Goal: Task Accomplishment & Management: Use online tool/utility

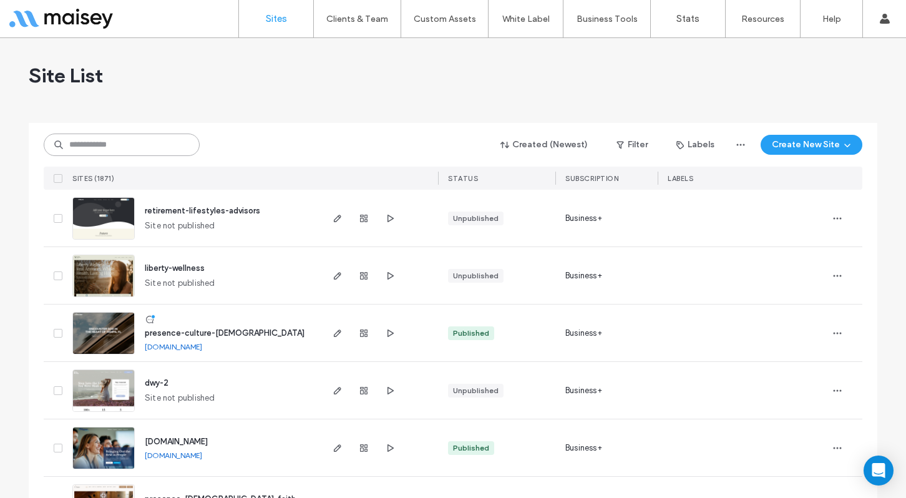
click at [169, 148] on input at bounding box center [122, 145] width 156 height 22
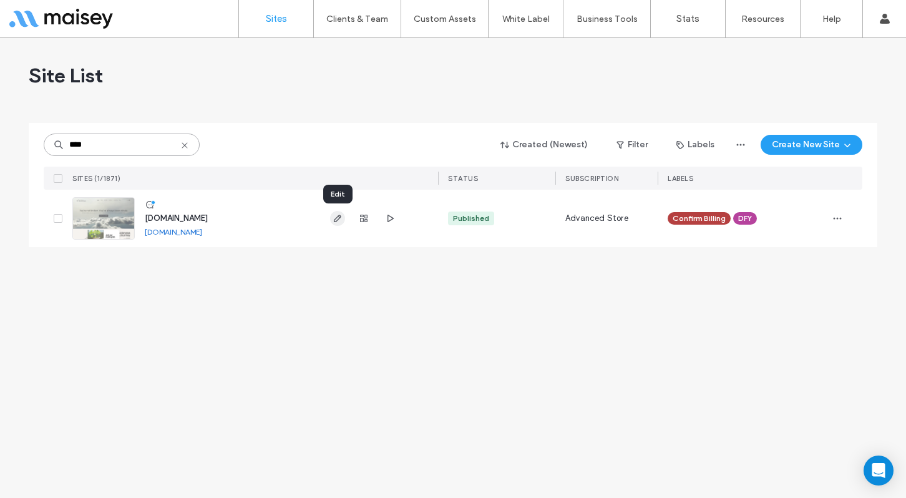
type input "****"
click at [330, 218] on span "button" at bounding box center [337, 218] width 15 height 15
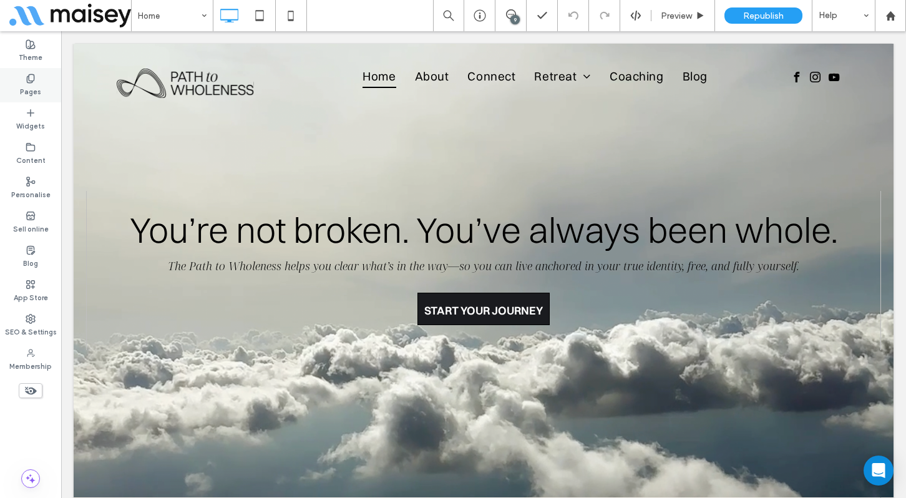
click at [28, 79] on use at bounding box center [30, 78] width 7 height 8
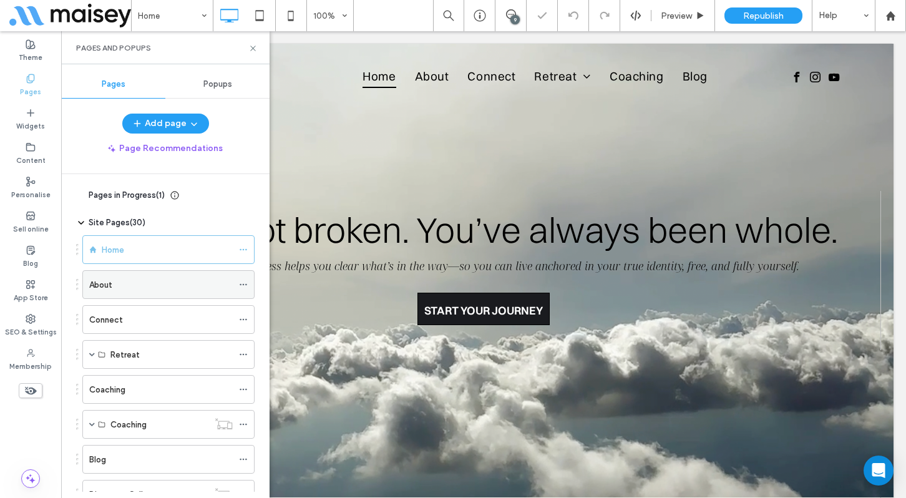
scroll to position [529, 0]
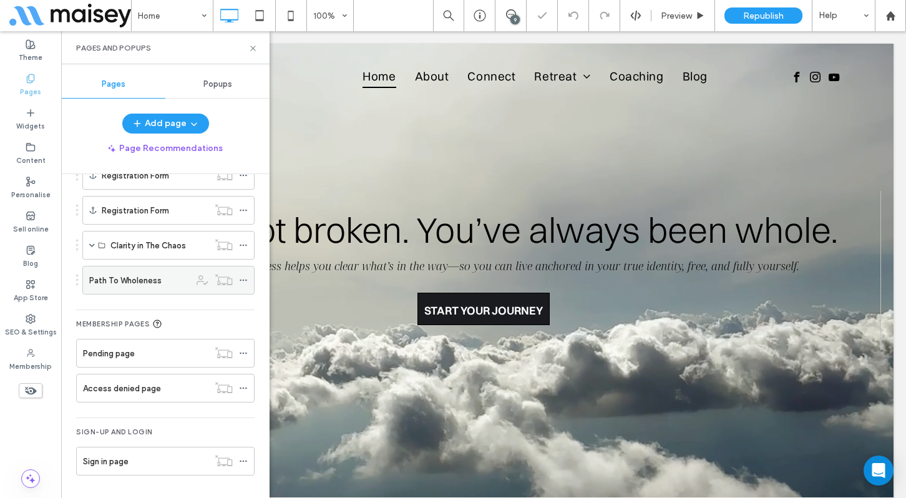
click at [151, 279] on label "Path To Wholeness" at bounding box center [125, 281] width 72 height 22
click at [253, 47] on use at bounding box center [252, 48] width 5 height 5
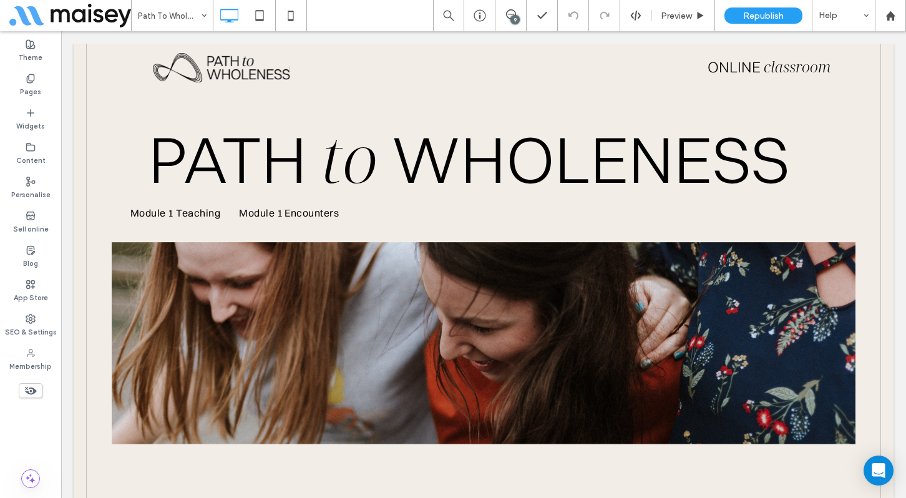
scroll to position [252, 0]
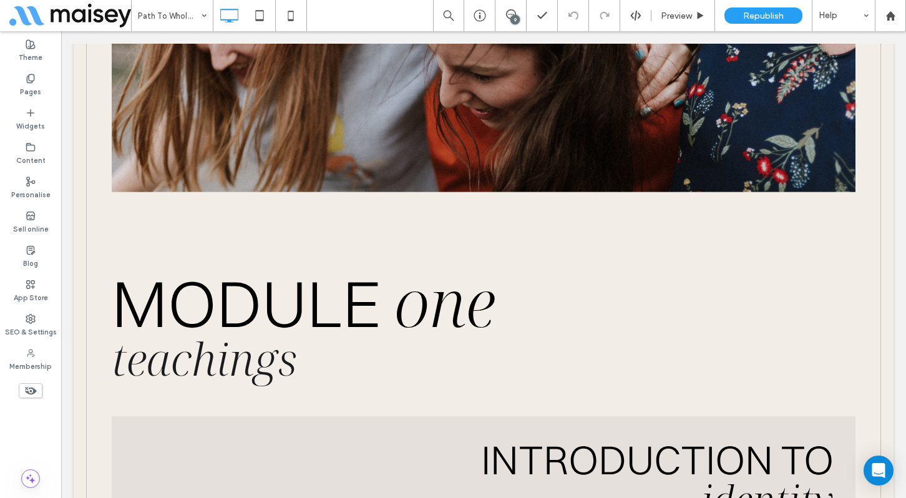
click at [93, 248] on div at bounding box center [89, 246] width 31 height 20
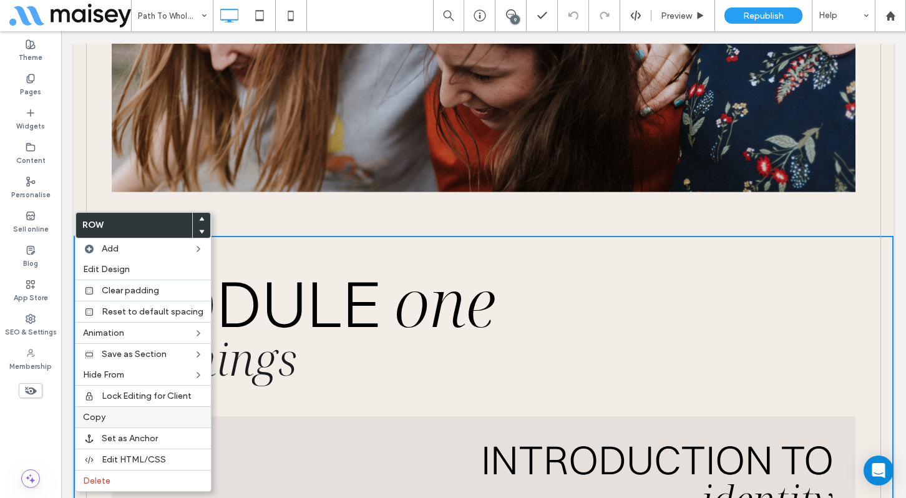
click at [109, 415] on label "Copy" at bounding box center [143, 417] width 120 height 11
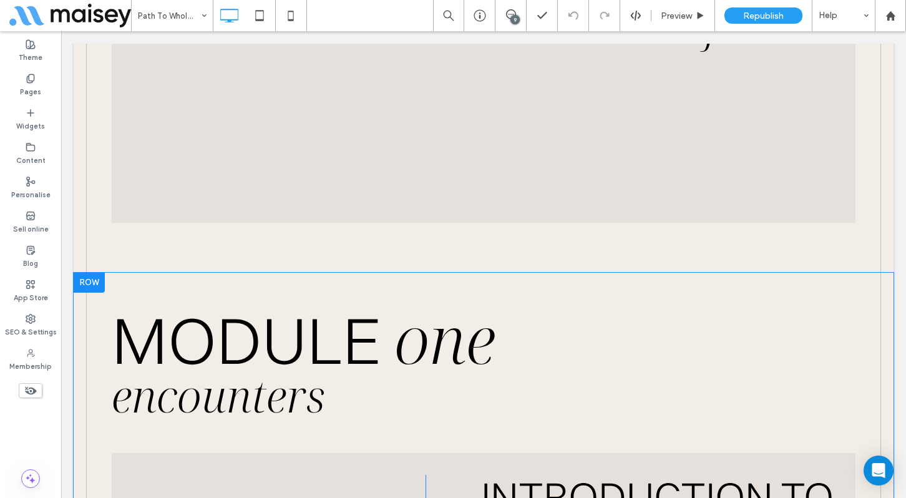
scroll to position [2907, 0]
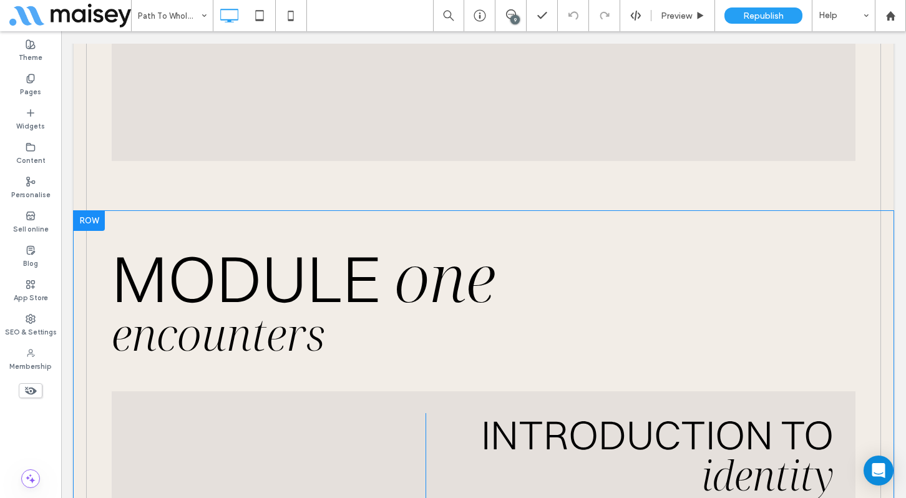
click at [92, 222] on div at bounding box center [89, 221] width 31 height 20
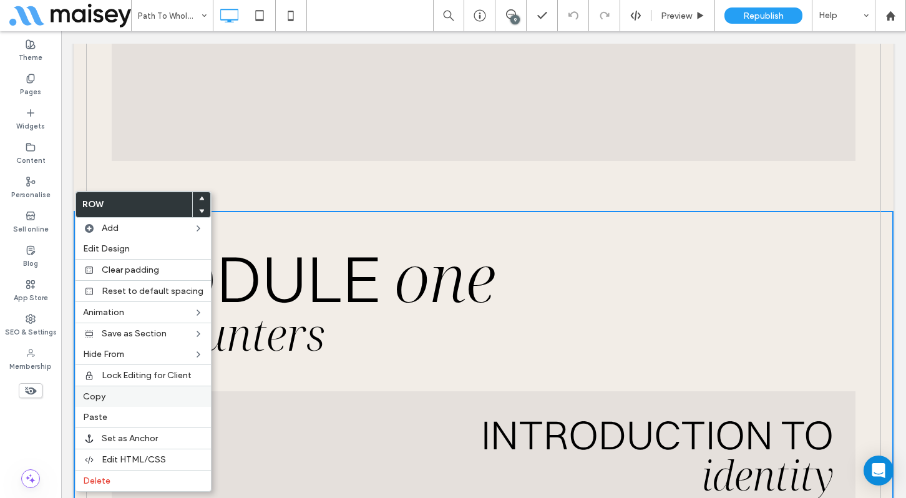
click at [104, 393] on span "Copy" at bounding box center [94, 396] width 22 height 11
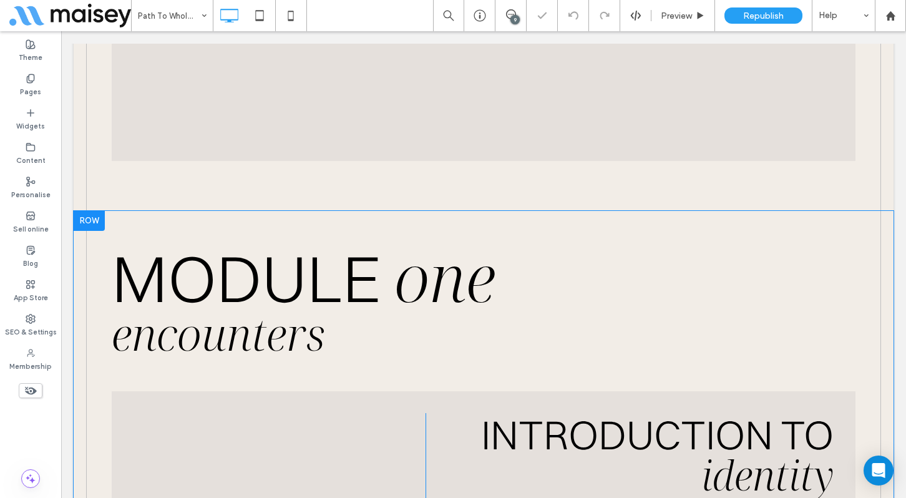
click at [89, 224] on div at bounding box center [89, 221] width 31 height 20
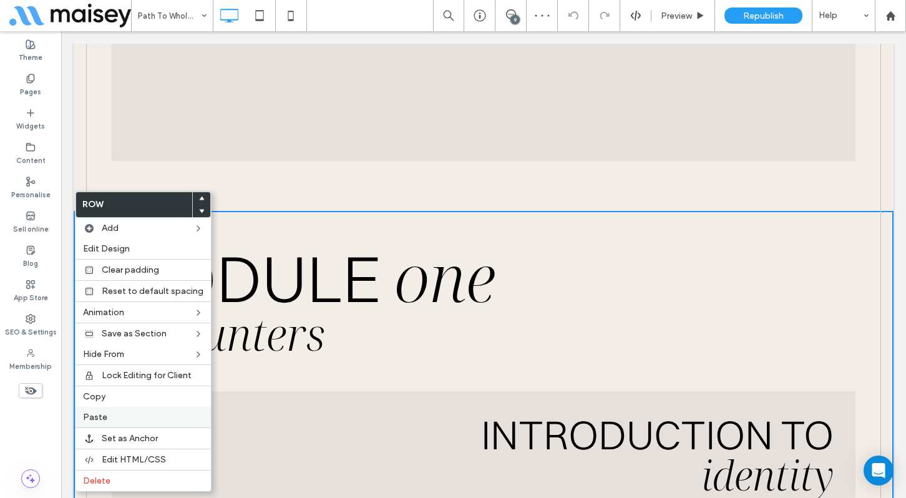
click at [100, 418] on span "Paste" at bounding box center [95, 417] width 24 height 11
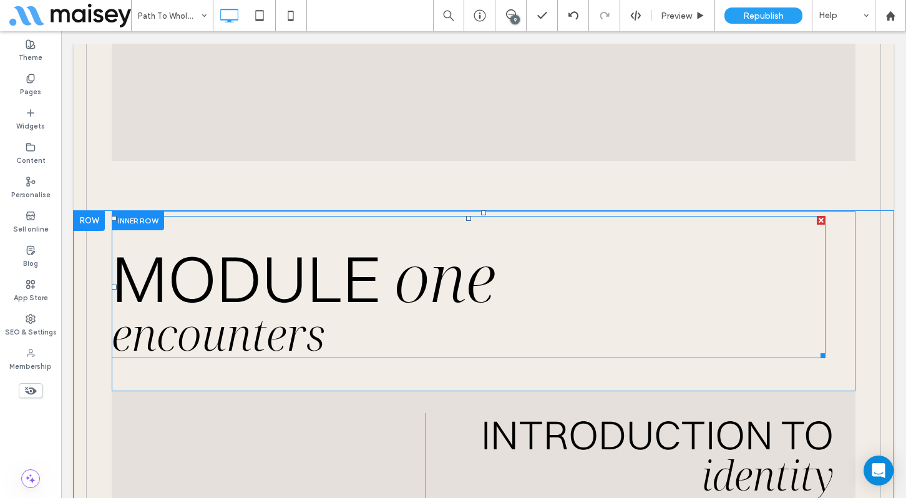
click at [178, 289] on span "MODULE" at bounding box center [246, 278] width 269 height 81
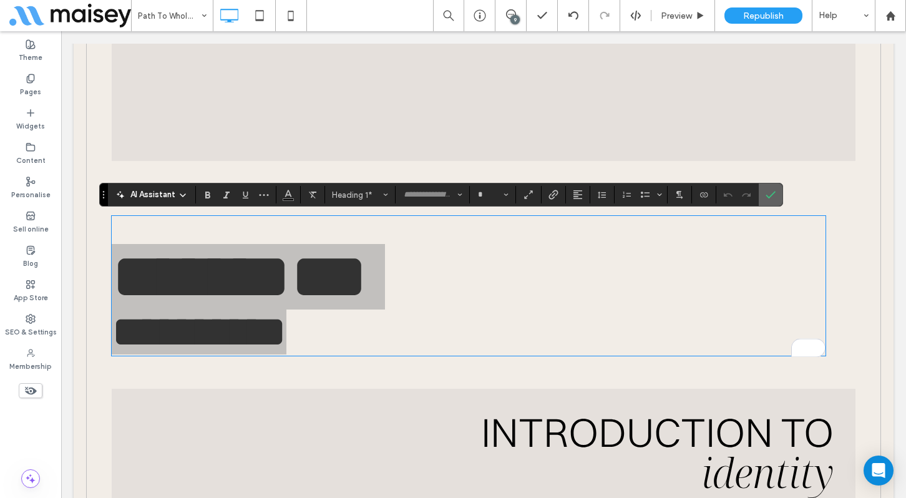
click at [770, 195] on icon "Confirm" at bounding box center [771, 195] width 10 height 10
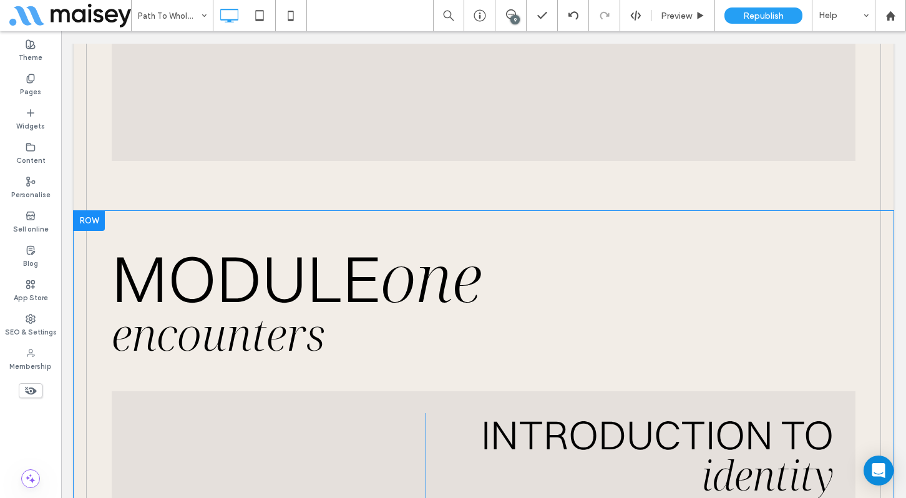
click at [95, 220] on div at bounding box center [89, 221] width 31 height 20
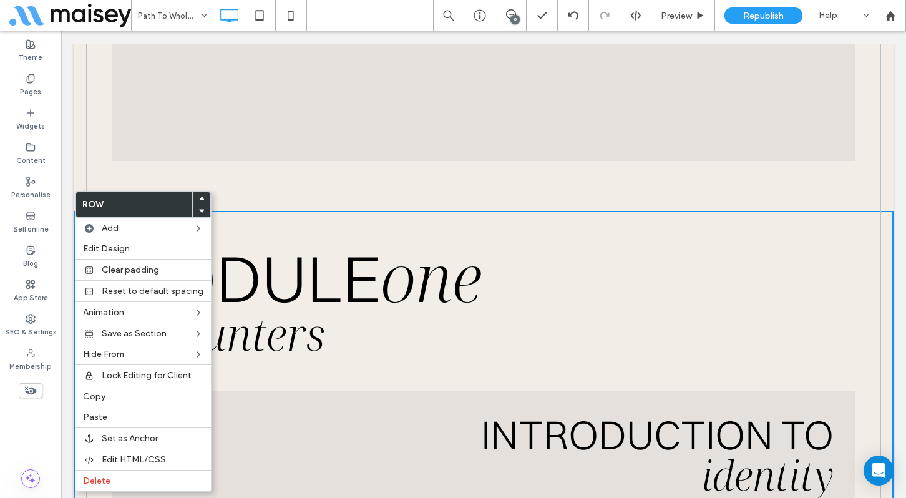
click at [199, 210] on use at bounding box center [202, 211] width 6 height 4
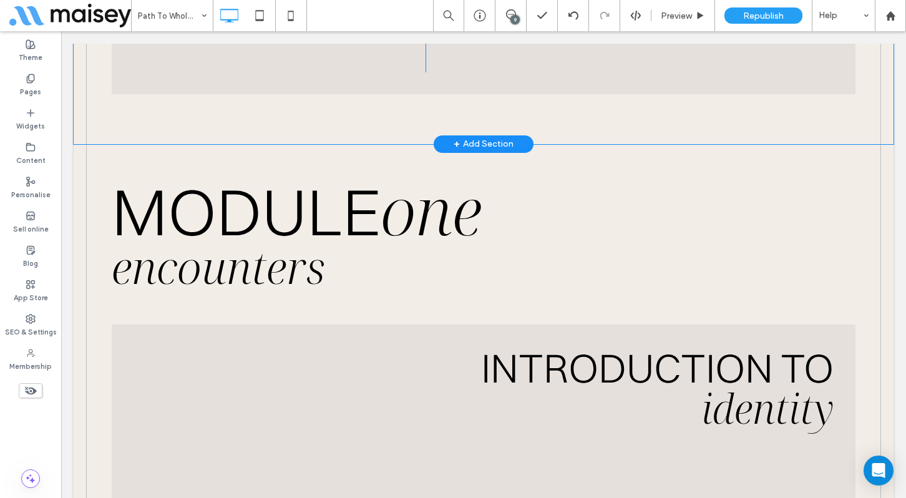
scroll to position [5569, 0]
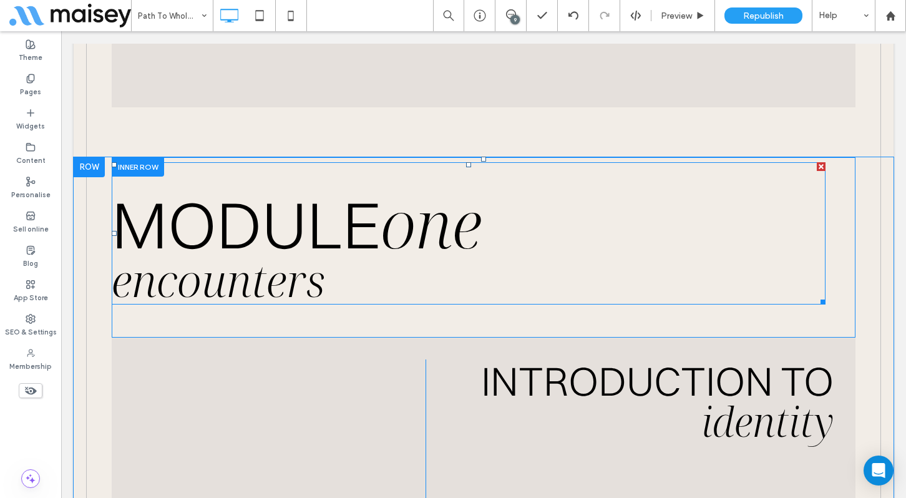
click at [372, 220] on span "MODULE" at bounding box center [246, 224] width 269 height 81
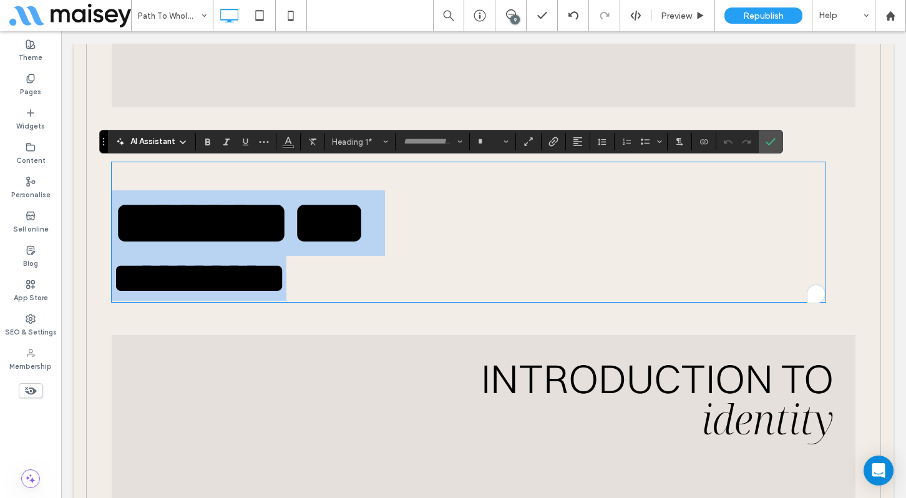
type input "**********"
type input "***"
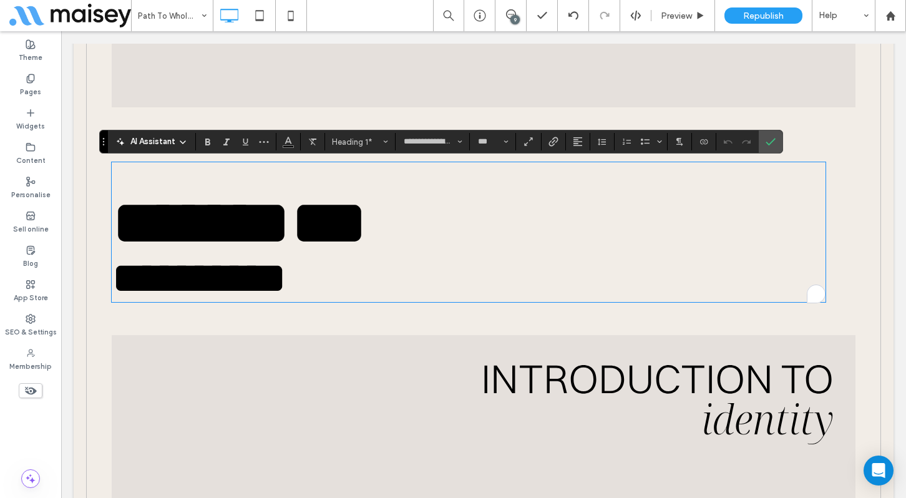
click at [368, 225] on span "***" at bounding box center [329, 222] width 77 height 65
type input "**********"
type input "**"
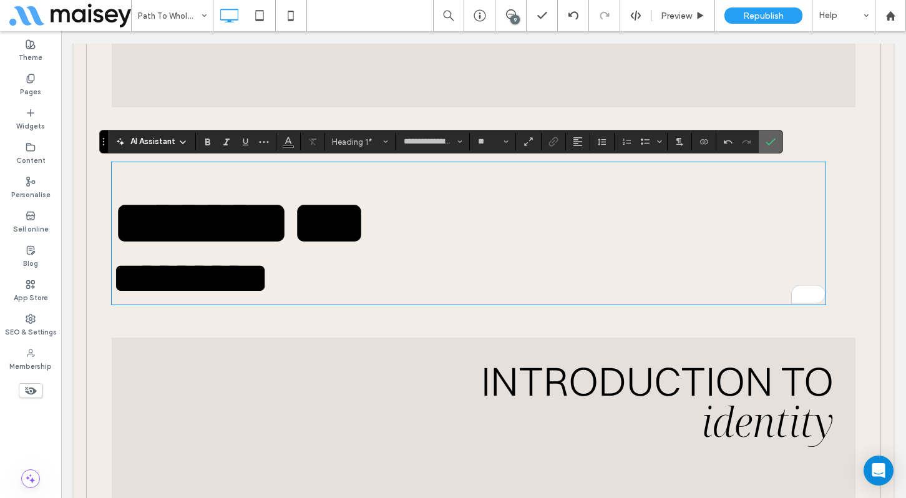
click at [769, 140] on icon "Confirm" at bounding box center [771, 142] width 10 height 10
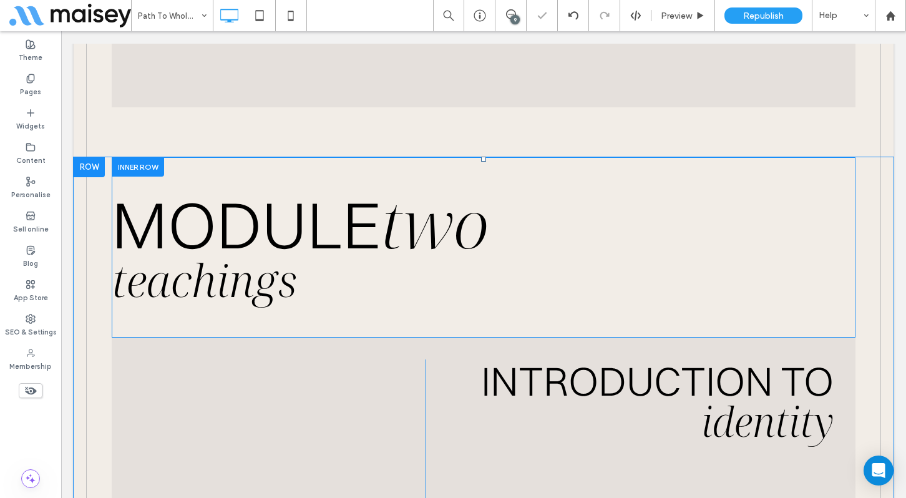
click at [90, 173] on div at bounding box center [89, 167] width 31 height 20
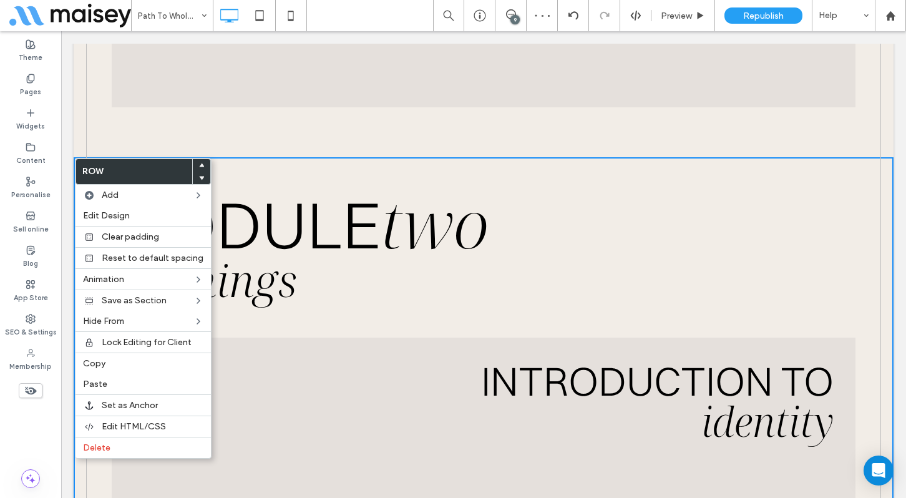
click at [300, 173] on div "MODULE two teachings" at bounding box center [469, 233] width 714 height 142
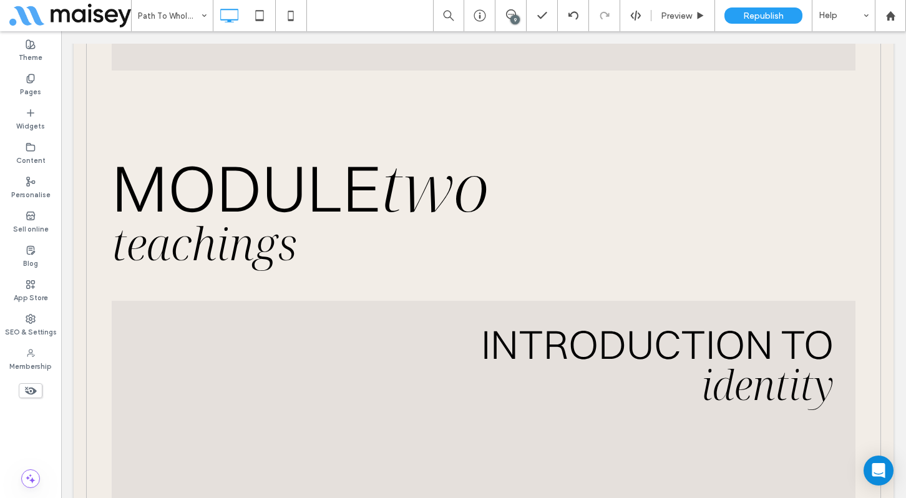
scroll to position [5604, 0]
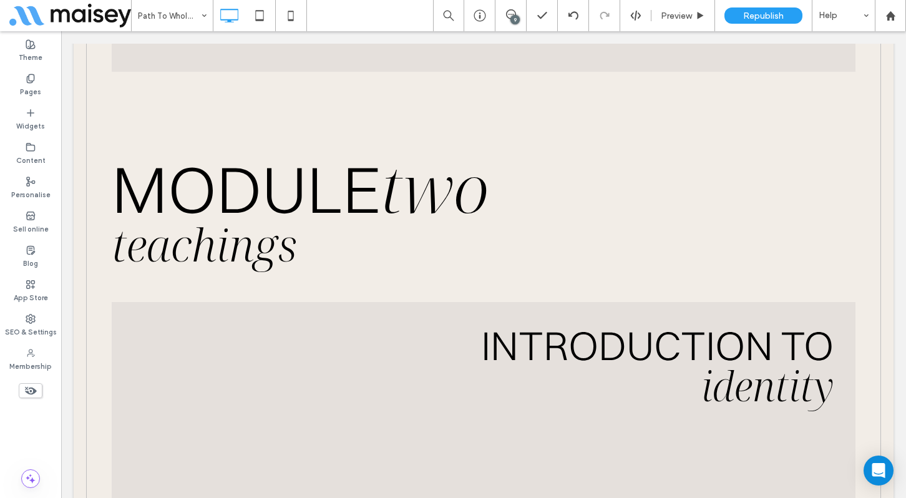
click at [94, 132] on div at bounding box center [89, 132] width 31 height 20
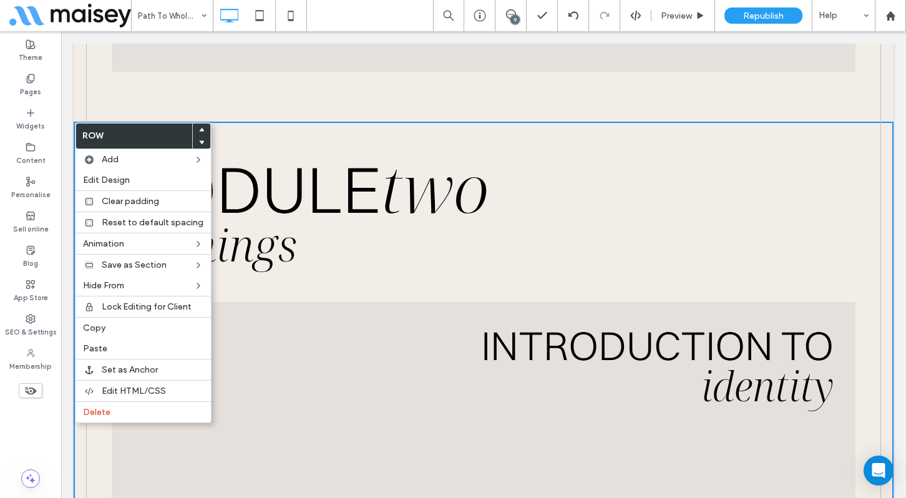
click at [339, 237] on h1 "teachings" at bounding box center [469, 245] width 714 height 46
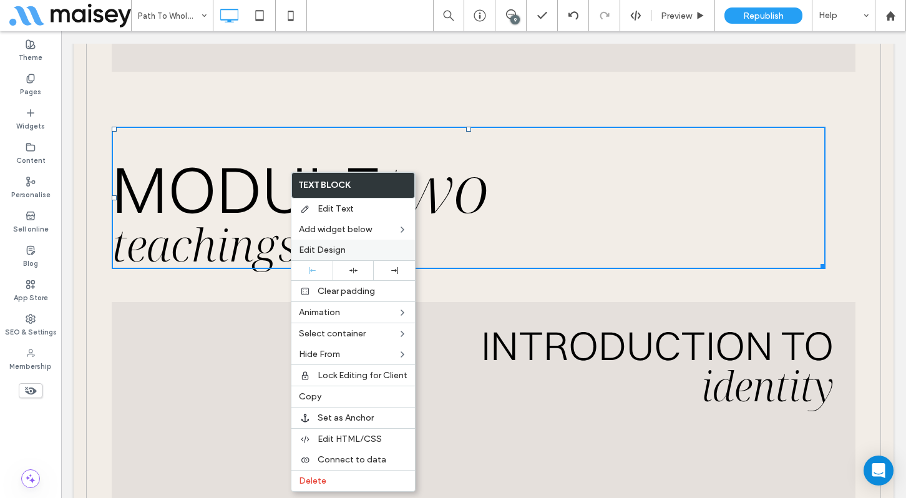
click at [346, 253] on label "Edit Design" at bounding box center [353, 250] width 109 height 11
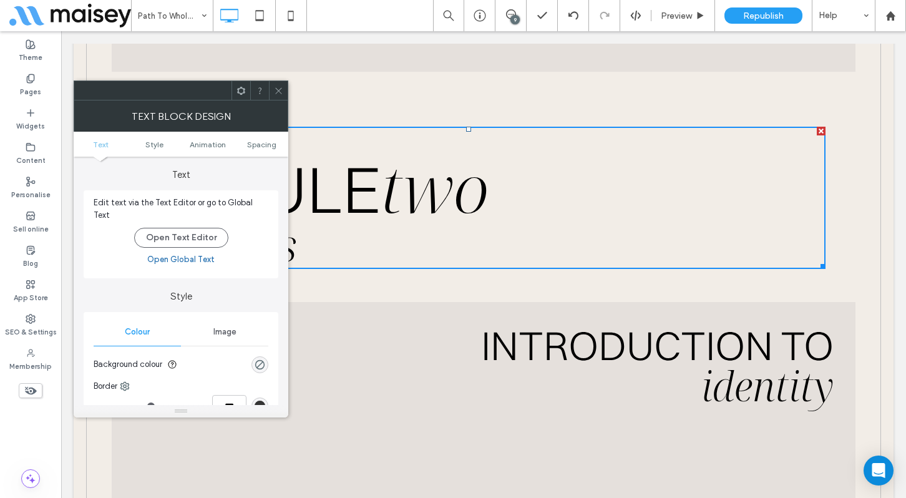
click at [276, 86] on icon at bounding box center [278, 90] width 9 height 9
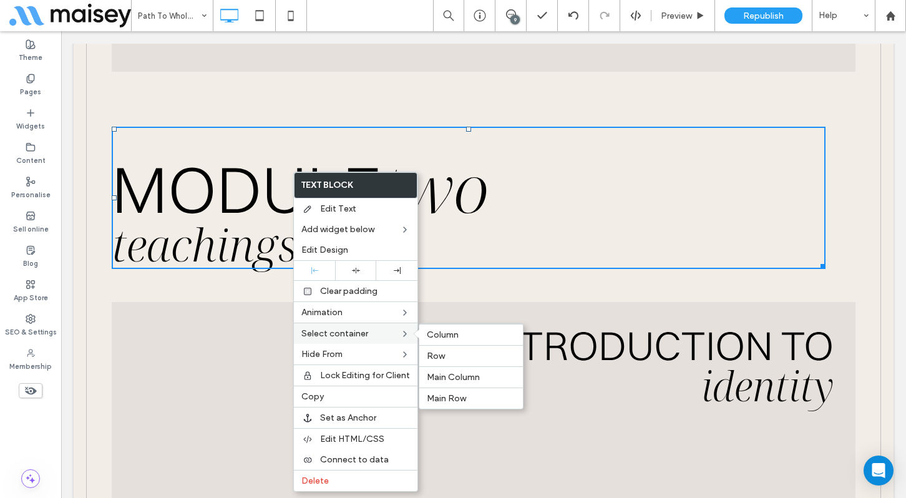
click at [359, 330] on span "Select container" at bounding box center [334, 333] width 67 height 11
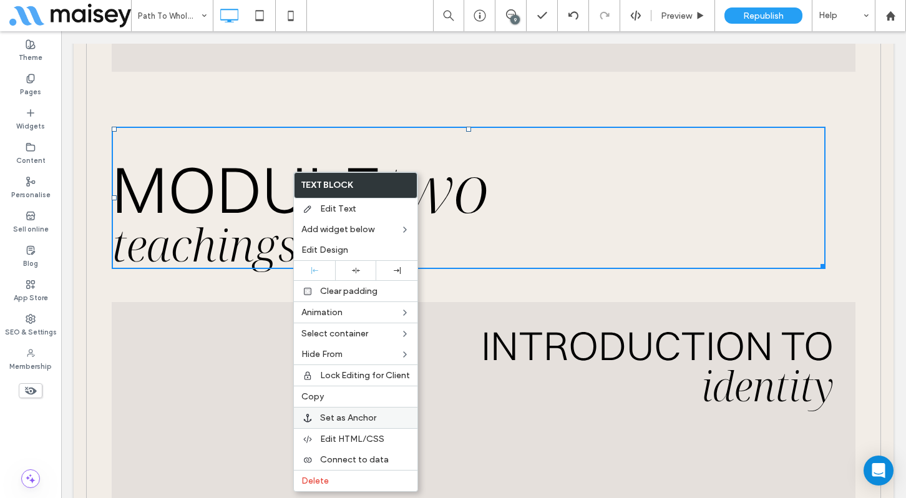
click at [357, 424] on div "Set as Anchor" at bounding box center [356, 417] width 124 height 21
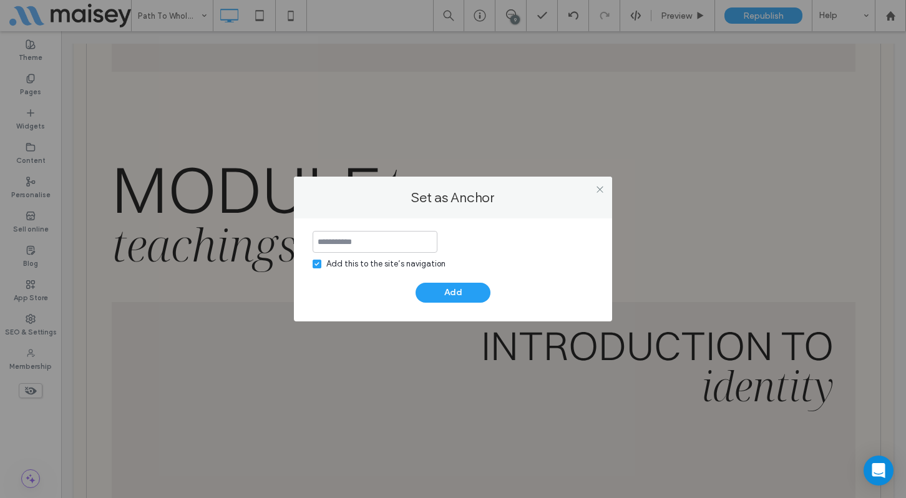
click at [310, 261] on div "Add this to the site’s navigation Add" at bounding box center [453, 269] width 318 height 103
click at [318, 266] on span at bounding box center [317, 264] width 9 height 9
click at [605, 188] on div at bounding box center [599, 189] width 19 height 19
click at [595, 188] on icon at bounding box center [599, 189] width 9 height 9
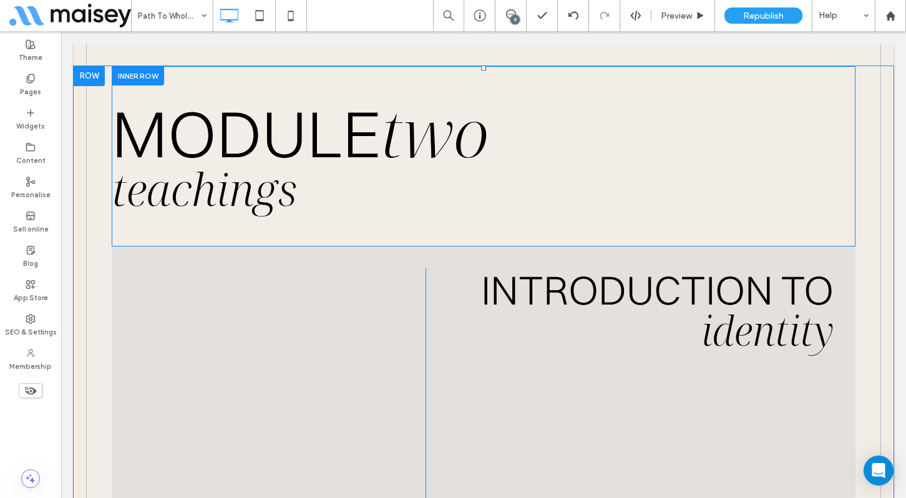
scroll to position [5589, 0]
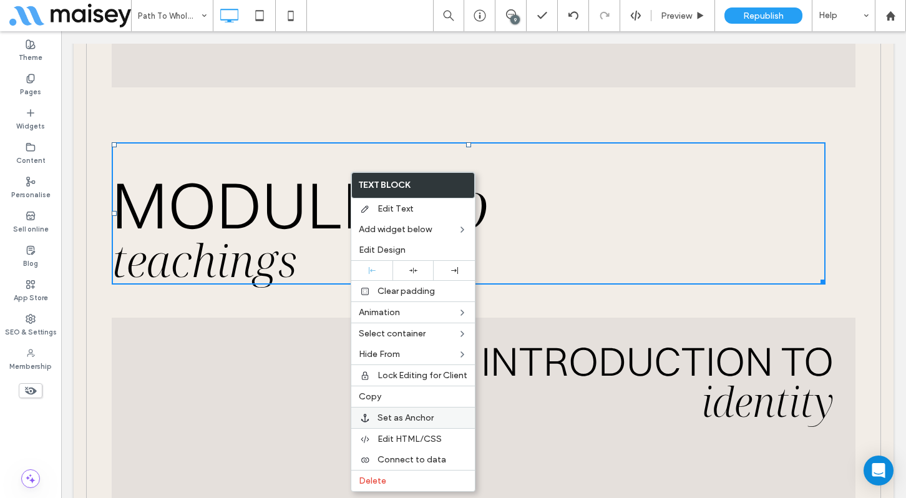
click at [400, 418] on span "Set as Anchor" at bounding box center [406, 418] width 56 height 11
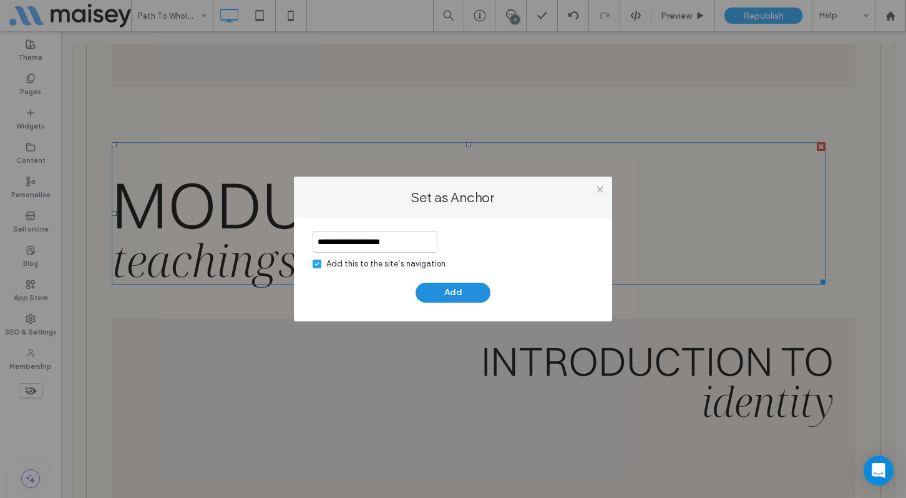
type input "**********"
click at [465, 291] on button "Add" at bounding box center [453, 293] width 75 height 20
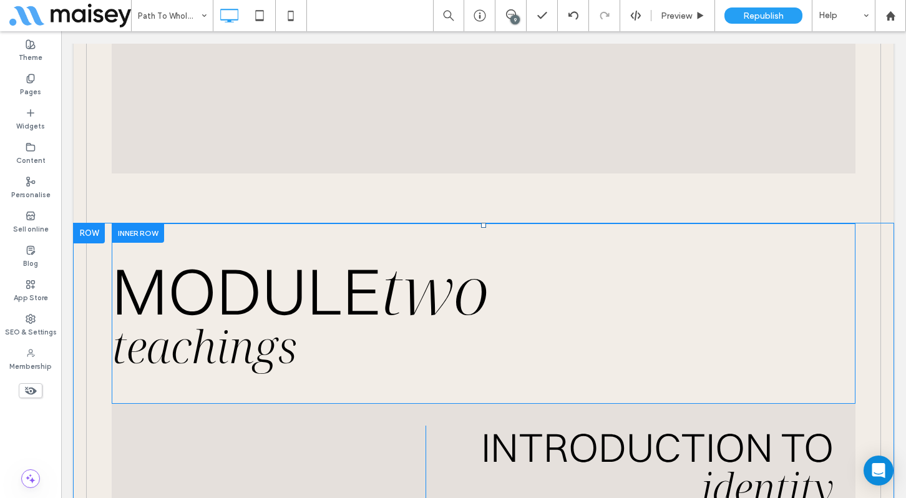
scroll to position [5502, 0]
click at [88, 237] on div at bounding box center [89, 234] width 31 height 20
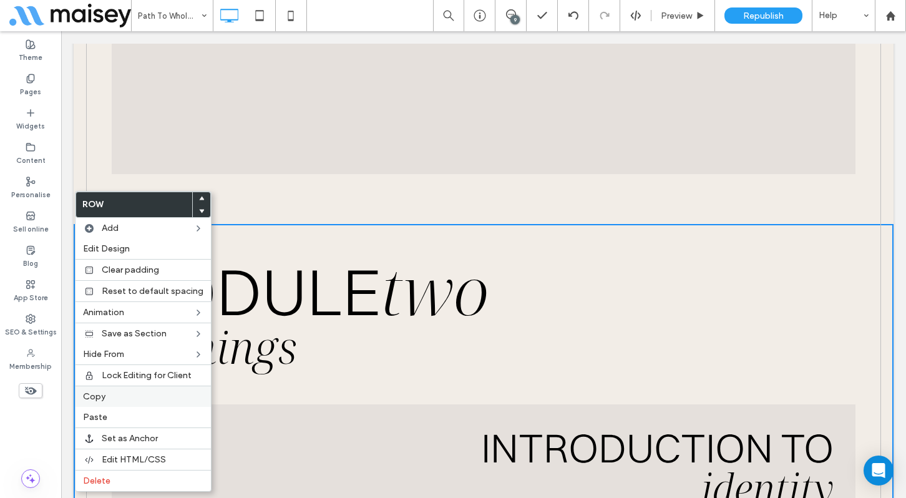
click at [102, 398] on span "Copy" at bounding box center [94, 396] width 22 height 11
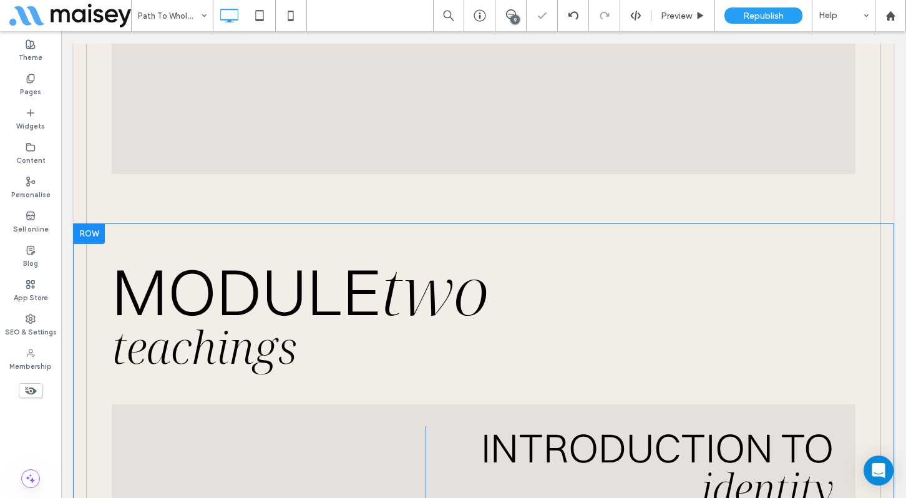
click at [88, 235] on div at bounding box center [89, 234] width 31 height 20
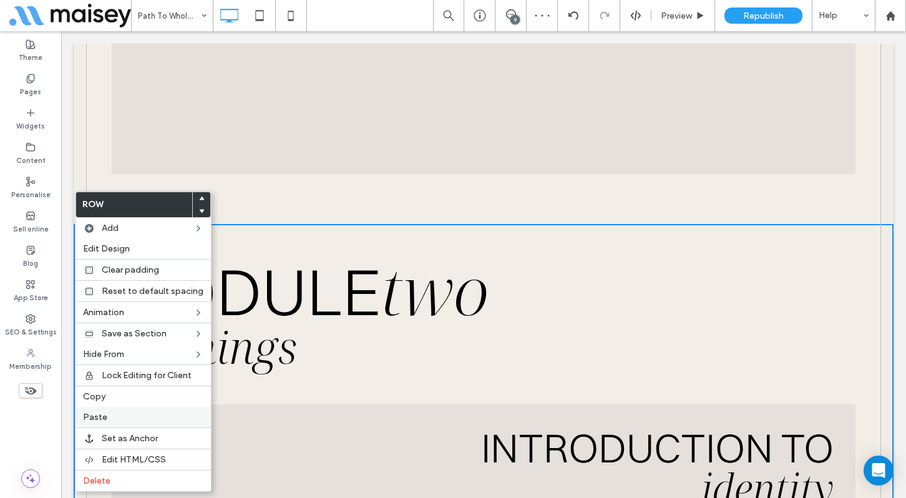
click at [108, 416] on label "Paste" at bounding box center [143, 417] width 120 height 11
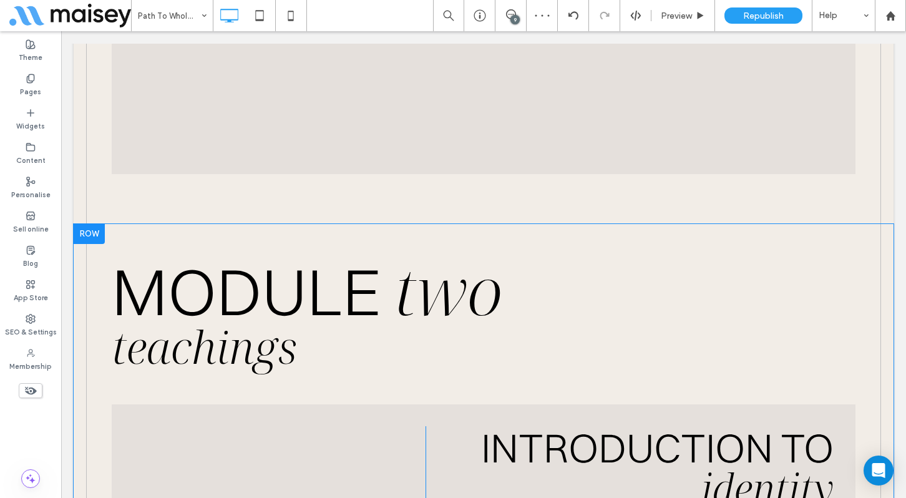
click at [91, 239] on div at bounding box center [89, 234] width 31 height 20
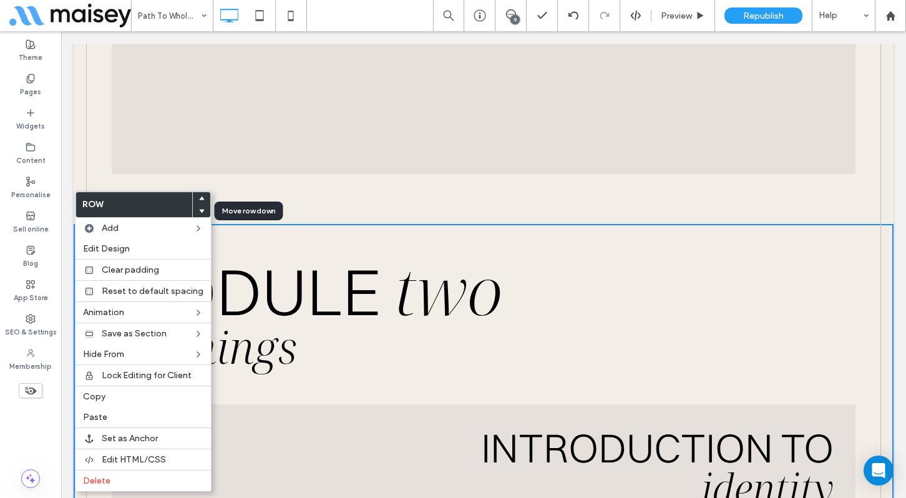
click at [200, 210] on use at bounding box center [202, 211] width 6 height 4
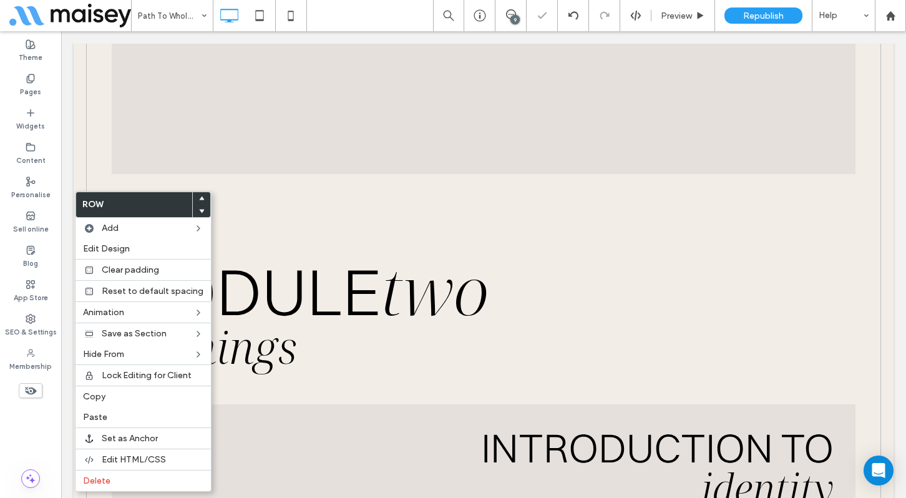
click at [335, 255] on span "MODULE" at bounding box center [246, 291] width 269 height 81
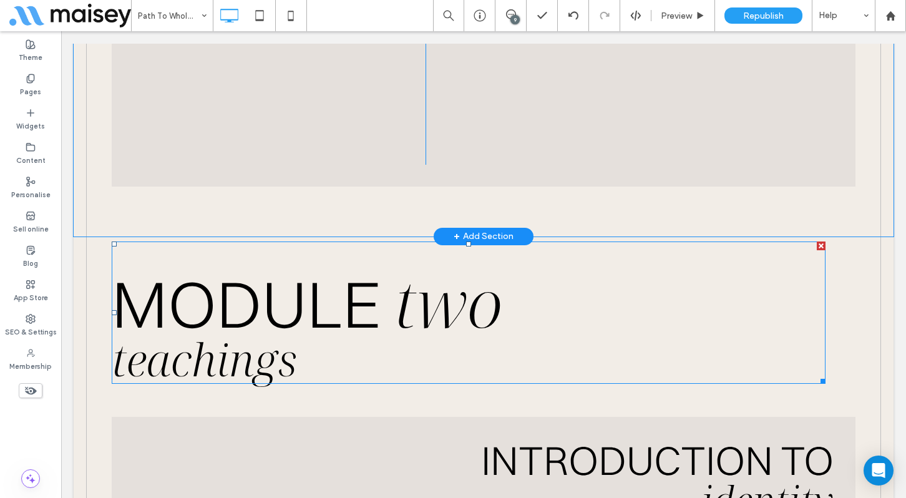
scroll to position [8084, 0]
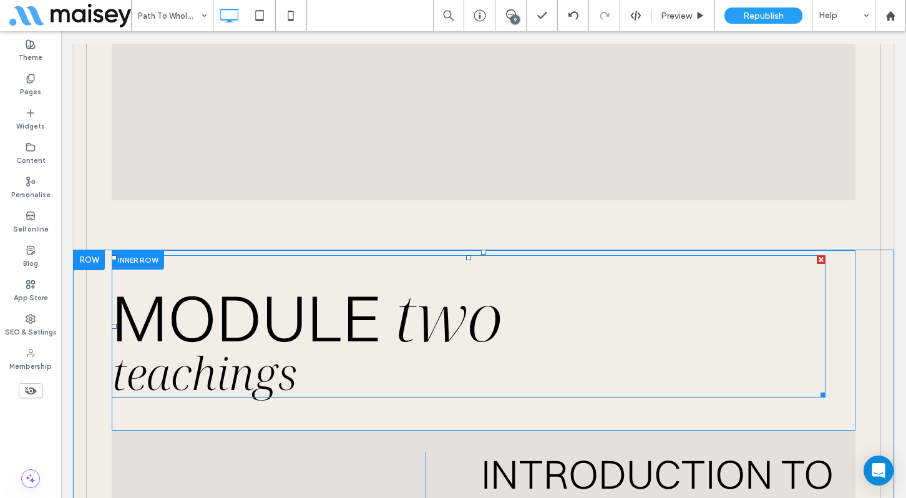
click at [383, 313] on span "MODULE" at bounding box center [253, 317] width 283 height 81
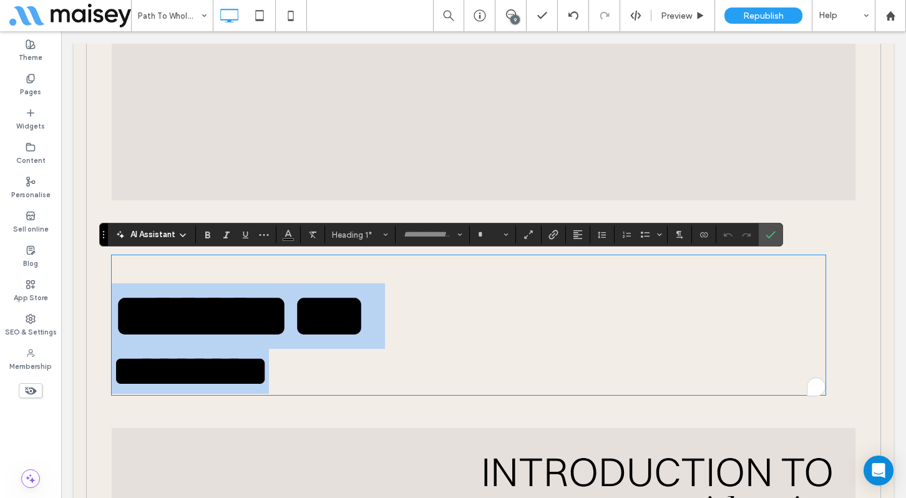
click at [269, 386] on span "*********" at bounding box center [190, 371] width 157 height 44
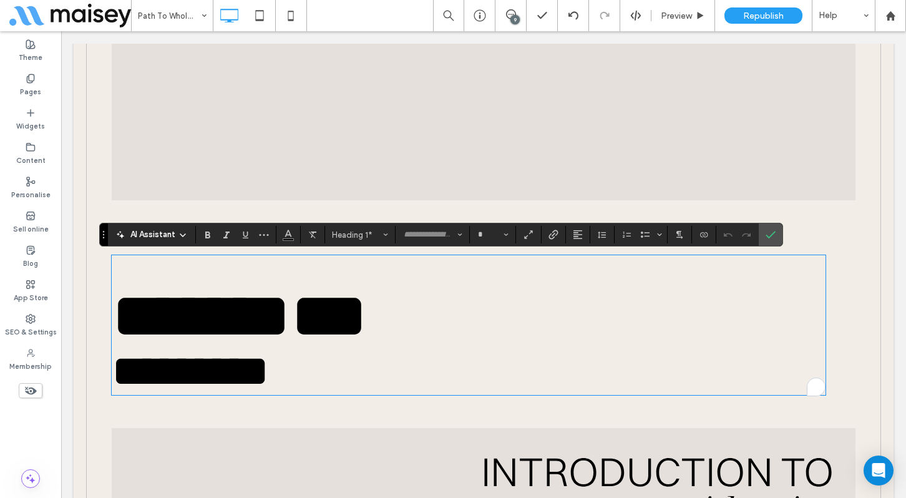
type input "**********"
type input "**"
click at [269, 385] on span "*********" at bounding box center [190, 371] width 157 height 44
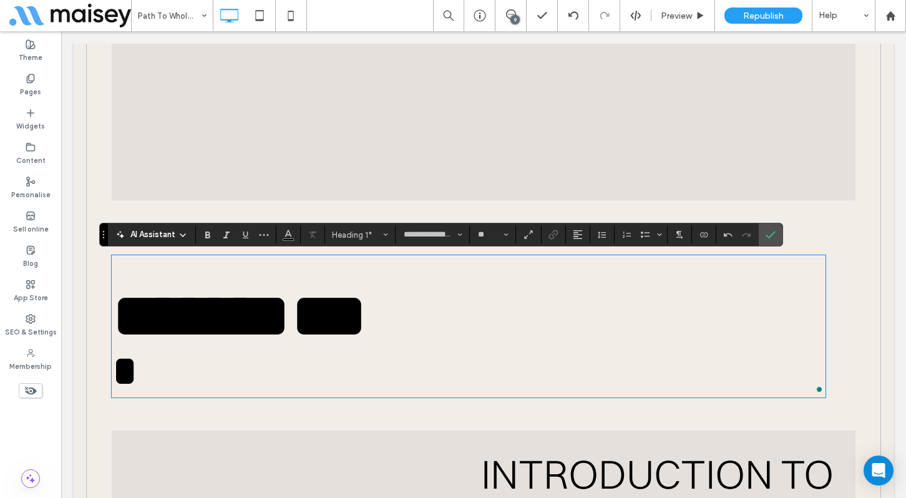
type input "**********"
type input "***"
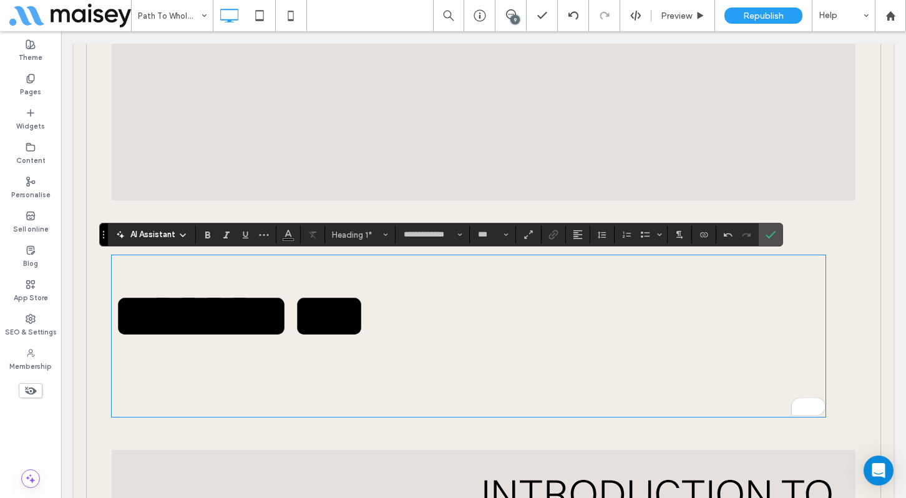
type input "**********"
type input "**"
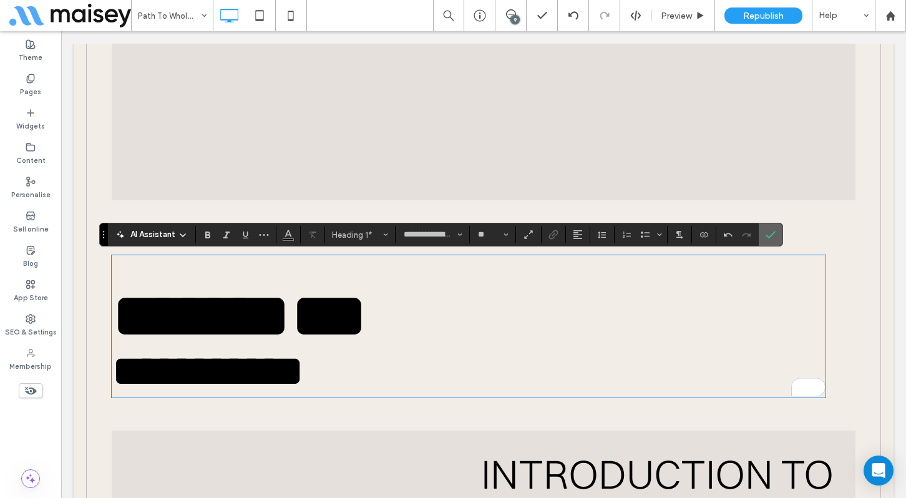
click at [771, 238] on icon "Confirm" at bounding box center [771, 235] width 10 height 10
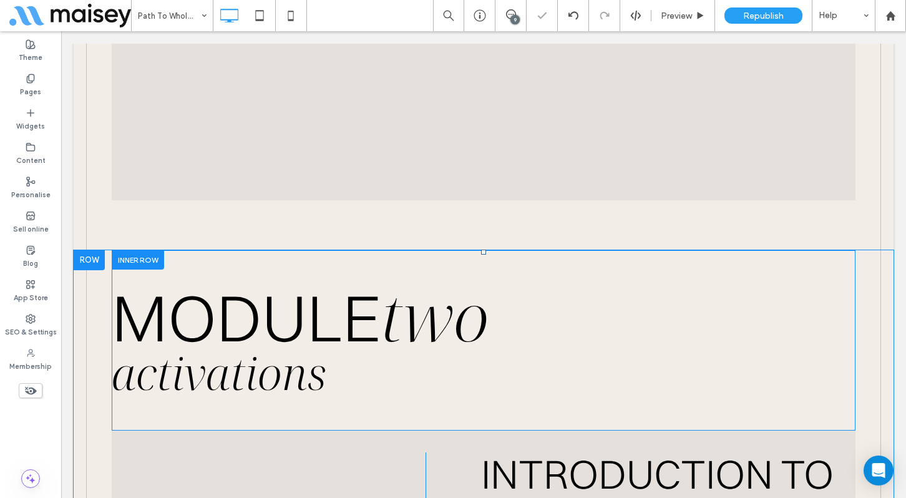
click at [91, 265] on div at bounding box center [89, 260] width 31 height 20
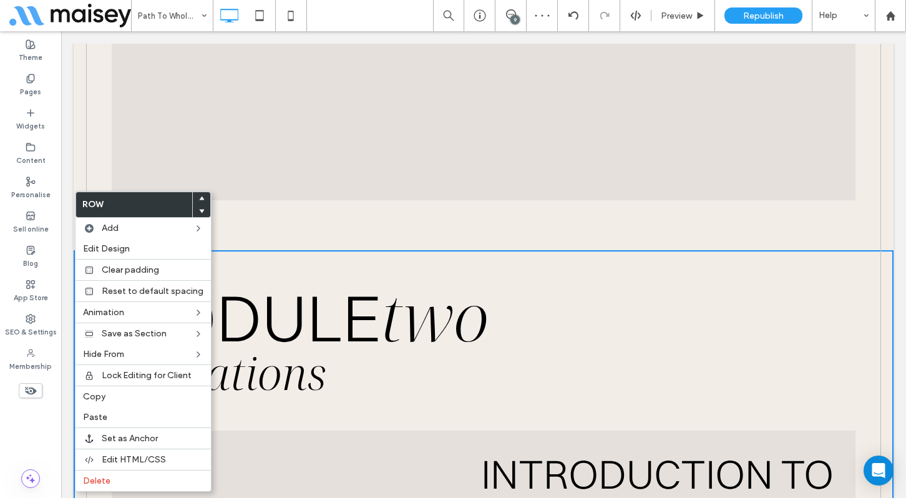
click at [283, 340] on span "MODULE" at bounding box center [246, 317] width 269 height 81
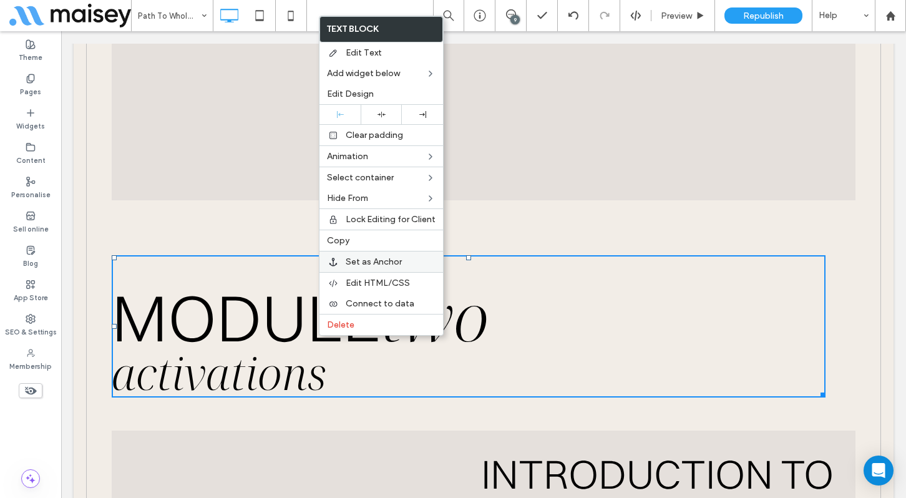
click at [383, 260] on span "Set as Anchor" at bounding box center [374, 262] width 56 height 11
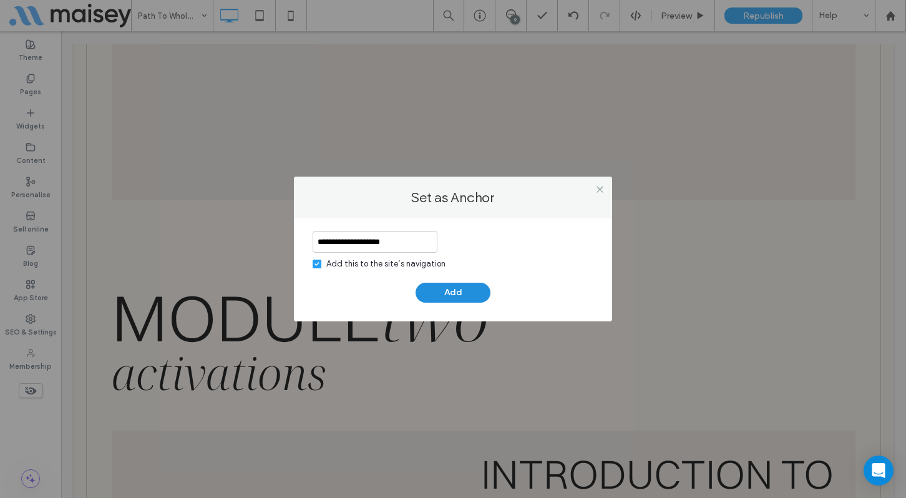
type input "**********"
click at [455, 288] on button "Add" at bounding box center [453, 293] width 75 height 20
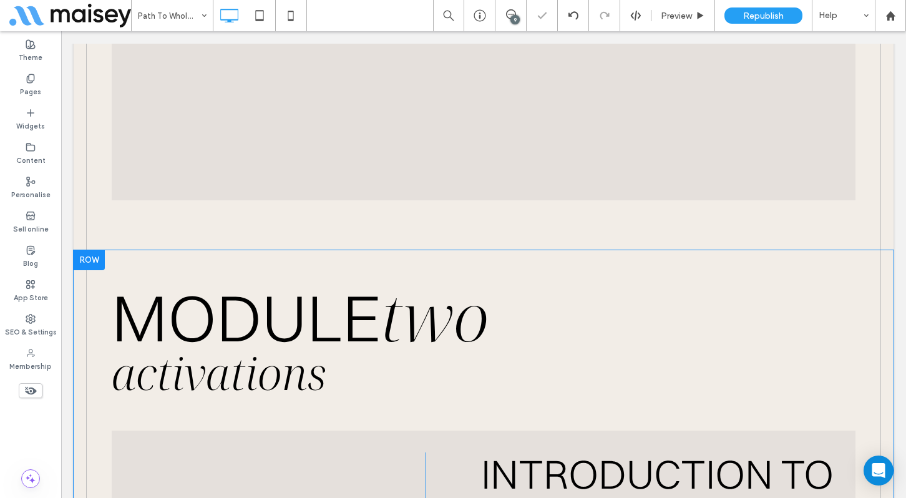
click at [91, 265] on div at bounding box center [89, 260] width 31 height 20
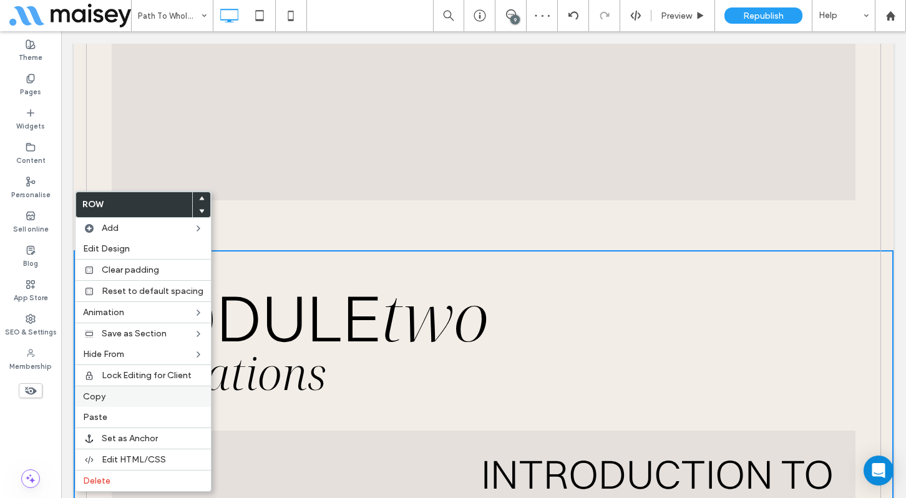
click at [112, 402] on div "Copy" at bounding box center [143, 396] width 135 height 21
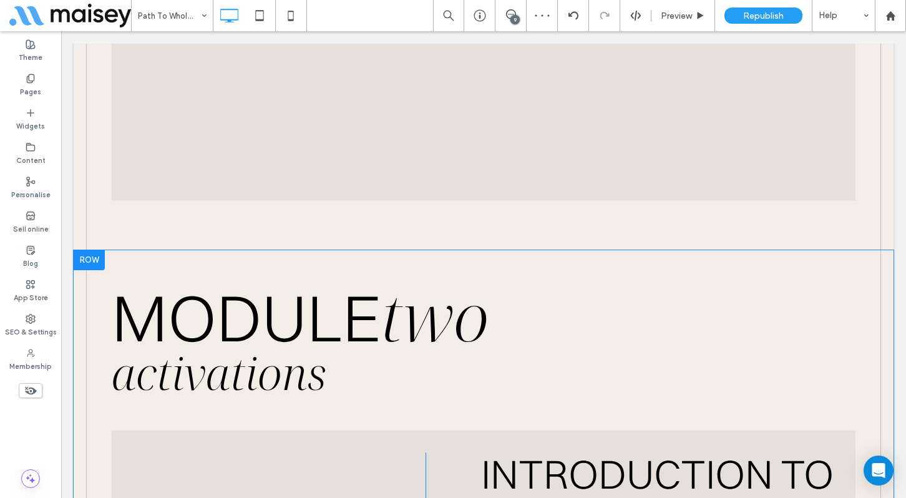
click at [91, 260] on div at bounding box center [89, 260] width 31 height 20
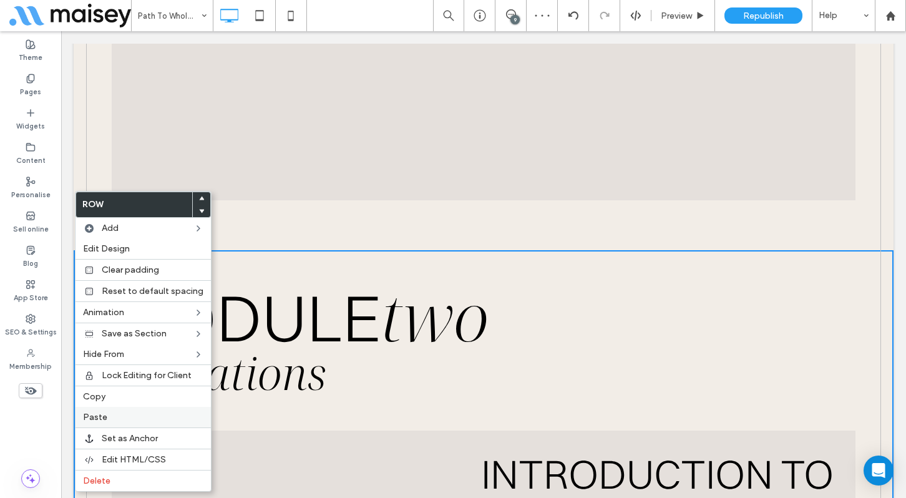
click at [103, 421] on span "Paste" at bounding box center [95, 417] width 24 height 11
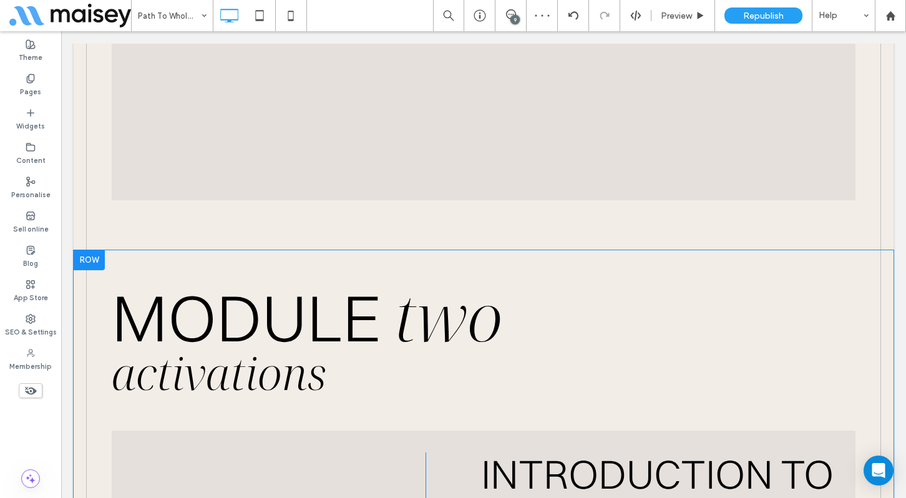
click at [94, 260] on div at bounding box center [89, 260] width 31 height 20
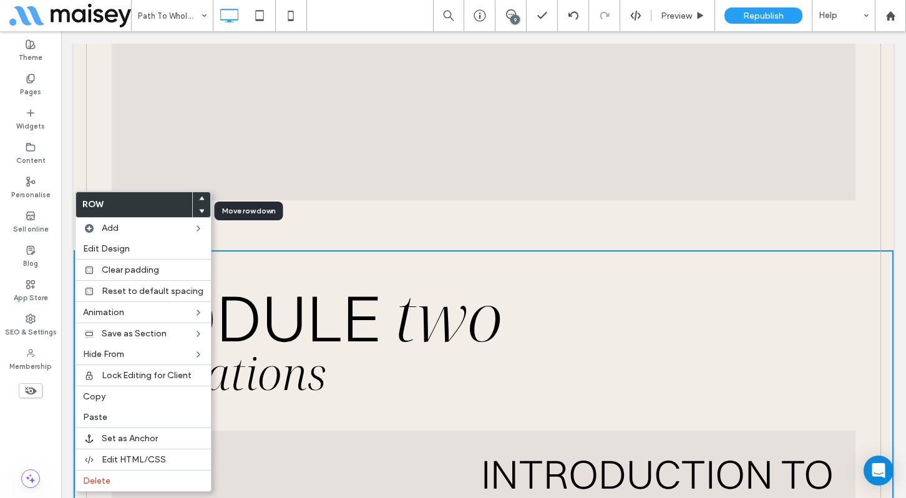
click at [199, 209] on use at bounding box center [202, 211] width 6 height 4
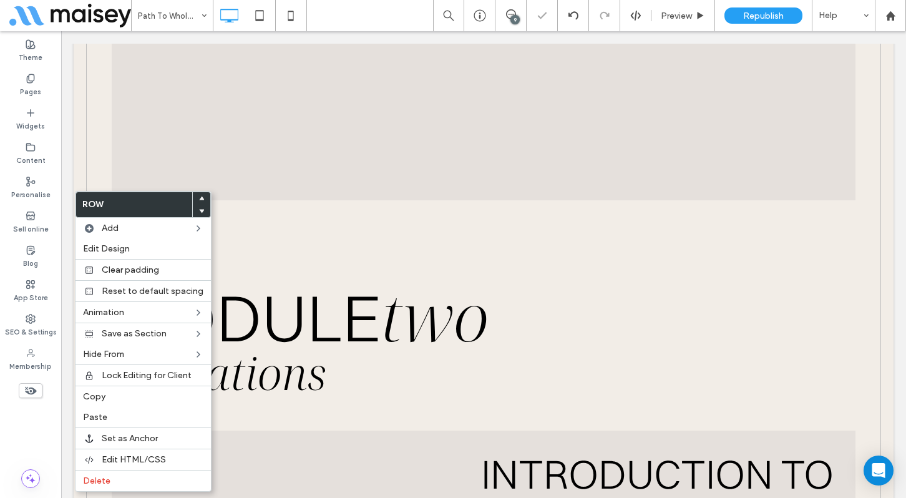
click at [241, 272] on div "MODULE two activations" at bounding box center [469, 326] width 714 height 142
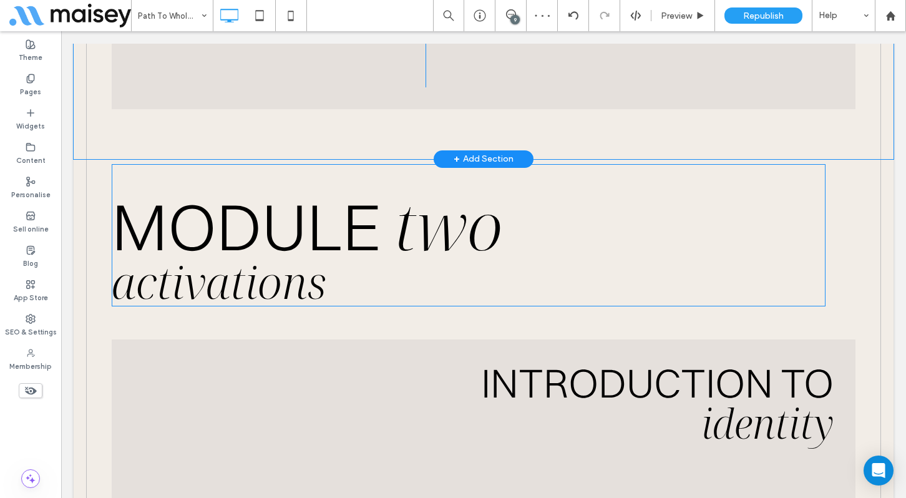
scroll to position [10814, 0]
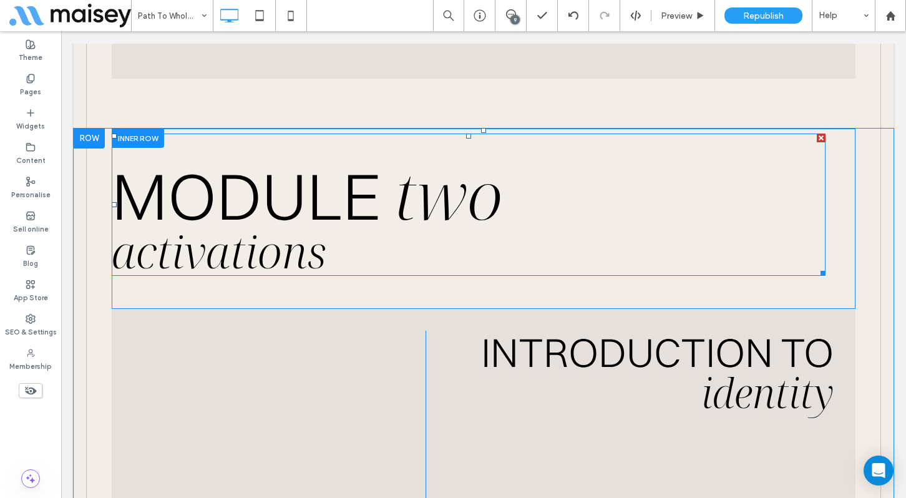
click at [386, 212] on span "MODULE" at bounding box center [253, 195] width 283 height 81
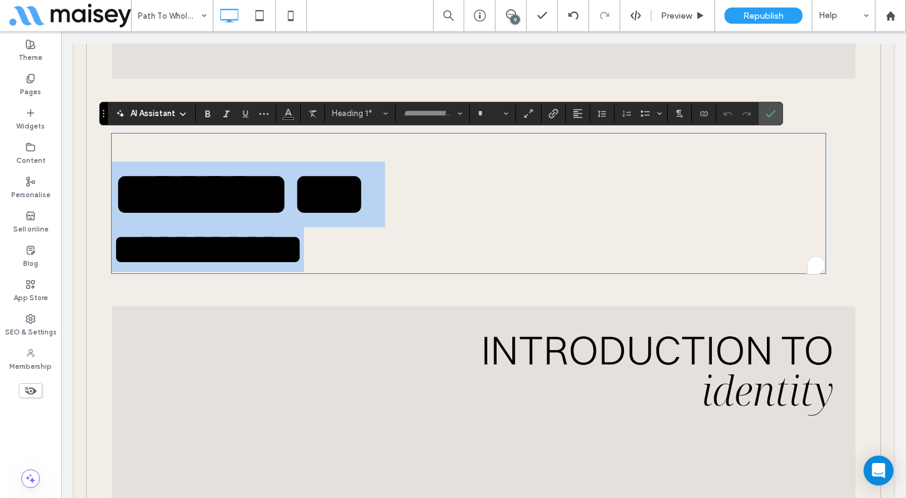
click at [368, 210] on span "***" at bounding box center [329, 194] width 77 height 65
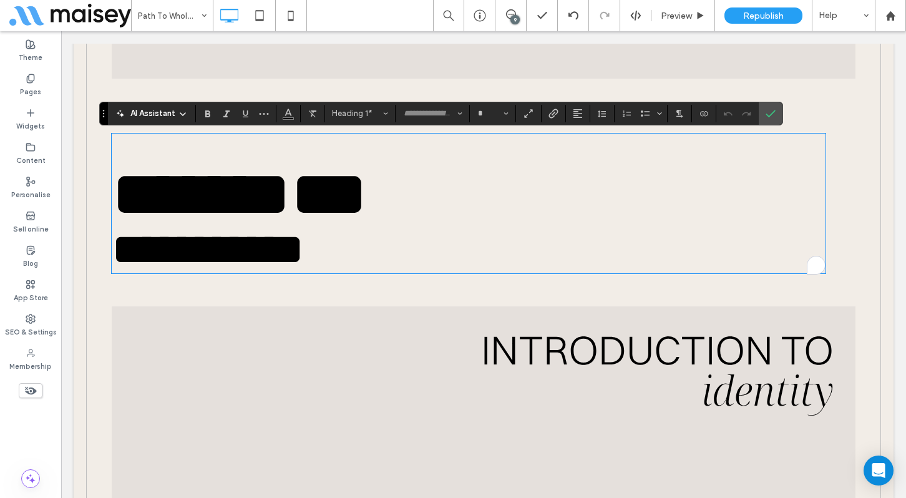
type input "**********"
type input "***"
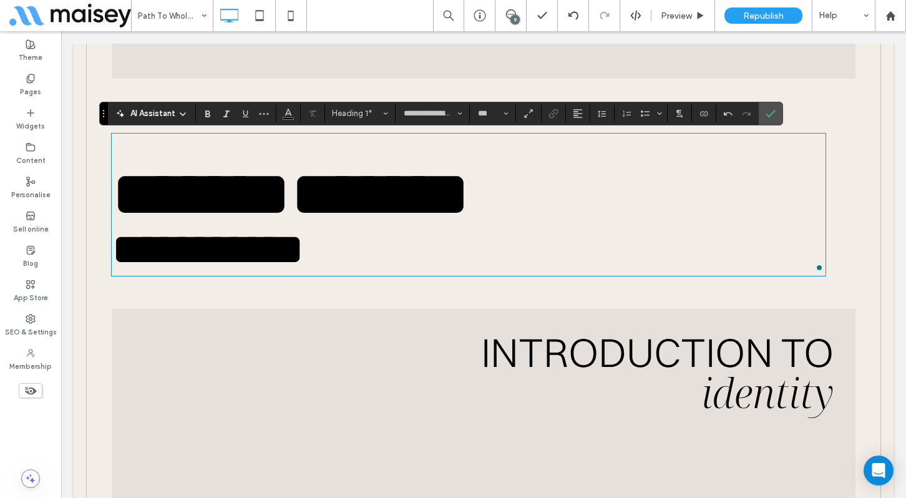
scroll to position [0, 0]
type input "**"
click at [771, 119] on span "Confirm" at bounding box center [769, 113] width 6 height 22
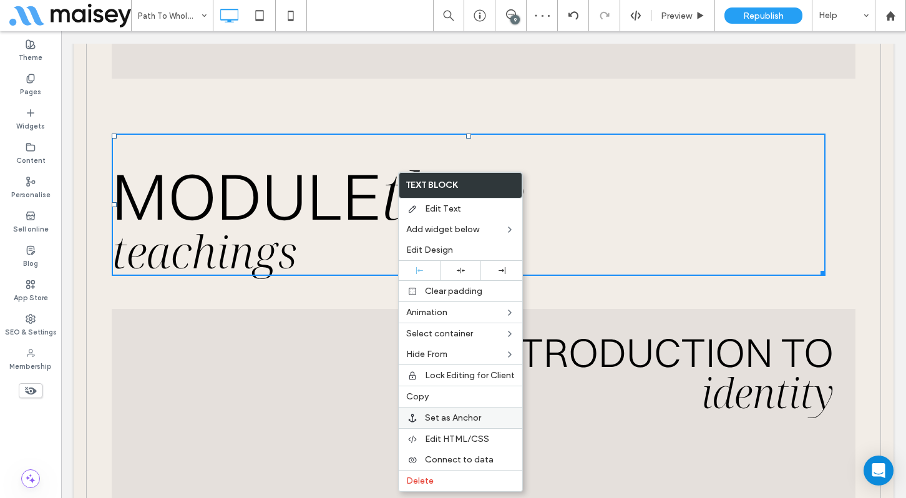
click at [449, 414] on span "Set as Anchor" at bounding box center [453, 418] width 56 height 11
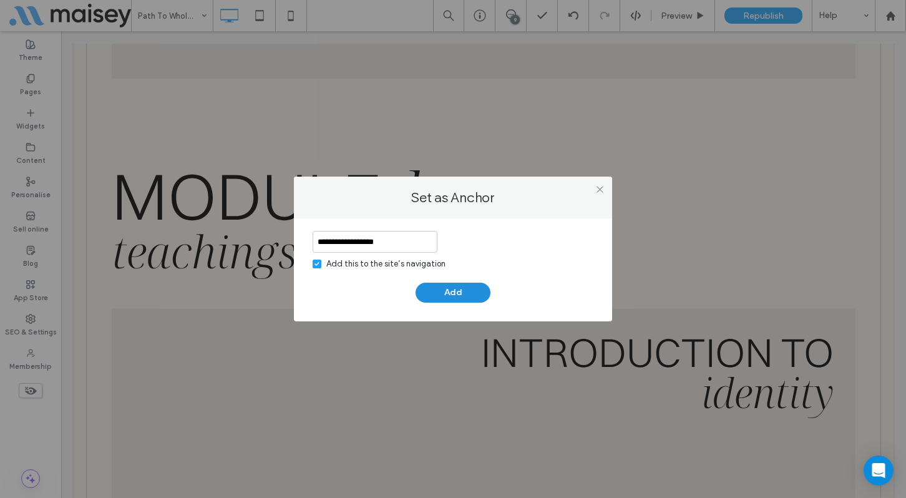
type input "**********"
click at [448, 293] on button "Add" at bounding box center [453, 293] width 75 height 20
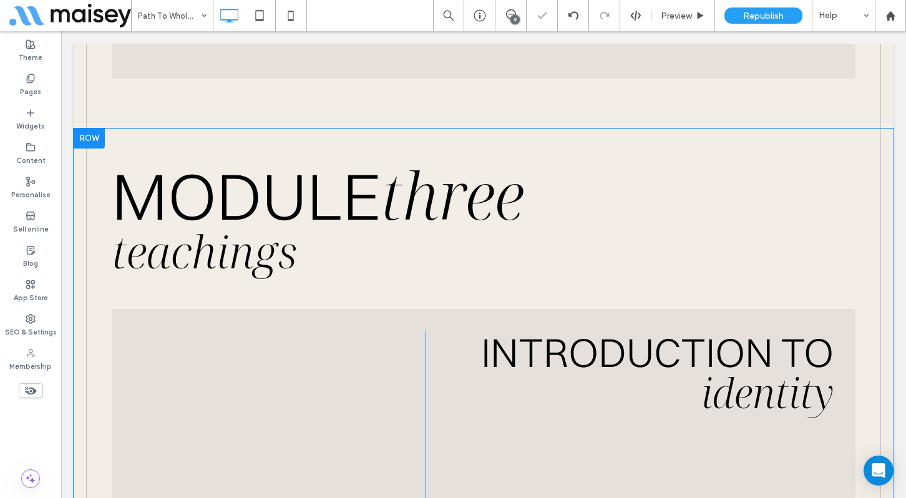
click at [92, 145] on div at bounding box center [89, 139] width 31 height 20
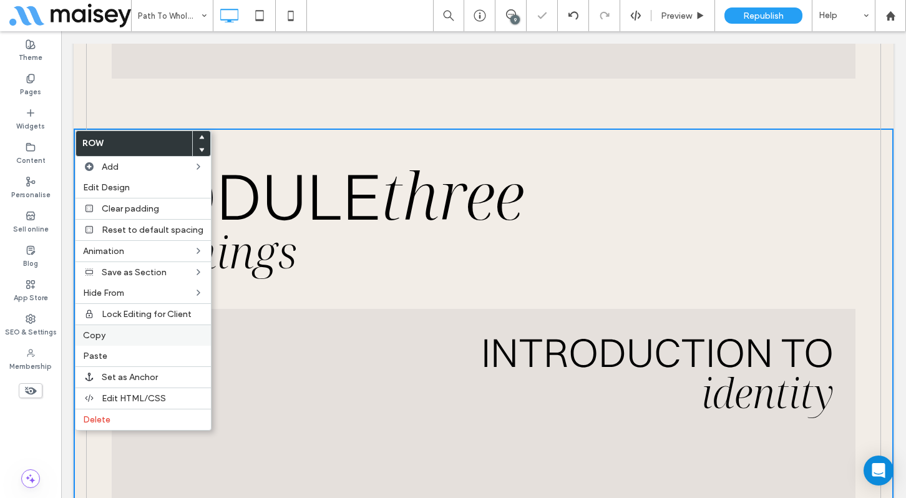
click at [107, 336] on label "Copy" at bounding box center [143, 335] width 120 height 11
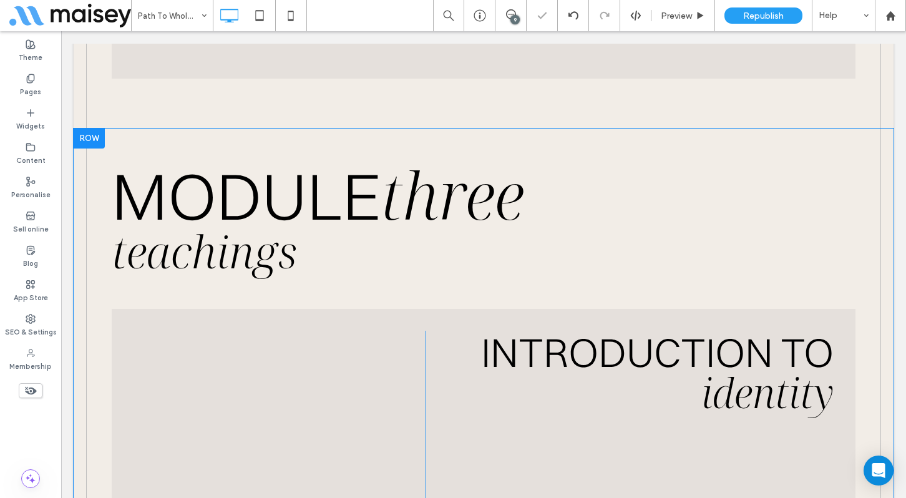
click at [88, 140] on div at bounding box center [89, 139] width 31 height 20
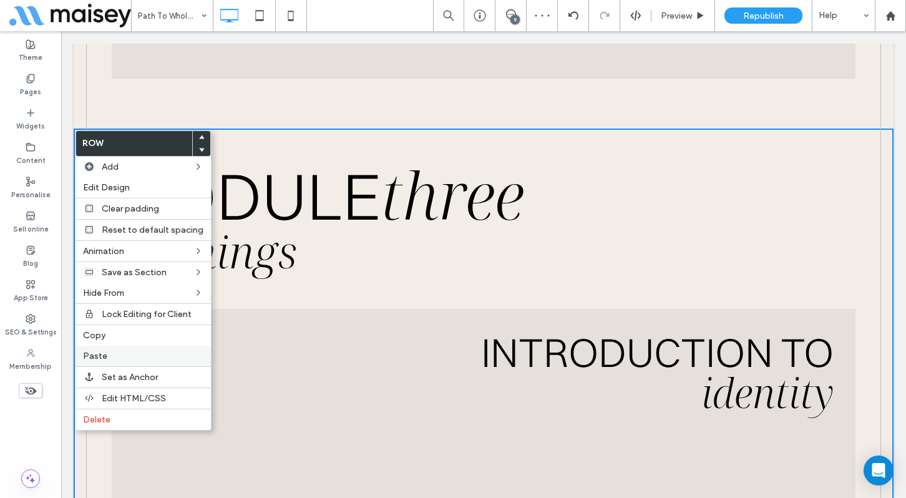
click at [100, 355] on span "Paste" at bounding box center [95, 356] width 24 height 11
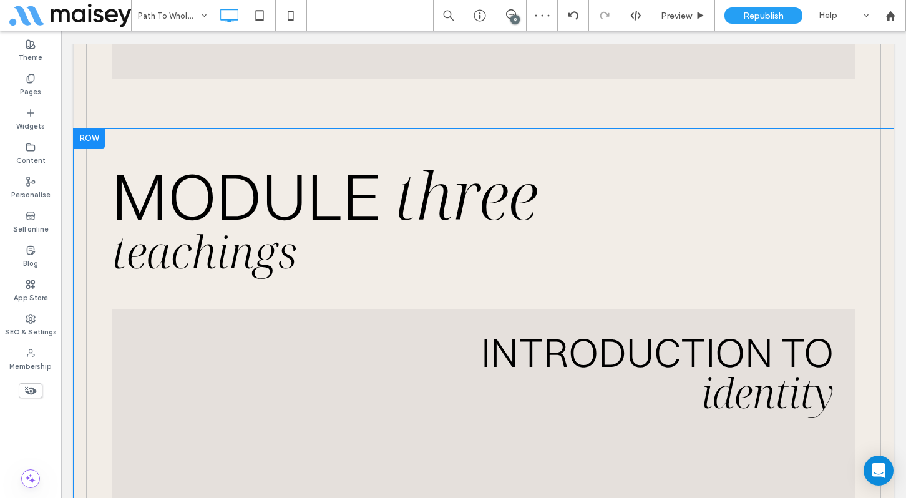
click at [93, 140] on div at bounding box center [89, 139] width 31 height 20
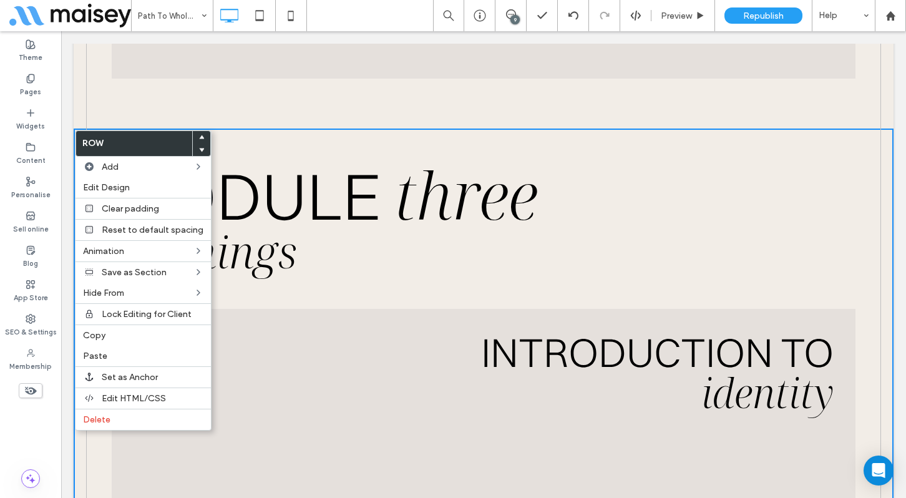
click at [201, 147] on div at bounding box center [201, 150] width 17 height 12
click at [199, 149] on use at bounding box center [202, 150] width 6 height 4
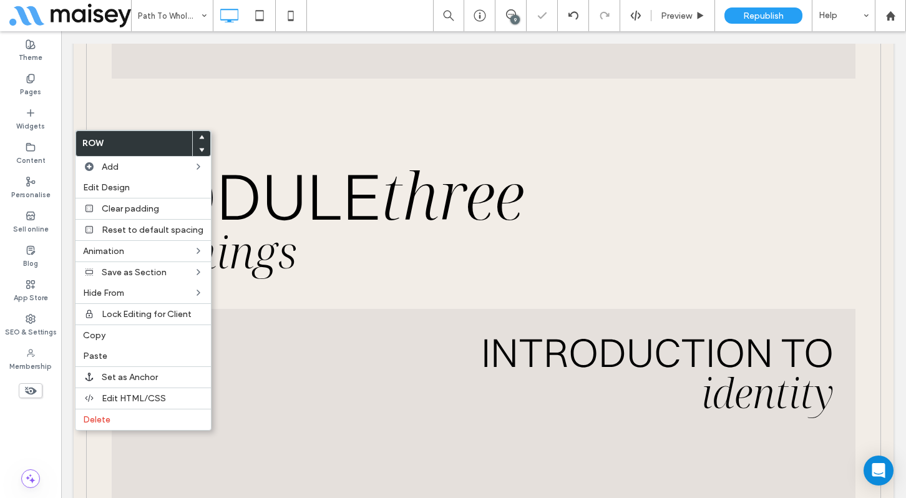
click at [367, 234] on span "MODULE" at bounding box center [246, 195] width 269 height 81
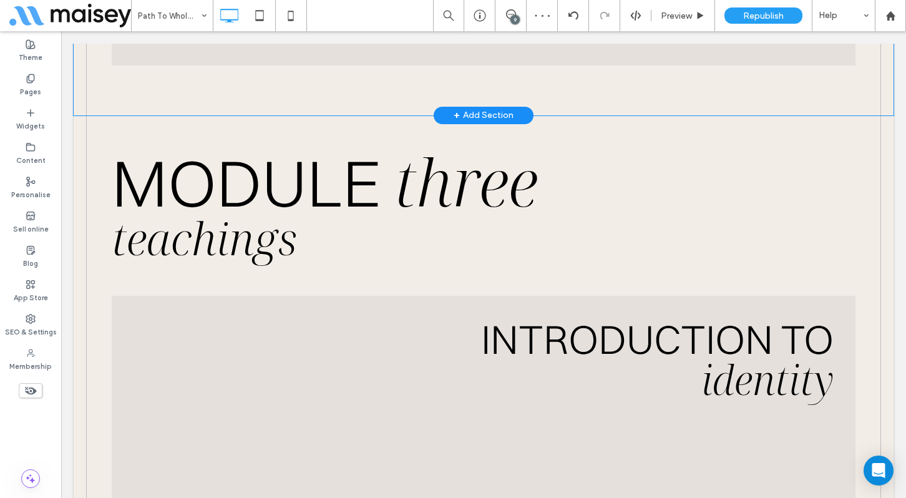
scroll to position [13490, 0]
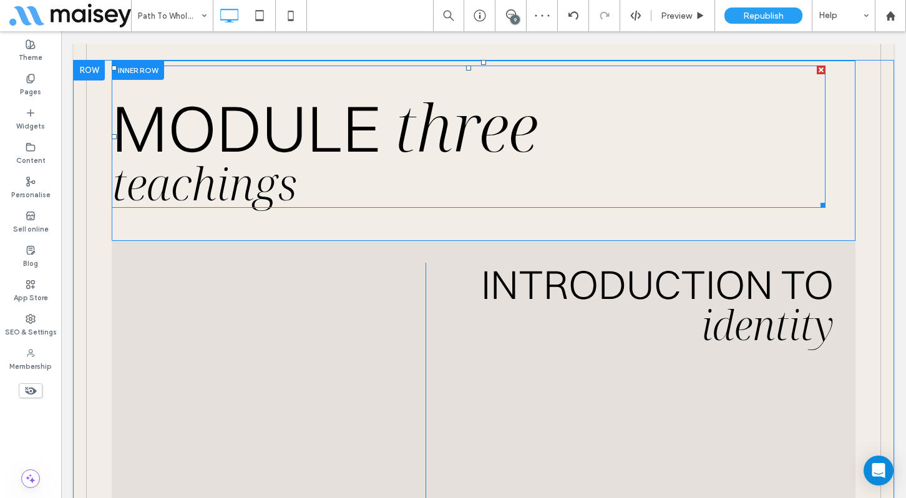
click at [281, 203] on span "teachings" at bounding box center [204, 182] width 185 height 61
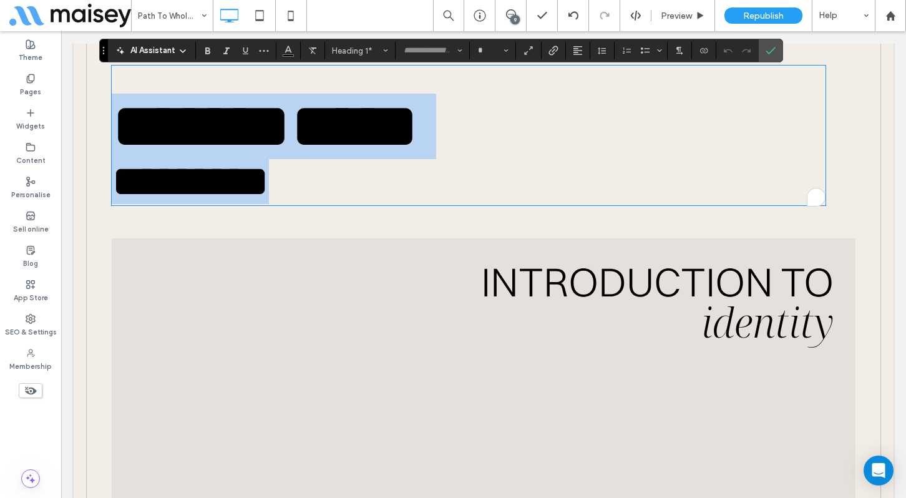
click at [300, 197] on h1 "*********" at bounding box center [469, 181] width 714 height 45
type input "**********"
type input "**"
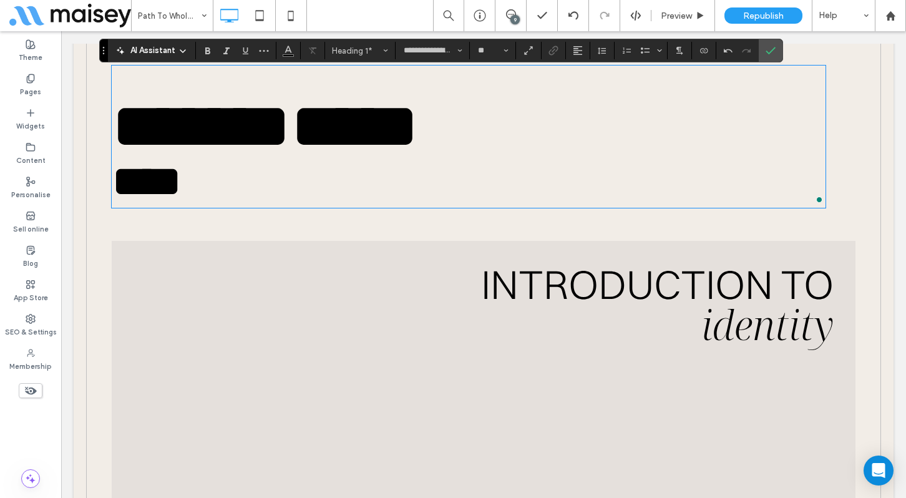
scroll to position [7, 0]
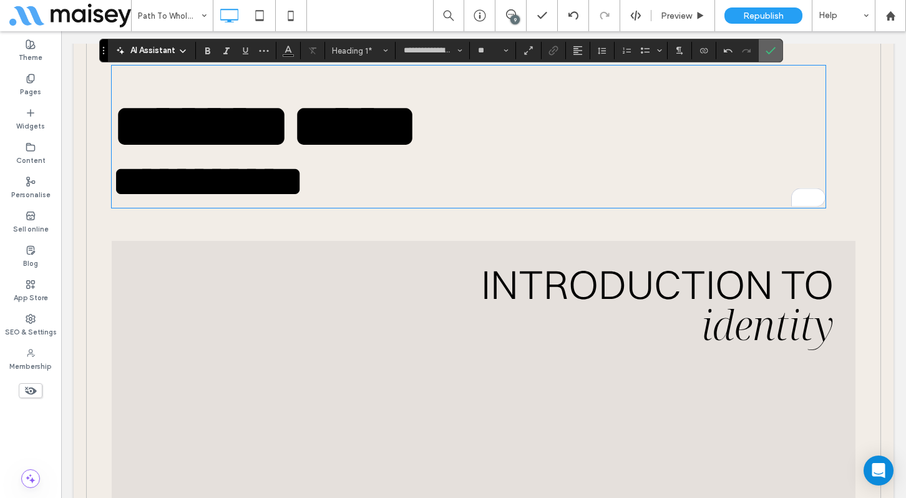
click at [764, 59] on label "Confirm" at bounding box center [770, 50] width 19 height 22
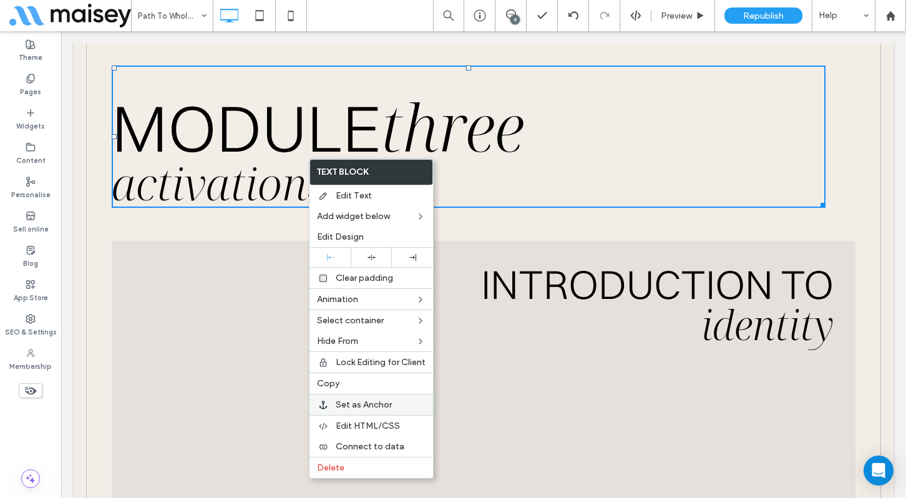
click at [371, 407] on span "Set as Anchor" at bounding box center [364, 404] width 56 height 11
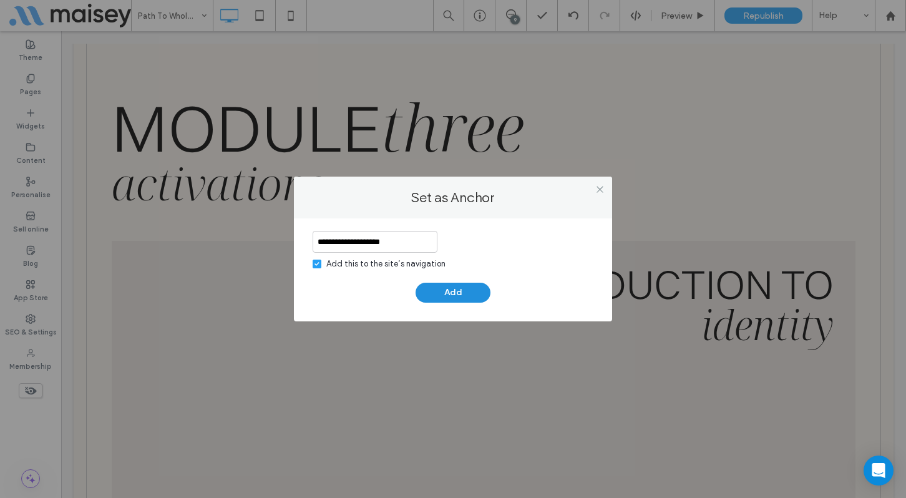
type input "**********"
click at [467, 293] on button "Add" at bounding box center [453, 293] width 75 height 20
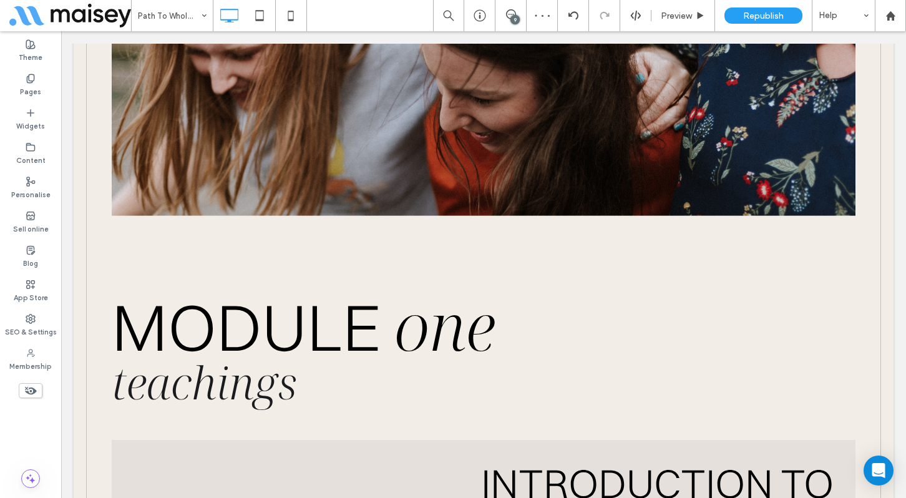
scroll to position [0, 0]
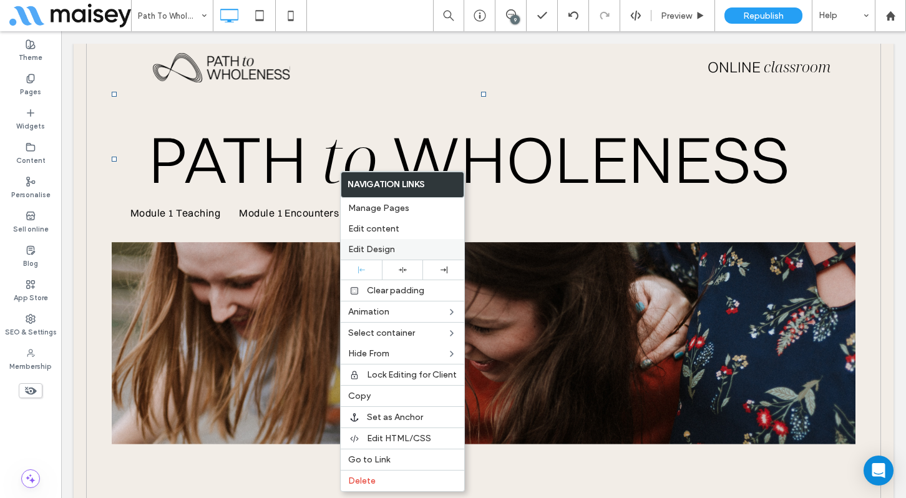
click at [383, 245] on span "Edit Design" at bounding box center [371, 249] width 47 height 11
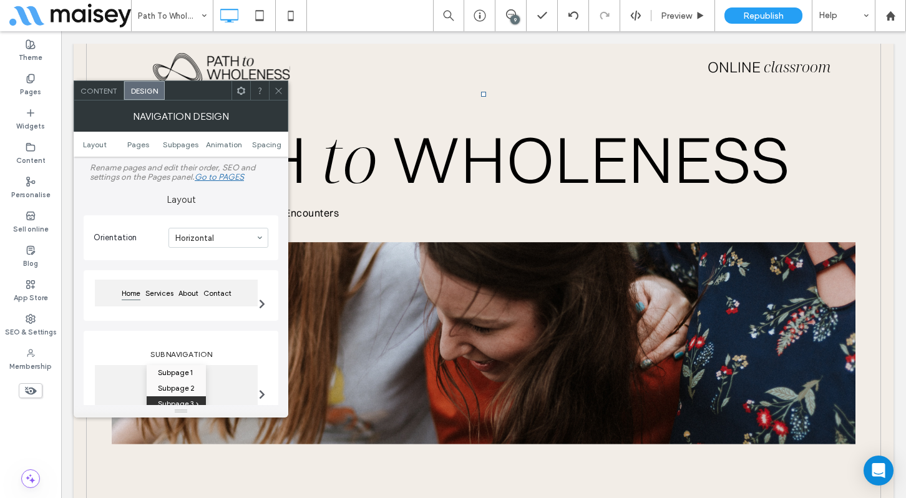
click at [105, 93] on span "Content" at bounding box center [99, 90] width 37 height 9
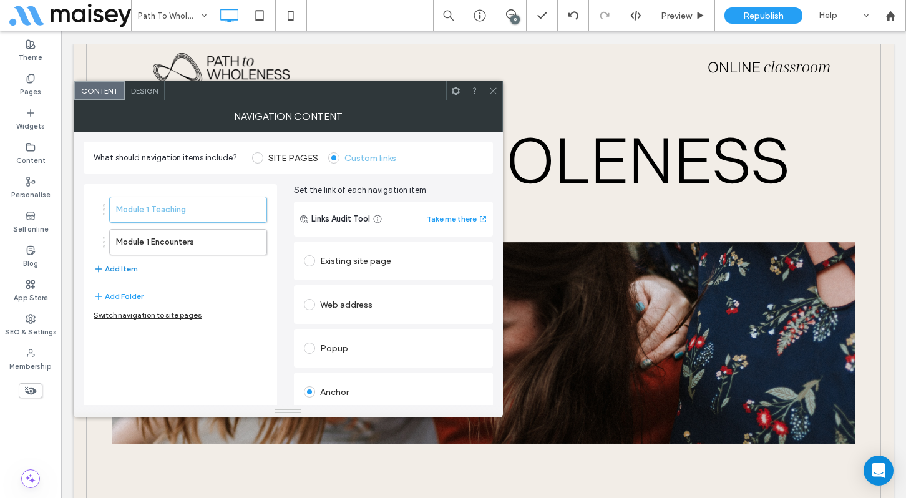
click at [111, 266] on button "Add Item" at bounding box center [116, 268] width 44 height 15
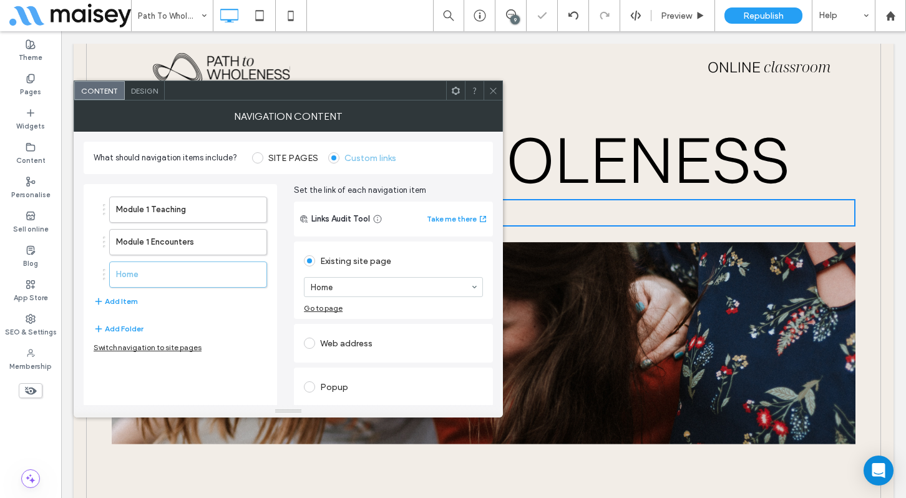
scroll to position [46, 0]
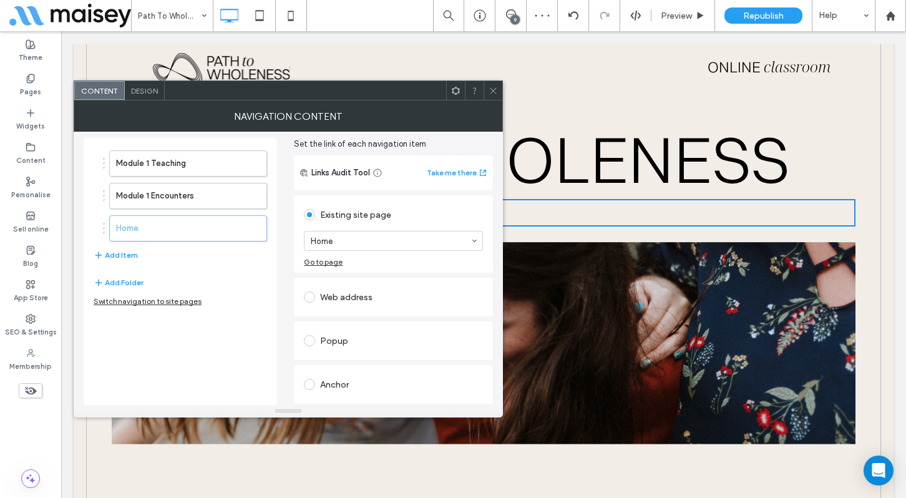
click at [340, 383] on div "Anchor" at bounding box center [393, 384] width 179 height 20
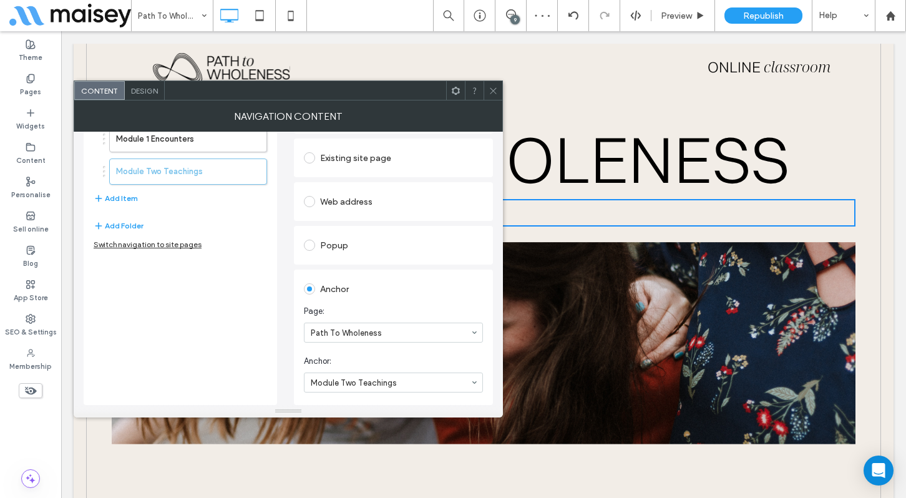
scroll to position [61, 0]
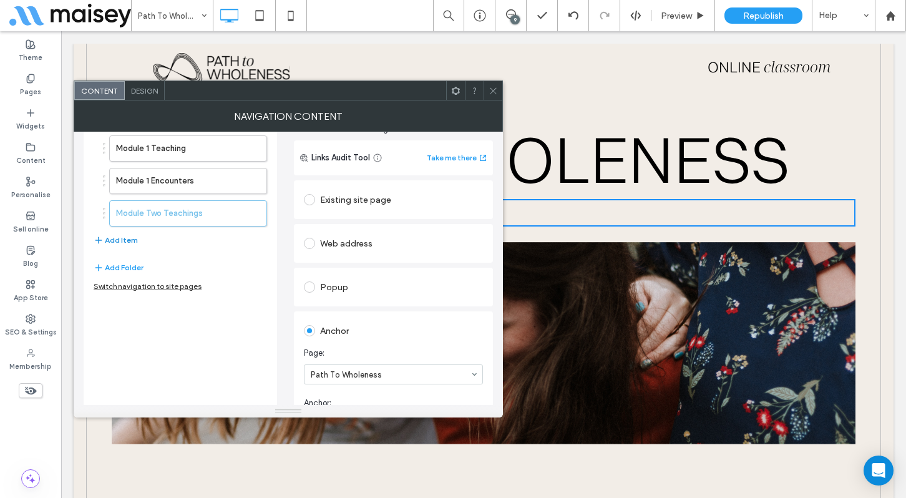
click at [112, 239] on button "Add Item" at bounding box center [116, 240] width 44 height 15
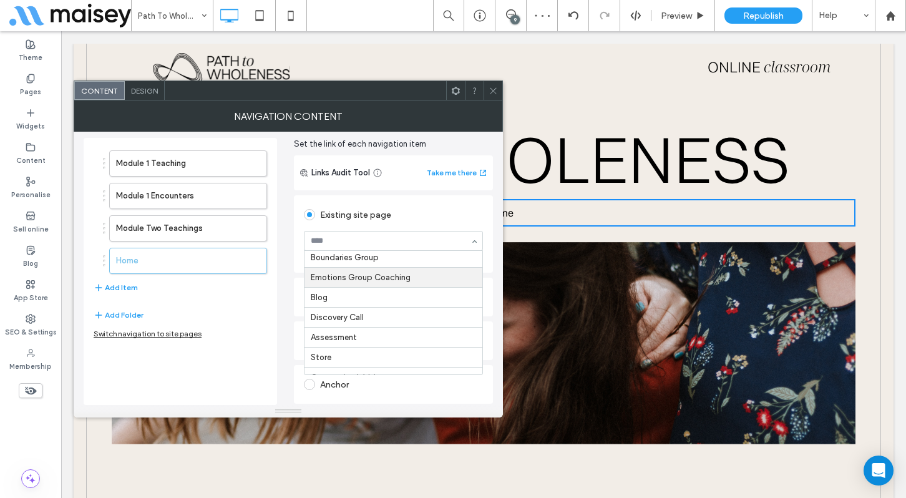
scroll to position [136, 0]
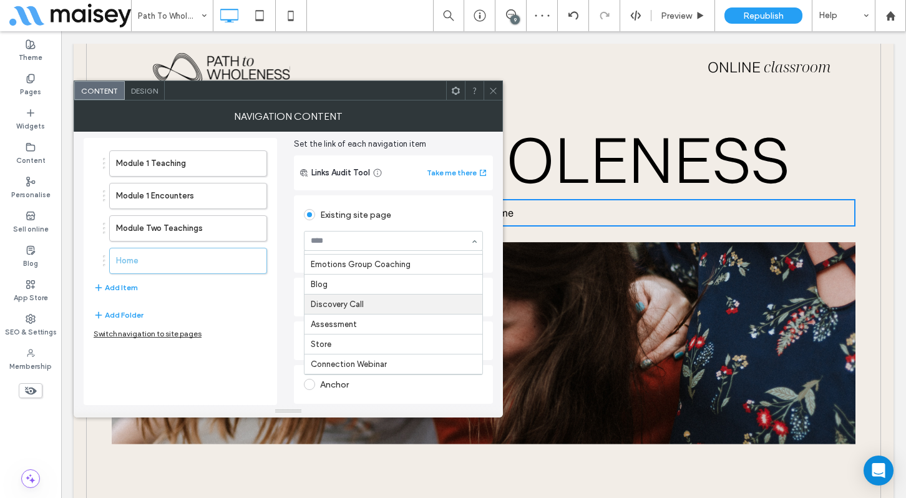
click at [270, 326] on div "Module 1 Teaching Module 1 Encounters Module Two Teachings Home Add Item Add Fo…" at bounding box center [180, 271] width 193 height 267
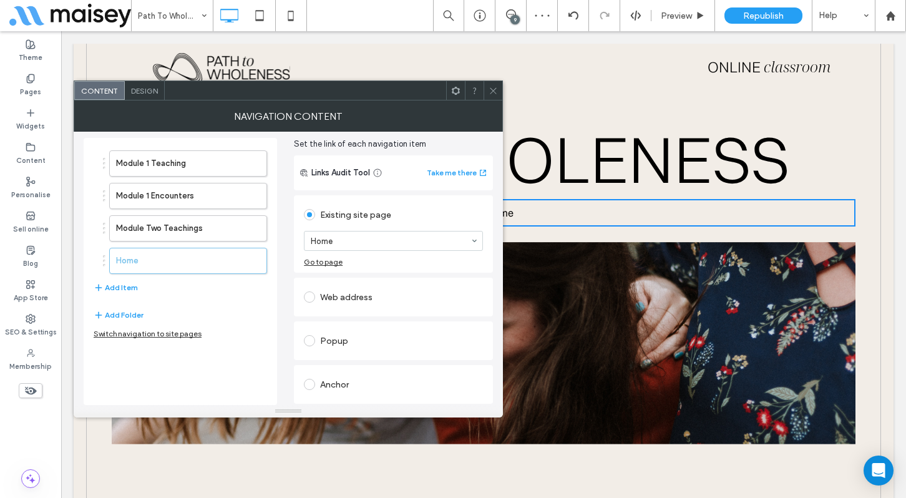
click at [328, 381] on div "Anchor" at bounding box center [393, 384] width 179 height 20
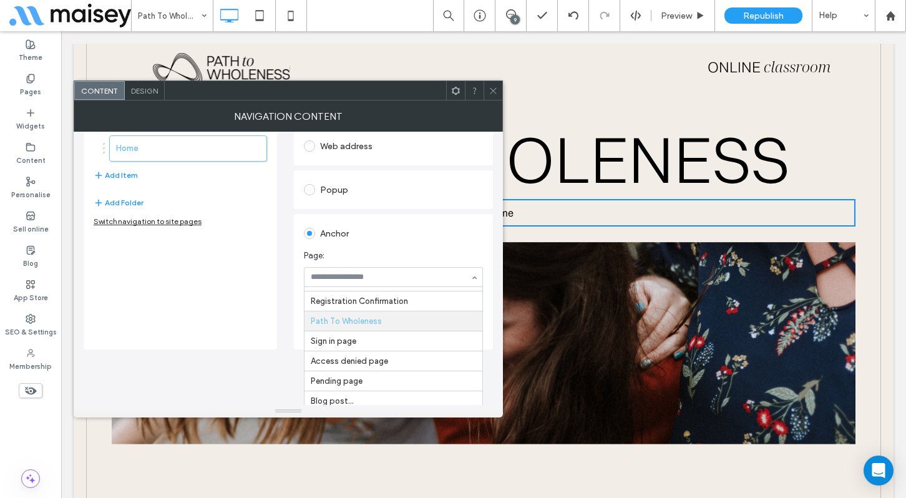
scroll to position [165, 0]
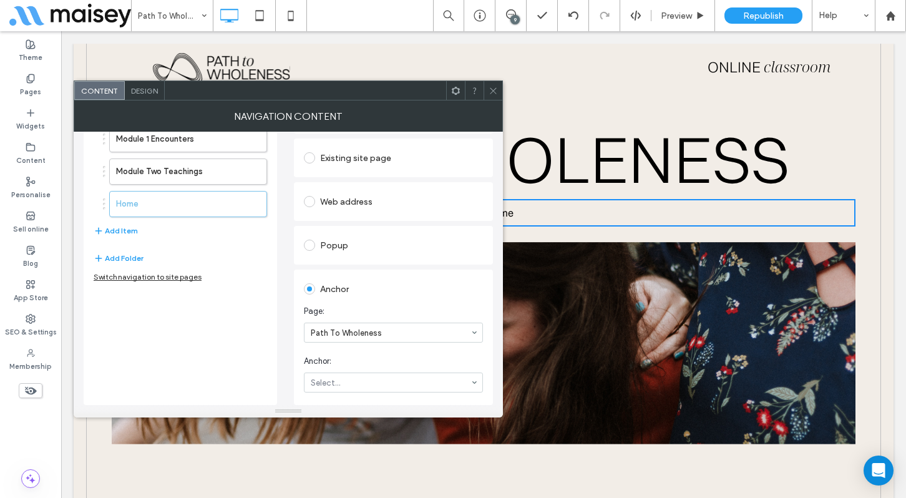
click at [456, 240] on div "Existing site page Home Go to page Web address Popup Anchor Page: Path To Whole…" at bounding box center [393, 270] width 199 height 269
click at [113, 230] on button "Add Item" at bounding box center [116, 230] width 44 height 15
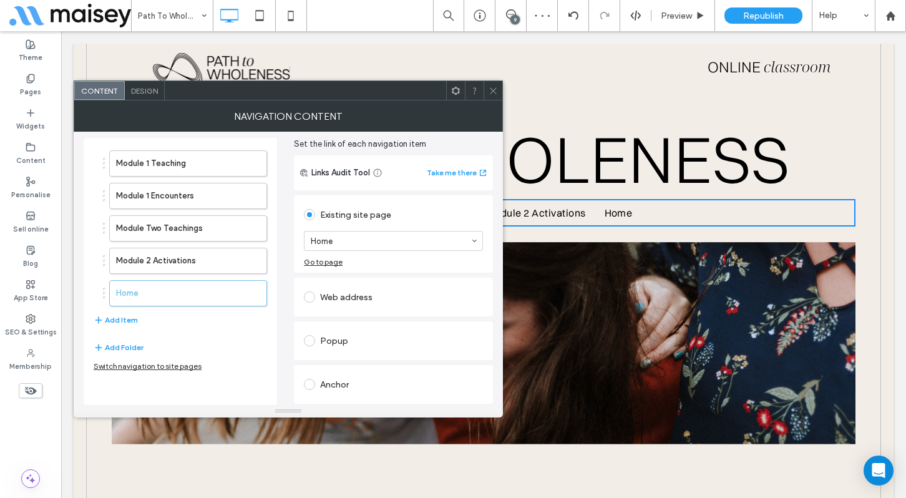
click at [334, 384] on div "Anchor" at bounding box center [393, 384] width 179 height 20
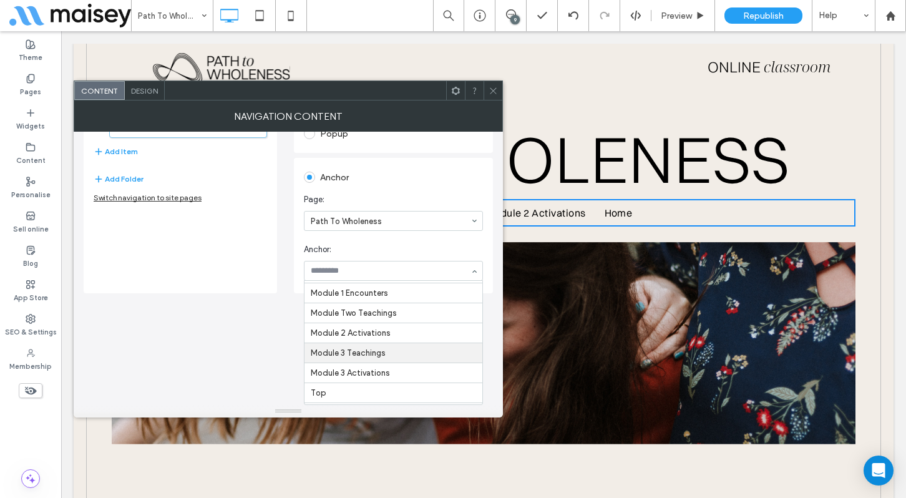
scroll to position [103, 0]
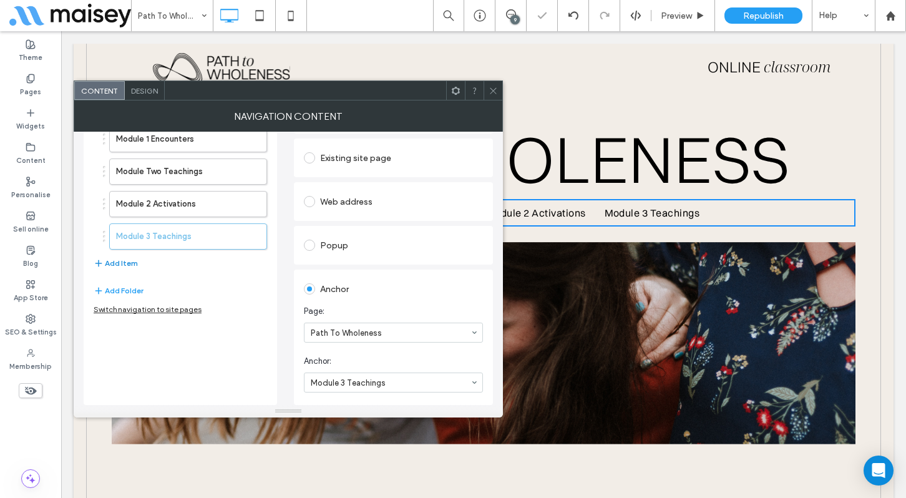
click at [122, 263] on button "Add Item" at bounding box center [116, 263] width 44 height 15
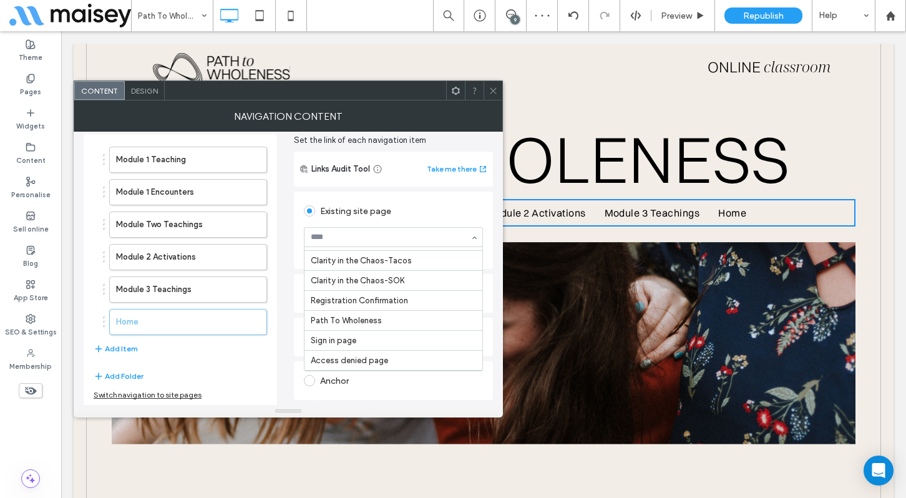
scroll to position [370, 0]
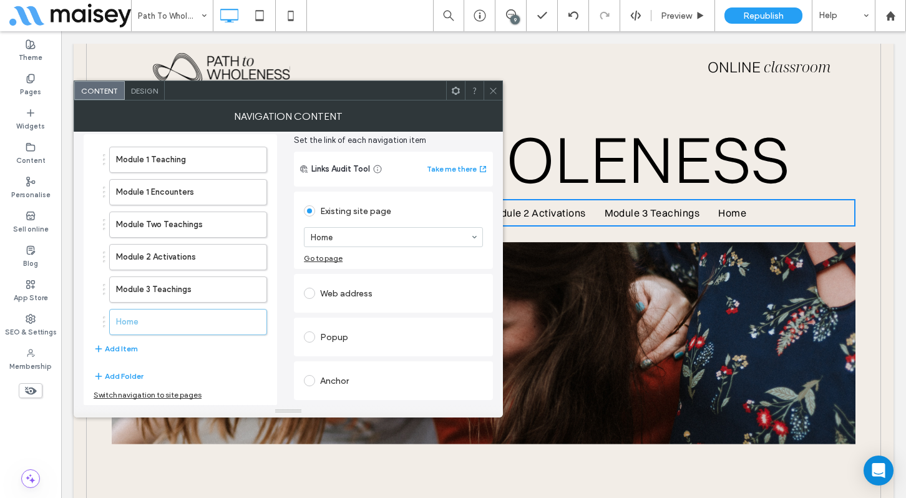
click at [486, 320] on div "Popup" at bounding box center [393, 337] width 199 height 39
click at [330, 381] on div "Anchor" at bounding box center [393, 381] width 179 height 20
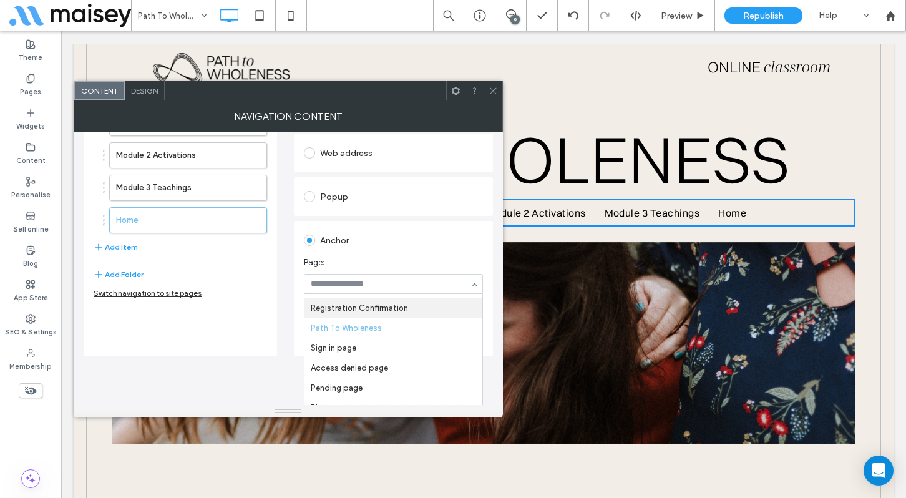
scroll to position [165, 0]
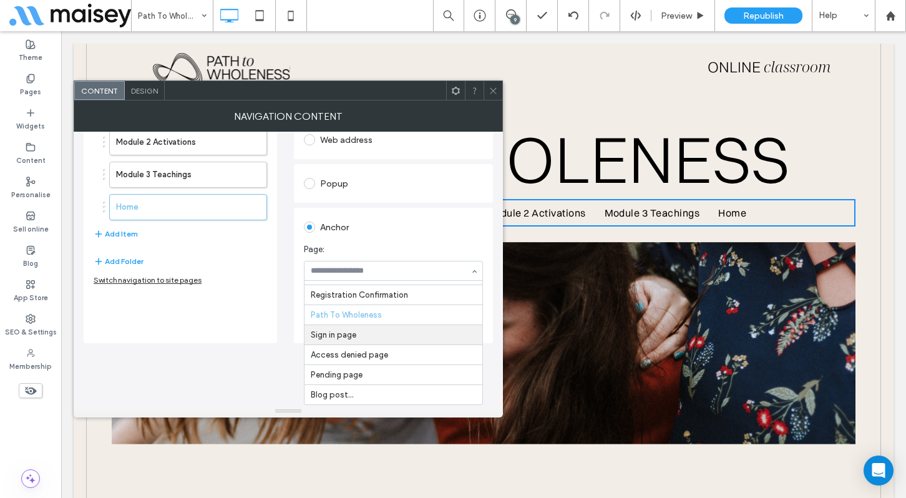
click at [491, 311] on div "Anchor Page: Home About Connect Wholeness Retreat Whole Body Reset Coaching Bou…" at bounding box center [393, 275] width 199 height 135
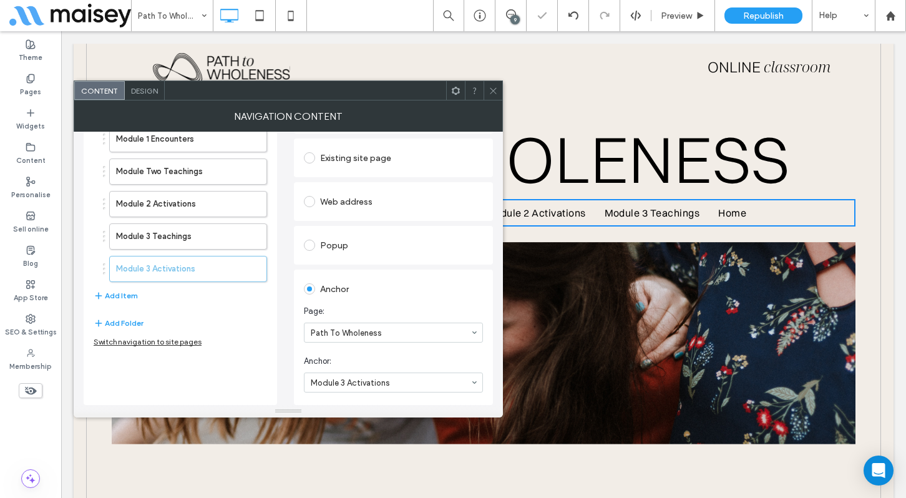
scroll to position [103, 0]
click at [496, 91] on icon at bounding box center [493, 90] width 9 height 9
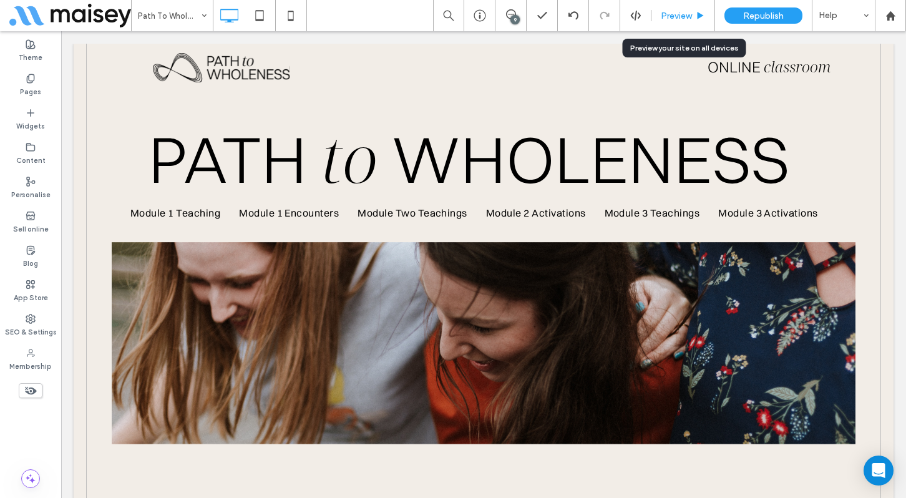
click at [682, 14] on span "Preview" at bounding box center [676, 16] width 31 height 11
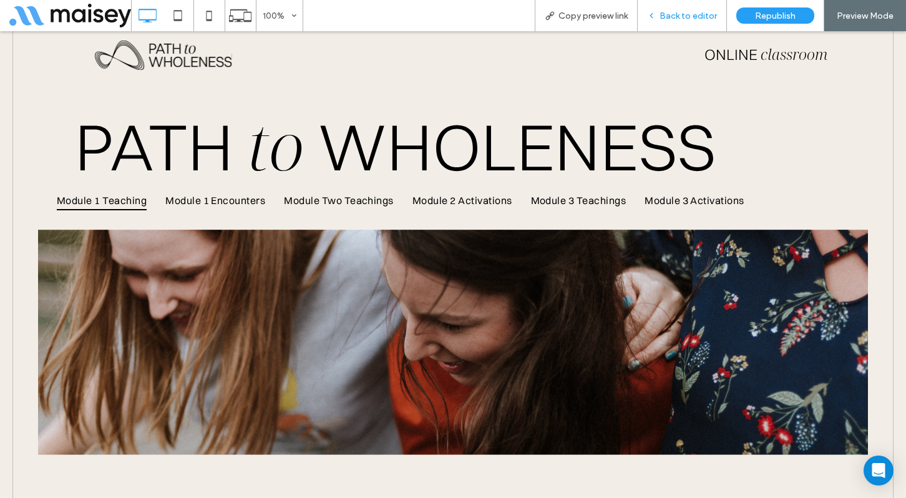
click at [685, 18] on span "Back to editor" at bounding box center [688, 16] width 57 height 11
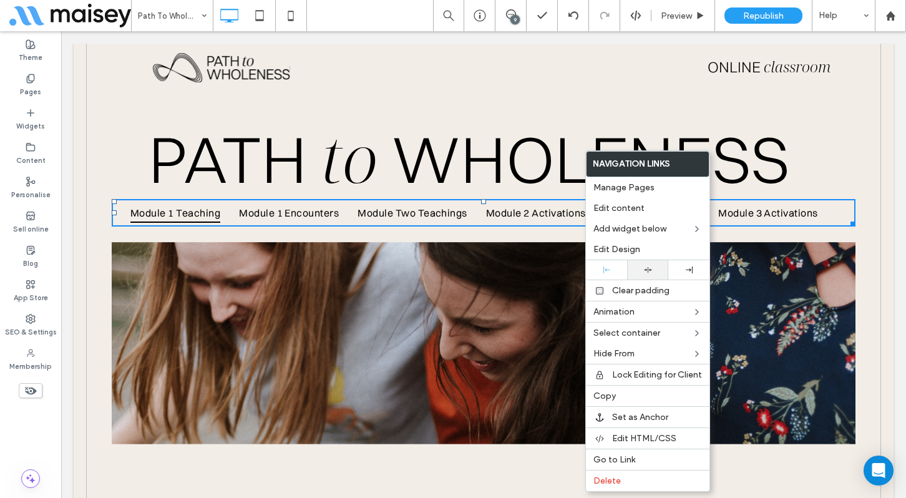
click at [647, 273] on icon at bounding box center [648, 270] width 8 height 8
click at [514, 177] on span "WHOLENESS" at bounding box center [590, 159] width 398 height 81
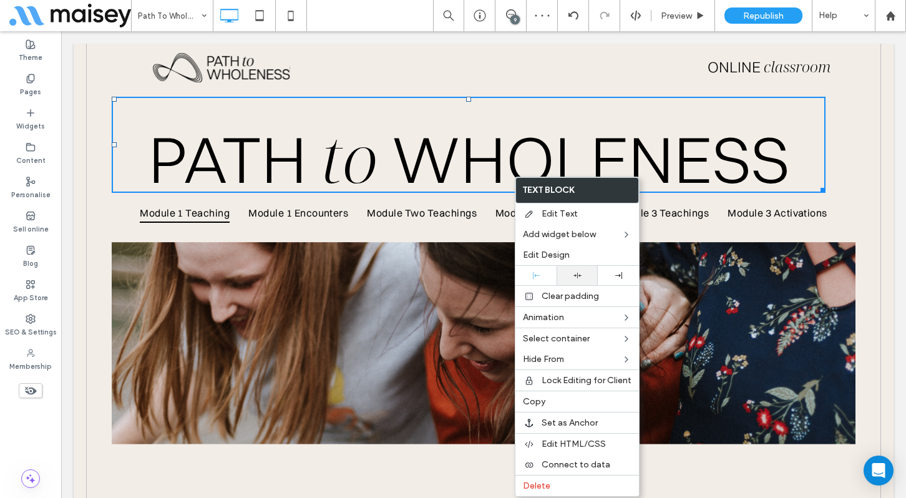
click at [579, 273] on icon at bounding box center [578, 275] width 8 height 8
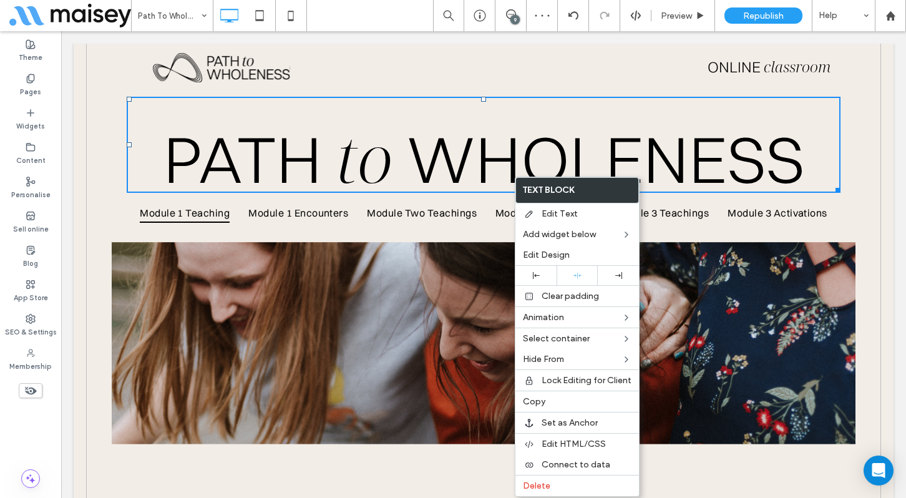
click at [100, 223] on div "Registration Closes In: 00 : 00 : 00 : 00 Days Hours Minutes Seconds Countdown …" at bounding box center [483, 266] width 795 height 444
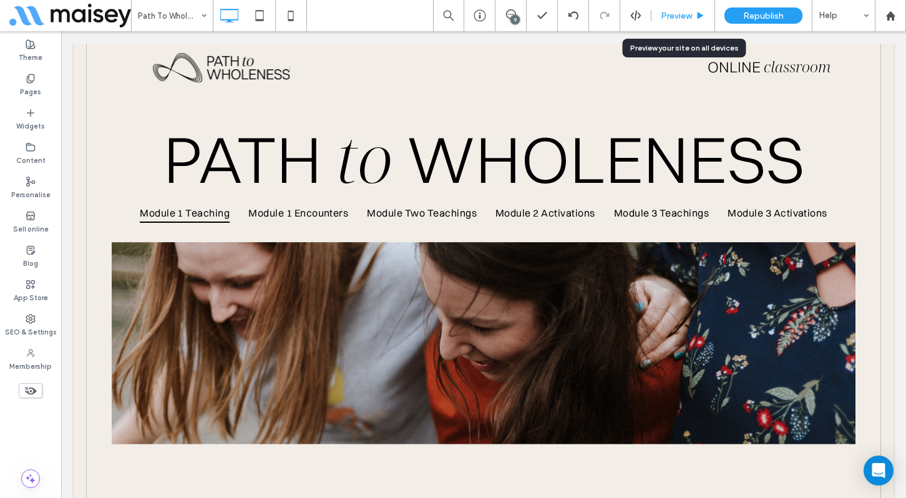
click at [690, 19] on span "Preview" at bounding box center [676, 16] width 31 height 11
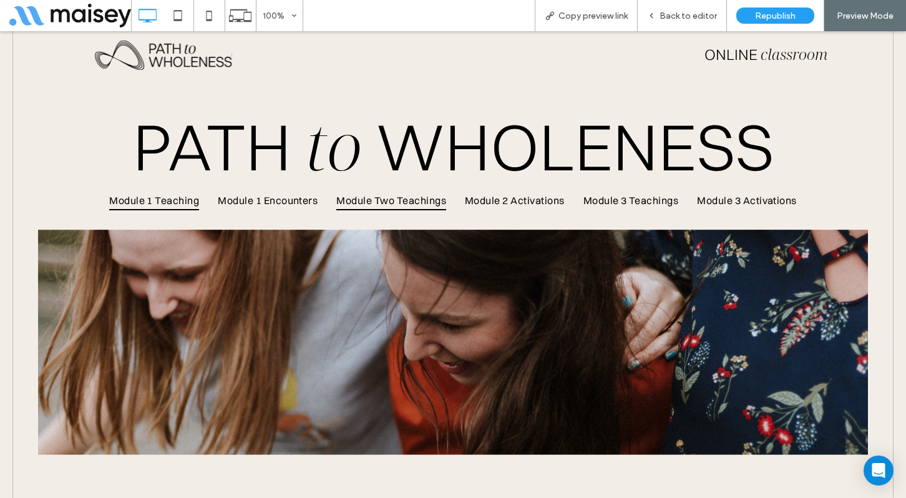
click at [387, 201] on span "Module Two Teachings" at bounding box center [391, 199] width 110 height 19
click at [684, 15] on span "Back to editor" at bounding box center [688, 16] width 57 height 11
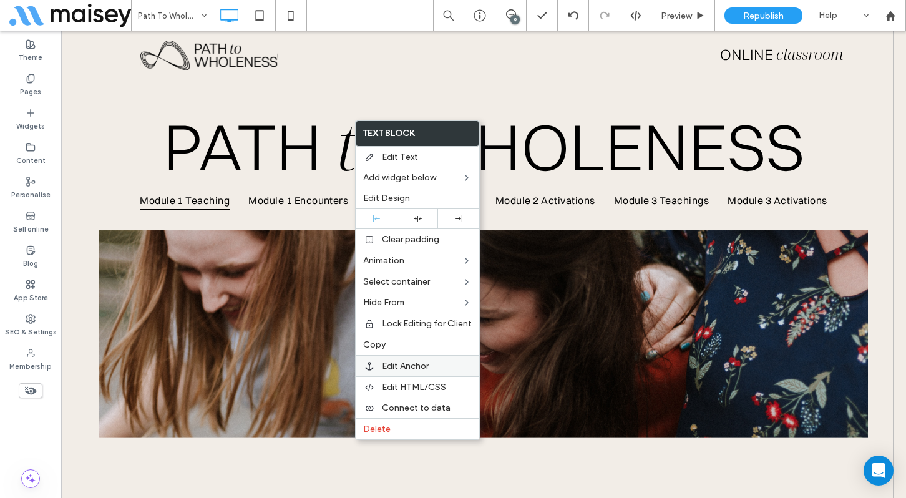
click at [401, 363] on span "Edit Anchor" at bounding box center [405, 366] width 47 height 11
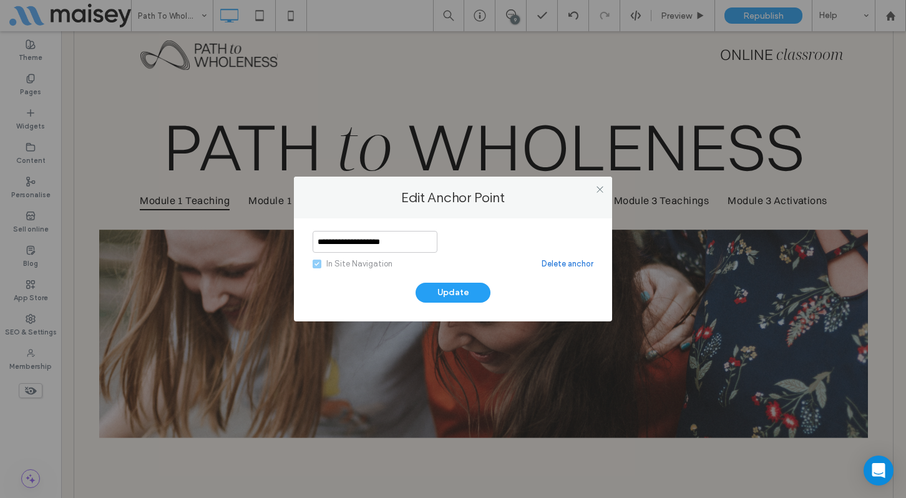
click at [363, 240] on input "**********" at bounding box center [375, 242] width 125 height 22
type input "**********"
click at [459, 291] on button "Update" at bounding box center [453, 293] width 75 height 20
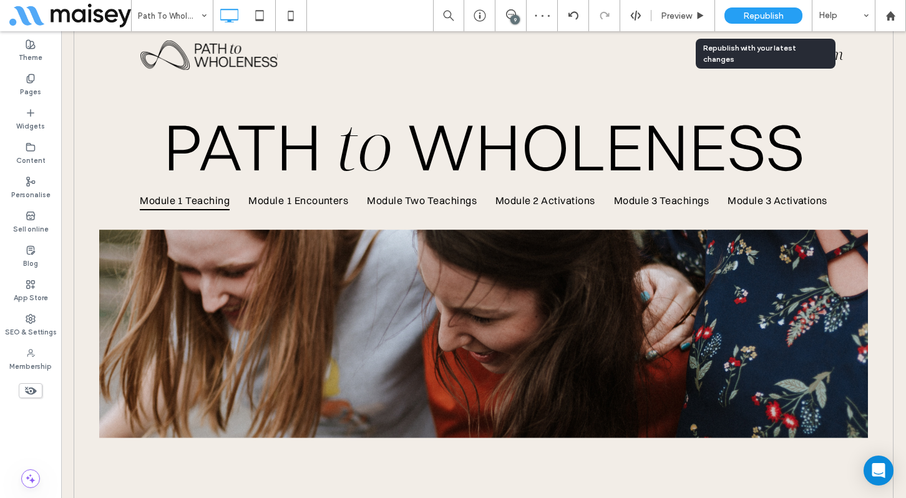
click at [758, 12] on span "Republish" at bounding box center [763, 16] width 41 height 11
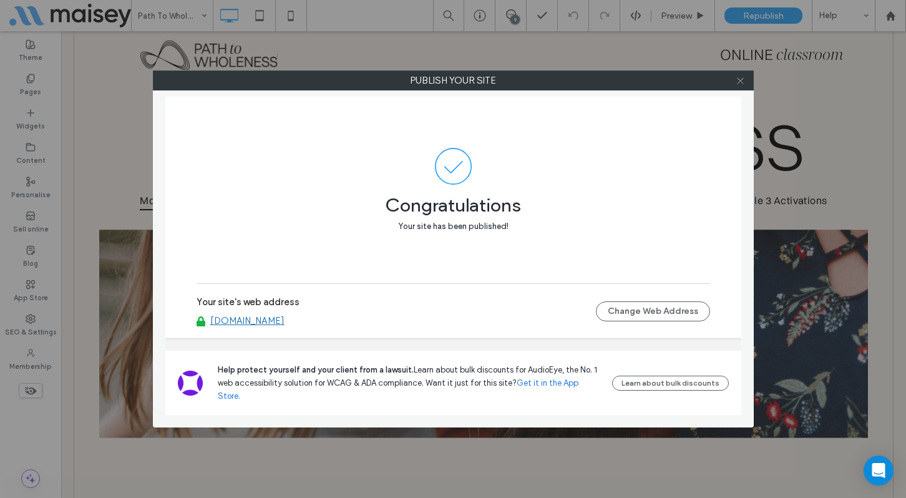
click at [743, 84] on icon at bounding box center [740, 80] width 9 height 9
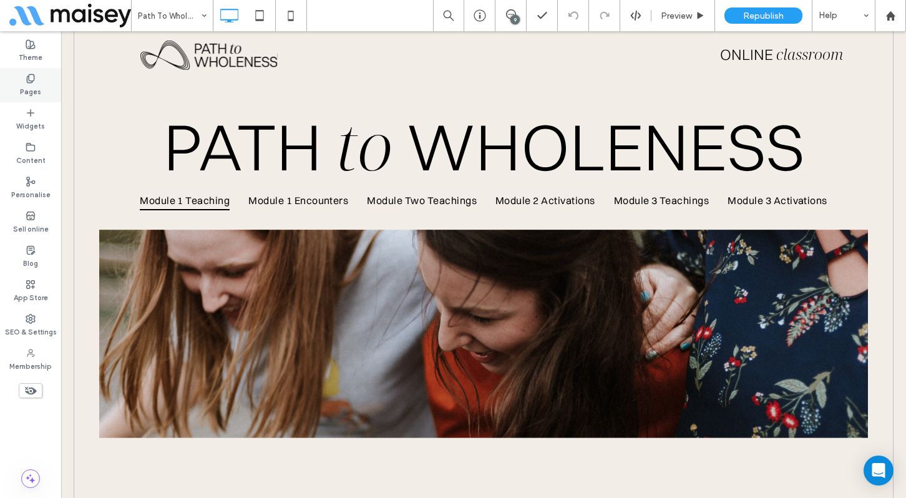
click at [29, 84] on label "Pages" at bounding box center [30, 91] width 21 height 14
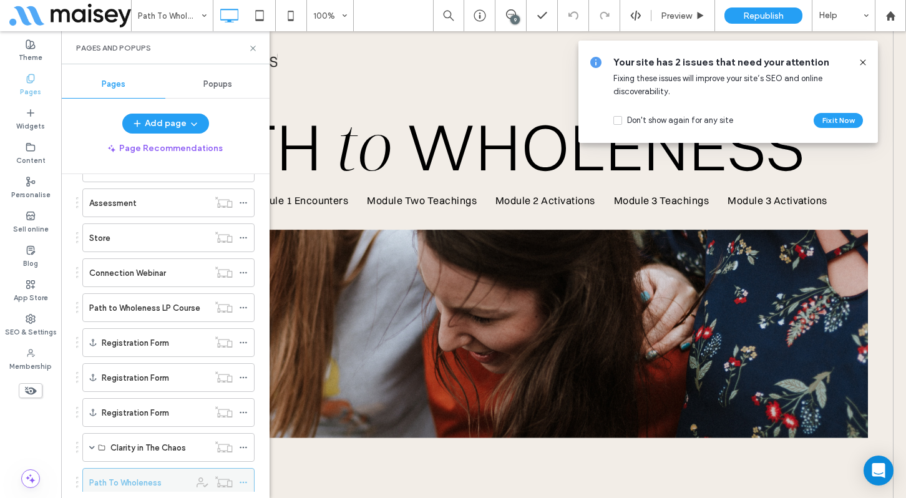
scroll to position [326, 0]
click at [141, 306] on label "Path to Wholeness LP Course" at bounding box center [144, 309] width 111 height 22
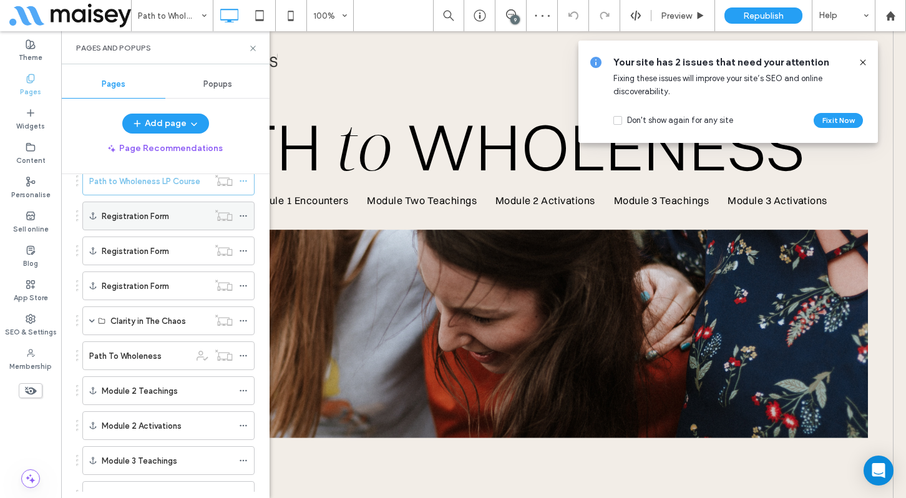
scroll to position [476, 0]
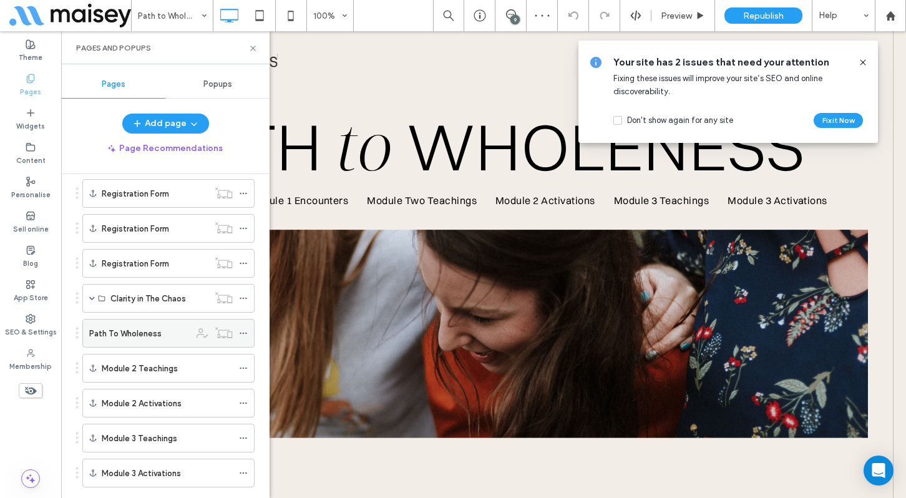
click at [149, 332] on label "Path To Wholeness" at bounding box center [125, 334] width 72 height 22
click at [256, 48] on icon at bounding box center [252, 48] width 9 height 9
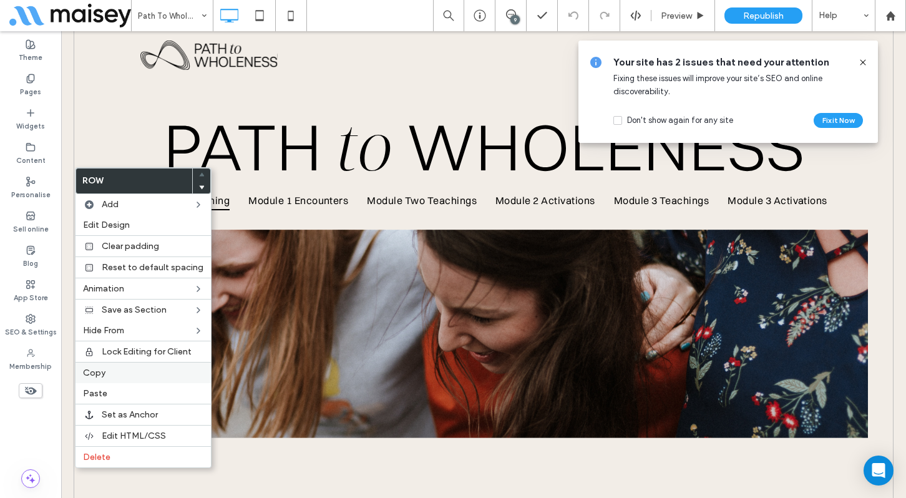
click at [124, 375] on label "Copy" at bounding box center [143, 373] width 120 height 11
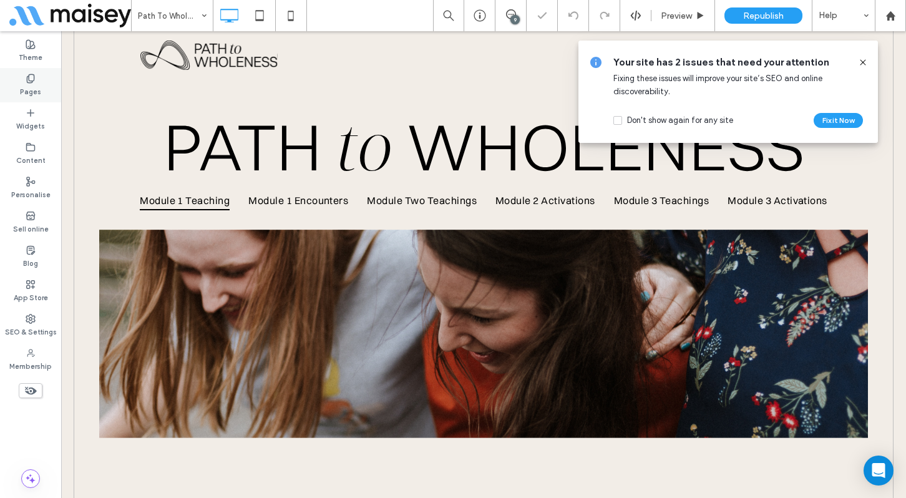
click at [38, 87] on label "Pages" at bounding box center [30, 91] width 21 height 14
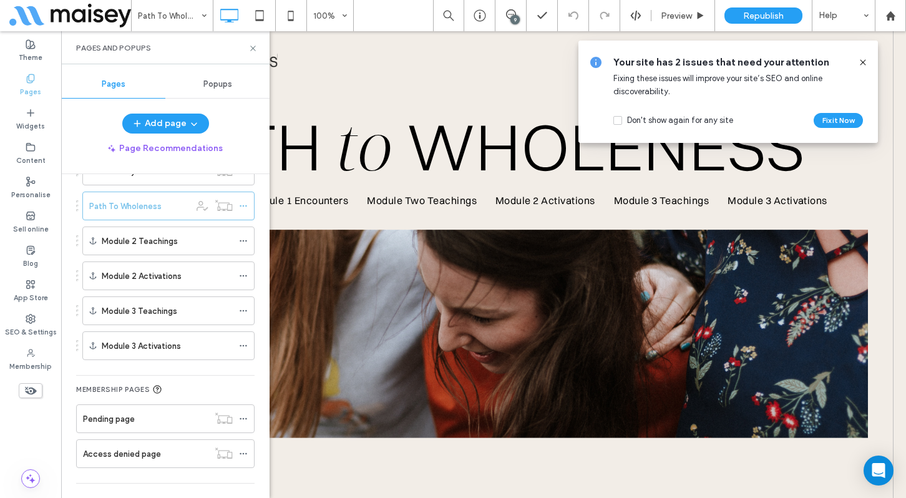
scroll to position [605, 0]
click at [245, 238] on icon at bounding box center [243, 239] width 9 height 9
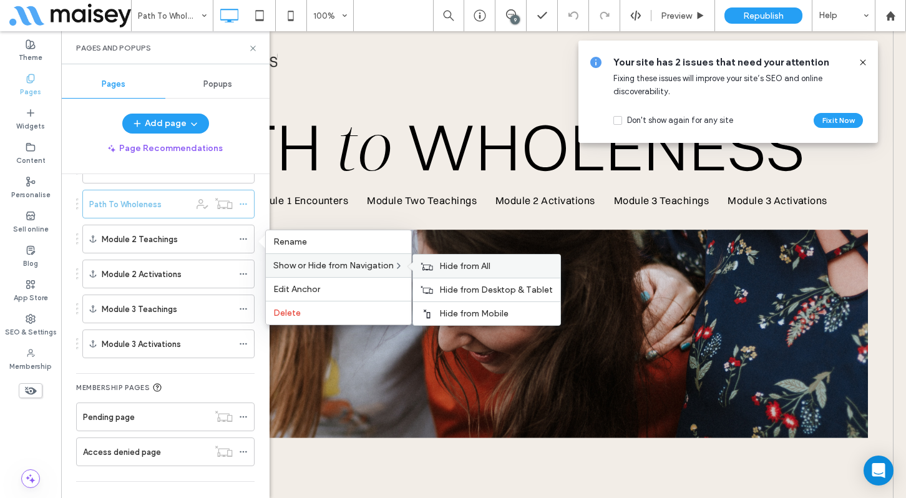
click at [457, 268] on span "Hide from All" at bounding box center [464, 266] width 51 height 11
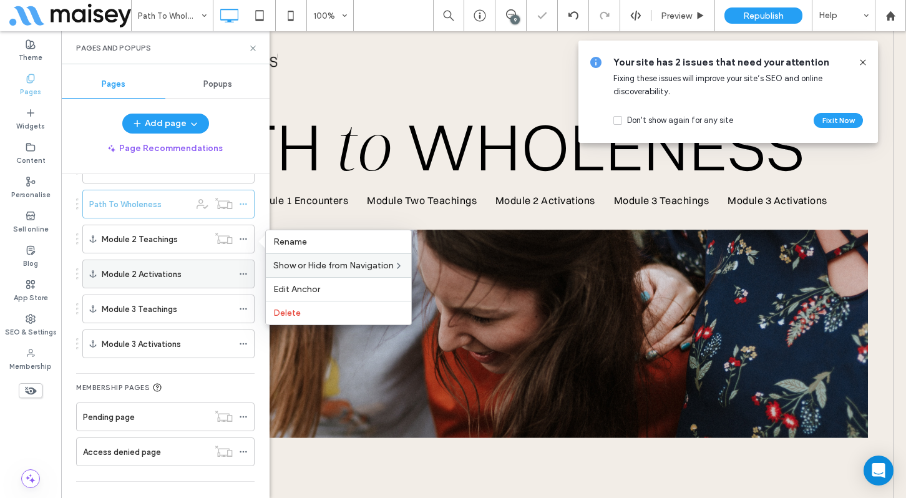
click at [243, 273] on icon at bounding box center [243, 274] width 9 height 9
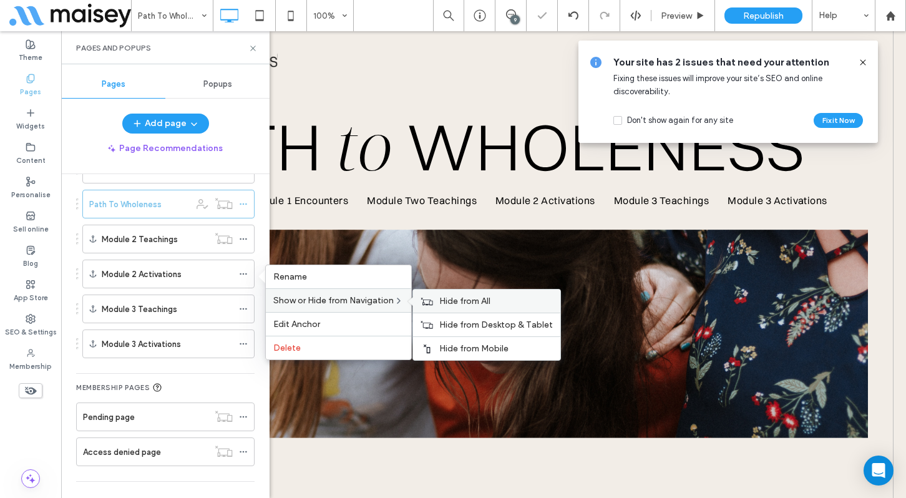
click at [451, 306] on span "Hide from All" at bounding box center [464, 301] width 51 height 11
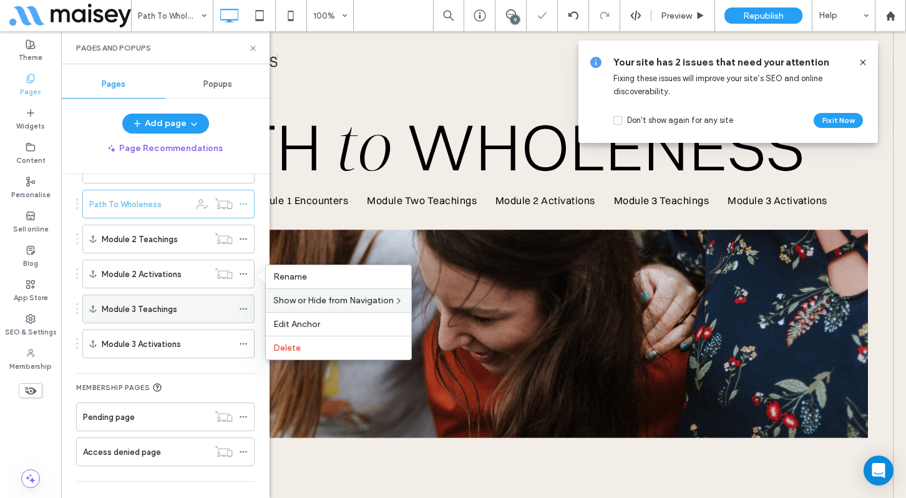
click at [245, 308] on use at bounding box center [243, 309] width 7 height 2
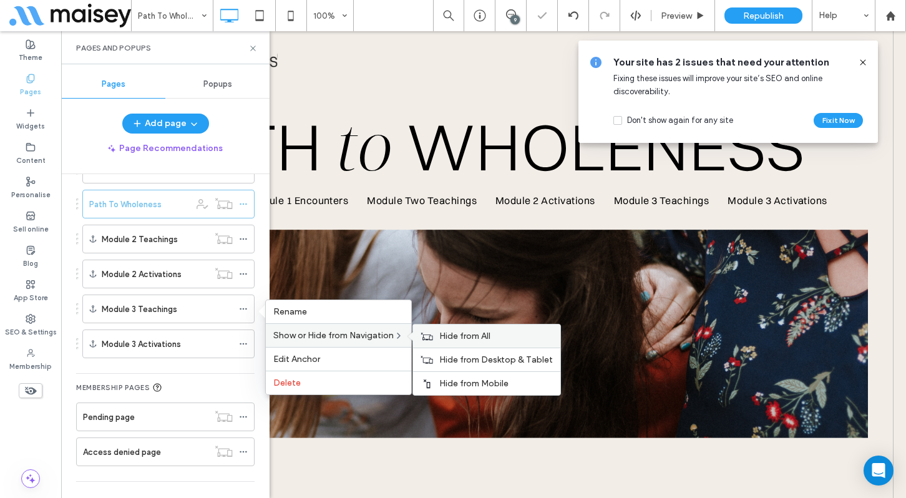
click at [445, 336] on span "Hide from All" at bounding box center [464, 336] width 51 height 11
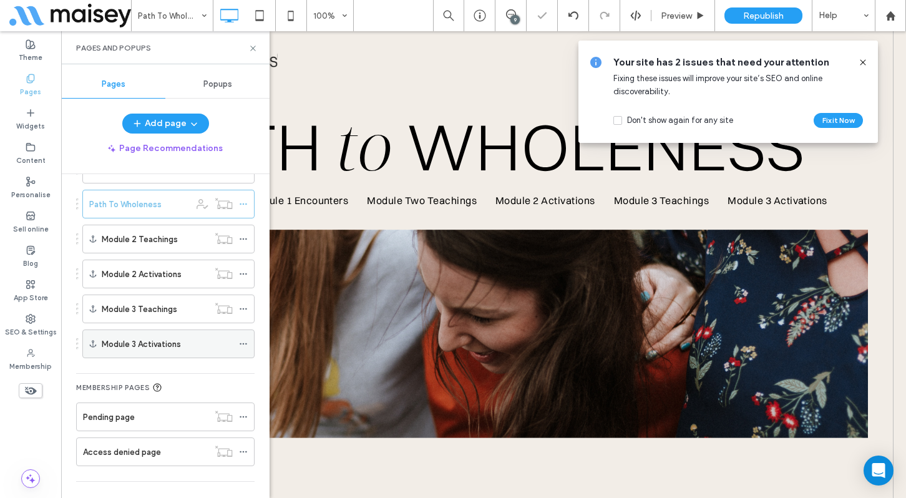
click at [244, 343] on icon at bounding box center [243, 344] width 9 height 9
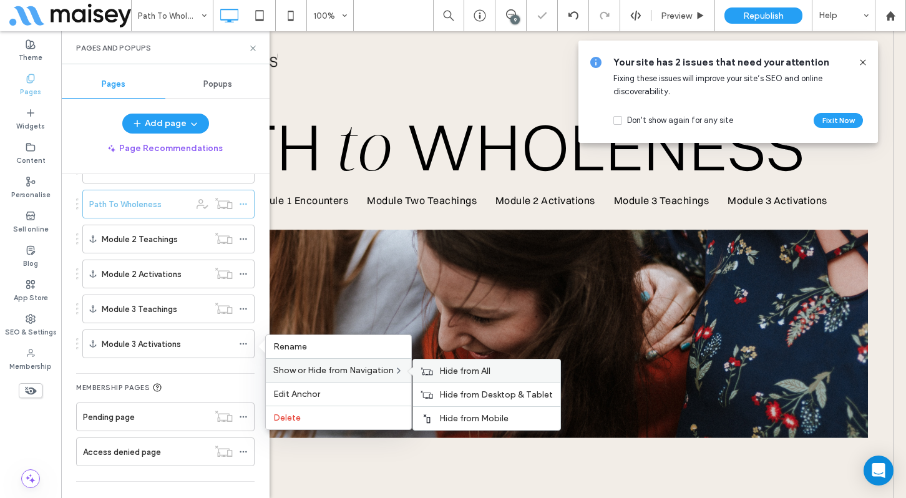
click at [452, 379] on div "Hide from All" at bounding box center [486, 370] width 147 height 23
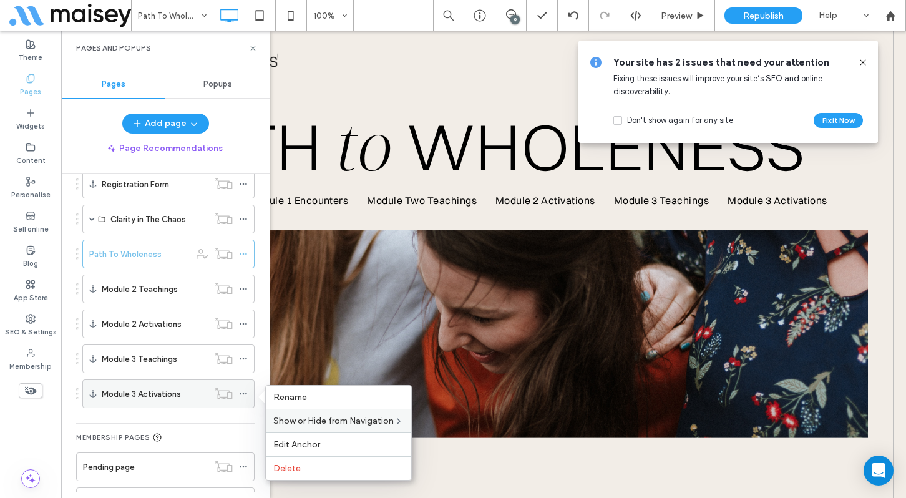
scroll to position [554, 0]
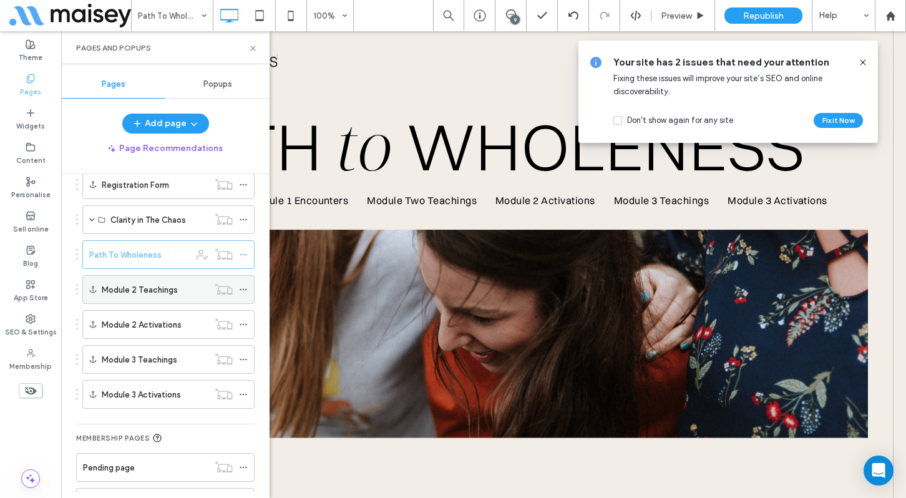
click at [243, 288] on icon at bounding box center [243, 289] width 9 height 9
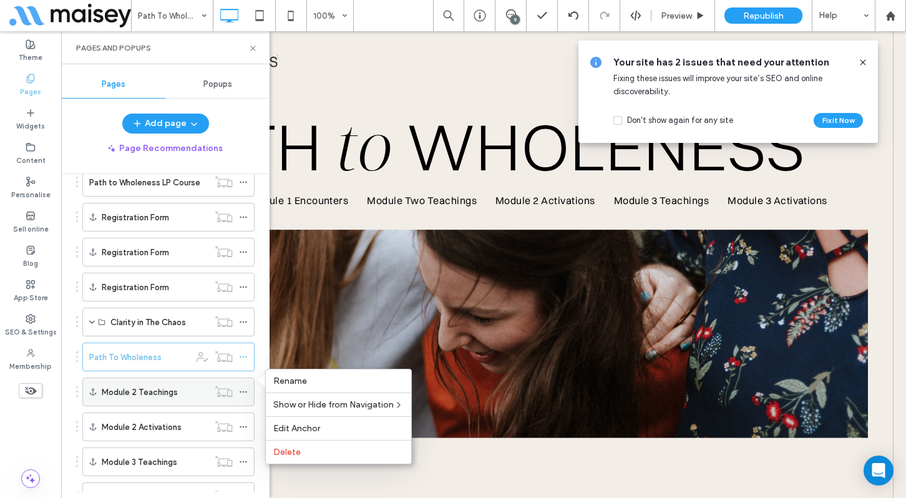
scroll to position [467, 0]
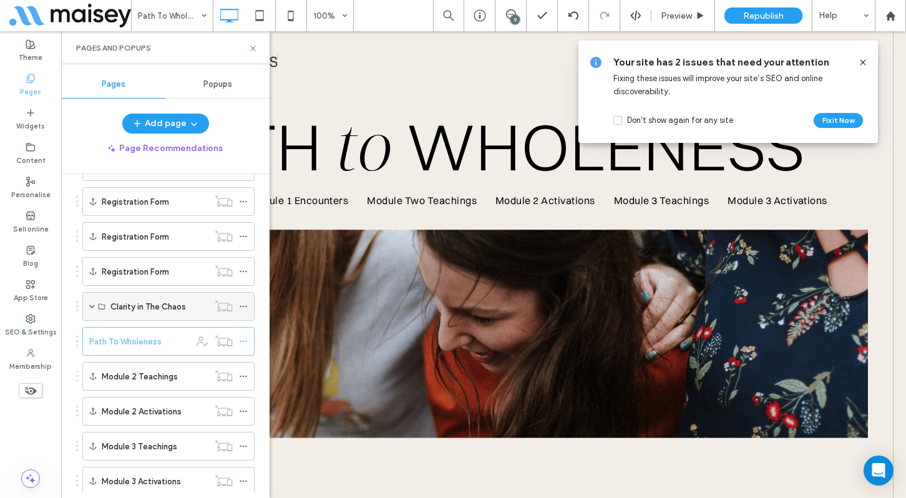
click at [92, 304] on span at bounding box center [92, 306] width 6 height 6
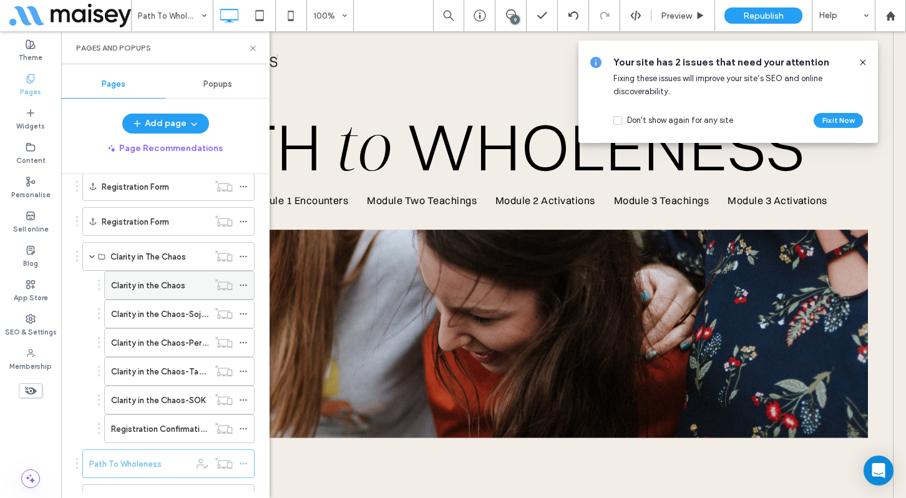
scroll to position [518, 0]
click at [151, 427] on label "Registration Confirmation" at bounding box center [160, 429] width 98 height 22
click at [246, 428] on use at bounding box center [243, 429] width 7 height 2
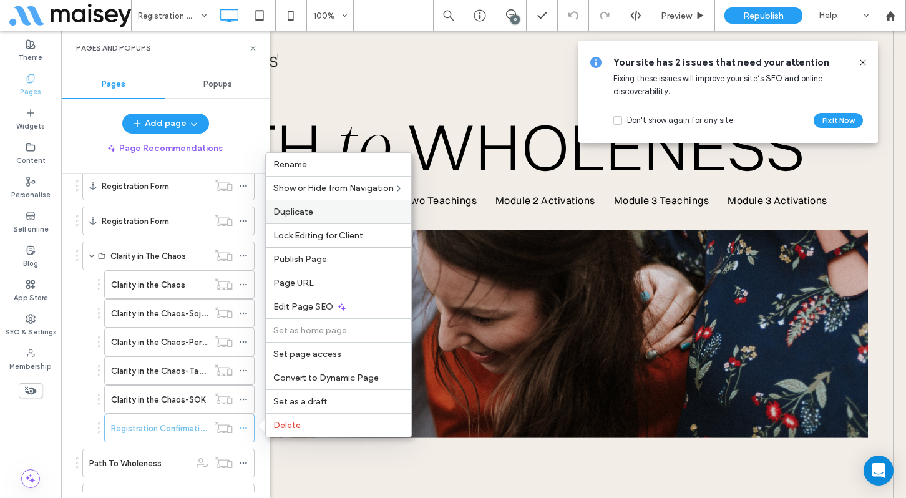
click at [307, 215] on span "Duplicate" at bounding box center [293, 212] width 40 height 11
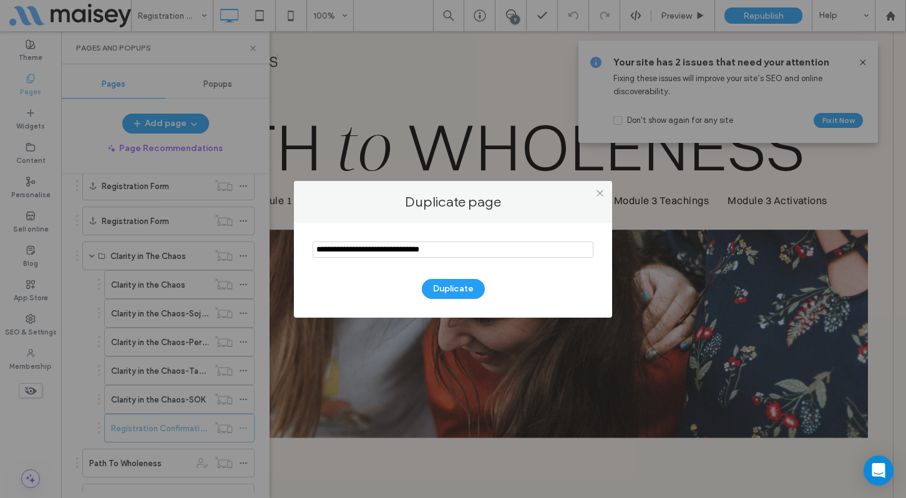
click at [409, 249] on input "notEmpty" at bounding box center [453, 250] width 281 height 16
type input "**********"
click at [454, 286] on button "Duplicate" at bounding box center [453, 289] width 63 height 20
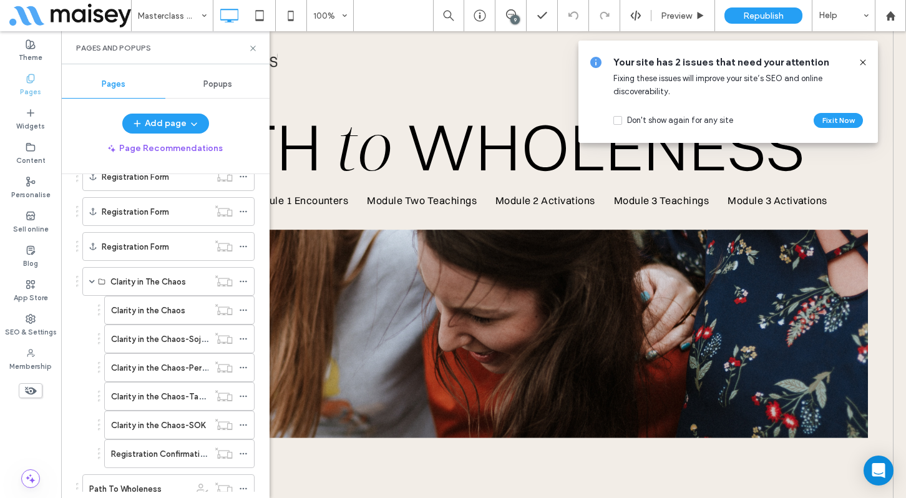
scroll to position [453, 0]
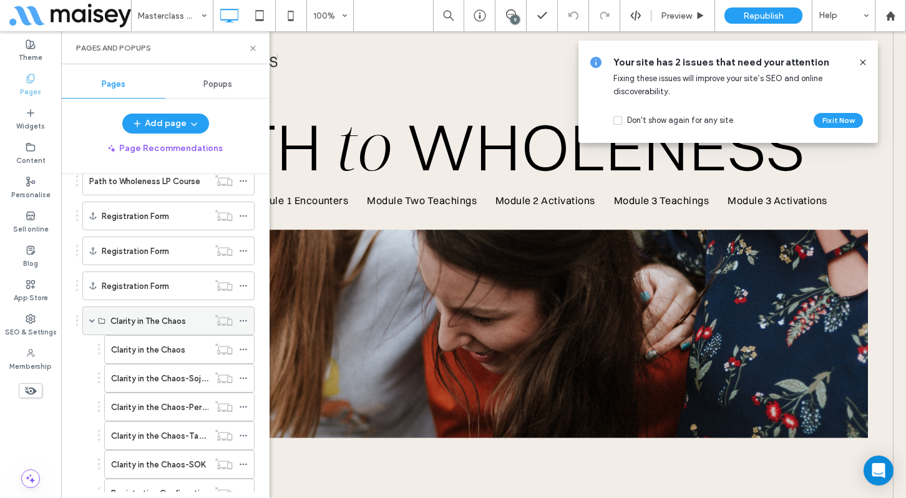
click at [92, 321] on span at bounding box center [92, 321] width 6 height 6
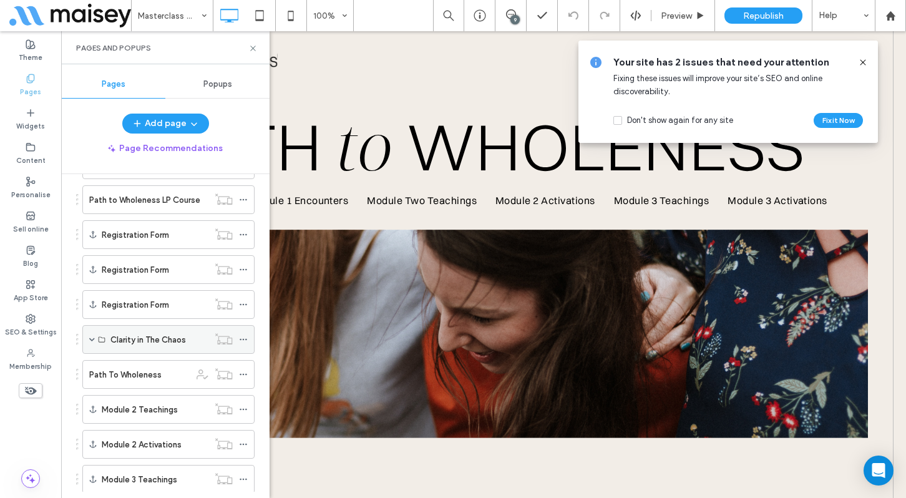
scroll to position [421, 0]
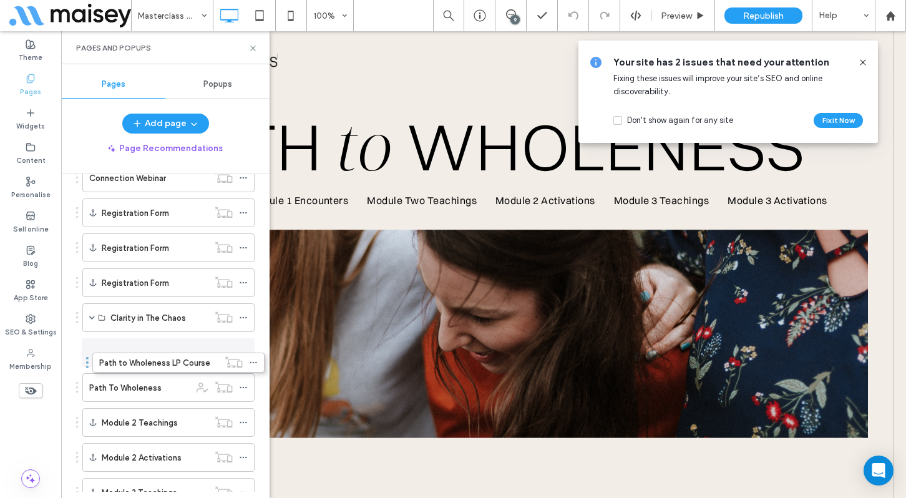
drag, startPoint x: 77, startPoint y: 210, endPoint x: 87, endPoint y: 364, distance: 154.5
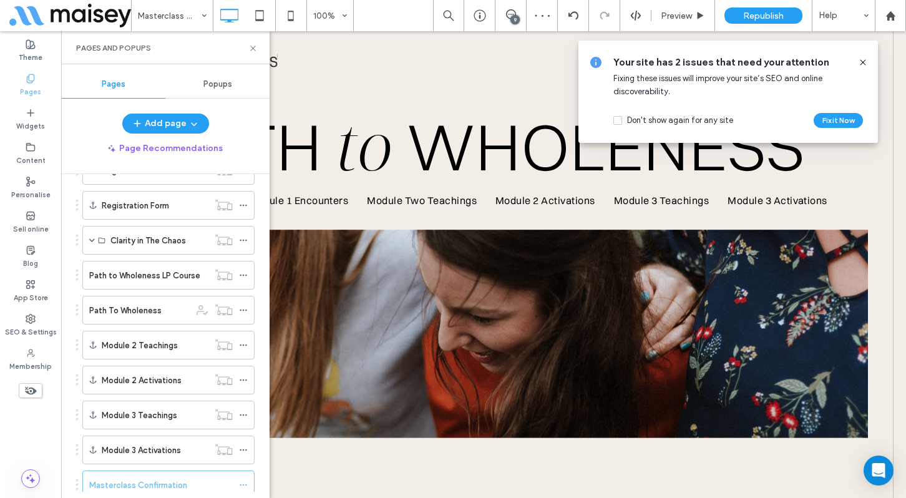
scroll to position [513, 0]
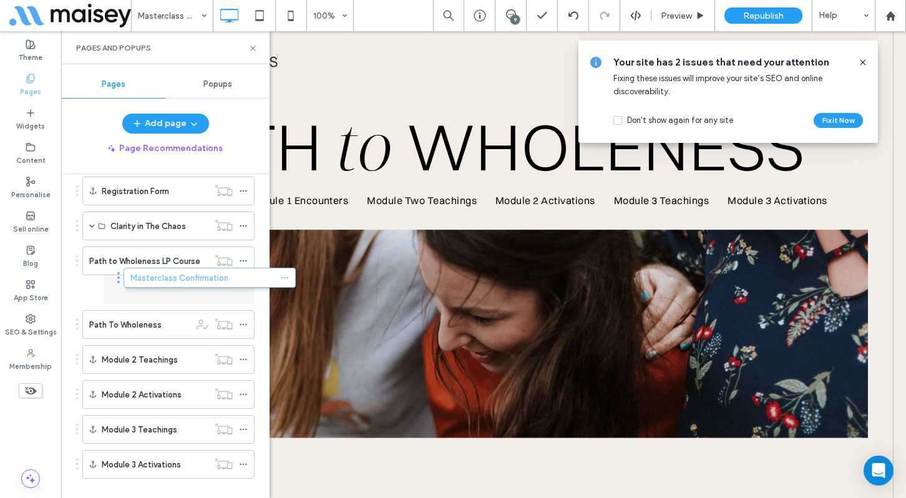
drag, startPoint x: 77, startPoint y: 471, endPoint x: 118, endPoint y: 282, distance: 192.8
click at [242, 291] on icon at bounding box center [243, 289] width 9 height 9
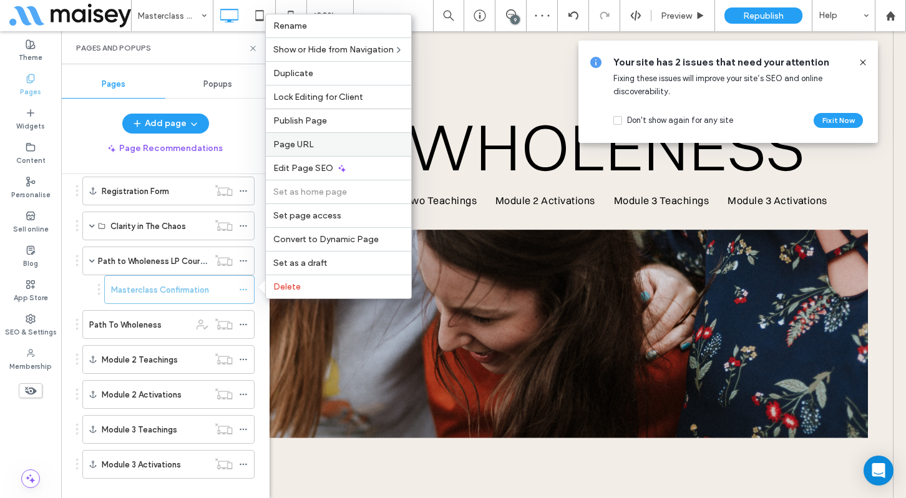
click at [311, 142] on span "Page URL" at bounding box center [293, 144] width 41 height 11
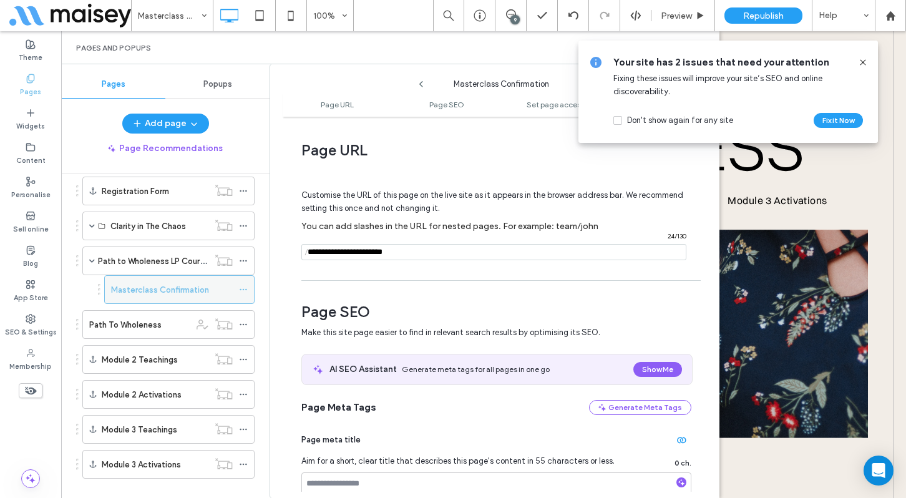
click at [244, 288] on icon at bounding box center [243, 289] width 9 height 9
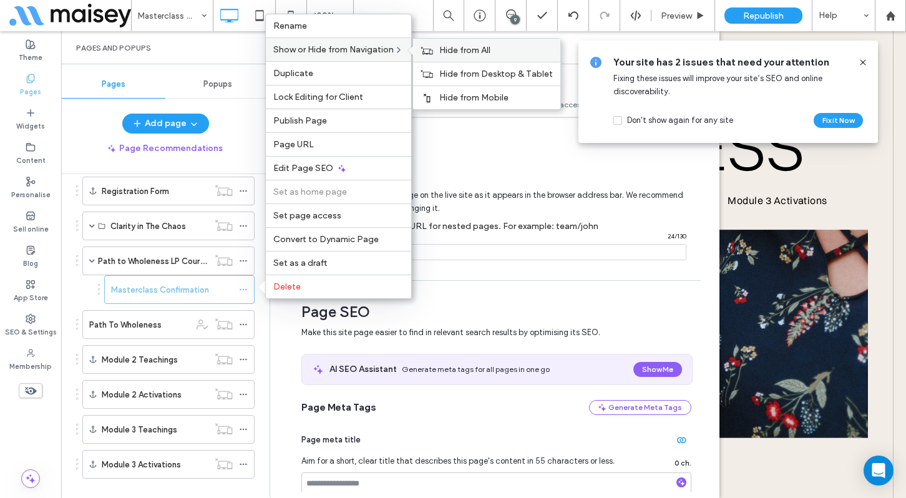
click at [467, 52] on span "Hide from All" at bounding box center [464, 50] width 51 height 11
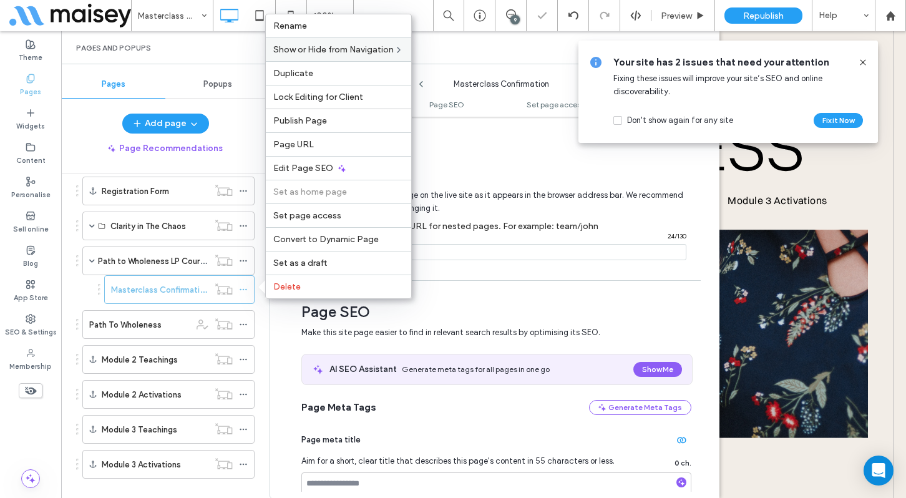
click at [538, 287] on div "Page URL Customise the URL of this page on the live site as it appears in the b…" at bounding box center [501, 307] width 437 height 369
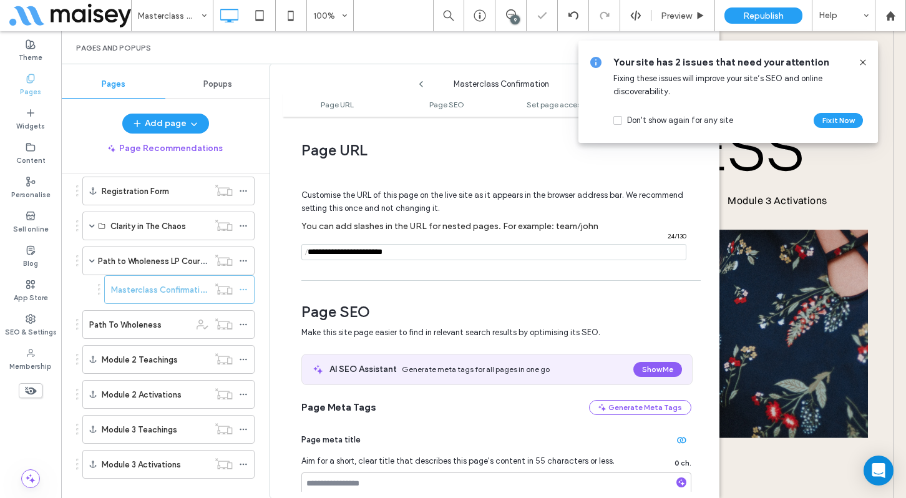
click at [864, 61] on icon at bounding box center [863, 62] width 10 height 10
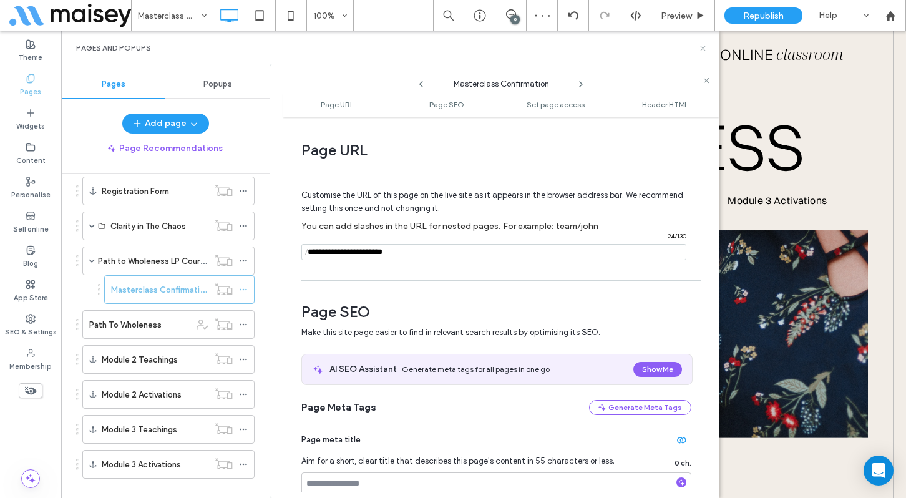
click at [701, 48] on icon at bounding box center [702, 48] width 9 height 9
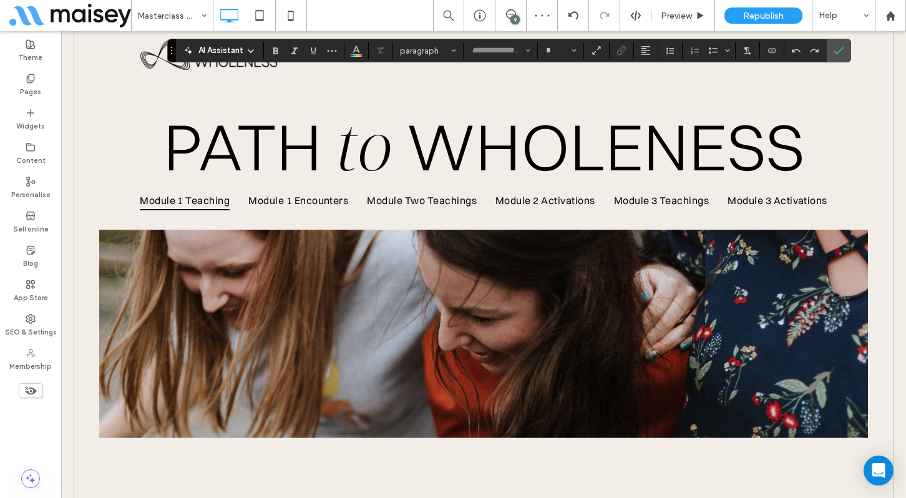
type input "**********"
type input "**"
click at [840, 53] on icon "Confirm" at bounding box center [839, 51] width 10 height 10
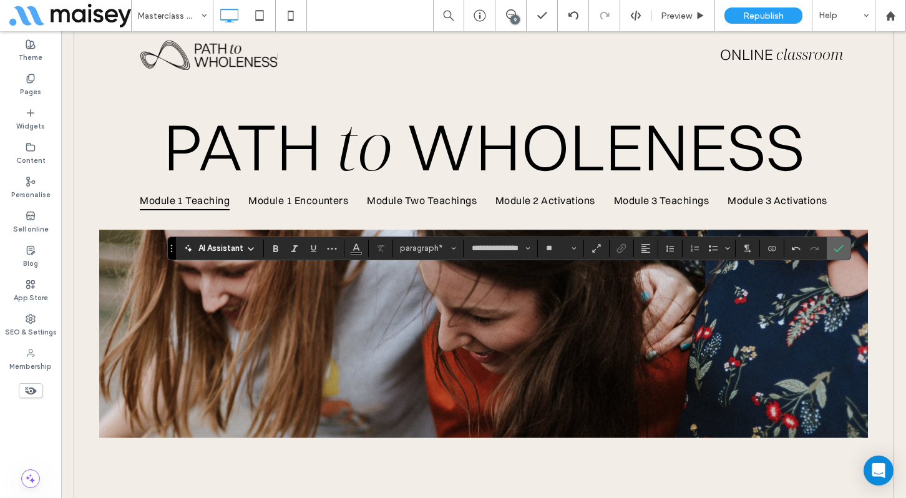
click at [835, 251] on icon "Confirm" at bounding box center [839, 248] width 10 height 10
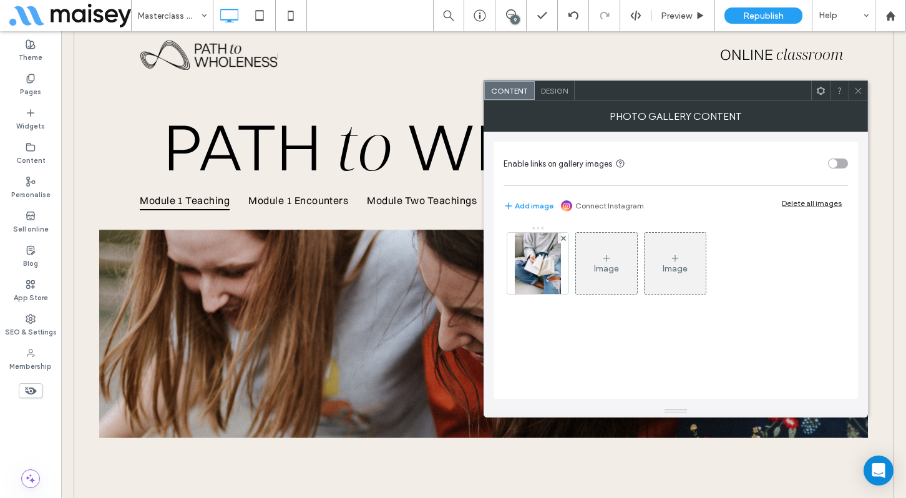
click at [857, 91] on icon at bounding box center [858, 90] width 9 height 9
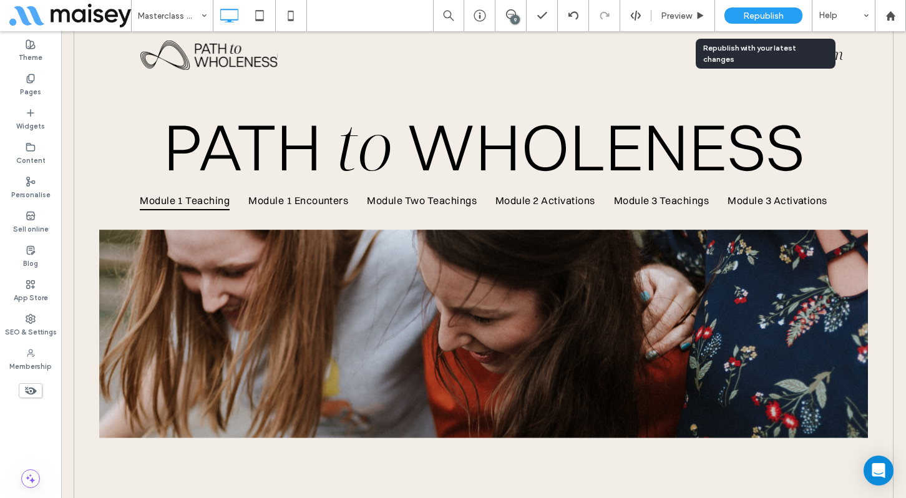
click at [743, 22] on div "Republish" at bounding box center [764, 15] width 78 height 16
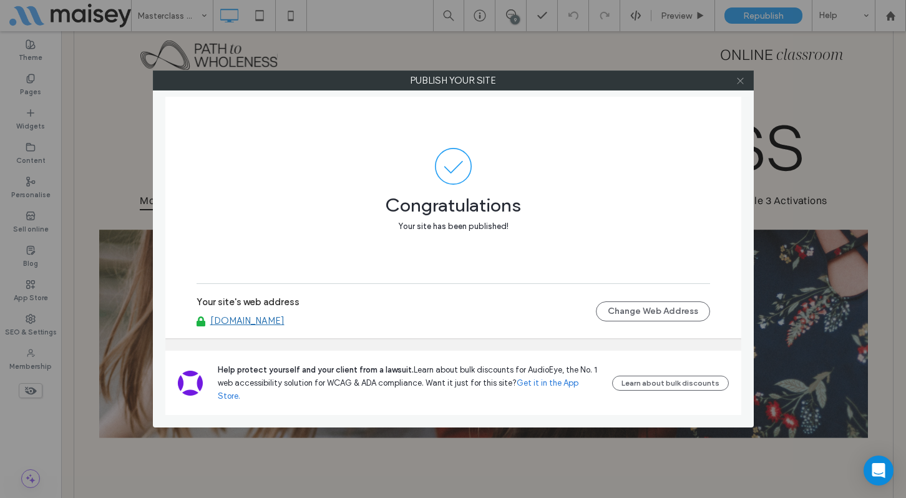
click at [742, 81] on icon at bounding box center [740, 80] width 9 height 9
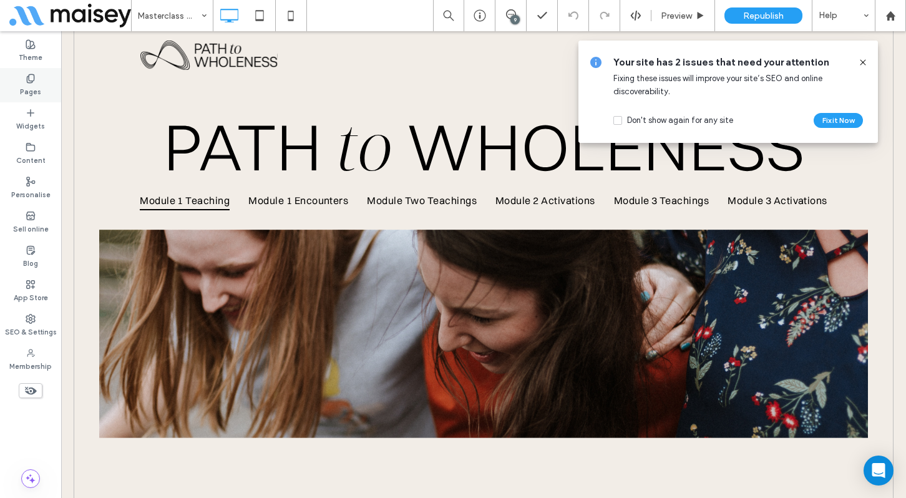
click at [44, 87] on div "Pages" at bounding box center [30, 85] width 61 height 34
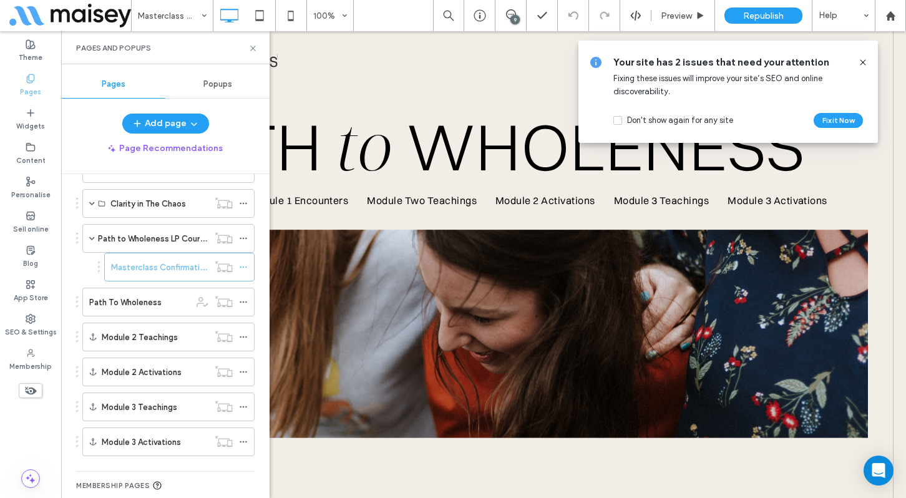
scroll to position [523, 0]
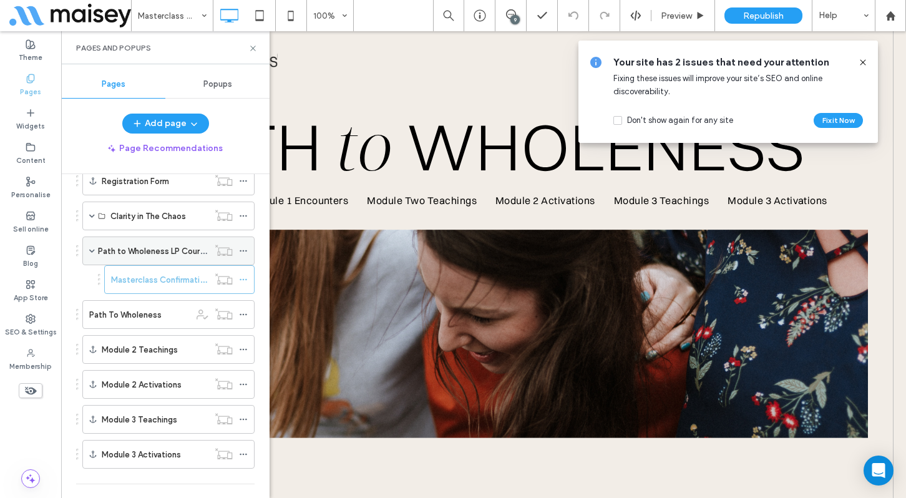
click at [154, 255] on label "Path to Wholeness LP Course" at bounding box center [153, 251] width 111 height 22
click at [253, 48] on use at bounding box center [252, 48] width 5 height 5
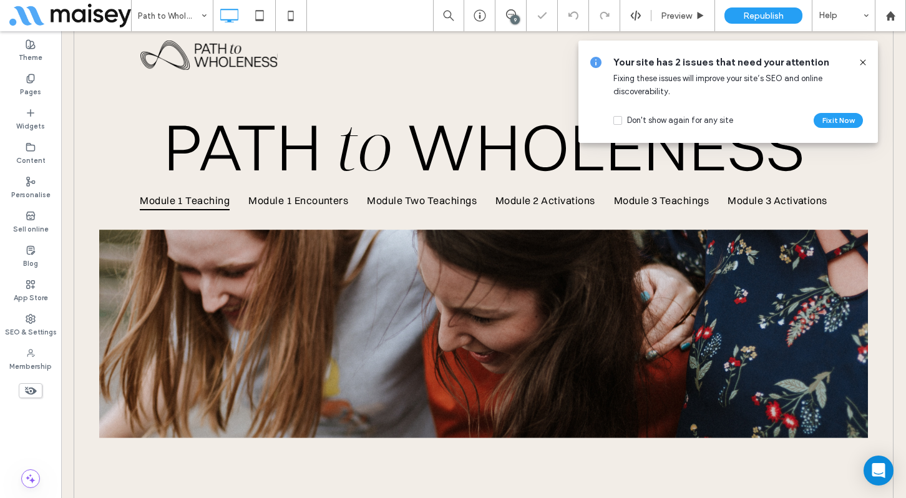
click at [861, 59] on icon at bounding box center [863, 62] width 10 height 10
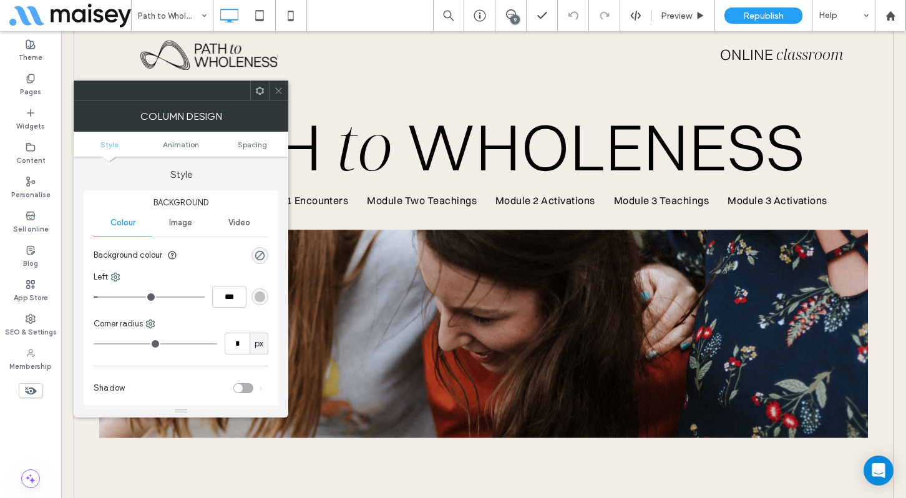
click at [263, 294] on div "rgb(191, 191, 191)" at bounding box center [260, 296] width 11 height 11
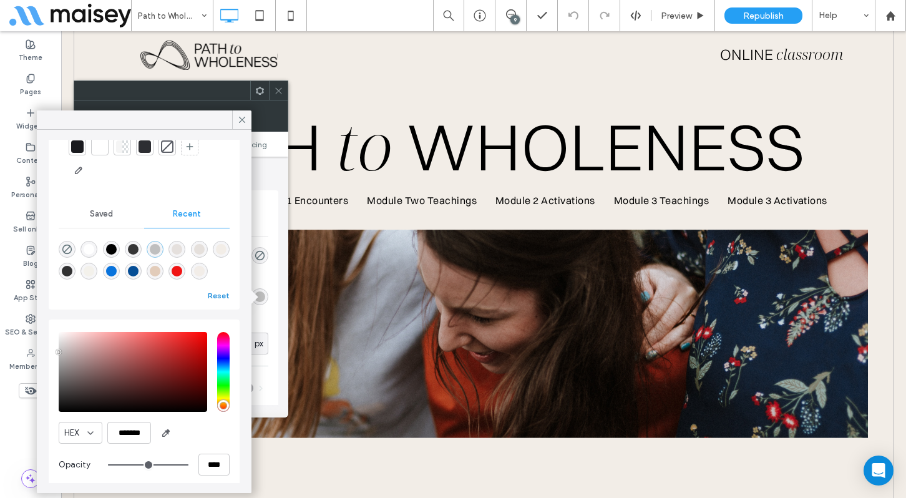
scroll to position [60, 0]
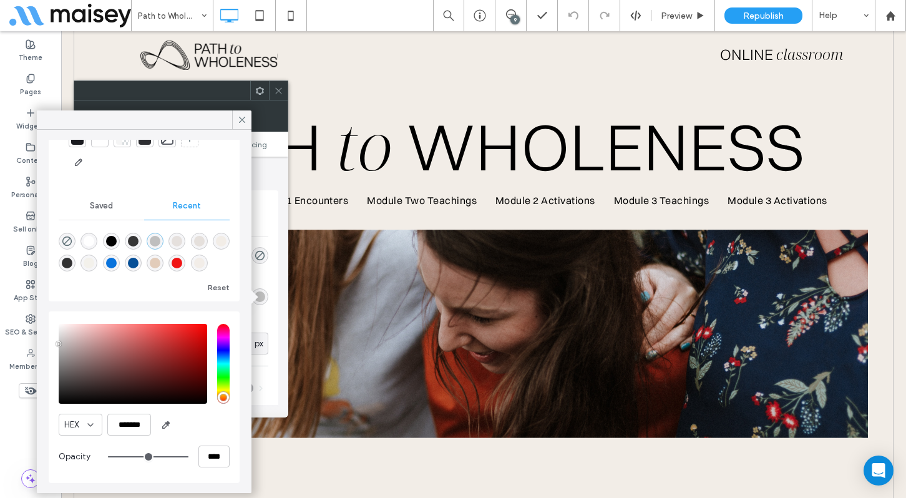
click at [281, 90] on icon at bounding box center [278, 90] width 9 height 9
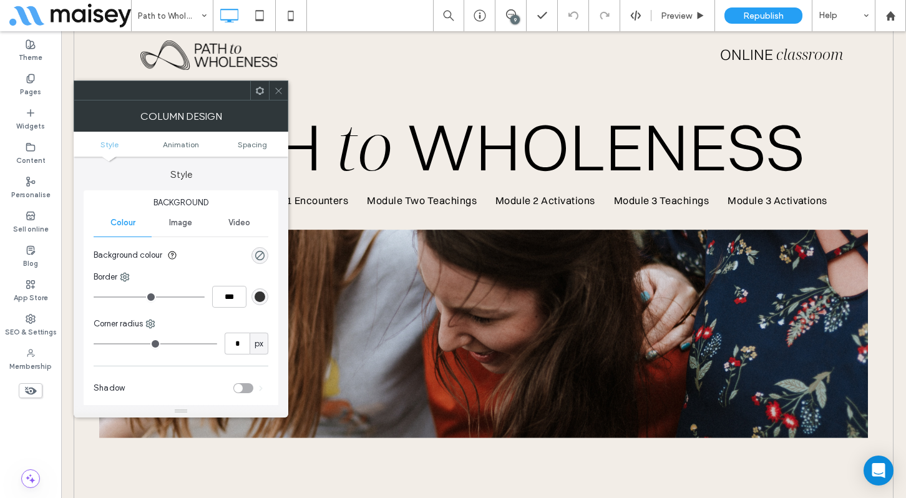
click at [285, 92] on div at bounding box center [278, 90] width 19 height 19
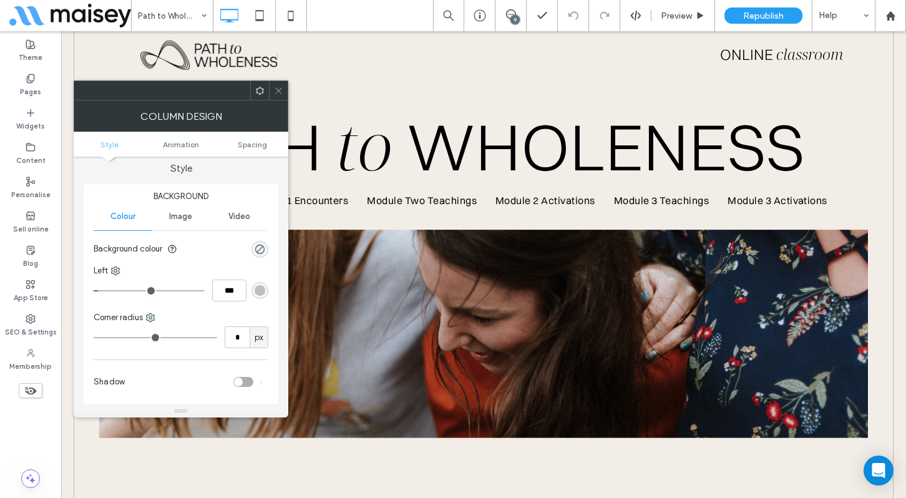
scroll to position [6, 0]
click at [280, 87] on icon at bounding box center [278, 90] width 9 height 9
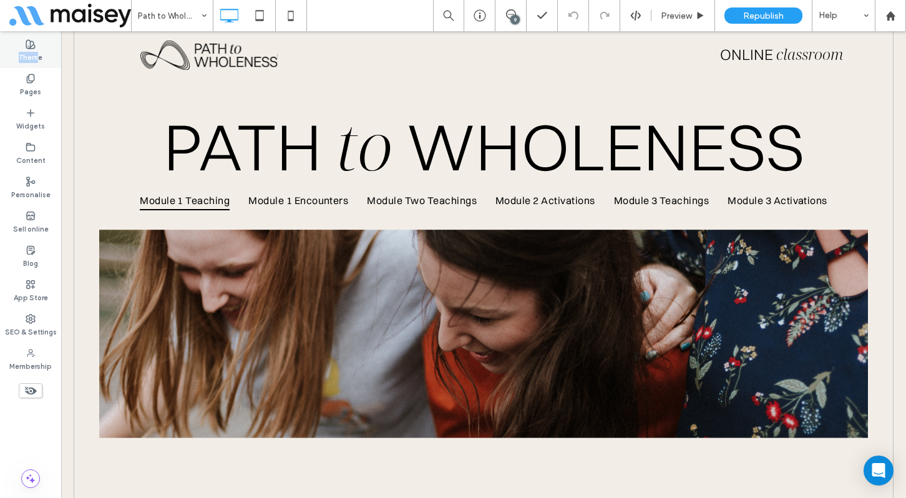
click at [34, 51] on label "Theme" at bounding box center [31, 56] width 24 height 14
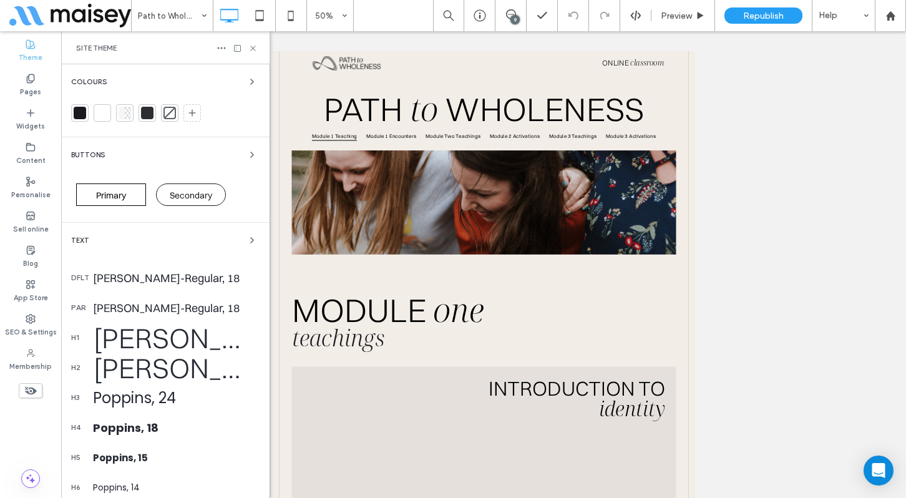
click at [254, 42] on div "Site Theme" at bounding box center [165, 47] width 208 height 33
click at [257, 47] on icon at bounding box center [252, 48] width 9 height 9
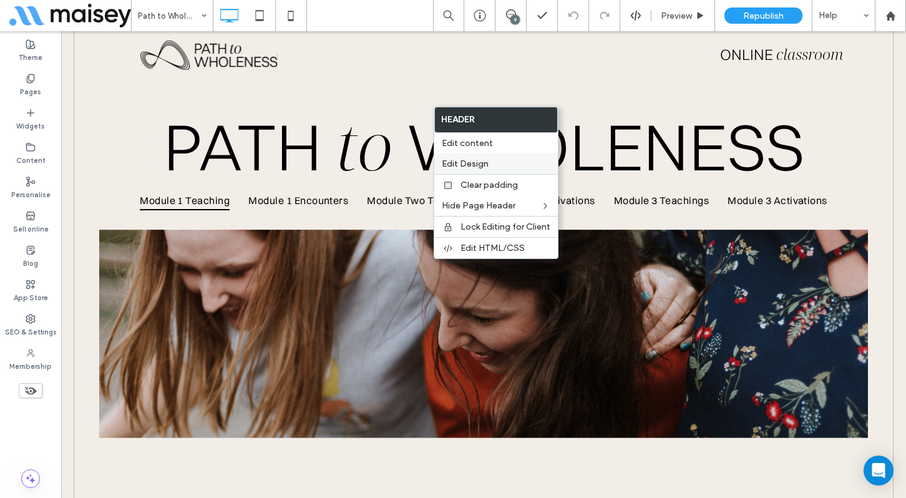
click at [482, 159] on span "Edit Design" at bounding box center [465, 164] width 47 height 11
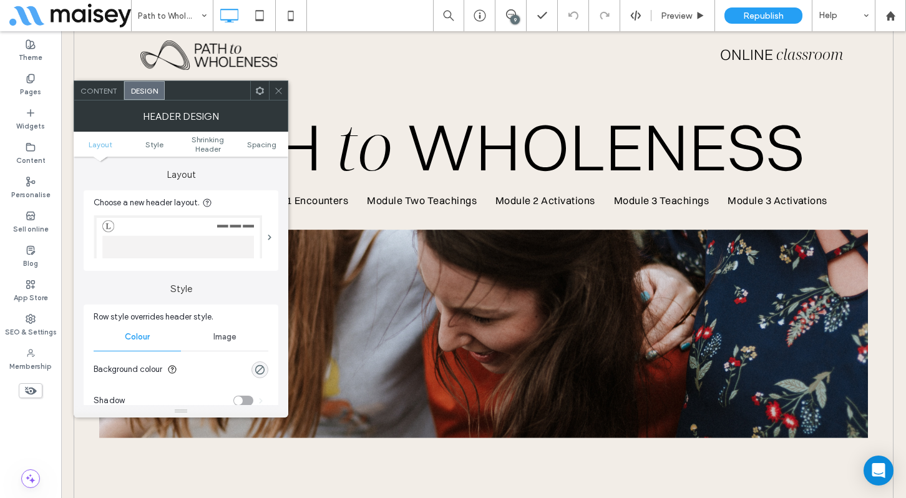
click at [275, 89] on icon at bounding box center [278, 90] width 9 height 9
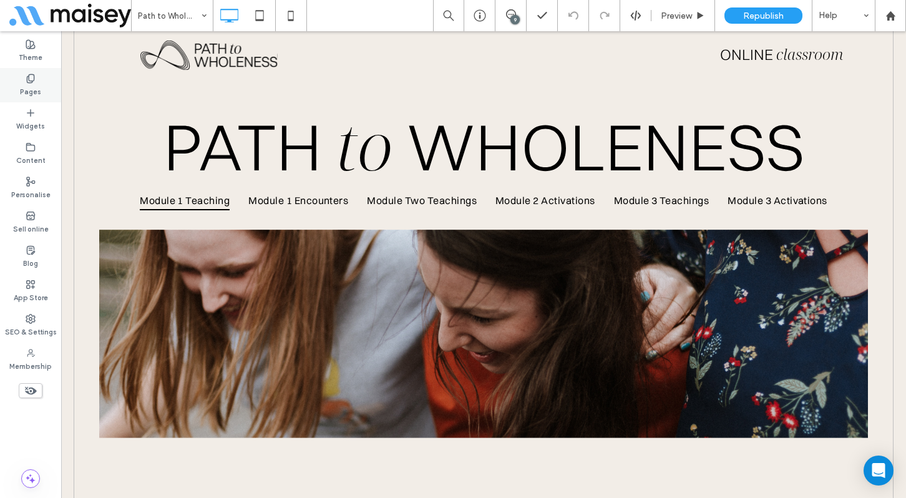
click at [39, 78] on div "Pages" at bounding box center [30, 85] width 61 height 34
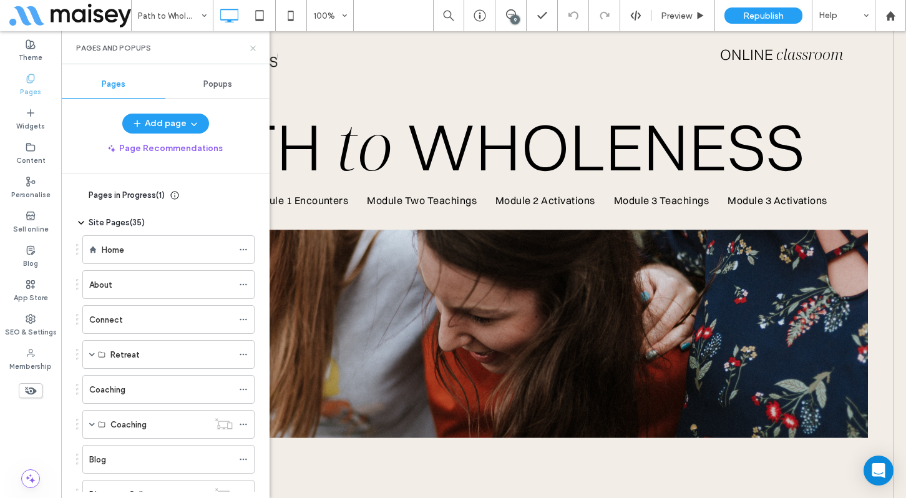
click at [253, 45] on icon at bounding box center [252, 48] width 9 height 9
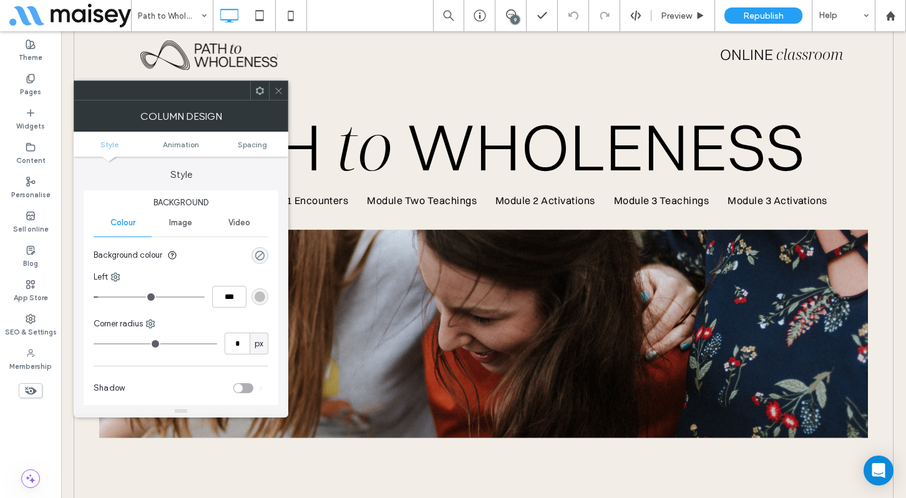
click at [259, 252] on div "rgba(0, 0, 0, 0)" at bounding box center [260, 255] width 11 height 11
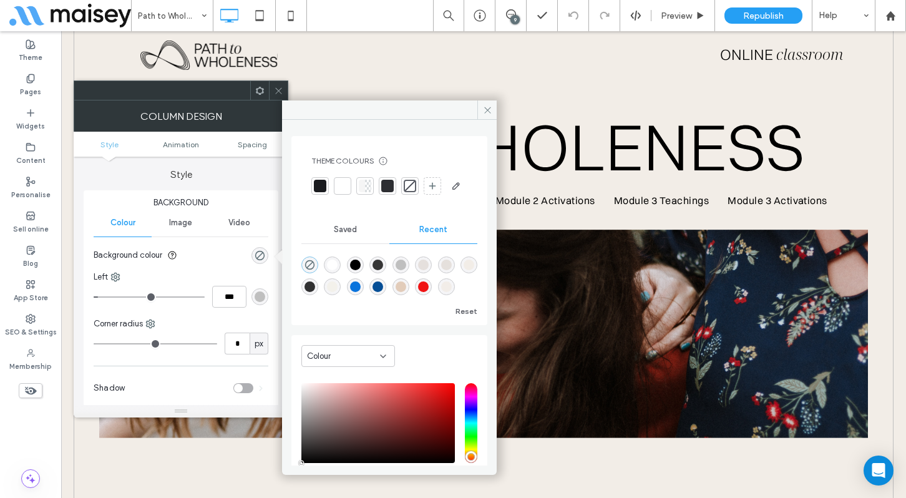
click at [464, 270] on div "rgba(242, 237, 231, 1)" at bounding box center [469, 265] width 11 height 11
type input "*******"
type input "***"
type input "****"
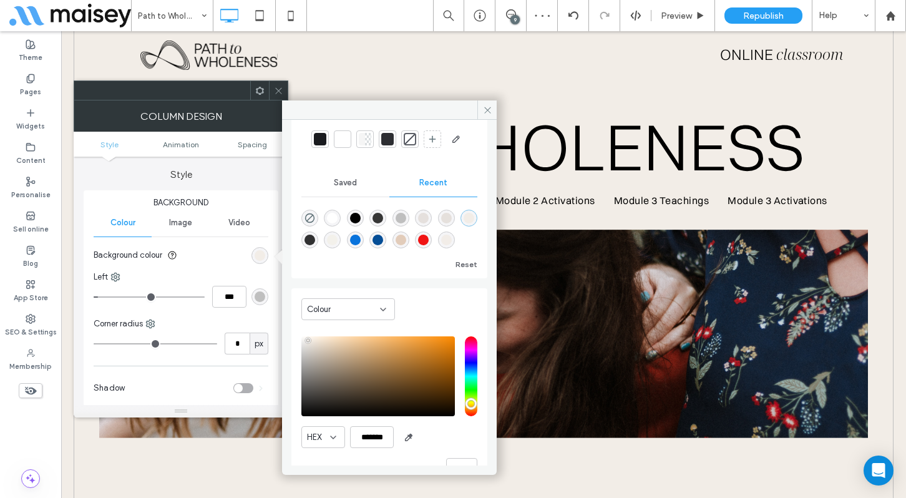
scroll to position [99, 0]
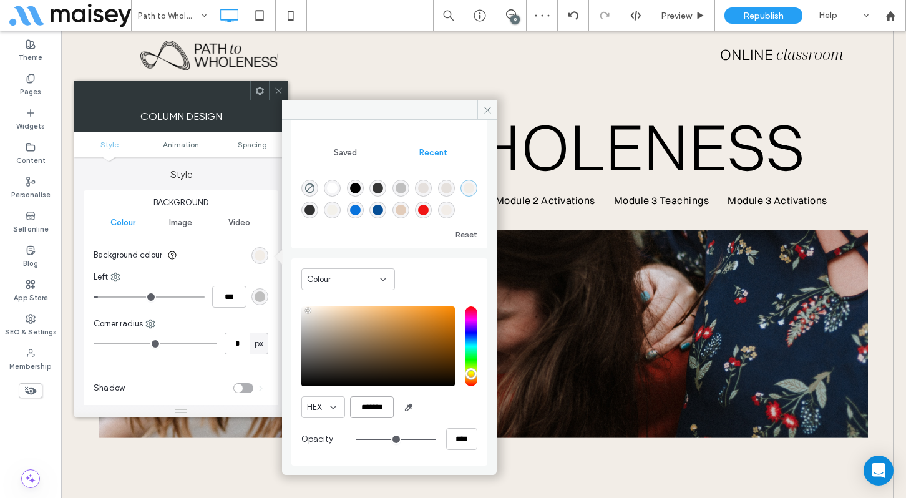
click at [372, 405] on input "*******" at bounding box center [372, 407] width 44 height 22
click at [429, 211] on div "rgba(240, 20, 20, 1)" at bounding box center [423, 210] width 11 height 11
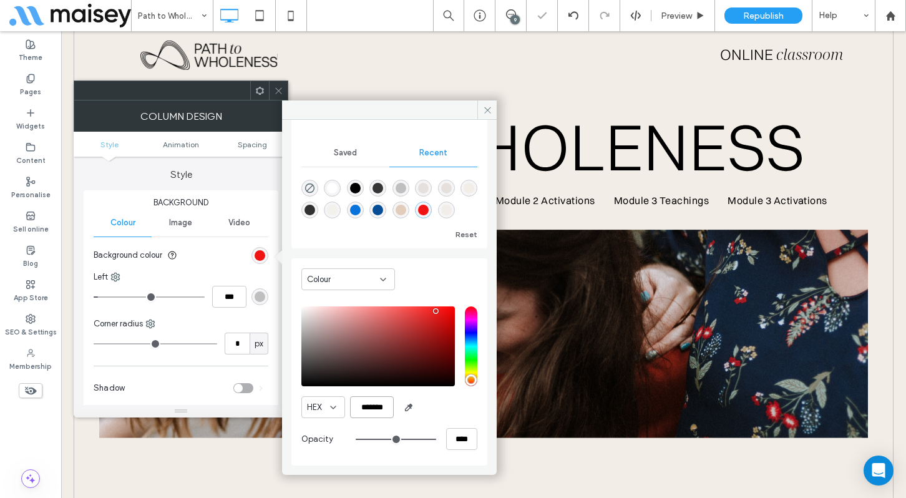
click at [379, 404] on input "*******" at bounding box center [372, 407] width 44 height 22
paste input "color picker textbox"
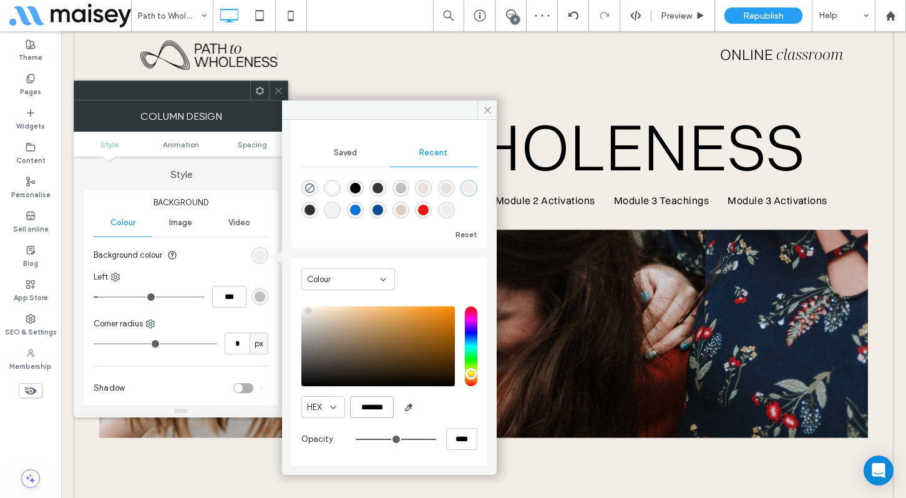
type input "*******"
click at [278, 89] on icon at bounding box center [278, 90] width 9 height 9
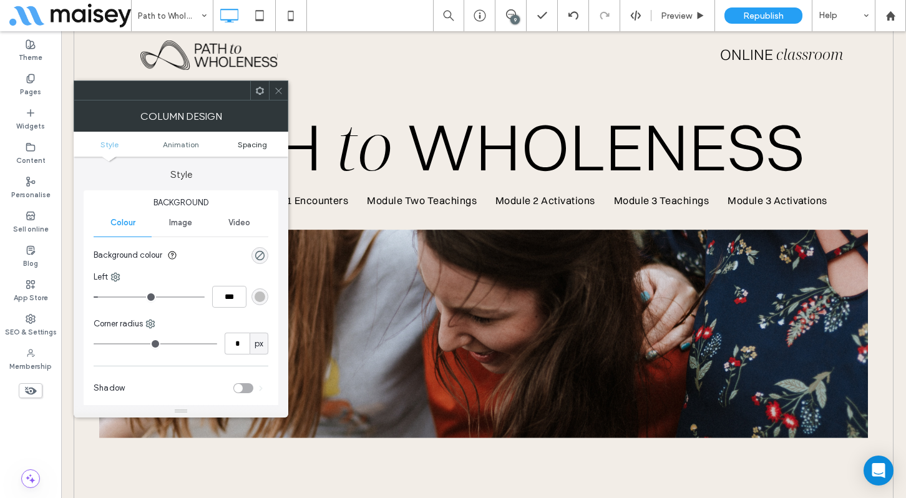
click at [255, 145] on span "Spacing" at bounding box center [252, 144] width 29 height 9
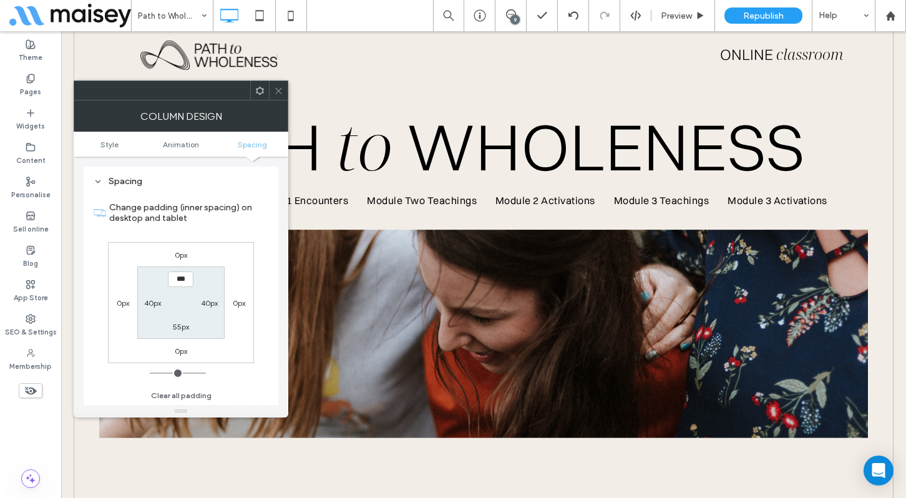
scroll to position [293, 0]
click at [276, 91] on icon at bounding box center [278, 90] width 9 height 9
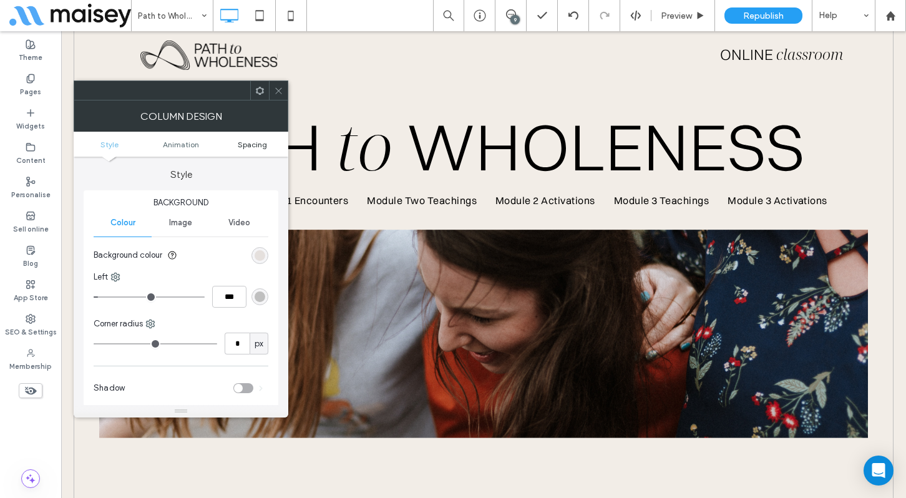
click at [252, 144] on span "Spacing" at bounding box center [252, 144] width 29 height 9
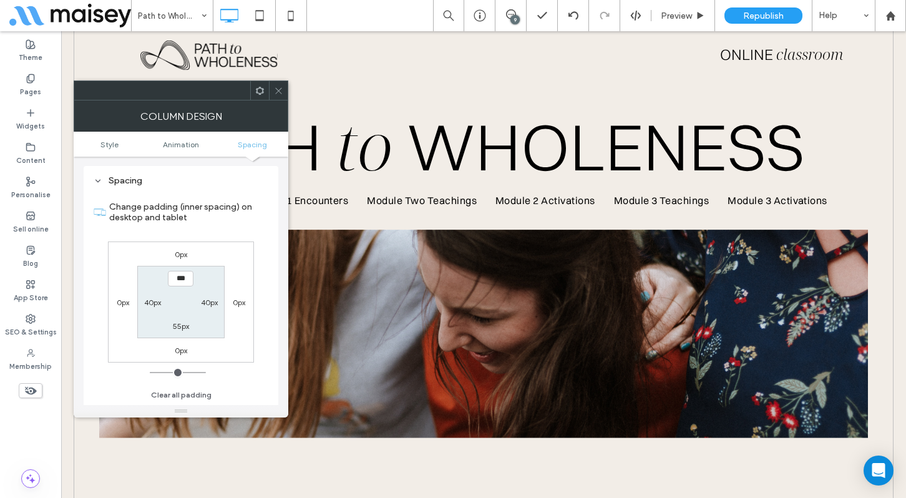
click at [121, 304] on label "0px" at bounding box center [123, 302] width 12 height 9
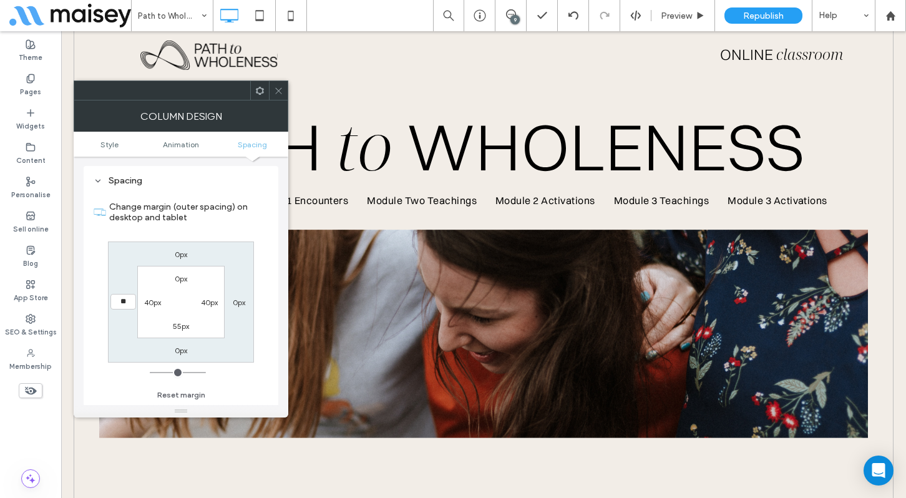
type input "**"
type input "****"
click at [237, 303] on label "0px" at bounding box center [239, 302] width 12 height 9
type input "*"
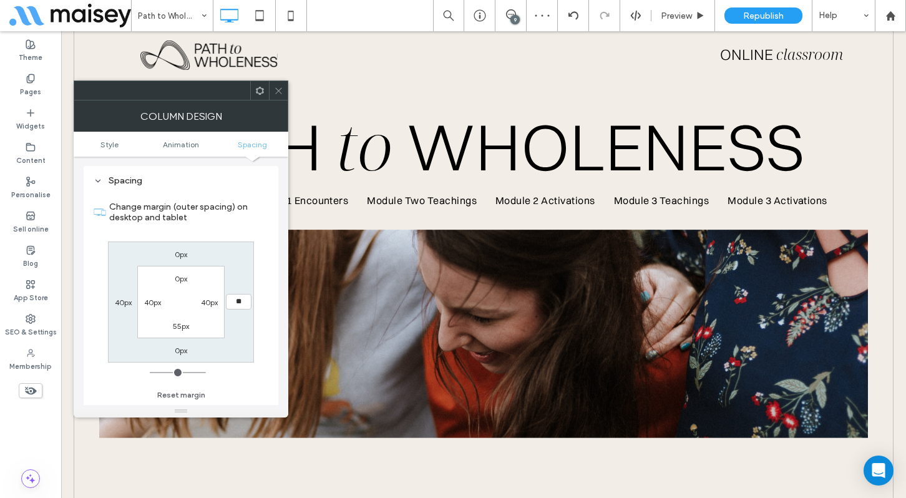
type input "**"
click at [239, 301] on input "****" at bounding box center [239, 302] width 26 height 16
type input "**"
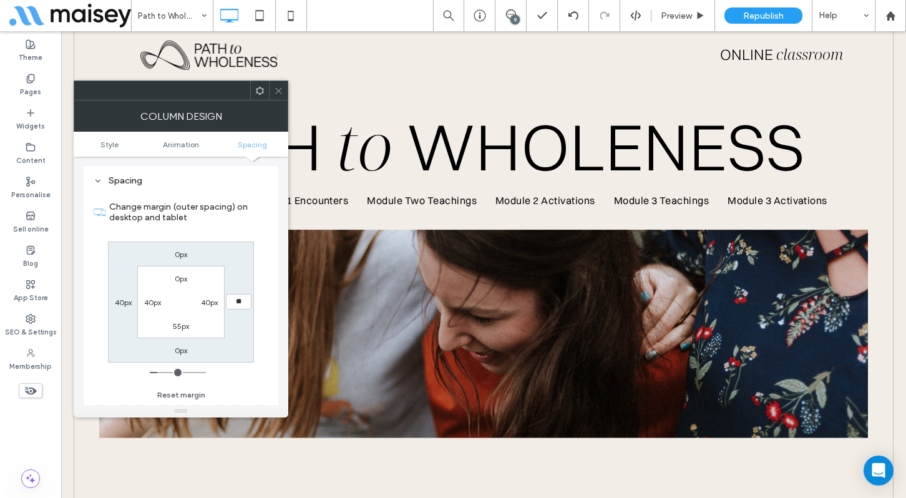
type input "**"
click at [241, 305] on input "****" at bounding box center [239, 302] width 26 height 16
type input "*"
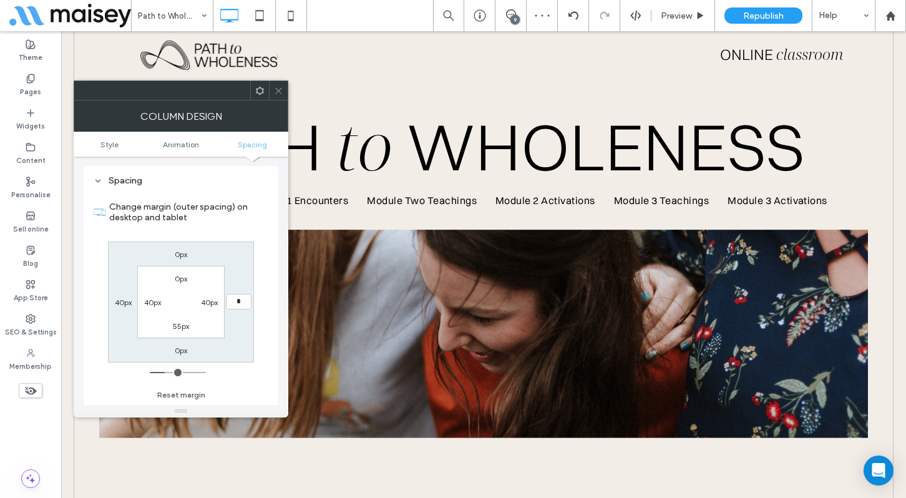
type input "***"
click at [117, 301] on label "40px" at bounding box center [123, 302] width 17 height 9
type input "**"
click at [117, 301] on input "****" at bounding box center [123, 302] width 26 height 16
type input "*"
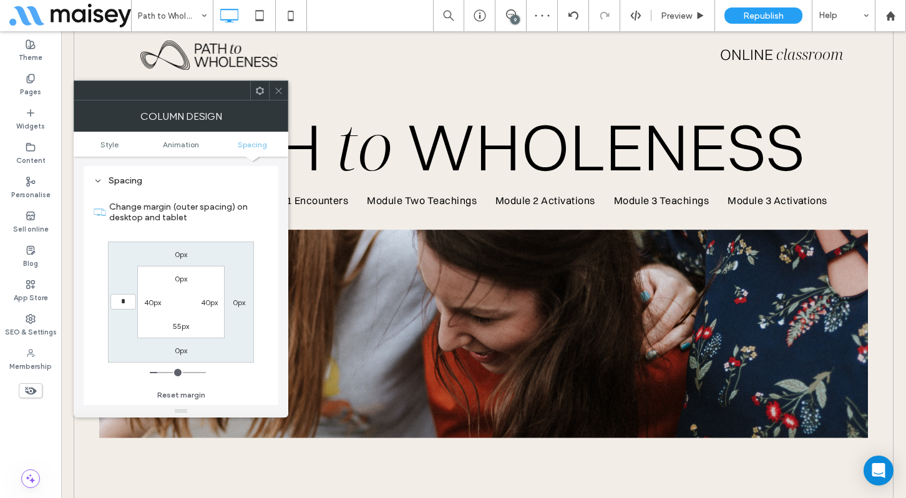
type input "*"
type input "***"
click at [280, 90] on icon at bounding box center [278, 90] width 9 height 9
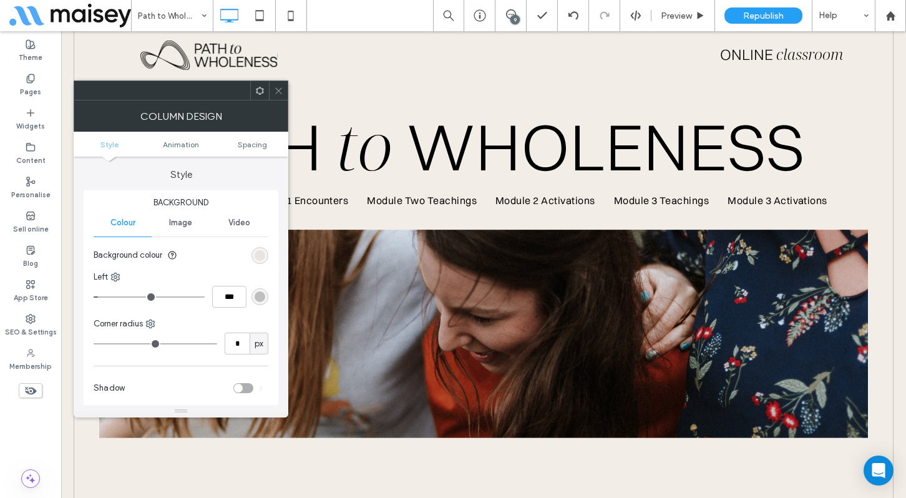
click at [258, 253] on div "rgb(229, 224, 221)" at bounding box center [260, 255] width 11 height 11
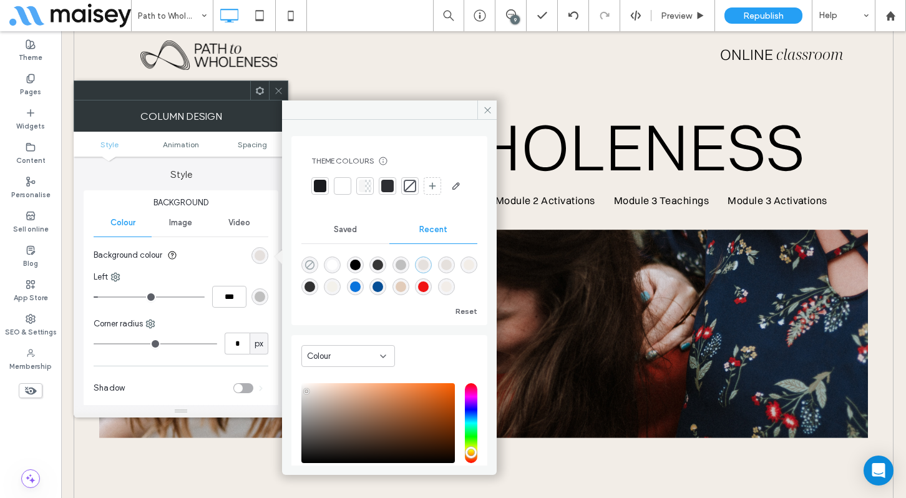
click at [310, 270] on icon "rgba(0, 0, 0, 0)" at bounding box center [310, 265] width 11 height 11
type input "*******"
type input "*"
type input "**"
click at [274, 89] on icon at bounding box center [278, 90] width 9 height 9
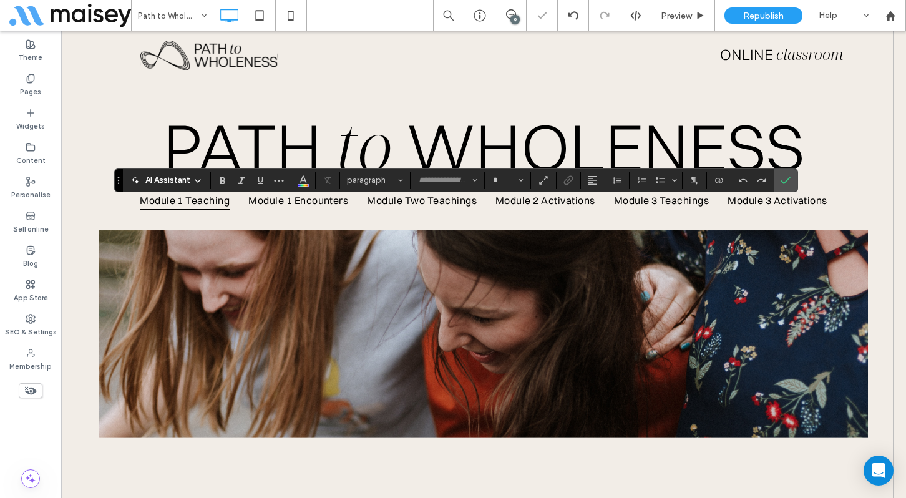
type input "**"
click at [791, 179] on label "Confirm" at bounding box center [785, 180] width 19 height 22
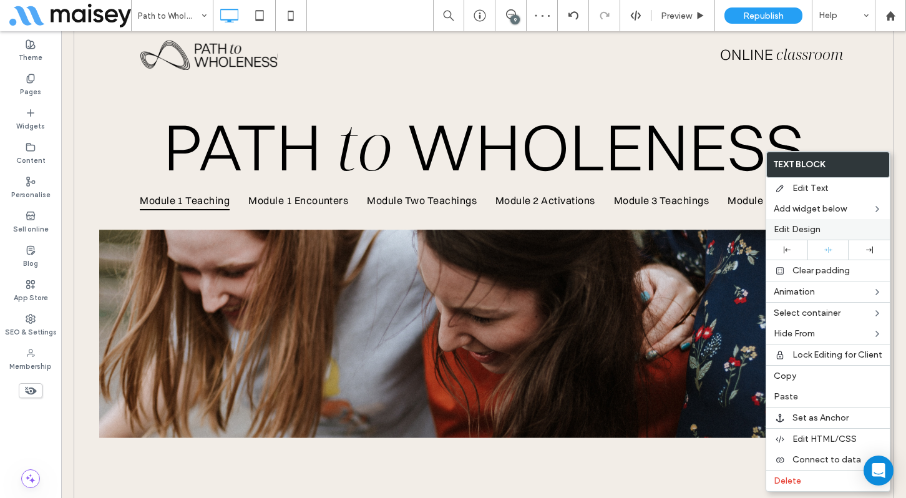
click at [795, 227] on span "Edit Design" at bounding box center [797, 229] width 47 height 11
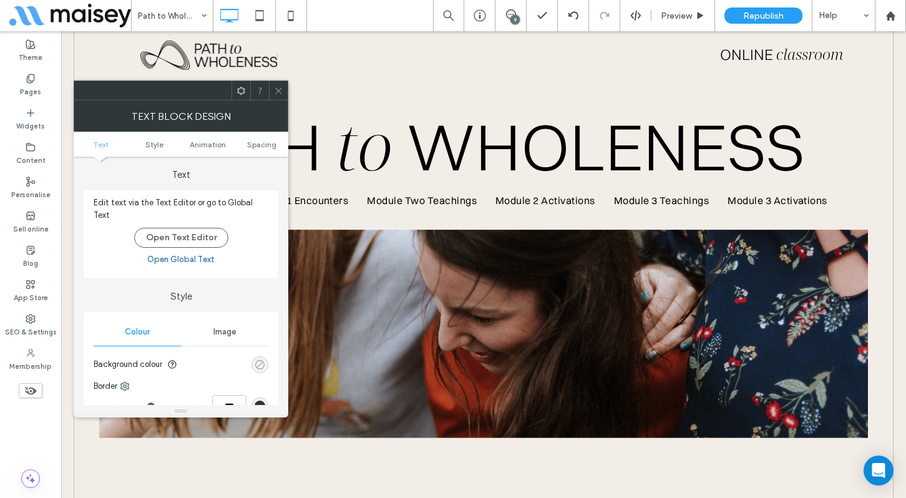
click at [261, 359] on div "rgba(0, 0, 0, 0)" at bounding box center [260, 364] width 11 height 11
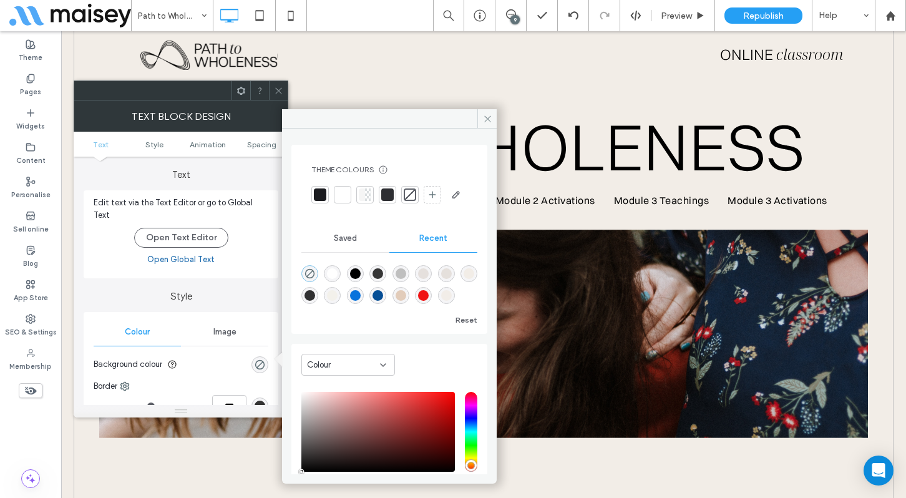
click at [452, 279] on div "rgba(229, 224, 220, 1)" at bounding box center [446, 273] width 11 height 11
type input "*******"
type input "***"
type input "****"
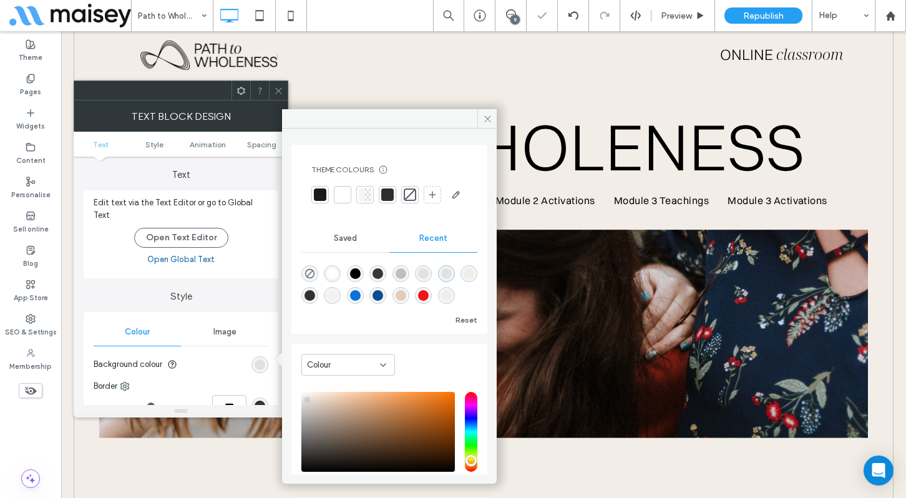
click at [429, 279] on div "rgba(229, 224, 221, 1)" at bounding box center [423, 273] width 11 height 11
type input "*******"
click at [276, 87] on use at bounding box center [278, 90] width 6 height 6
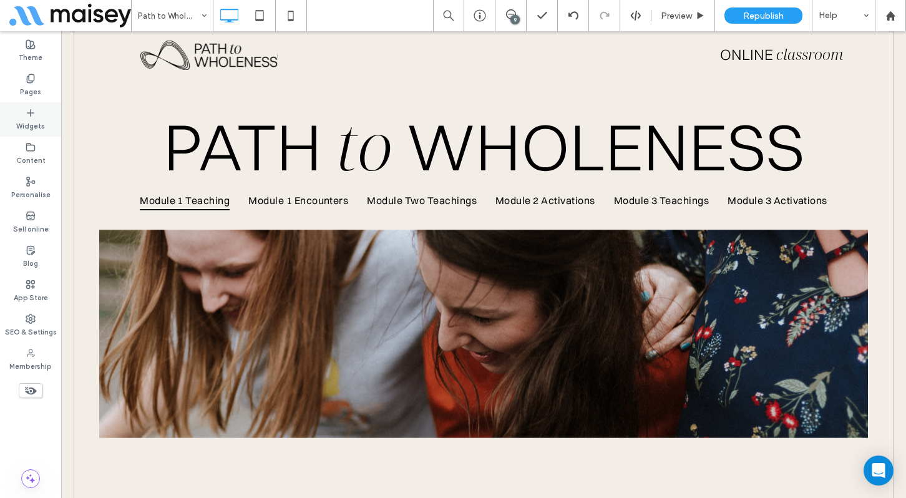
click at [40, 120] on label "Widgets" at bounding box center [30, 125] width 29 height 14
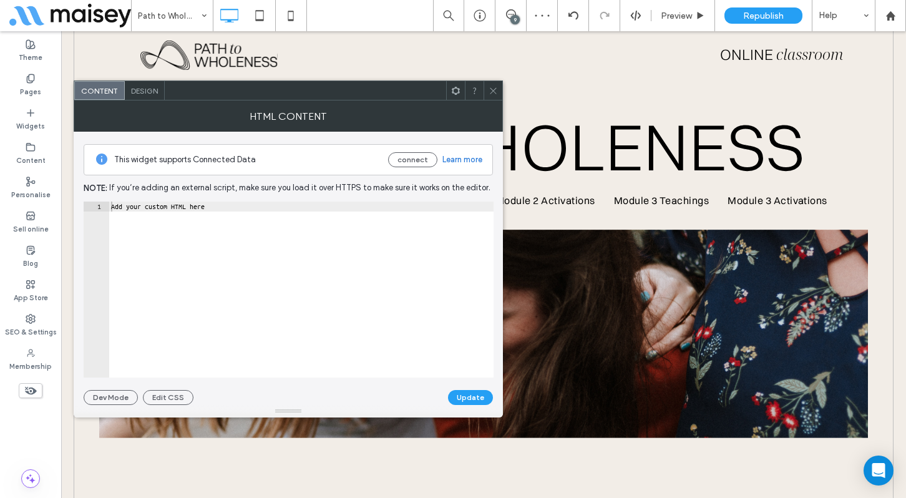
click at [493, 87] on icon at bounding box center [493, 90] width 9 height 9
click at [338, 259] on div "Add your custom HTML here" at bounding box center [301, 300] width 385 height 196
paste textarea "**********"
type textarea "**********"
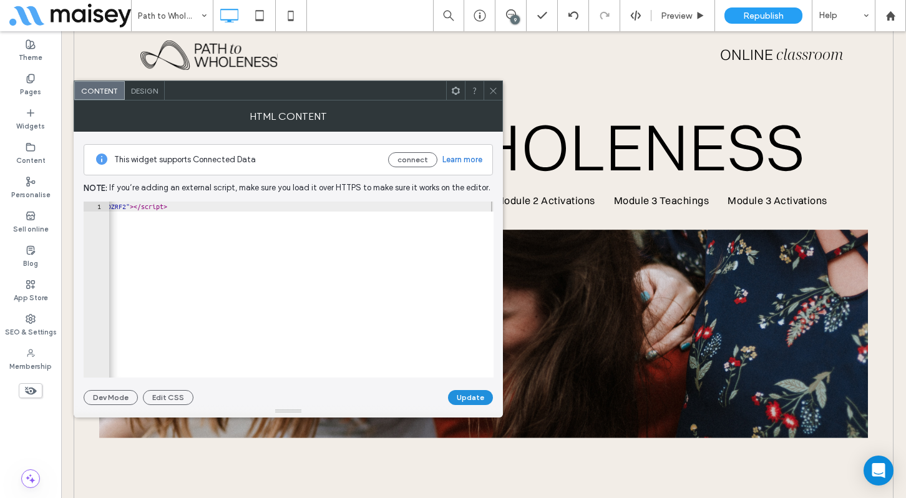
click at [471, 402] on button "Update" at bounding box center [470, 397] width 45 height 15
click at [493, 88] on icon at bounding box center [493, 90] width 9 height 9
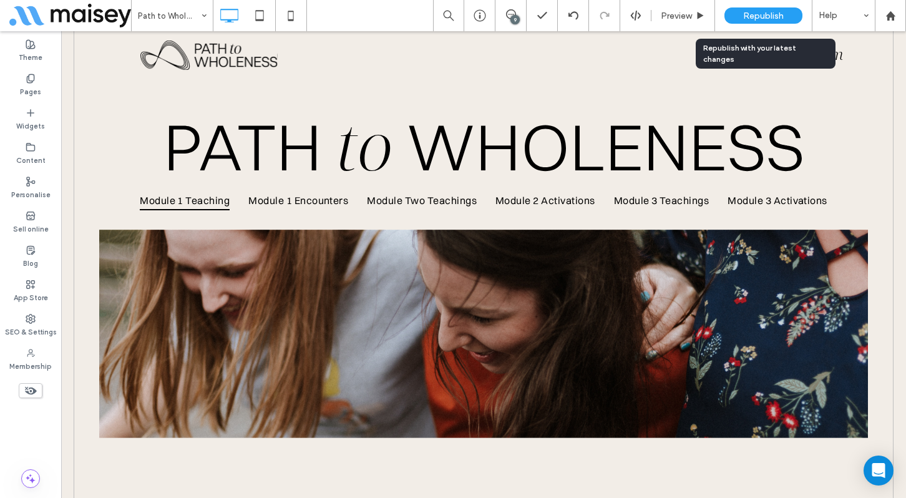
click at [754, 17] on span "Republish" at bounding box center [763, 16] width 41 height 11
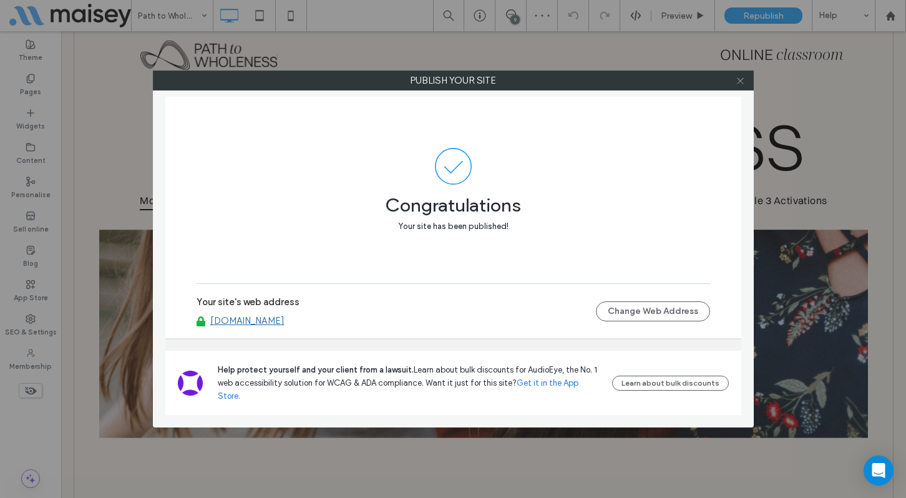
click at [741, 81] on icon at bounding box center [740, 80] width 9 height 9
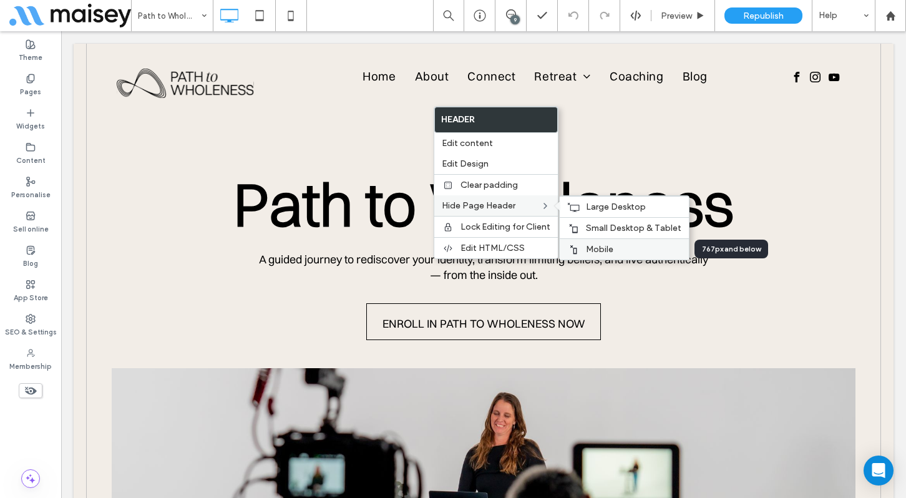
click at [622, 245] on label "Mobile" at bounding box center [633, 249] width 95 height 11
click at [595, 226] on span "Small Desktop & Tablet" at bounding box center [633, 228] width 95 height 11
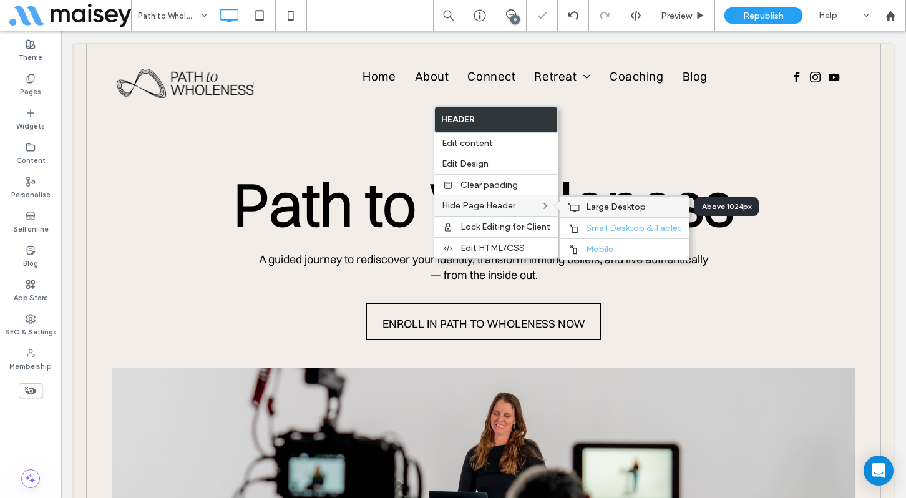
click at [599, 203] on span "Large Desktop" at bounding box center [616, 207] width 60 height 11
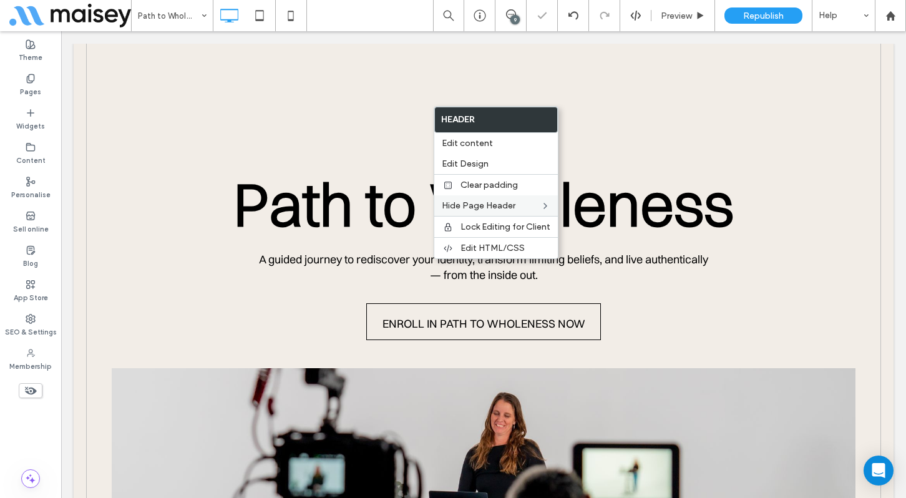
click at [608, 140] on div "Path to Wholeness A guided journey to rediscover your identity, transform limit…" at bounding box center [483, 328] width 795 height 569
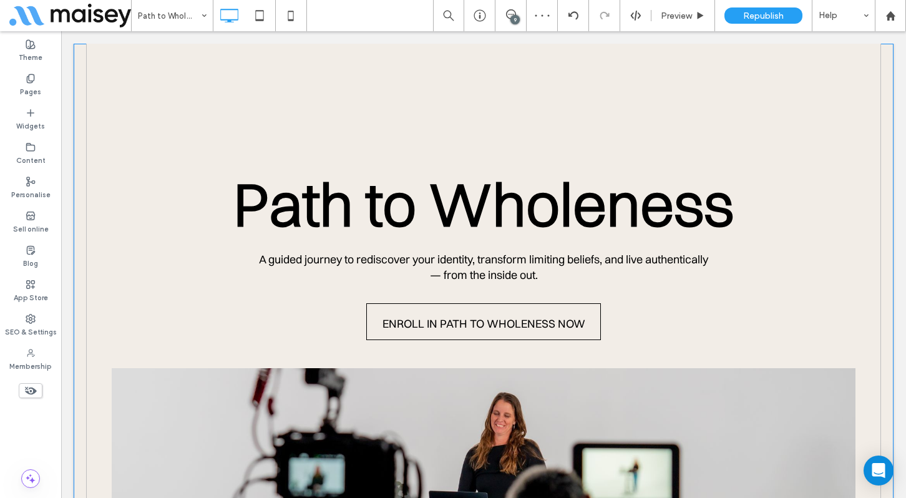
drag, startPoint x: 484, startPoint y: 150, endPoint x: 482, endPoint y: 101, distance: 48.7
click at [482, 101] on div "Path to Wholeness A guided journey to rediscover your identity, transform limit…" at bounding box center [483, 328] width 795 height 569
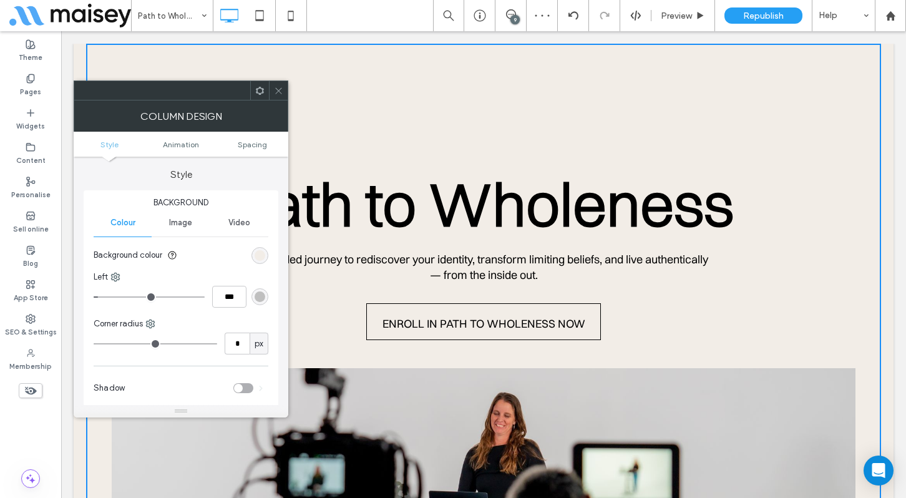
click at [404, 95] on div "Path to Wholeness A guided journey to rediscover your identity, transform limit…" at bounding box center [483, 328] width 795 height 569
click at [273, 88] on div at bounding box center [278, 90] width 19 height 19
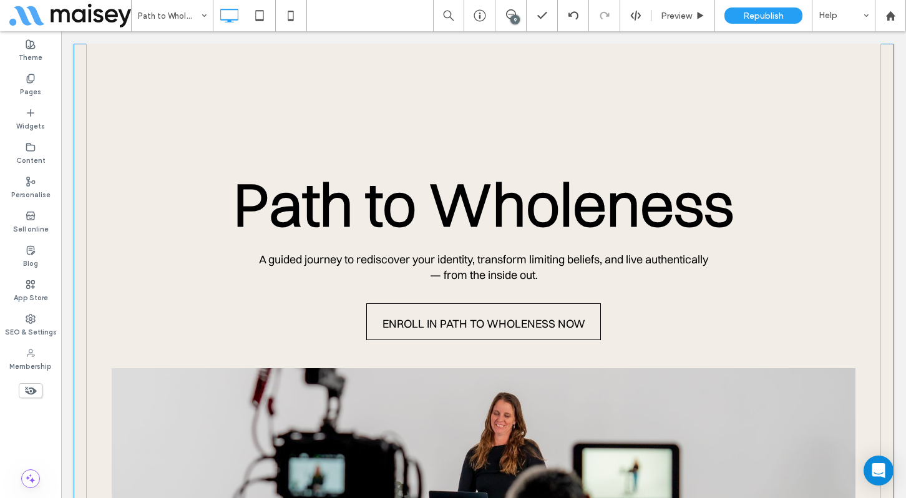
click at [336, 87] on div "Path to Wholeness A guided journey to rediscover your identity, transform limit…" at bounding box center [483, 328] width 795 height 569
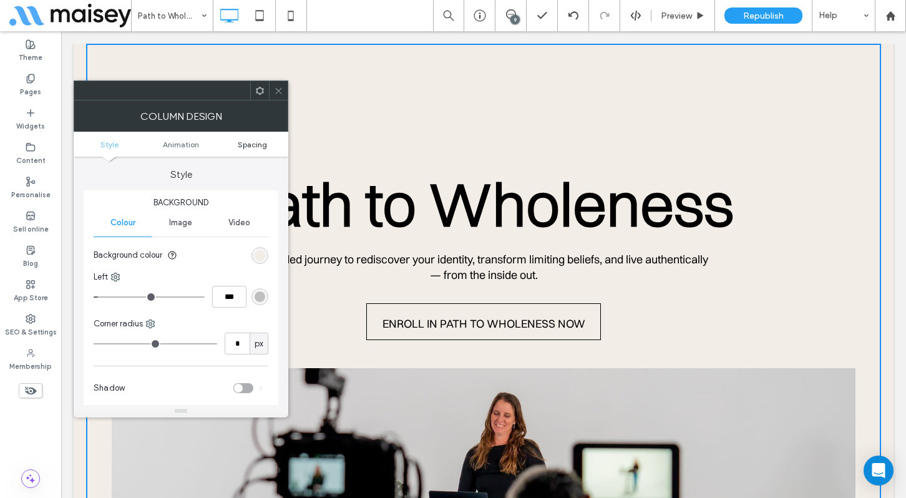
click at [248, 146] on span "Spacing" at bounding box center [252, 144] width 29 height 9
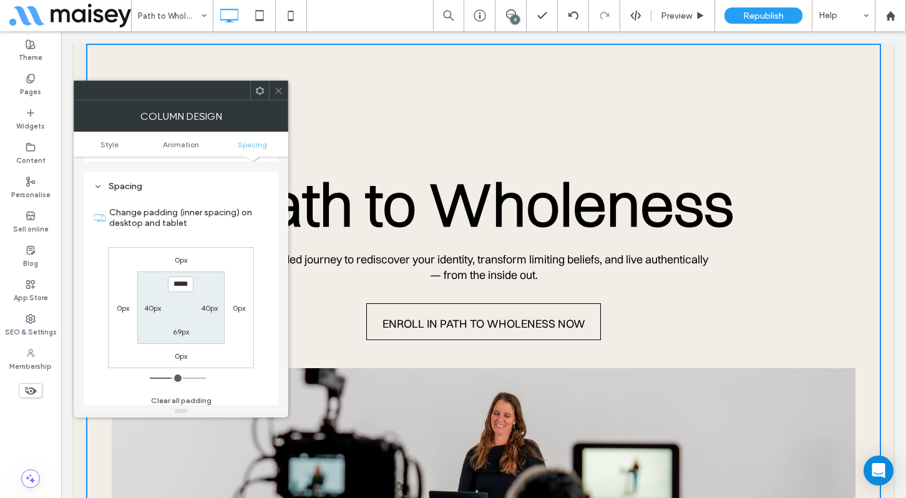
scroll to position [293, 0]
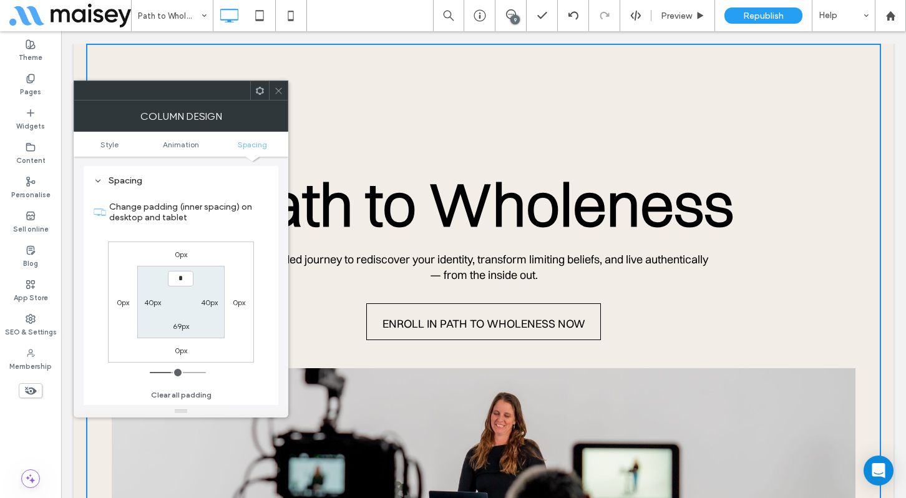
type input "***"
type input "*"
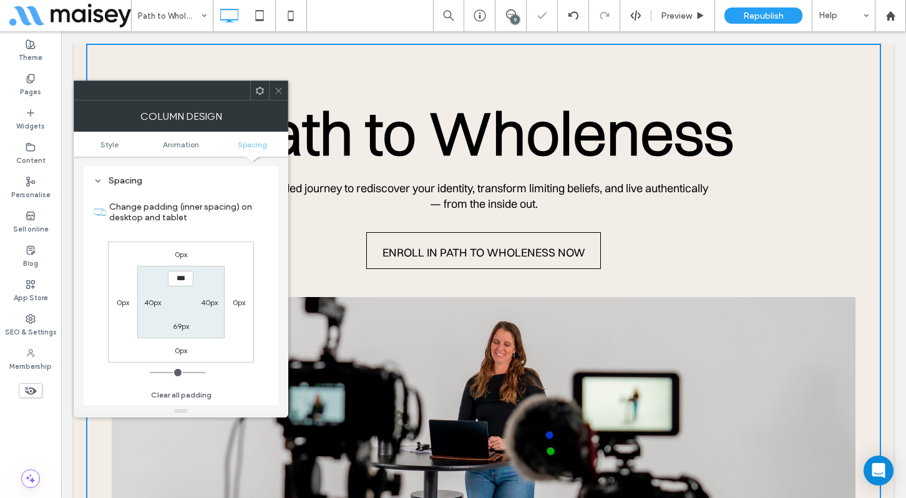
click at [276, 91] on icon at bounding box center [278, 90] width 9 height 9
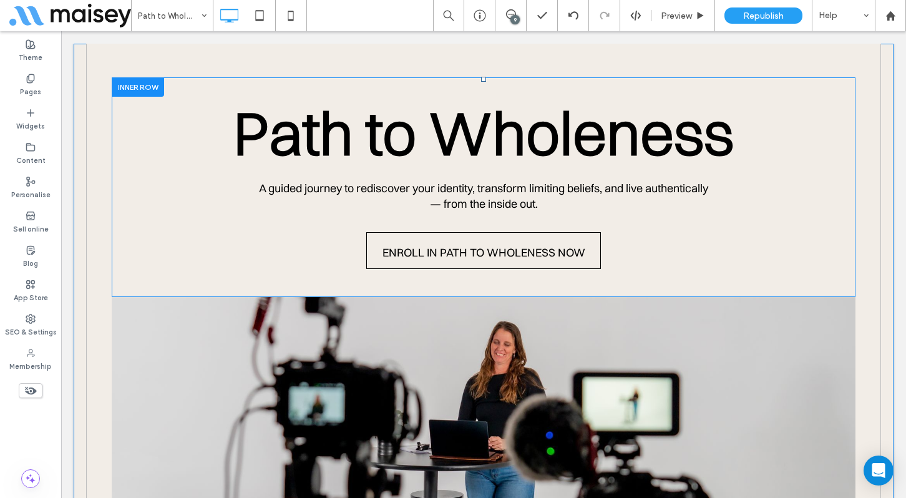
click at [150, 89] on div at bounding box center [138, 86] width 52 height 19
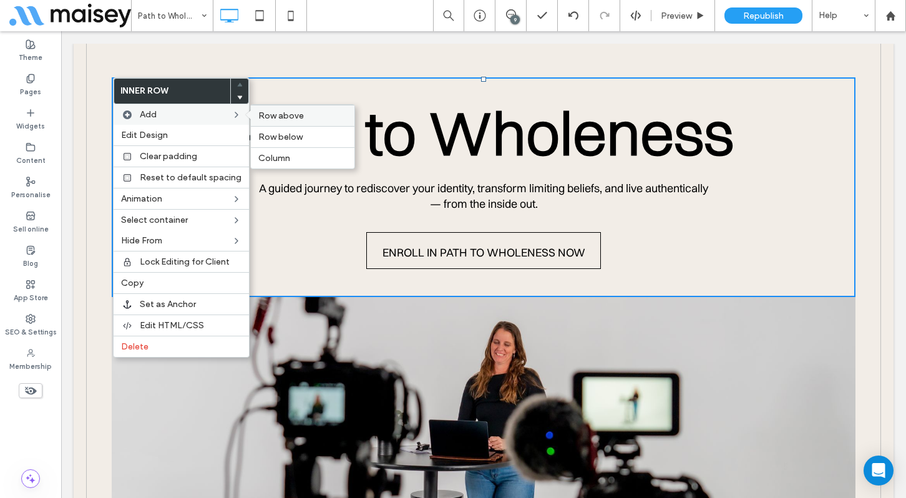
click at [280, 117] on span "Row above" at bounding box center [281, 115] width 46 height 11
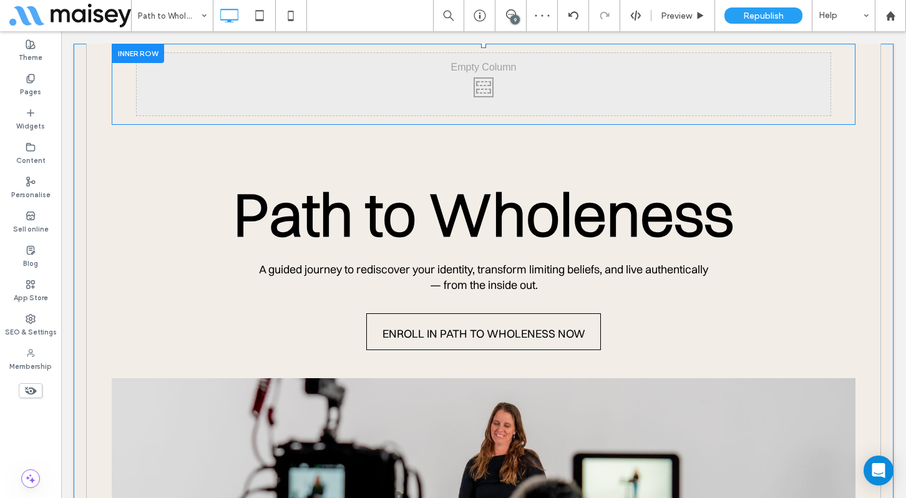
click at [149, 56] on div at bounding box center [138, 53] width 52 height 19
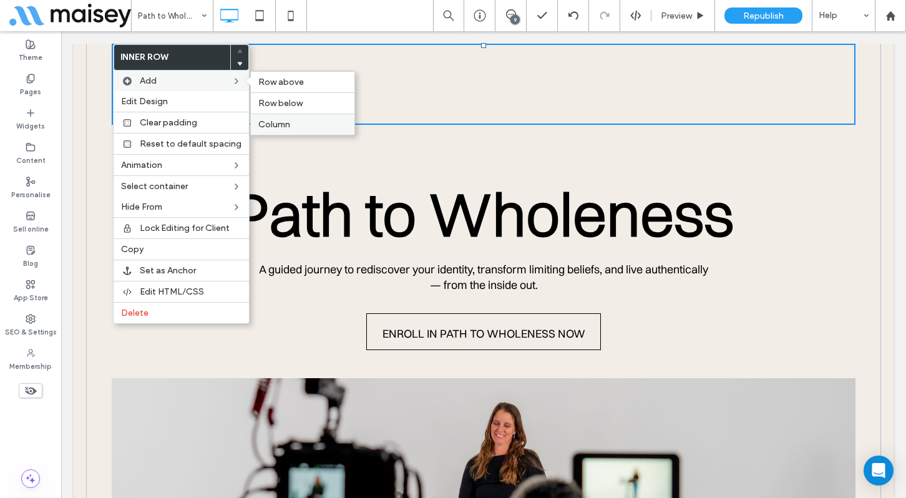
click at [283, 122] on span "Column" at bounding box center [274, 124] width 32 height 11
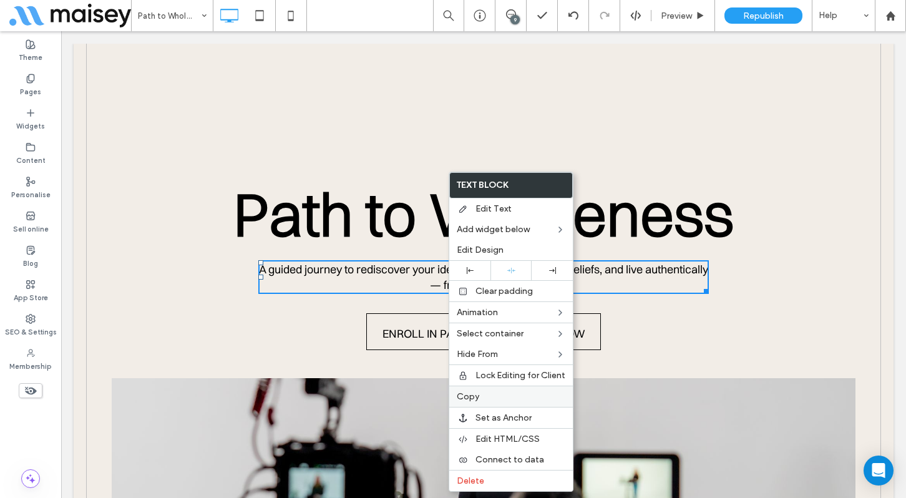
click at [485, 395] on label "Copy" at bounding box center [511, 396] width 109 height 11
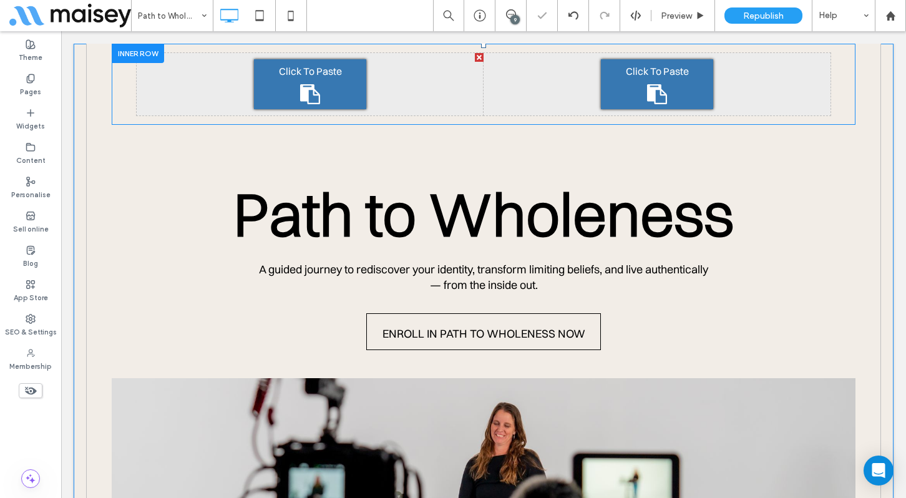
click at [326, 90] on div "Click To Paste" at bounding box center [310, 84] width 112 height 50
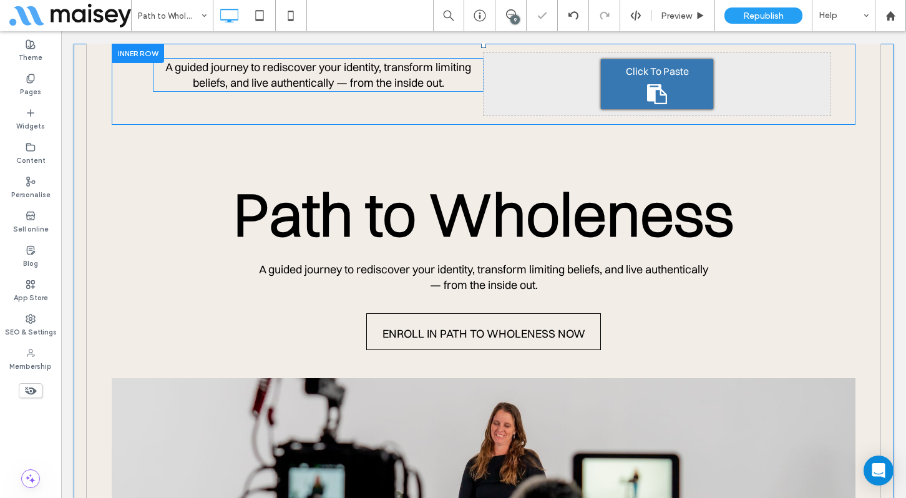
click at [338, 82] on span "A guided journey to rediscover your identity, transform limiting beliefs, and l…" at bounding box center [318, 75] width 306 height 30
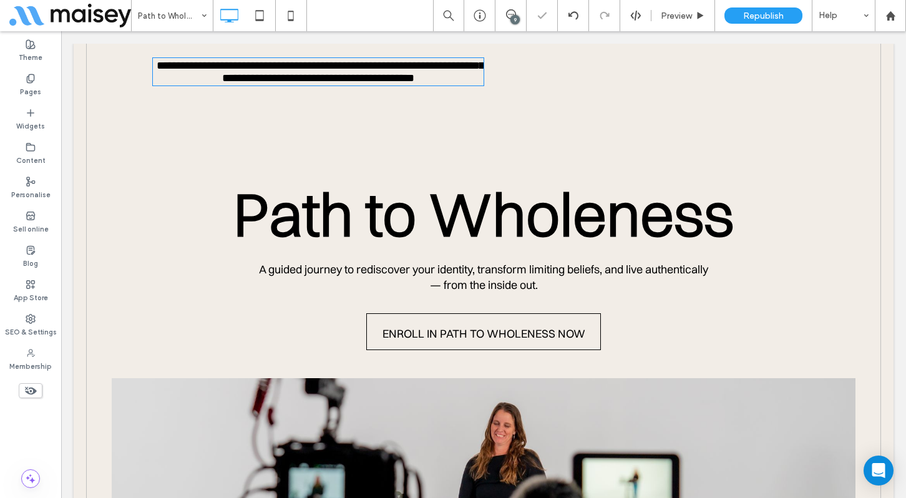
type input "**********"
type input "**"
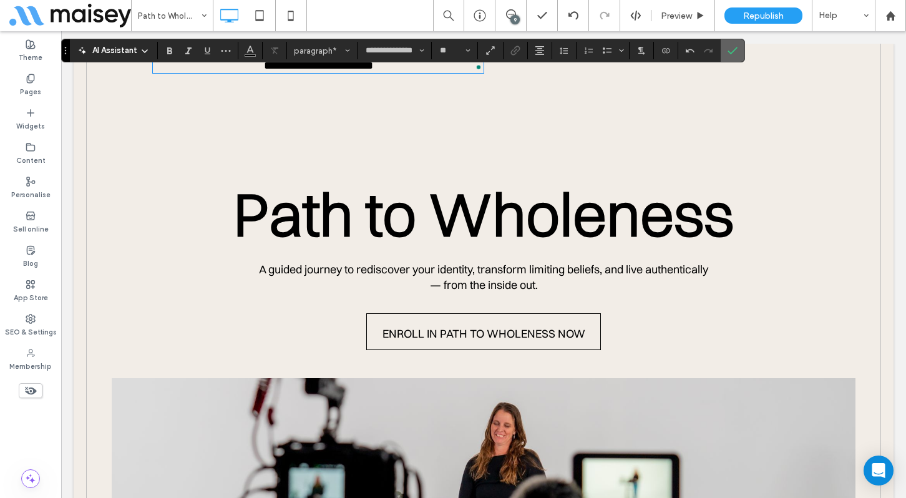
click at [730, 53] on icon "Confirm" at bounding box center [733, 51] width 10 height 10
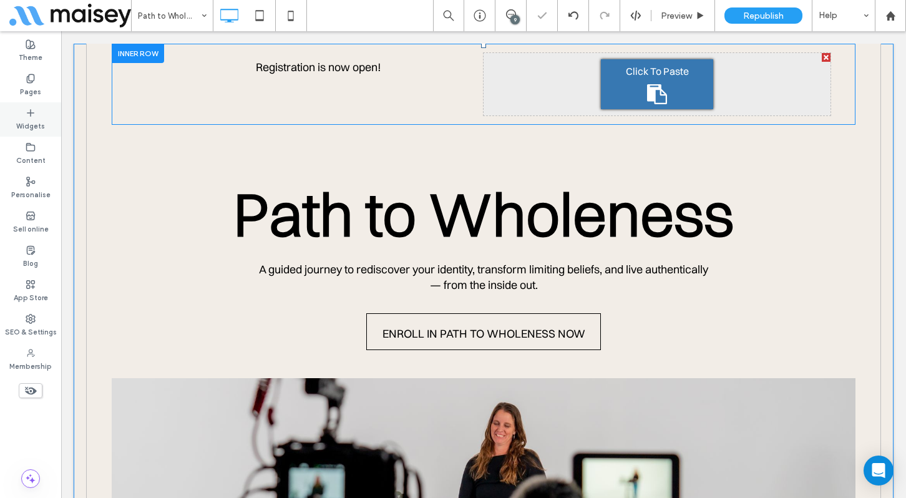
click at [30, 116] on icon at bounding box center [31, 113] width 10 height 10
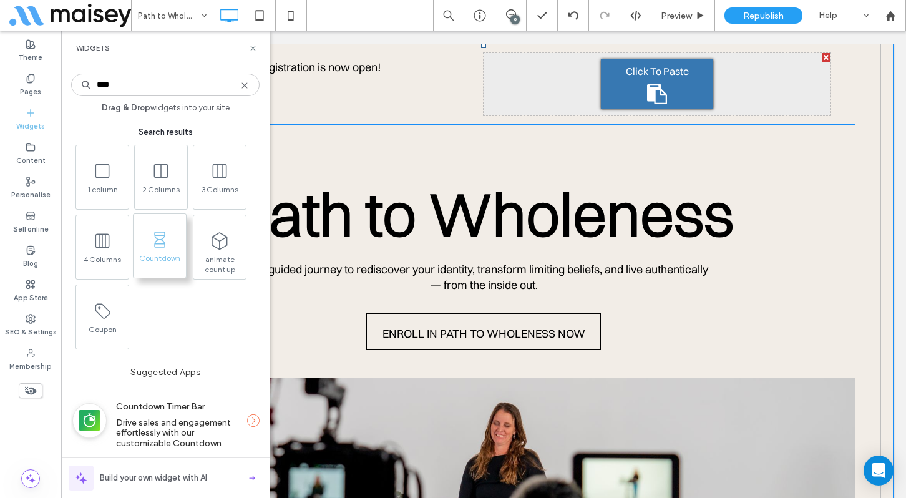
type input "****"
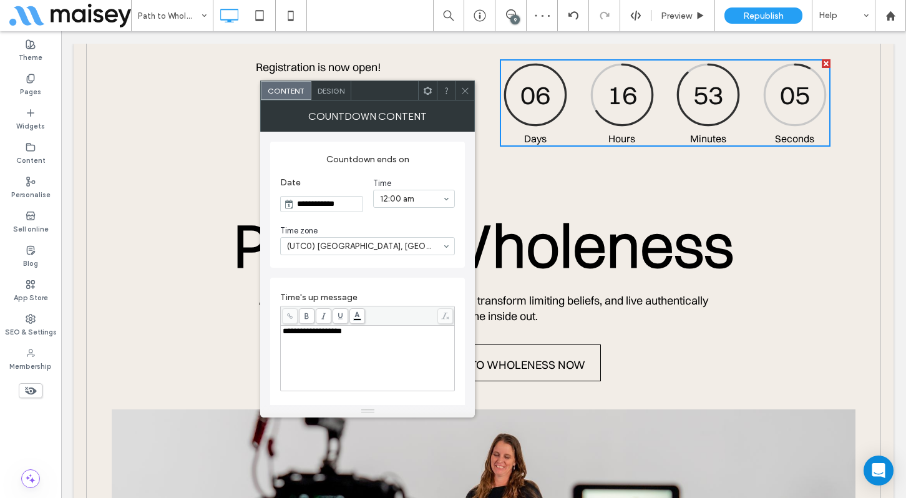
click at [465, 89] on icon at bounding box center [465, 90] width 9 height 9
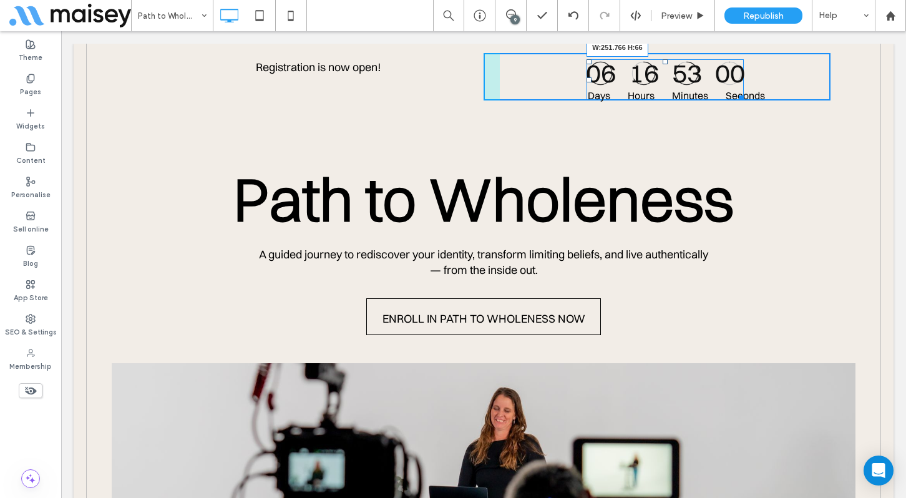
drag, startPoint x: 828, startPoint y: 142, endPoint x: 736, endPoint y: 109, distance: 97.5
click at [736, 109] on div "Click To Paste Click To Paste Registration is now open! Click To Paste Click To…" at bounding box center [483, 326] width 795 height 564
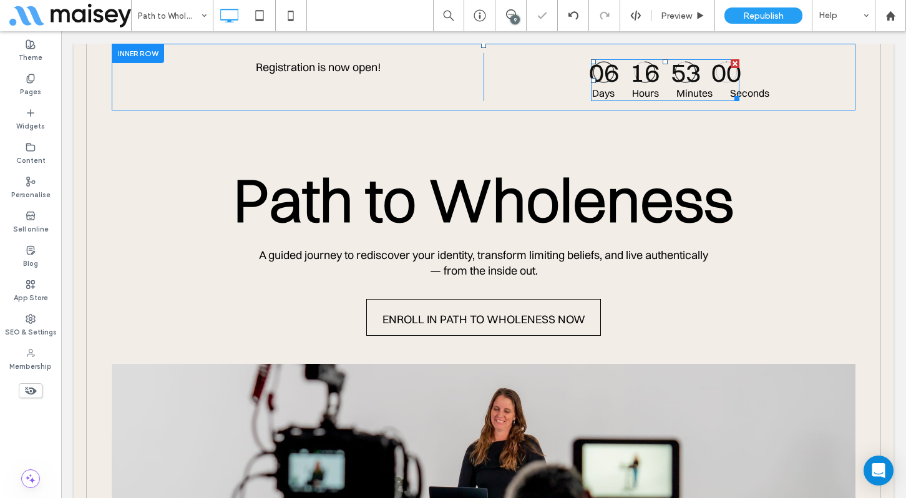
click at [694, 89] on div "Minutes" at bounding box center [695, 92] width 36 height 16
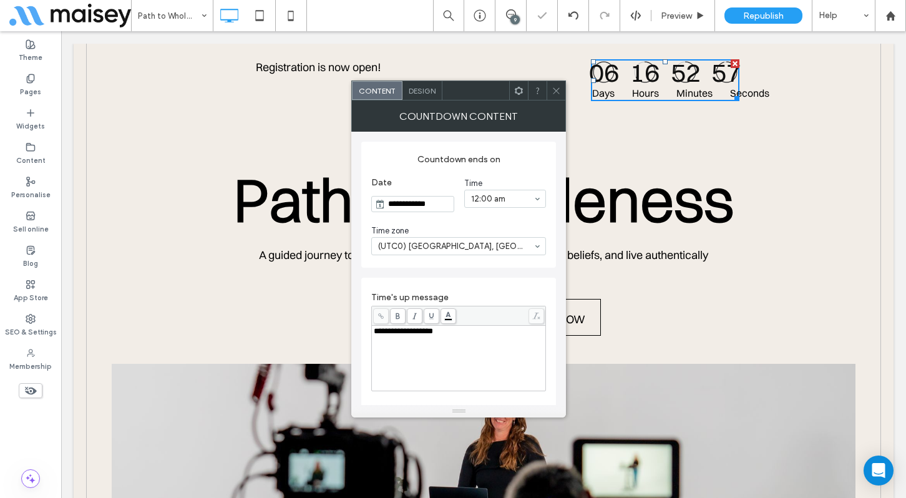
click at [418, 88] on span "Design" at bounding box center [422, 90] width 27 height 9
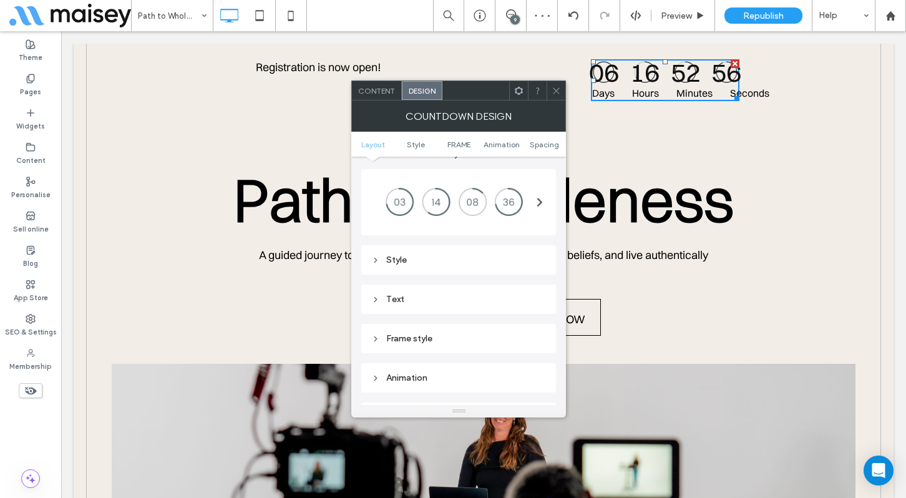
scroll to position [24, 0]
click at [389, 298] on div "Text" at bounding box center [458, 296] width 175 height 11
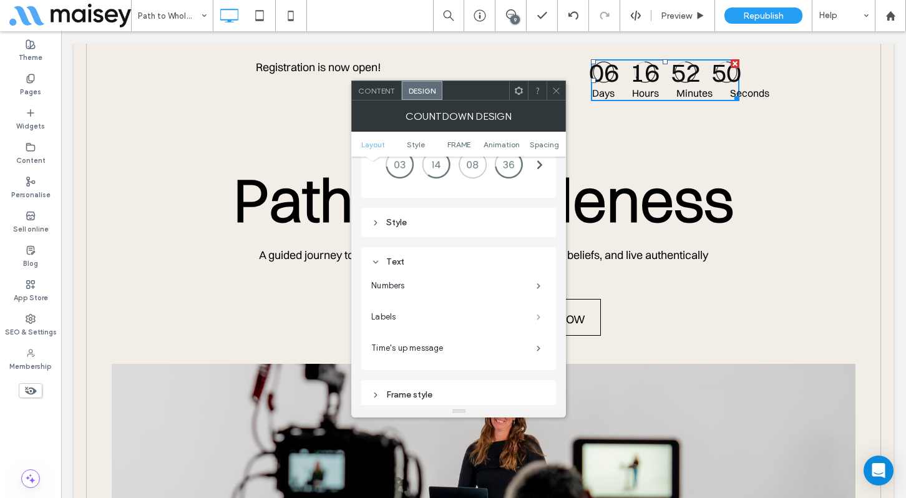
click at [537, 316] on span at bounding box center [539, 317] width 4 height 6
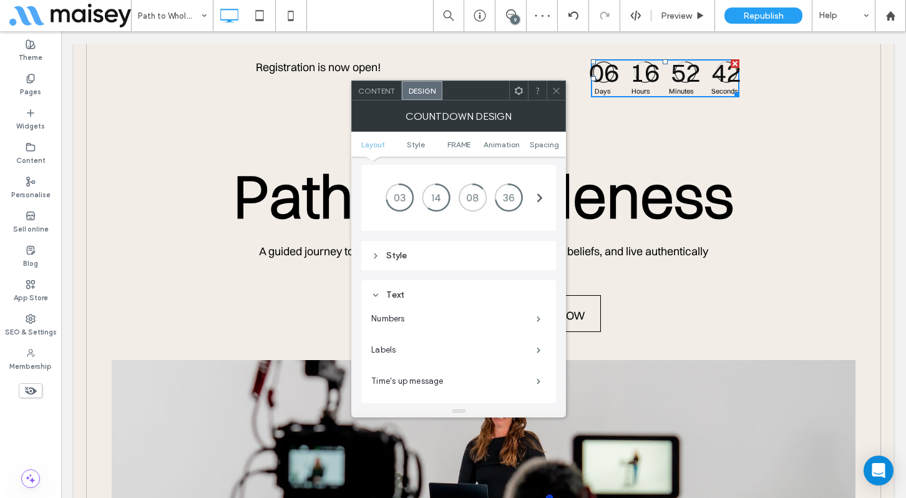
scroll to position [22, 0]
click at [537, 323] on span at bounding box center [539, 322] width 4 height 6
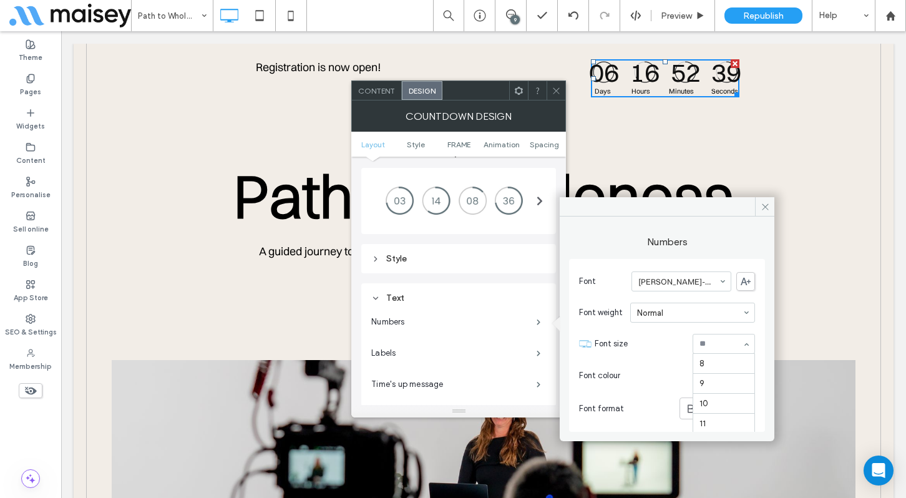
scroll to position [226, 0]
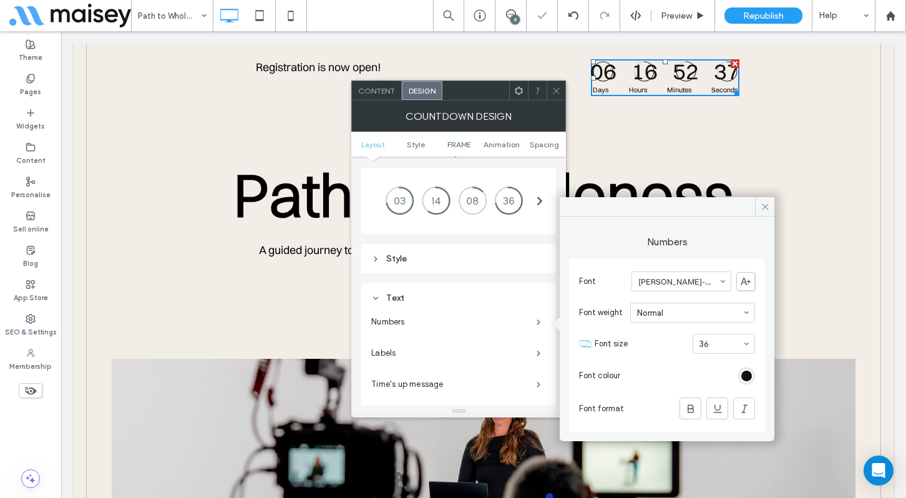
click at [741, 342] on div "36" at bounding box center [724, 344] width 62 height 20
click at [549, 84] on div at bounding box center [556, 90] width 19 height 19
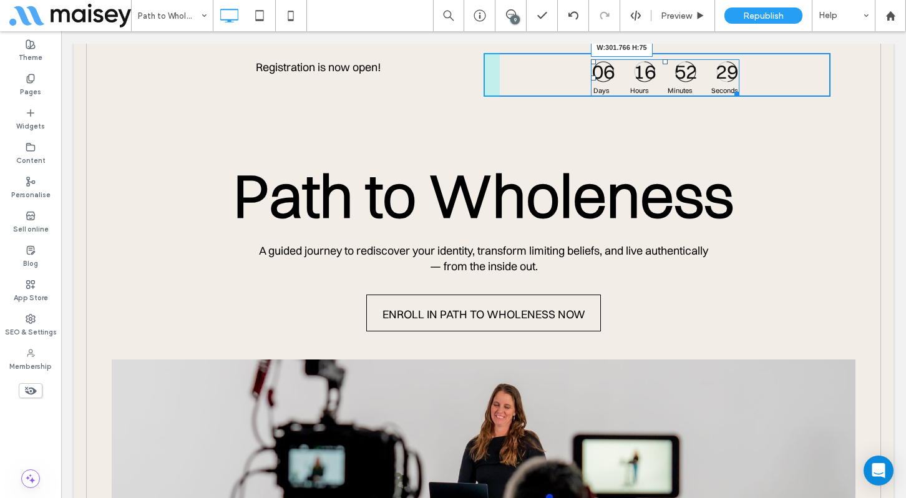
drag, startPoint x: 736, startPoint y: 92, endPoint x: 757, endPoint y: 99, distance: 21.5
click at [740, 97] on div at bounding box center [734, 91] width 9 height 9
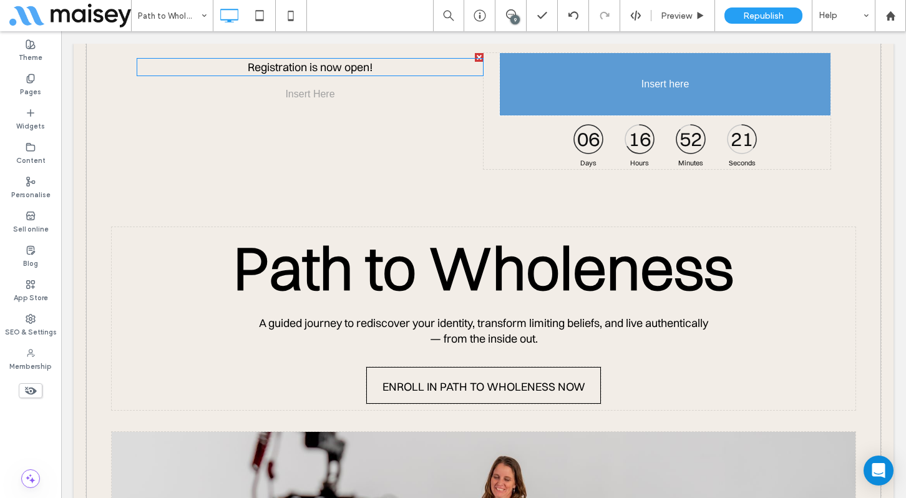
drag, startPoint x: 318, startPoint y: 64, endPoint x: 666, endPoint y: 71, distance: 347.7
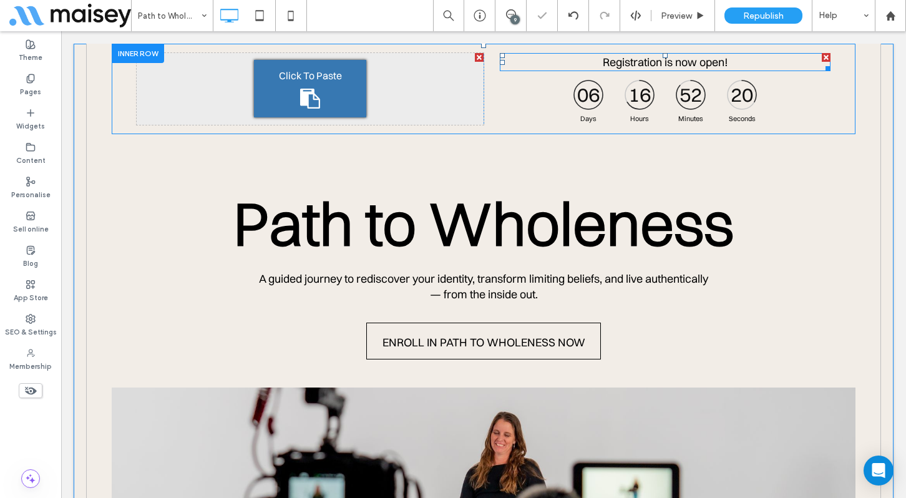
click at [665, 63] on span "Registration is now open!" at bounding box center [665, 62] width 125 height 14
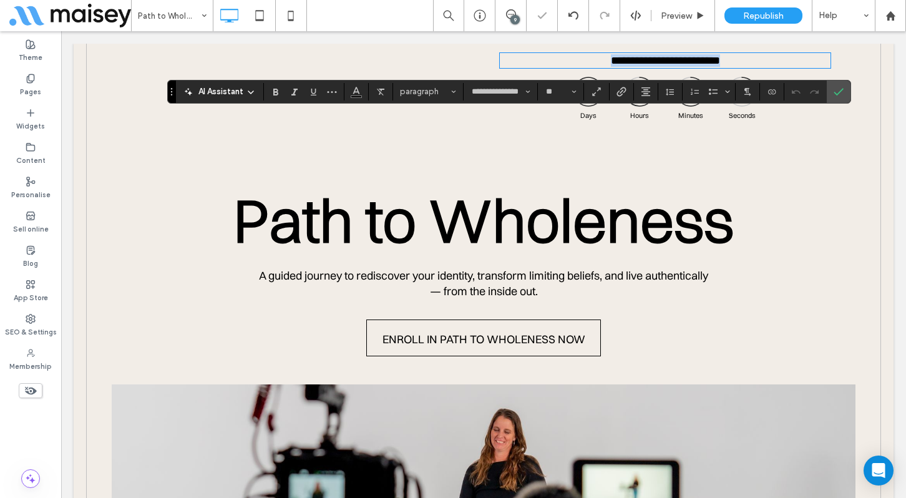
click at [665, 63] on span "**********" at bounding box center [665, 60] width 109 height 11
click at [839, 94] on icon "Confirm" at bounding box center [839, 92] width 10 height 10
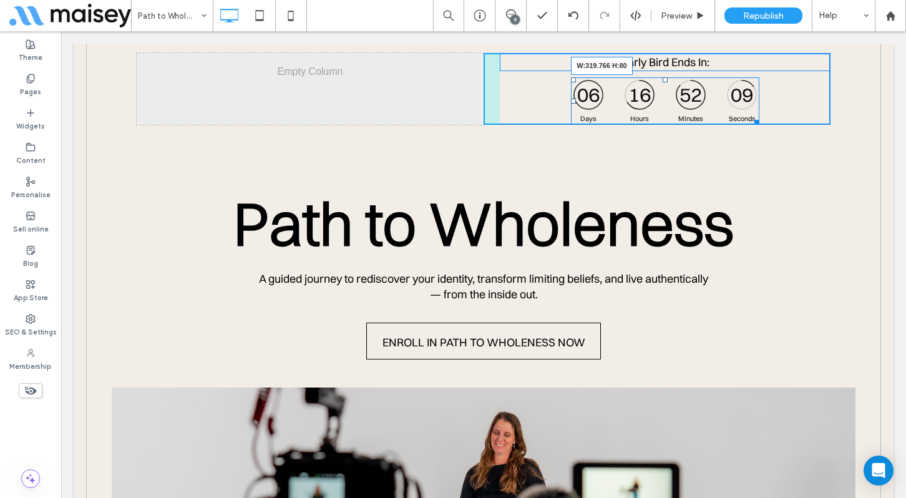
drag, startPoint x: 758, startPoint y: 120, endPoint x: 765, endPoint y: 122, distance: 7.0
click at [765, 122] on div "Click To Paste Click To Paste Early Bird Ends In: 06 16 52 09 Days Hours Minute…" at bounding box center [657, 89] width 347 height 72
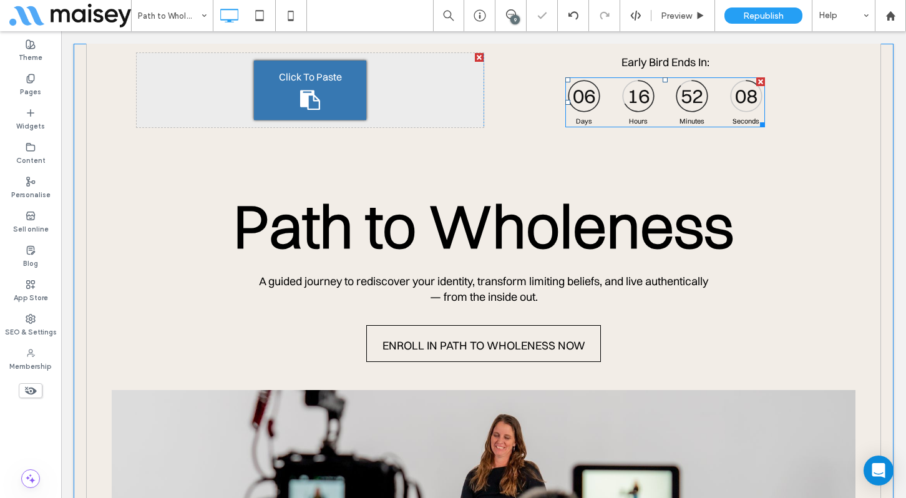
click at [672, 161] on div "Click To Paste Click To Paste Click To Paste Click To Paste Early Bird Ends In:…" at bounding box center [483, 339] width 795 height 591
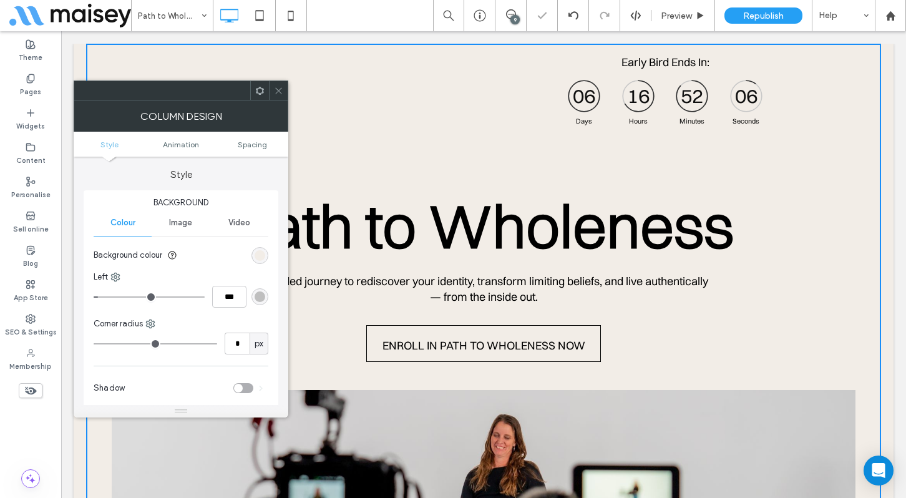
click at [281, 92] on icon at bounding box center [278, 90] width 9 height 9
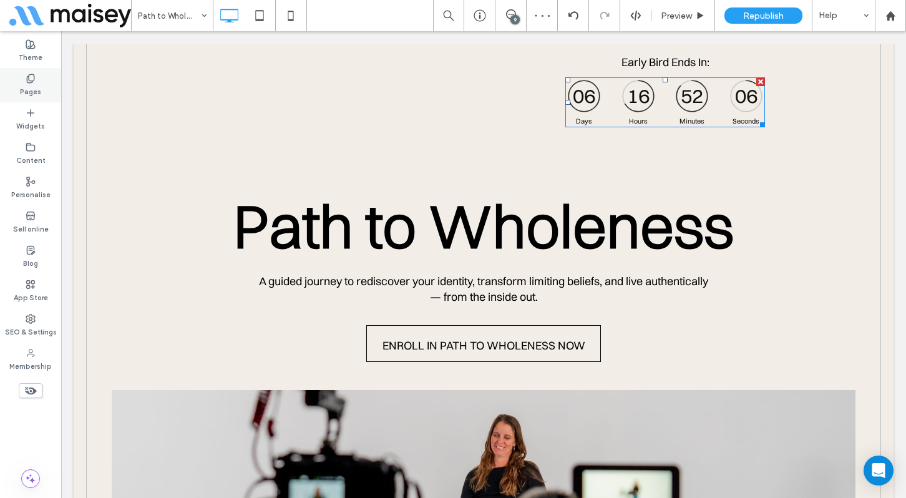
click at [36, 84] on label "Pages" at bounding box center [30, 91] width 21 height 14
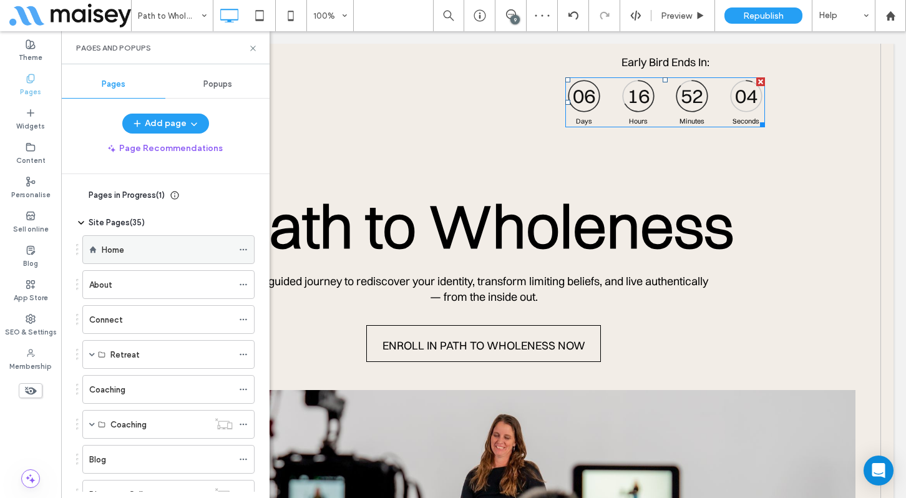
click at [123, 254] on label "Home" at bounding box center [113, 250] width 22 height 22
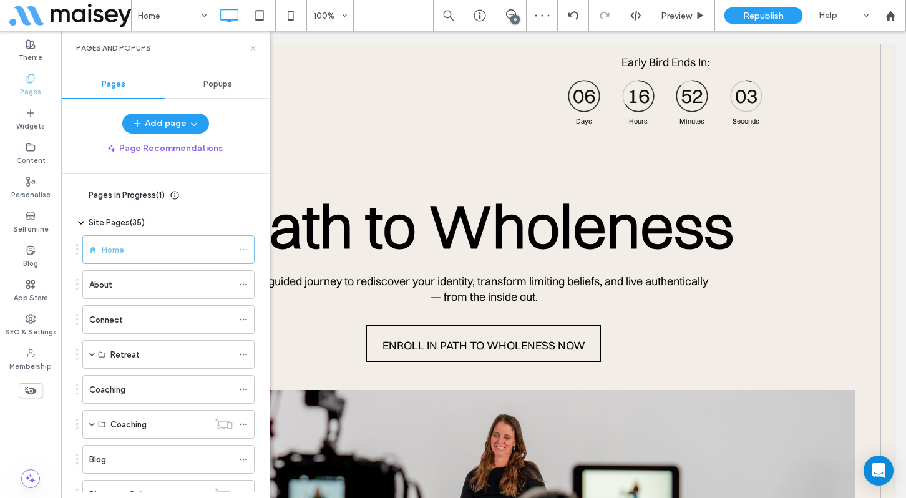
click at [253, 49] on icon at bounding box center [252, 48] width 9 height 9
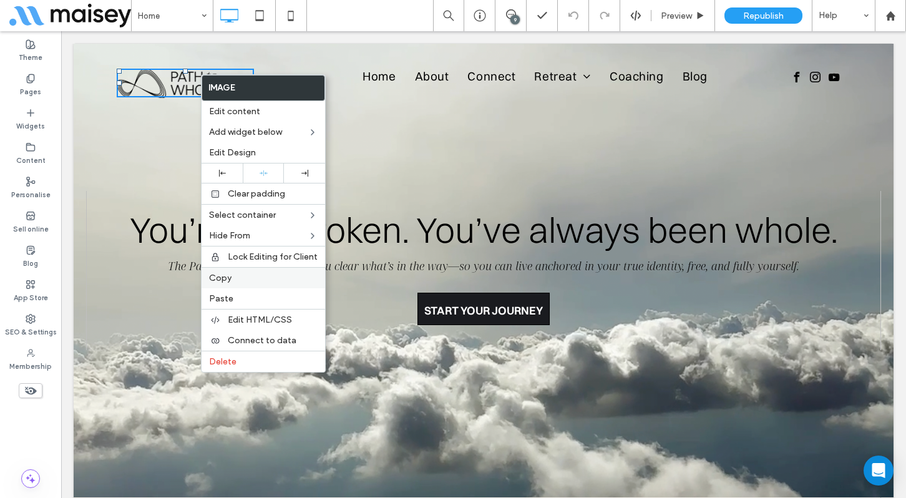
click at [225, 280] on span "Copy" at bounding box center [220, 278] width 22 height 11
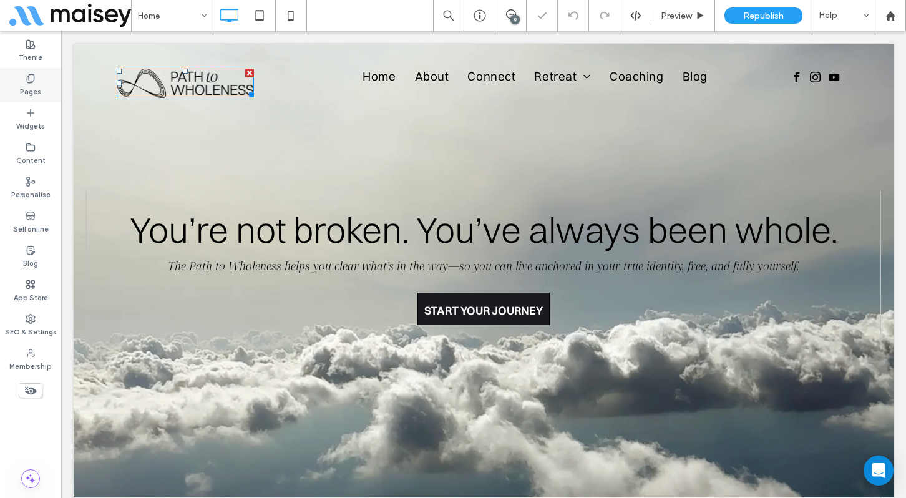
click at [32, 87] on label "Pages" at bounding box center [30, 91] width 21 height 14
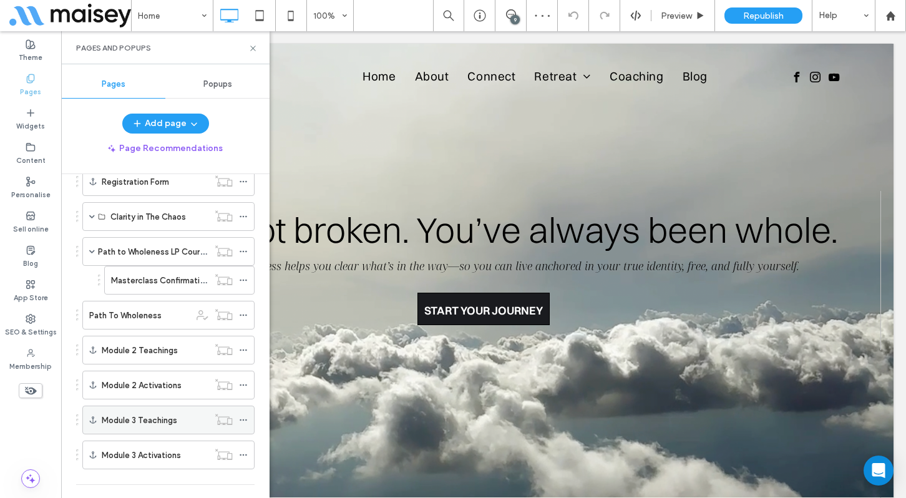
scroll to position [516, 0]
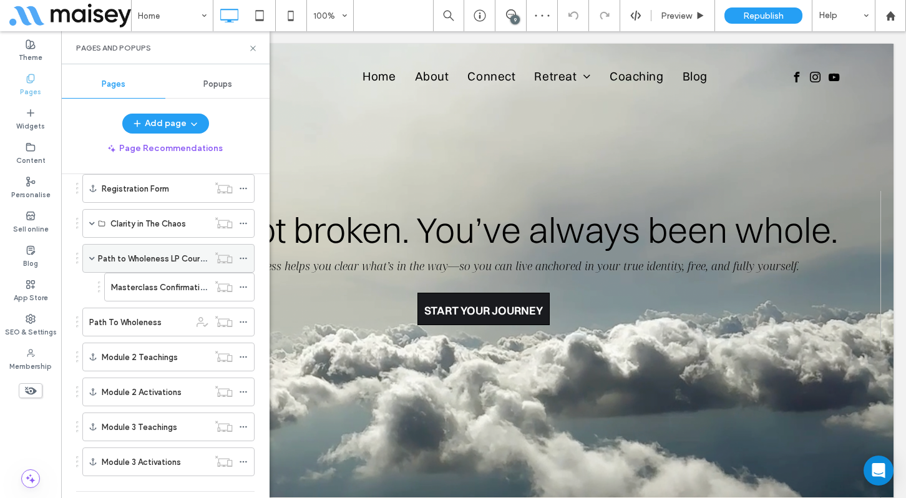
click at [155, 261] on label "Path to Wholeness LP Course" at bounding box center [153, 259] width 111 height 22
click at [255, 49] on use at bounding box center [252, 48] width 5 height 5
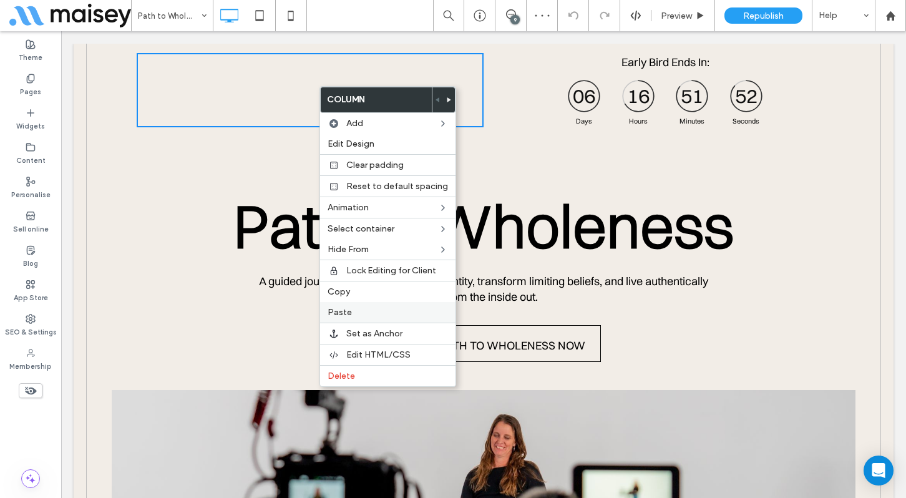
click at [359, 310] on label "Paste" at bounding box center [388, 312] width 120 height 11
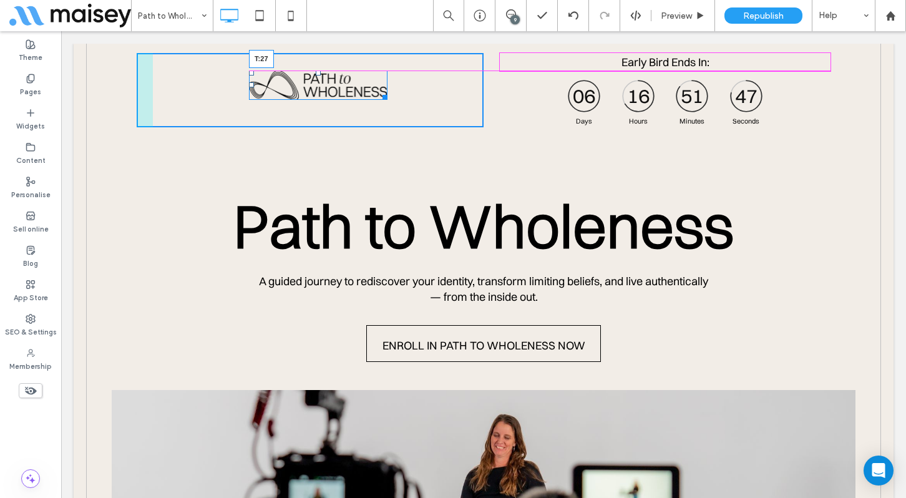
drag, startPoint x: 316, startPoint y: 54, endPoint x: 316, endPoint y: 70, distance: 16.2
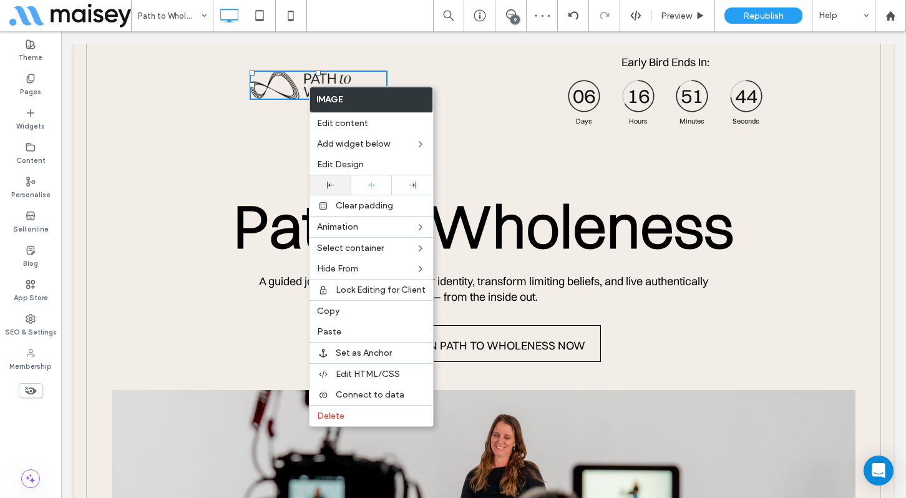
click at [338, 186] on div at bounding box center [330, 185] width 29 height 7
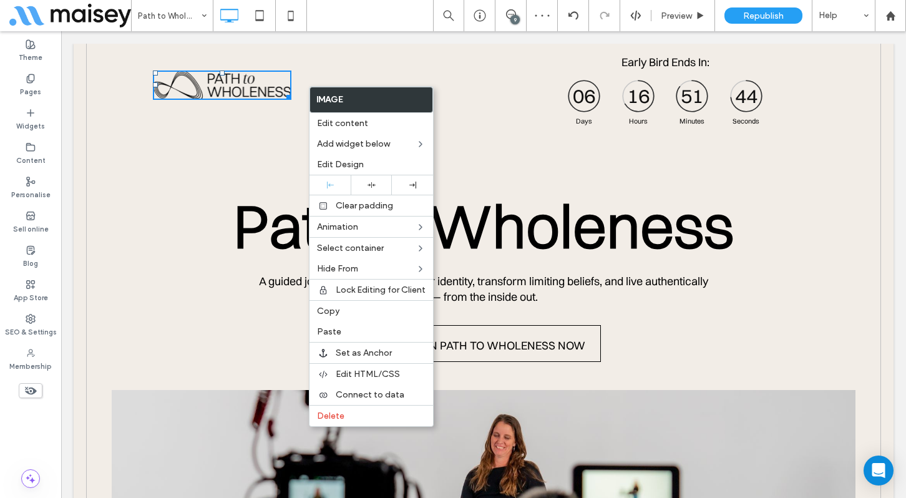
click at [488, 147] on div "Click To Paste Early Bird Ends In: 06 16 51 44 Days Hours Minutes Seconds Count…" at bounding box center [483, 339] width 795 height 591
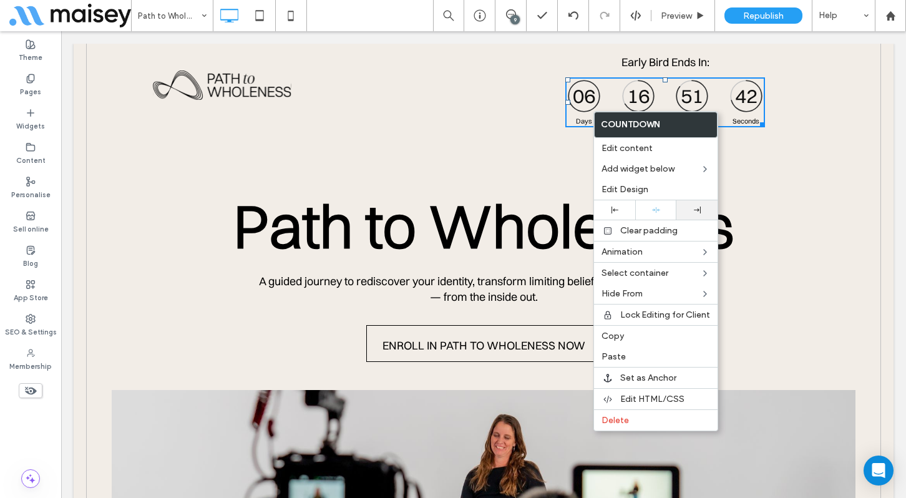
click at [690, 205] on div at bounding box center [697, 209] width 41 height 19
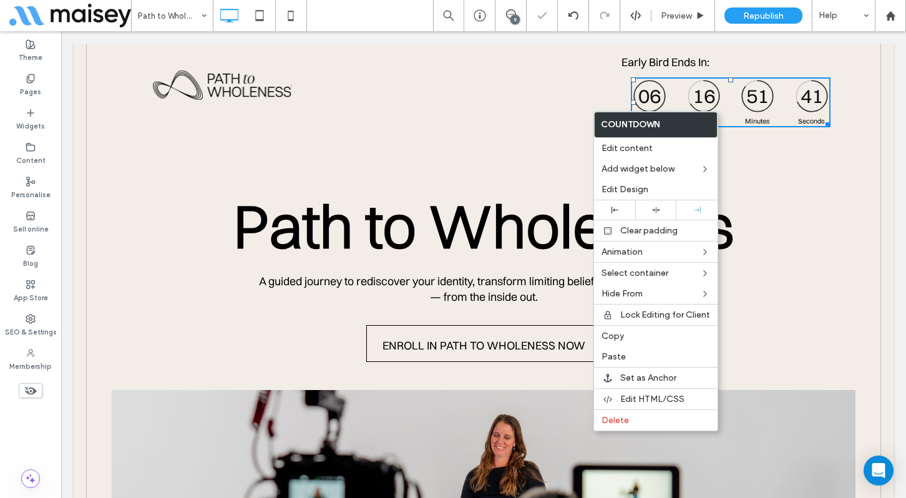
click at [682, 61] on span "Early Bird Ends In:" at bounding box center [666, 62] width 88 height 14
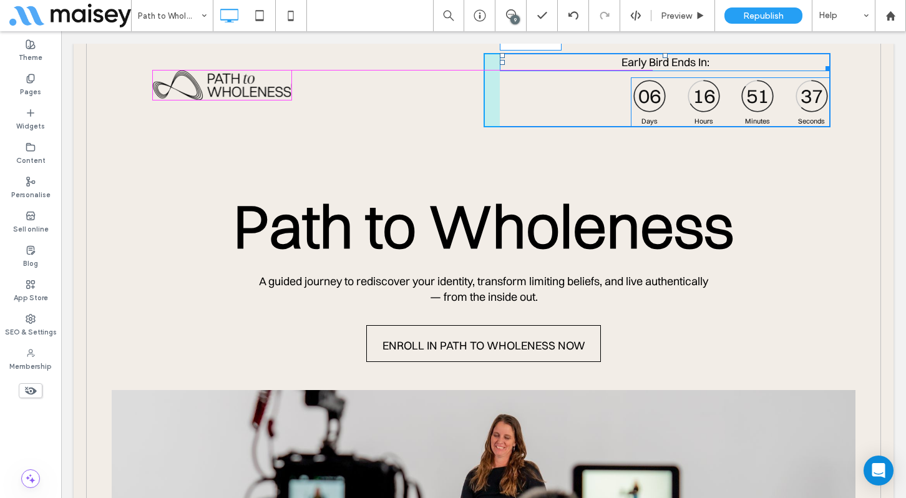
drag, startPoint x: 826, startPoint y: 67, endPoint x: 648, endPoint y: 71, distance: 177.9
click at [821, 71] on div at bounding box center [825, 66] width 9 height 9
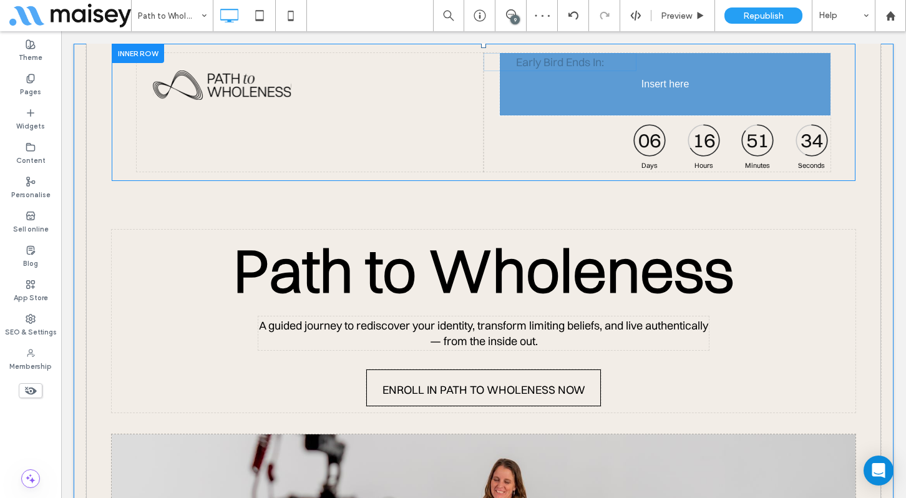
drag, startPoint x: 578, startPoint y: 62, endPoint x: 687, endPoint y: 103, distance: 116.7
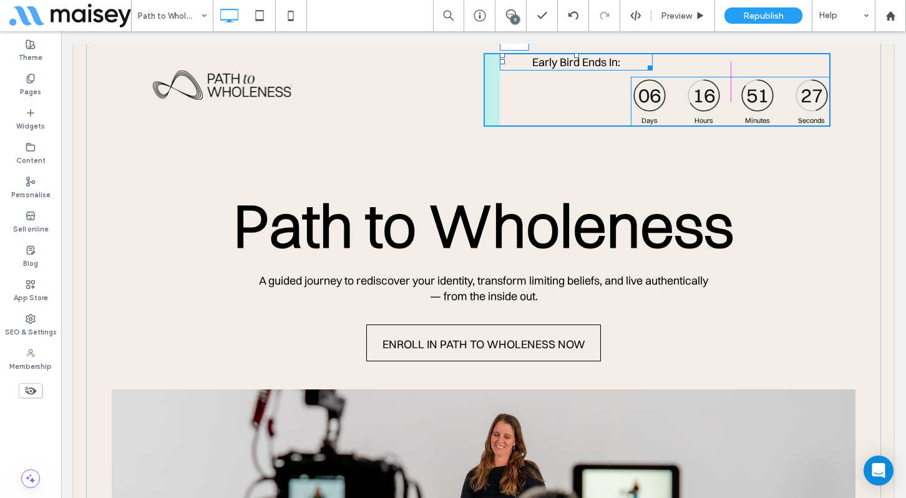
drag, startPoint x: 502, startPoint y: 62, endPoint x: 656, endPoint y: 62, distance: 153.5
click at [505, 62] on div at bounding box center [502, 61] width 5 height 5
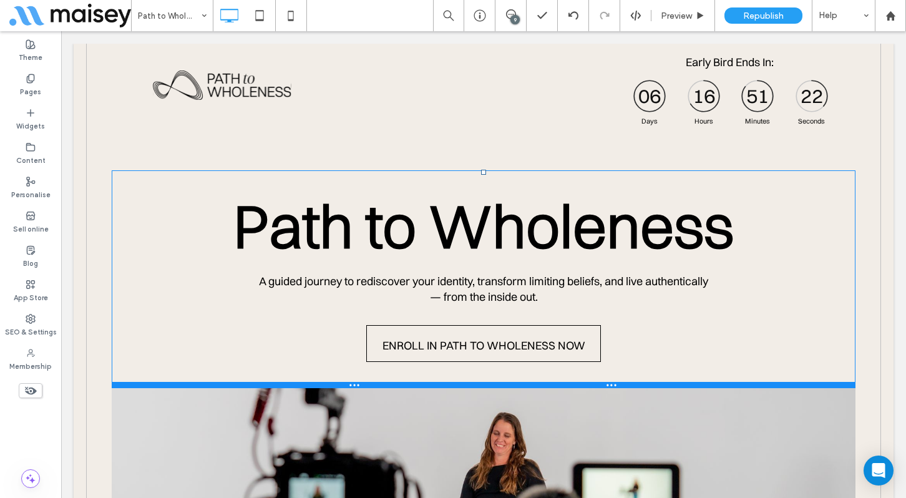
drag, startPoint x: 484, startPoint y: 173, endPoint x: 484, endPoint y: 118, distance: 54.9
click at [484, 118] on div "Click To Paste Early Bird Ends In: 06 16 51 22 Days Hours Minutes Seconds Count…" at bounding box center [483, 338] width 795 height 589
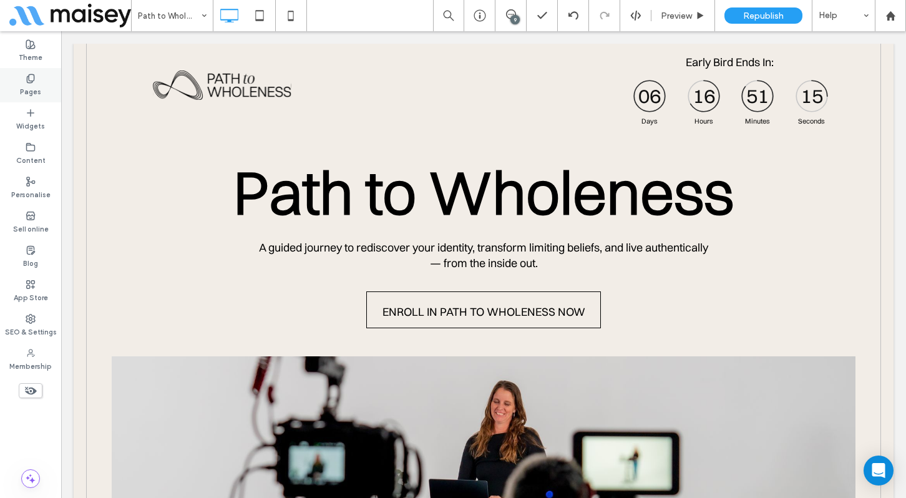
click at [41, 89] on div "Pages" at bounding box center [30, 85] width 61 height 34
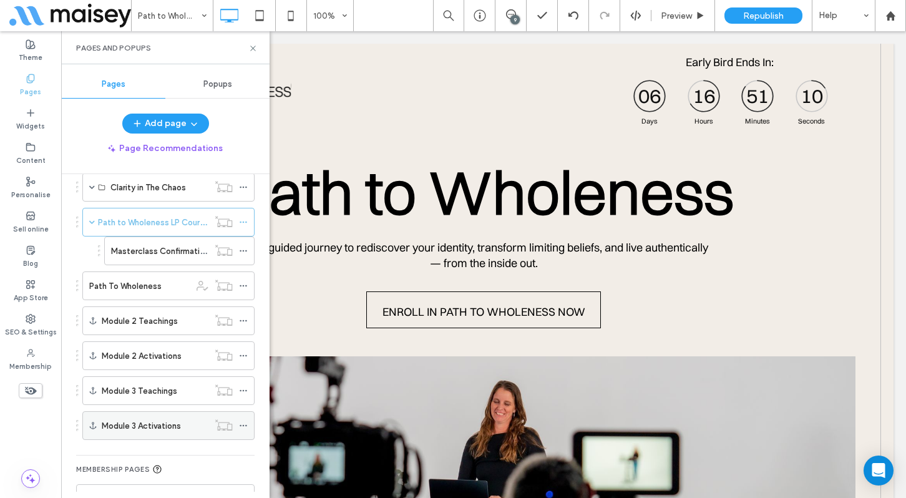
scroll to position [550, 0]
click at [132, 285] on label "Path To Wholeness" at bounding box center [125, 287] width 72 height 22
click at [253, 47] on icon at bounding box center [252, 48] width 9 height 9
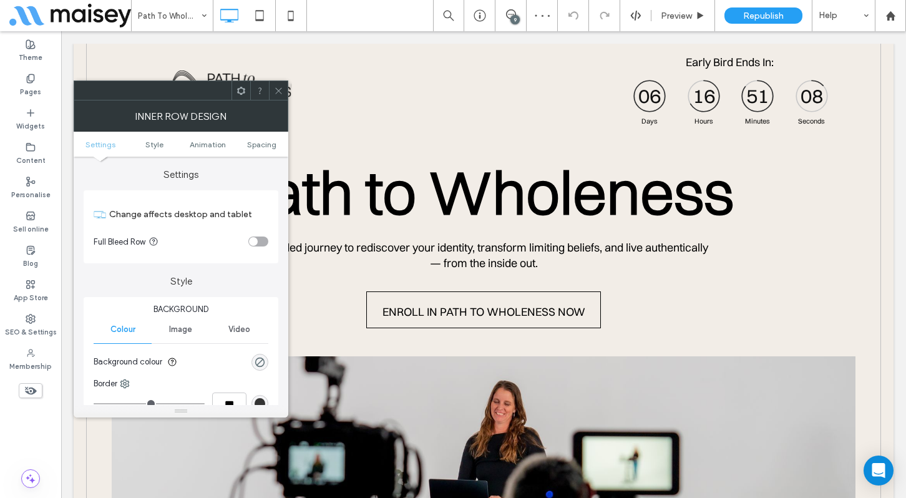
click at [271, 92] on div at bounding box center [278, 90] width 19 height 19
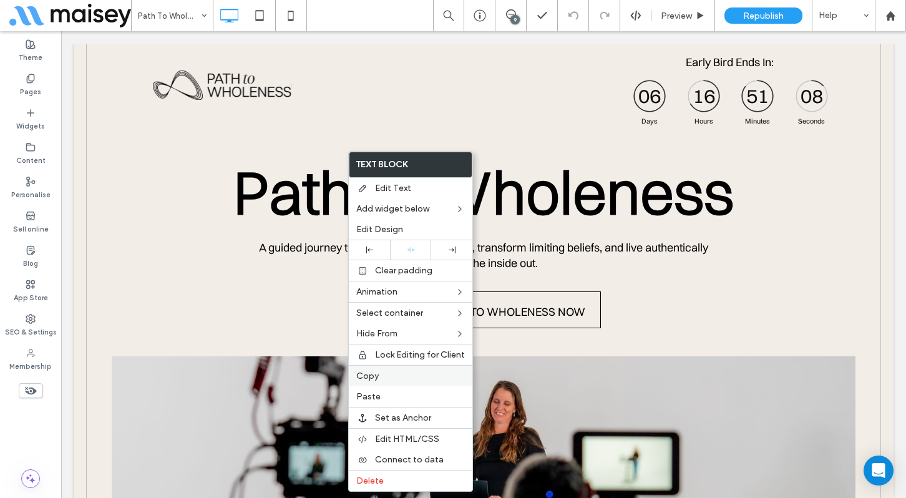
click at [391, 372] on label "Copy" at bounding box center [410, 376] width 109 height 11
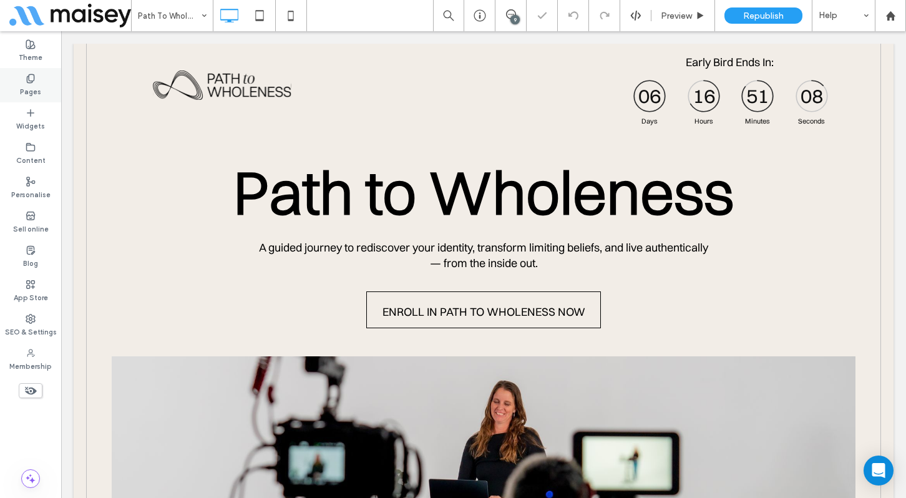
click at [36, 83] on div "Pages" at bounding box center [30, 85] width 61 height 34
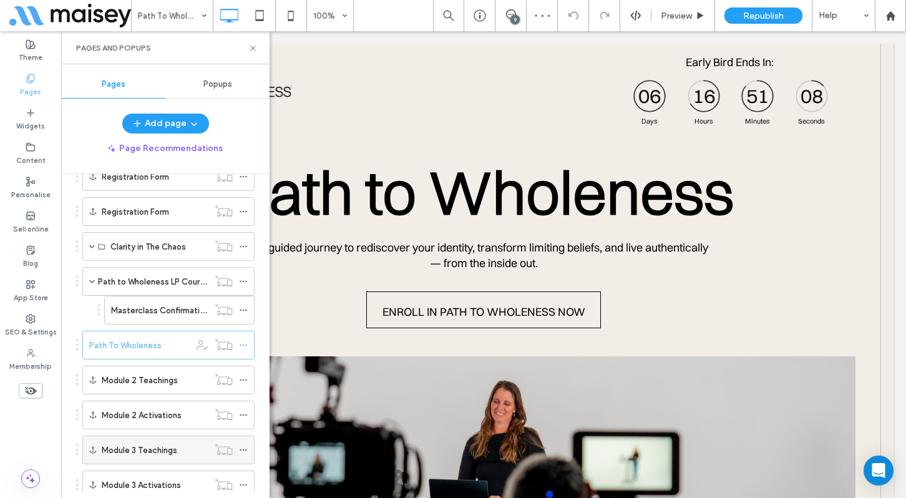
scroll to position [492, 0]
click at [176, 287] on label "Path to Wholeness LP Course" at bounding box center [153, 282] width 111 height 22
click at [253, 46] on icon at bounding box center [252, 48] width 9 height 9
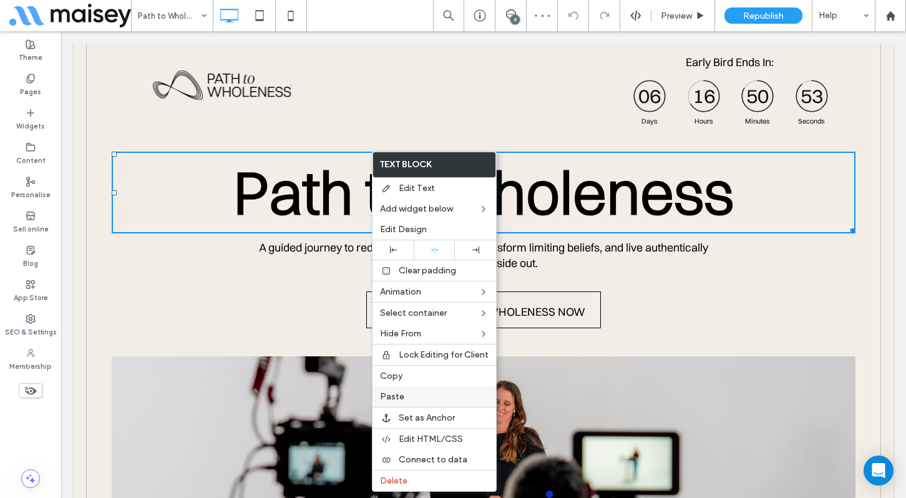
click at [413, 393] on label "Paste" at bounding box center [434, 396] width 109 height 11
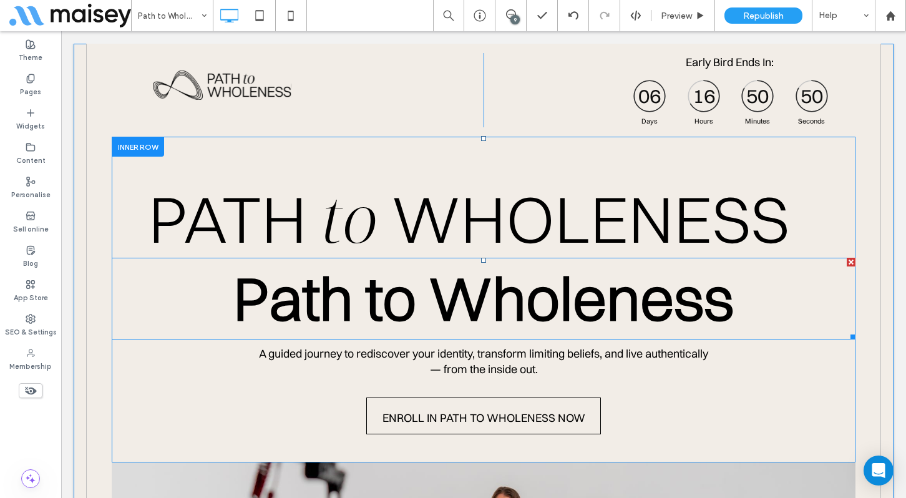
click at [852, 261] on div at bounding box center [851, 262] width 9 height 9
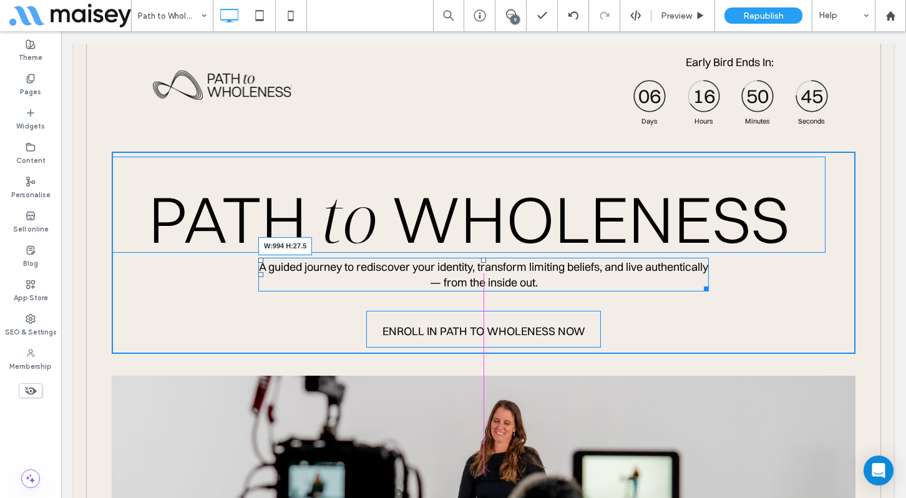
drag, startPoint x: 706, startPoint y: 286, endPoint x: 791, endPoint y: 284, distance: 84.9
click at [791, 284] on div "PATH to WHOLENESS A guided journey to rediscover your identity, transform limit…" at bounding box center [484, 253] width 744 height 202
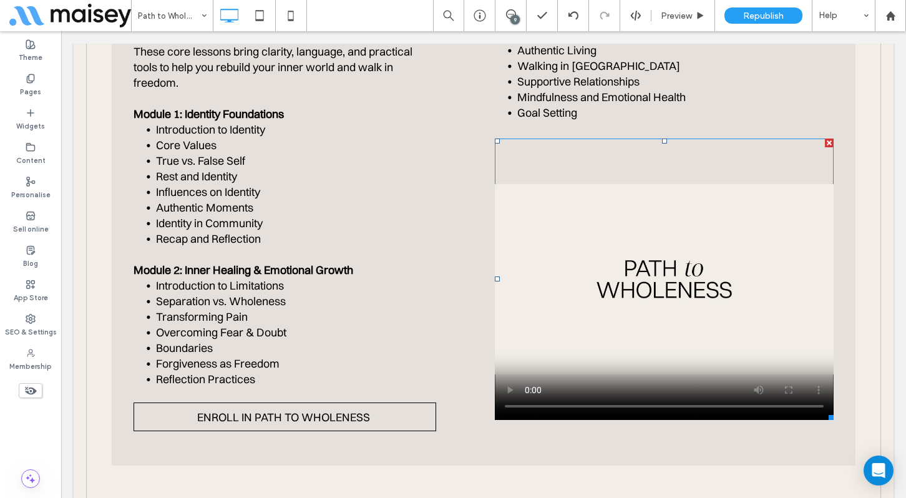
scroll to position [1268, 0]
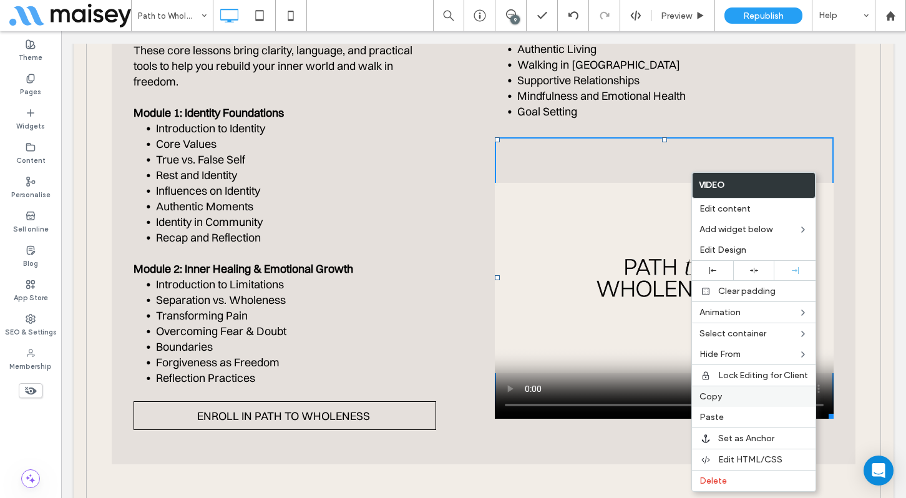
click at [715, 395] on span "Copy" at bounding box center [711, 396] width 22 height 11
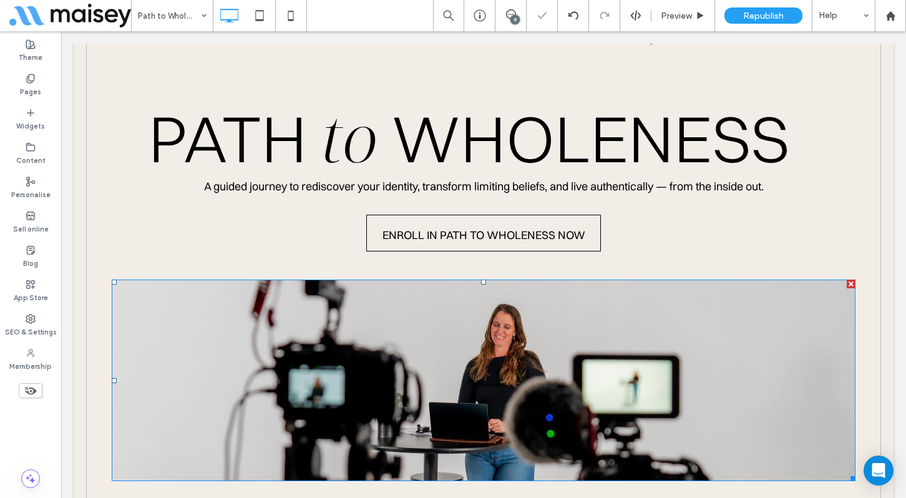
scroll to position [0, 0]
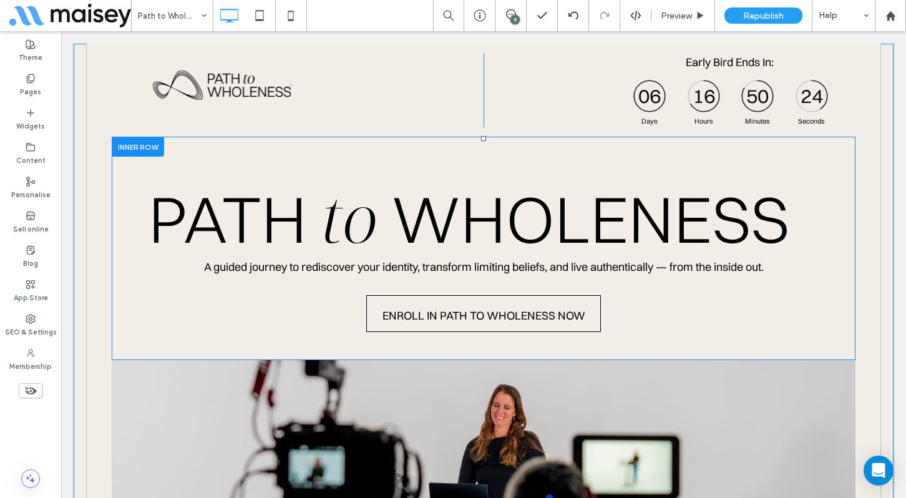
click at [147, 144] on div at bounding box center [138, 146] width 52 height 19
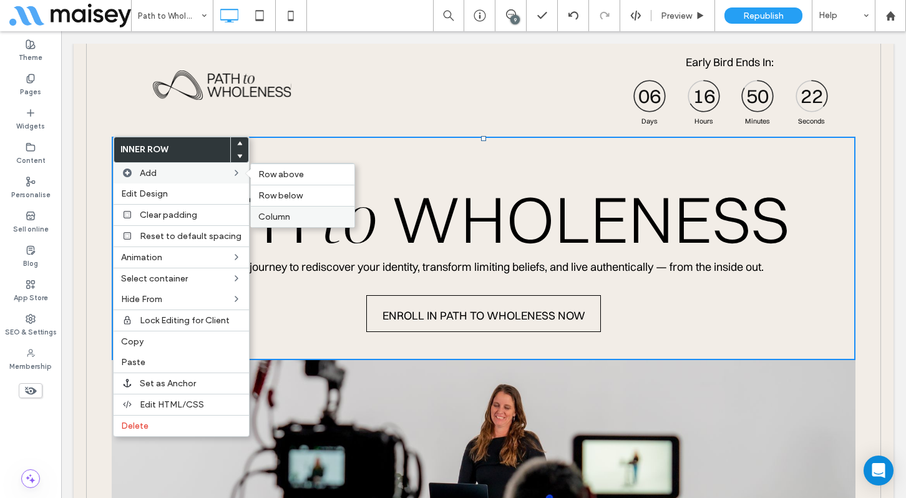
click at [280, 220] on span "Column" at bounding box center [274, 217] width 32 height 11
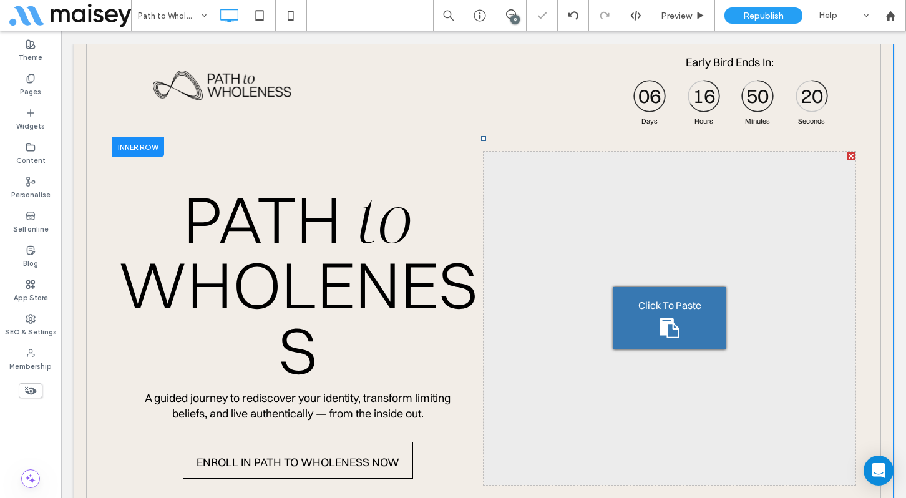
click at [652, 316] on div "Click To Paste" at bounding box center [669, 318] width 112 height 62
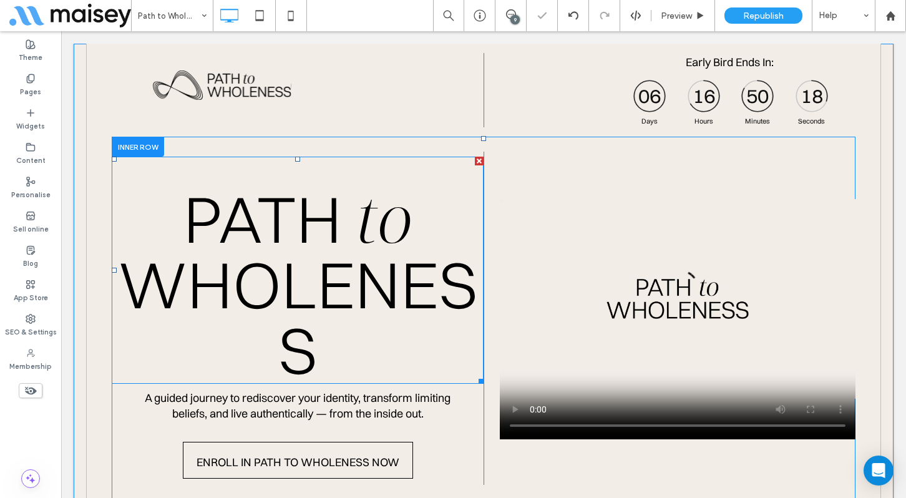
click at [288, 348] on span "WHOLENESS" at bounding box center [297, 317] width 359 height 146
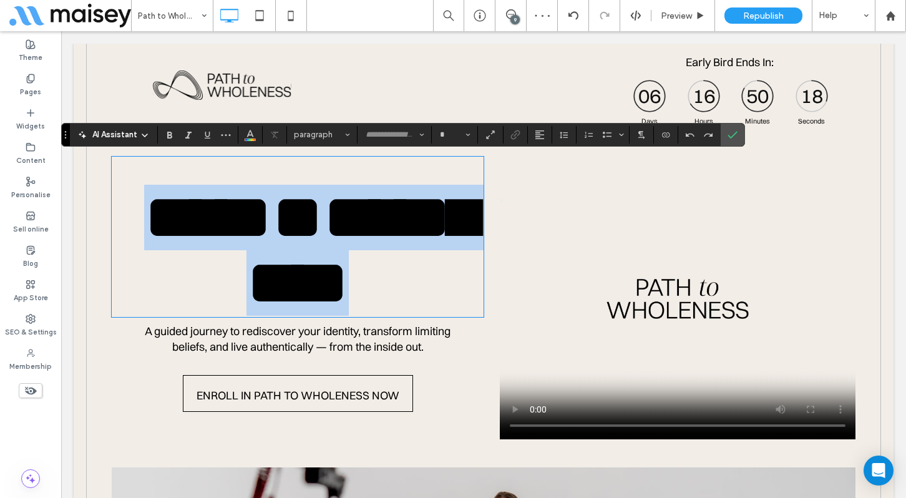
type input "***"
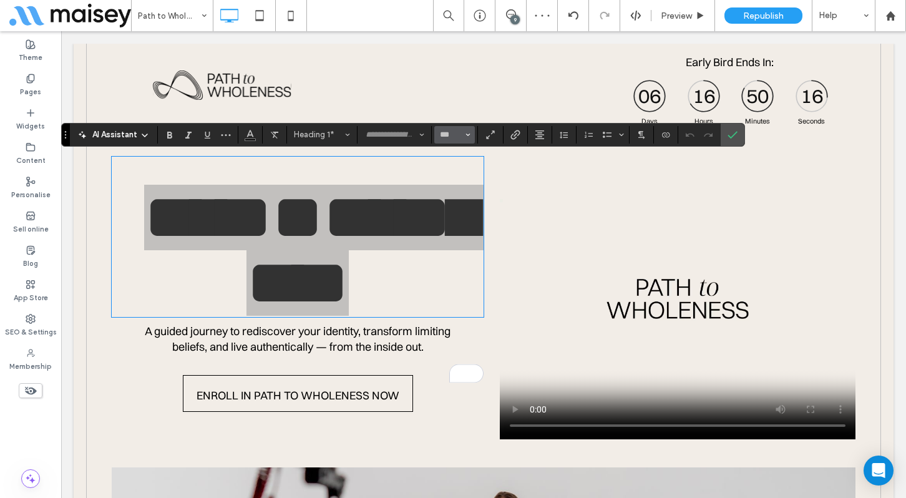
click at [469, 132] on icon "Size" at bounding box center [468, 134] width 5 height 5
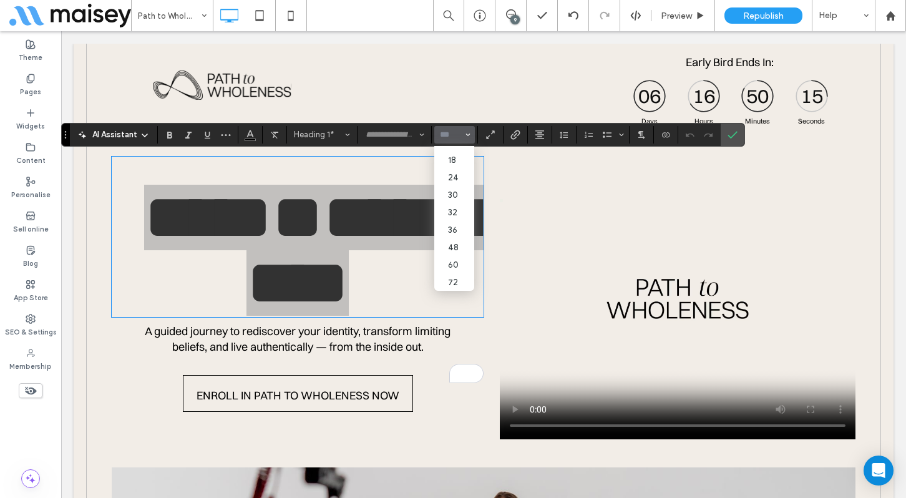
scroll to position [145, 0]
click at [451, 280] on label "96" at bounding box center [454, 281] width 40 height 17
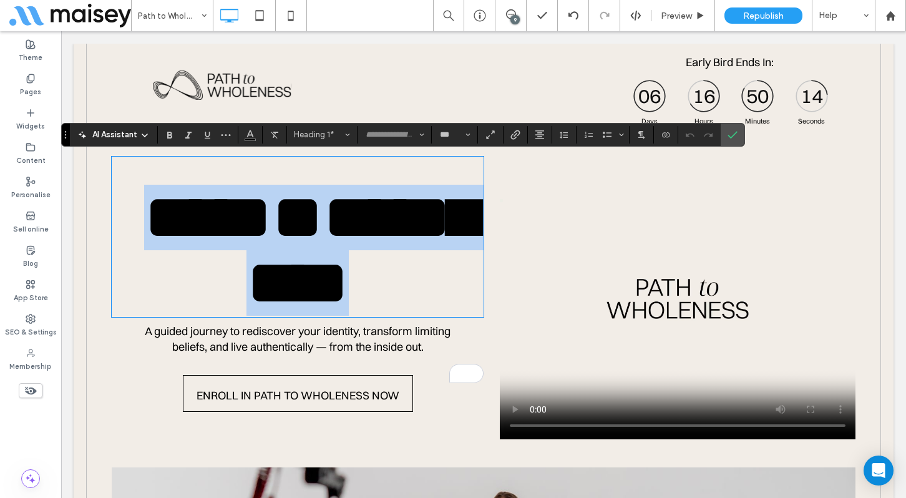
type input "**"
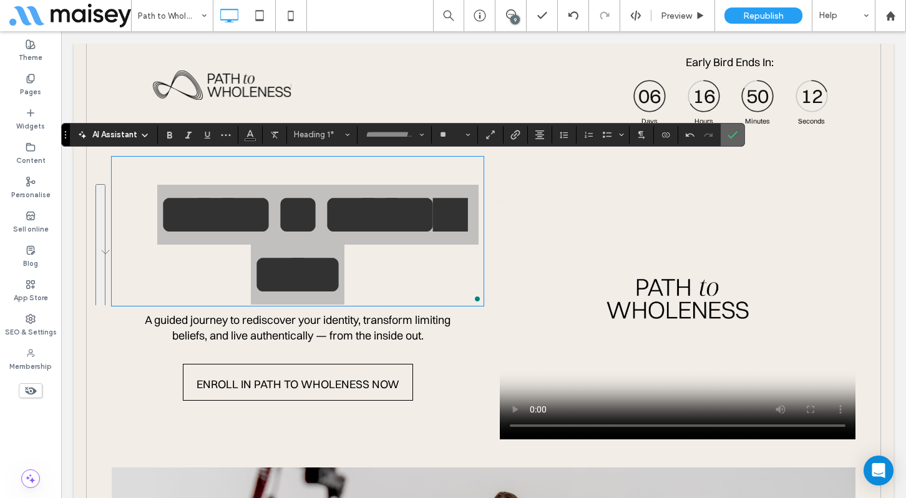
click at [733, 138] on icon "Confirm" at bounding box center [733, 135] width 10 height 10
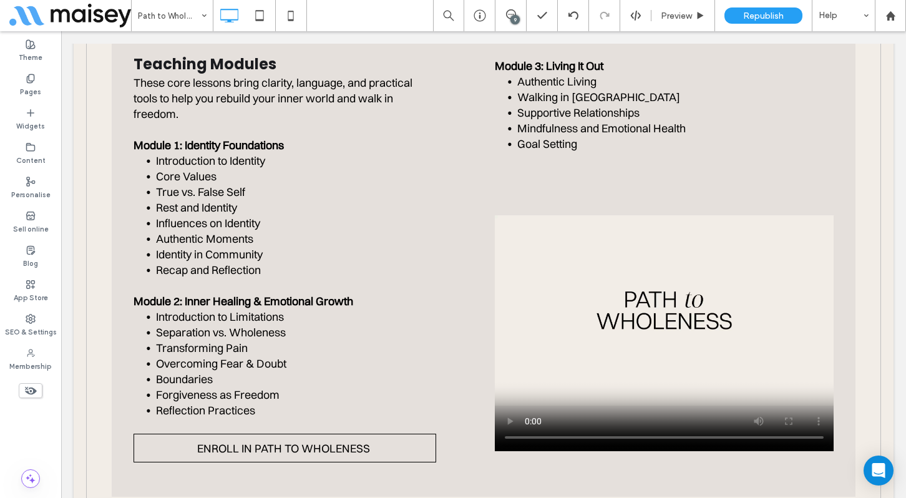
scroll to position [1344, 0]
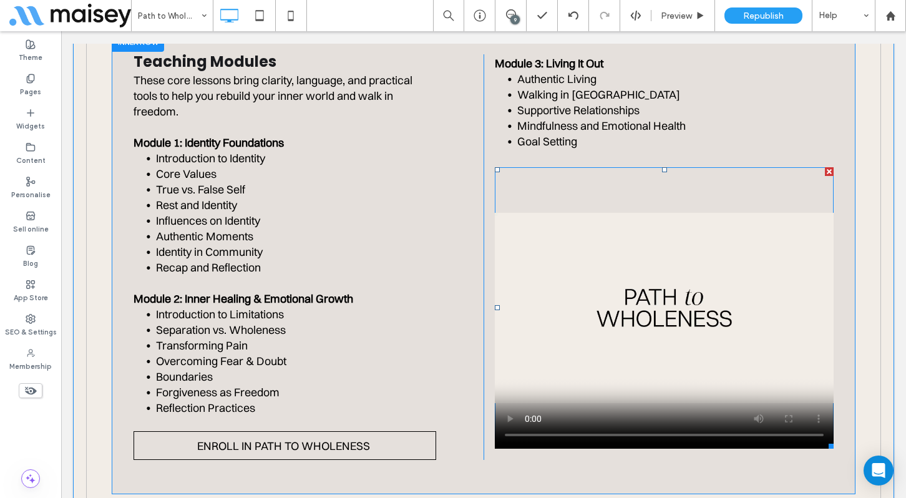
click at [830, 167] on div at bounding box center [829, 171] width 9 height 9
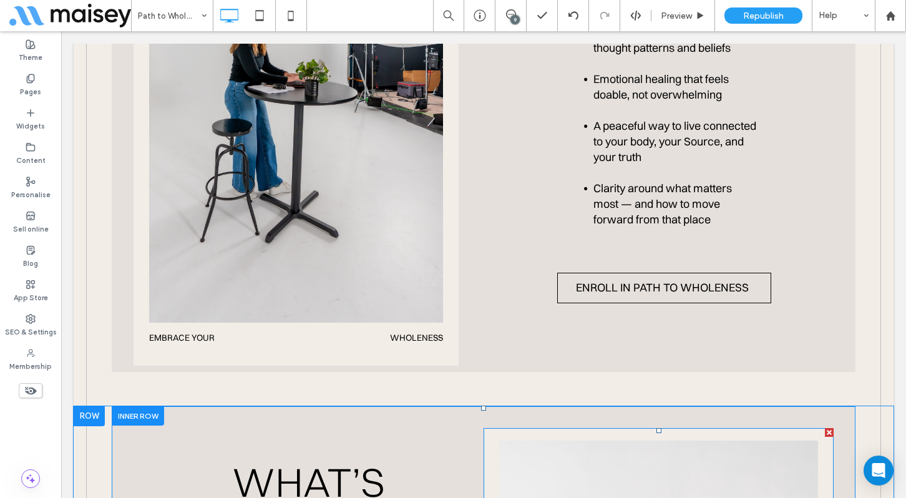
scroll to position [3021, 0]
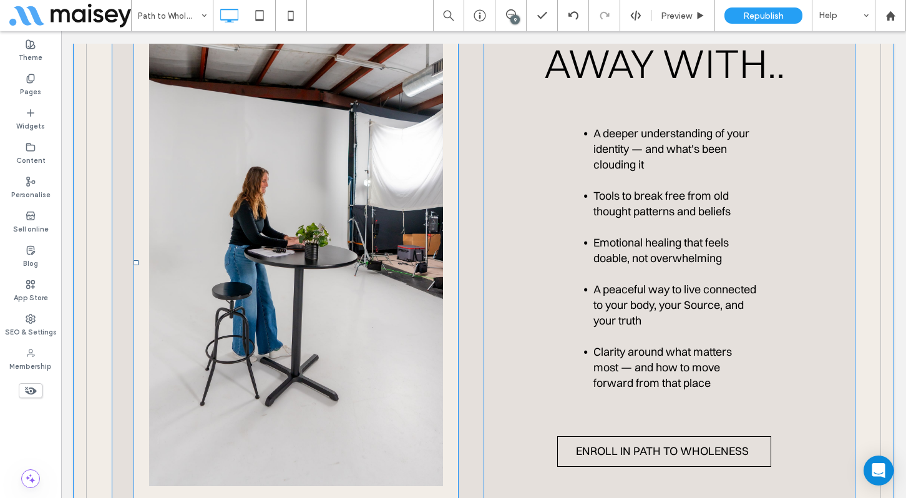
click at [359, 265] on link at bounding box center [296, 247] width 294 height 477
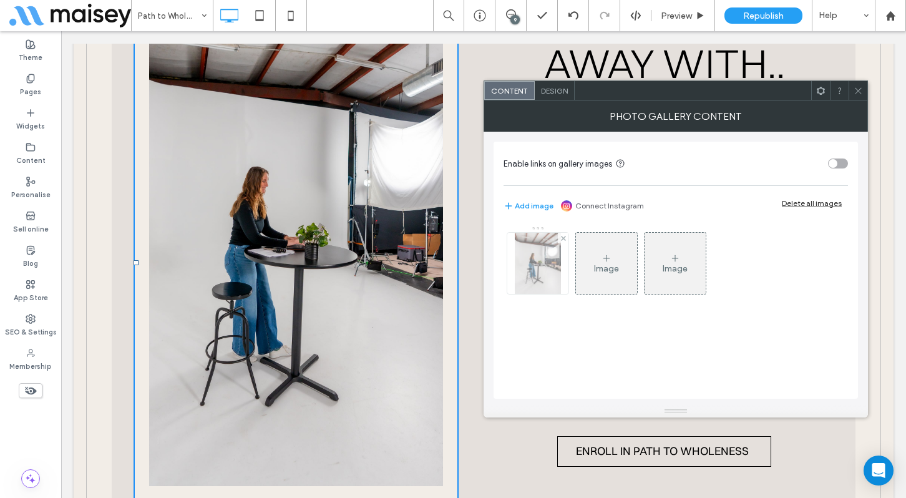
click at [544, 280] on img at bounding box center [538, 263] width 46 height 61
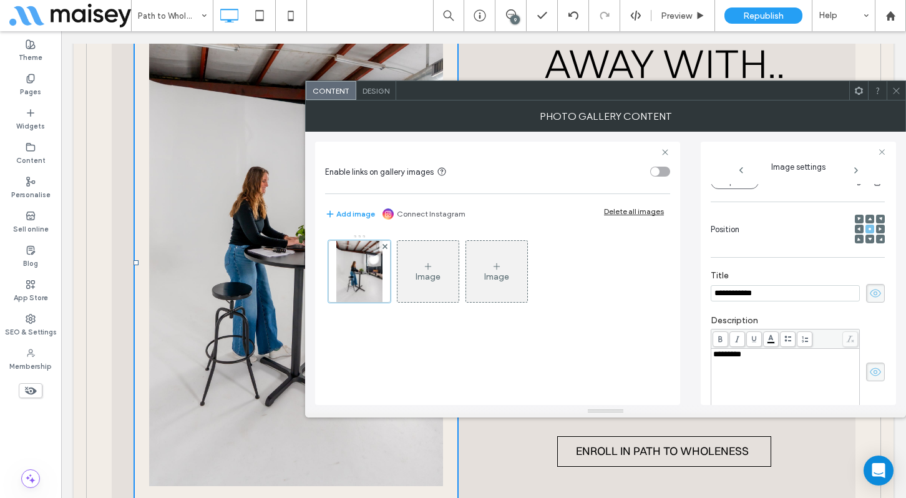
click at [894, 99] on span at bounding box center [896, 90] width 9 height 19
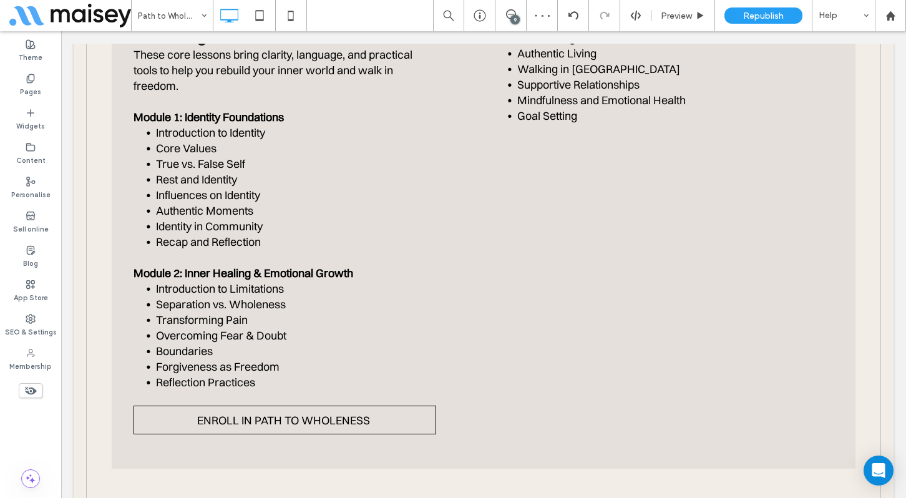
scroll to position [1289, 0]
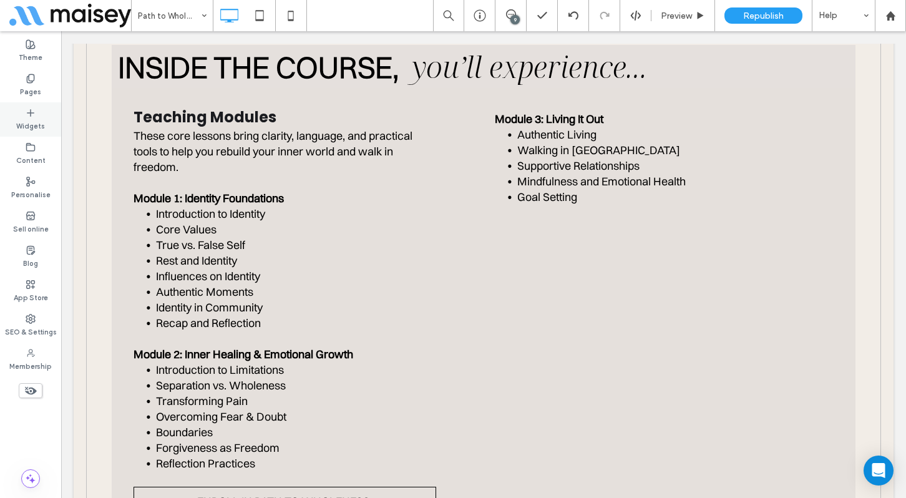
click at [29, 124] on label "Widgets" at bounding box center [30, 125] width 29 height 14
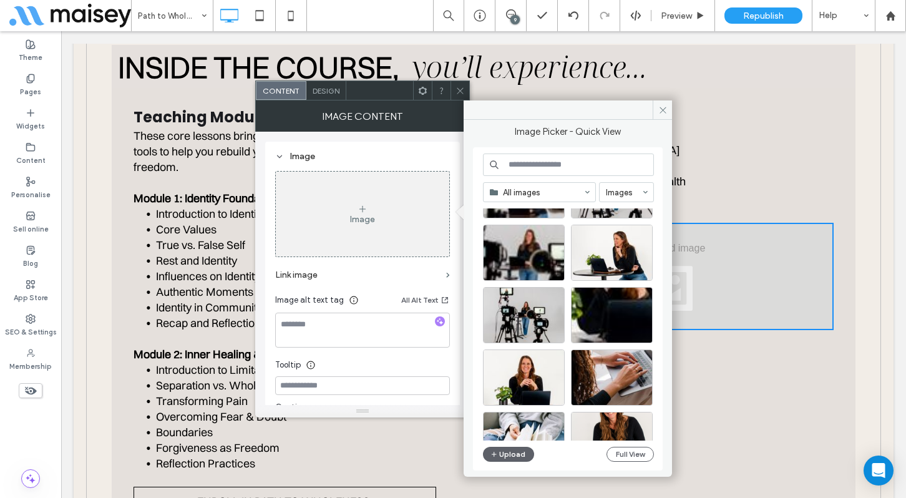
scroll to position [753, 0]
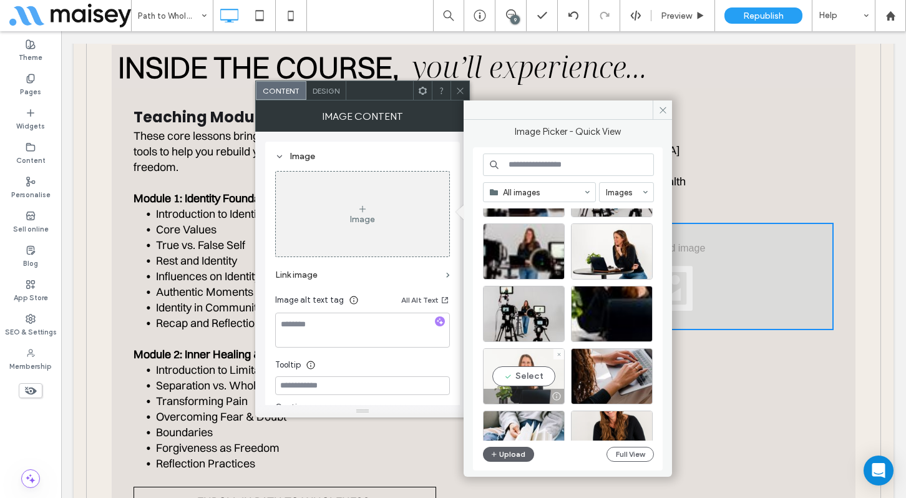
click at [532, 369] on div "Select" at bounding box center [524, 376] width 82 height 56
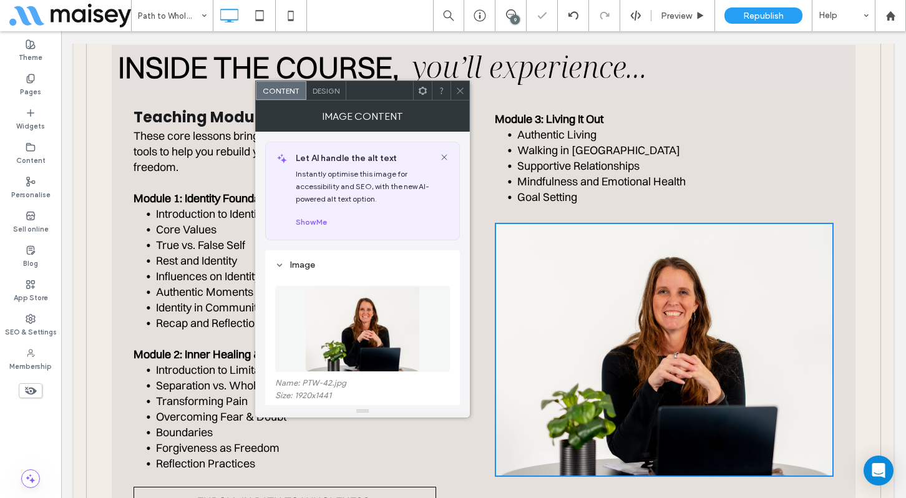
click at [459, 92] on use at bounding box center [460, 90] width 6 height 6
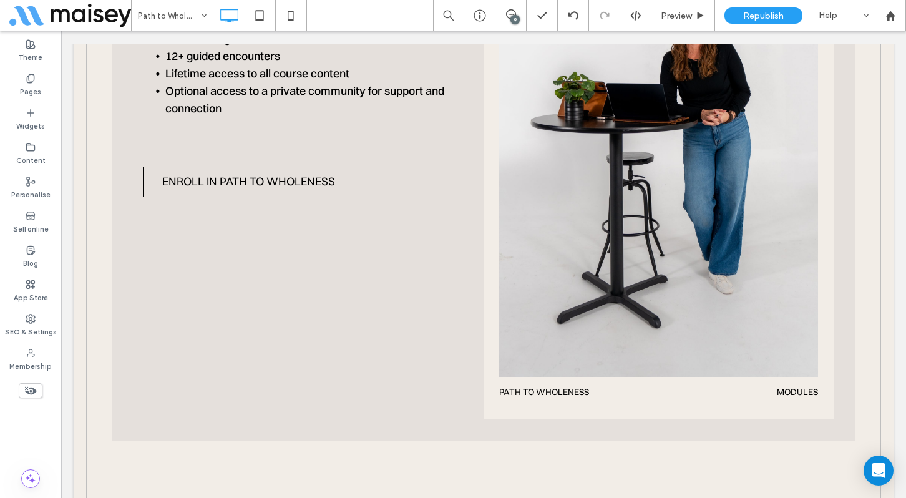
scroll to position [3715, 0]
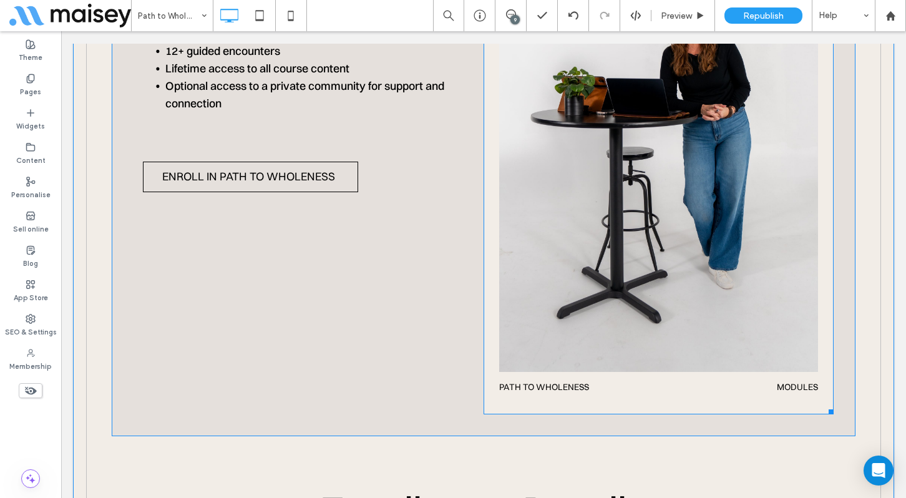
click at [807, 376] on span "Path to Wholeness Modules Button" at bounding box center [658, 387] width 319 height 31
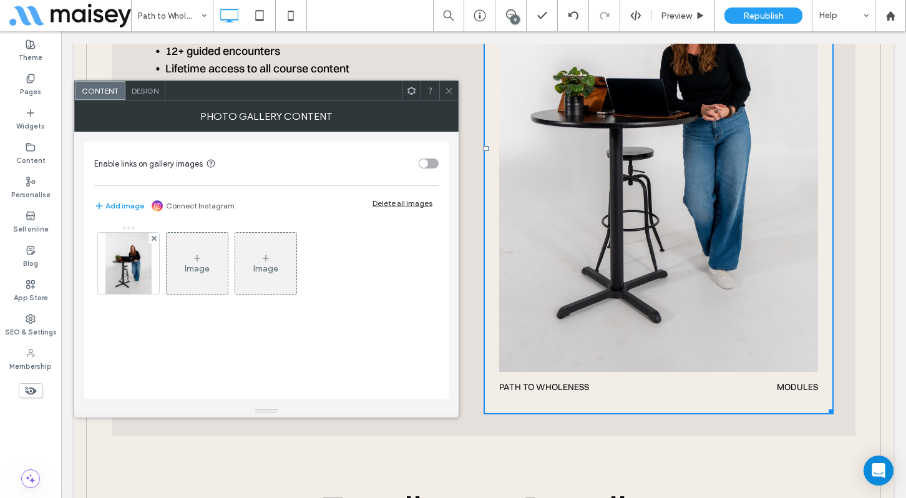
click at [143, 98] on div "Design" at bounding box center [145, 90] width 40 height 19
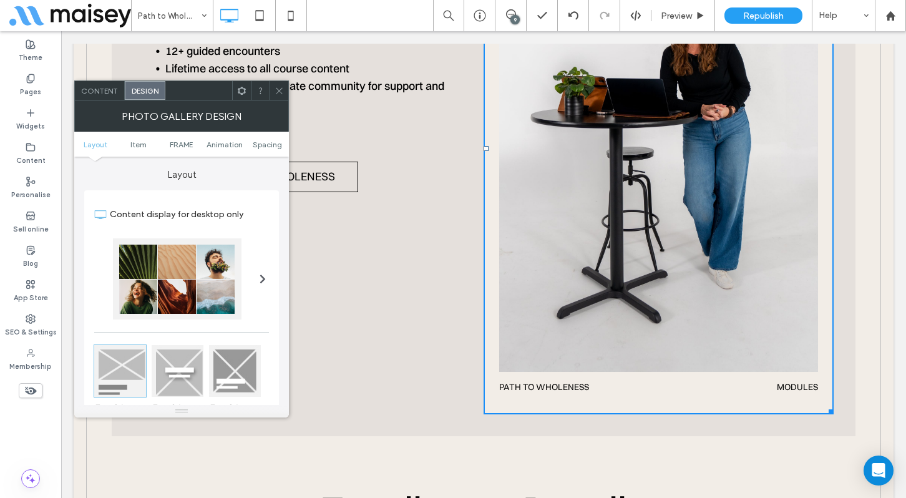
click at [279, 93] on icon at bounding box center [279, 90] width 9 height 9
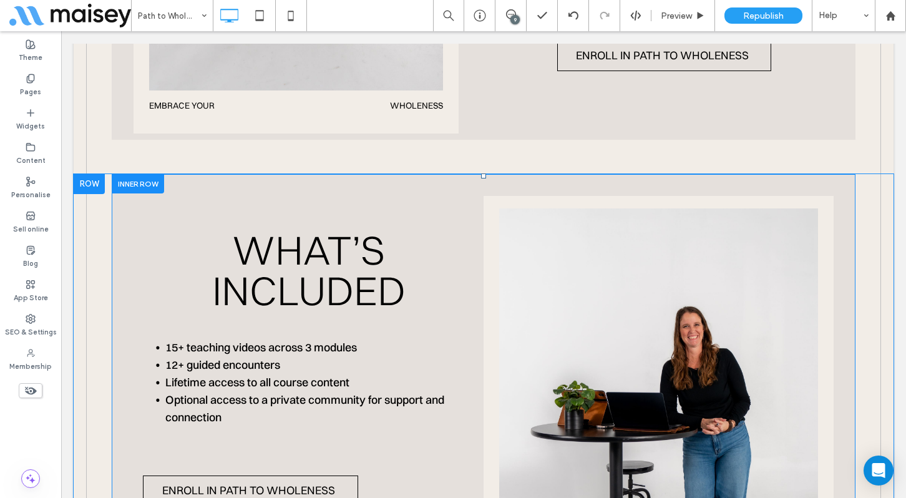
scroll to position [3369, 0]
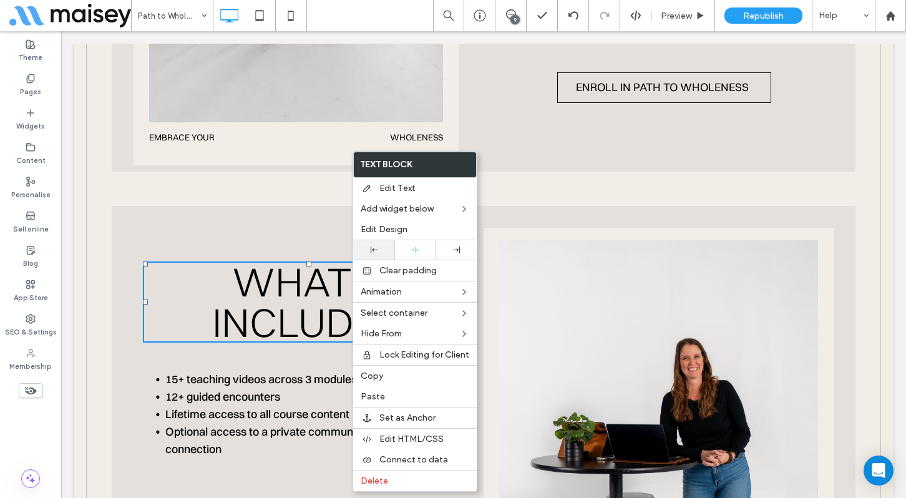
click at [373, 250] on icon at bounding box center [374, 250] width 7 height 7
click at [299, 284] on span "What’s Included" at bounding box center [308, 302] width 193 height 90
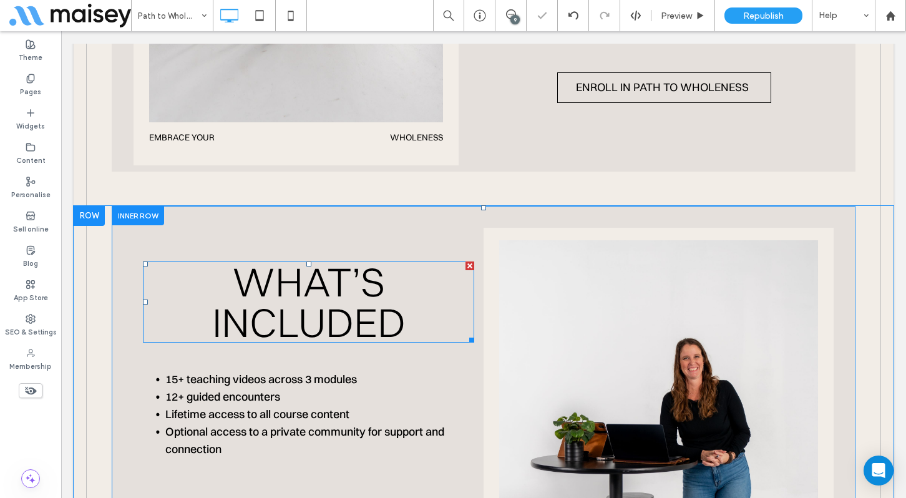
click at [266, 295] on span "What’s Included" at bounding box center [308, 302] width 193 height 90
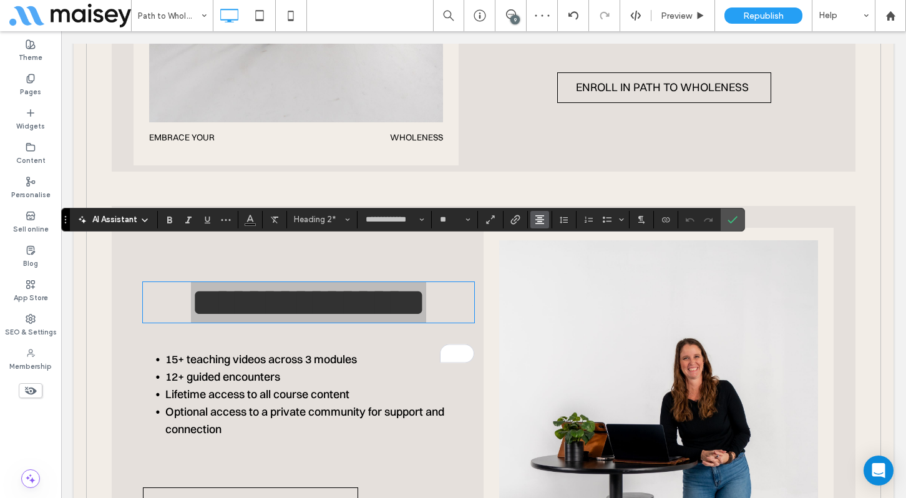
click at [538, 223] on icon "Alignment" at bounding box center [540, 220] width 10 height 10
click at [545, 234] on label "ui.textEditor.alignment.left" at bounding box center [552, 240] width 44 height 18
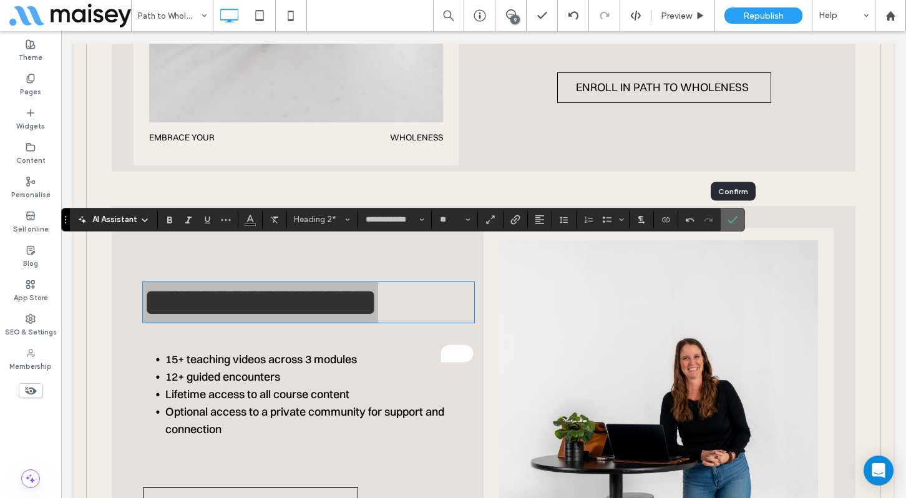
click at [725, 220] on label "Confirm" at bounding box center [732, 219] width 19 height 22
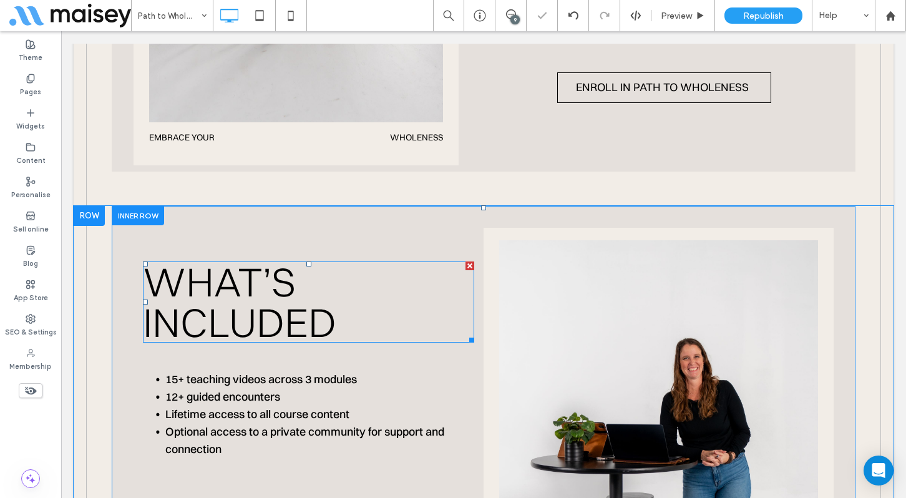
click at [358, 303] on h2 "What’s Included" at bounding box center [308, 301] width 331 height 81
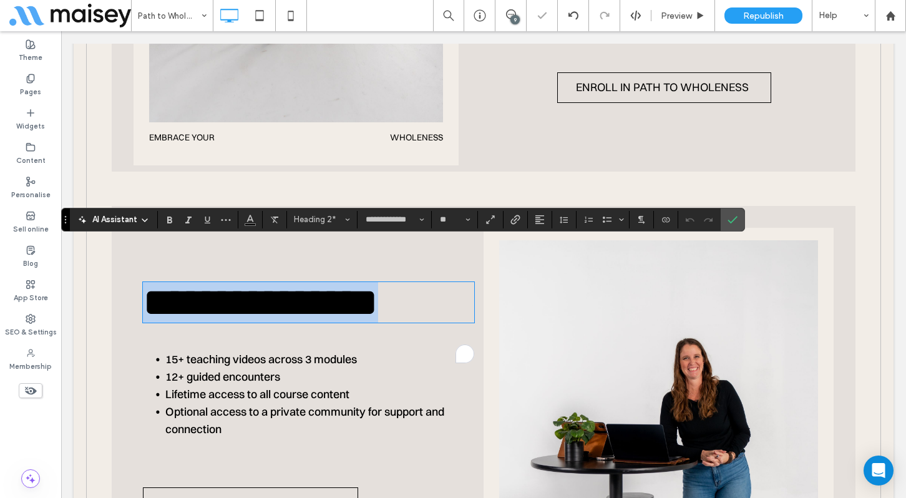
click at [358, 303] on h2 "**********" at bounding box center [308, 302] width 331 height 41
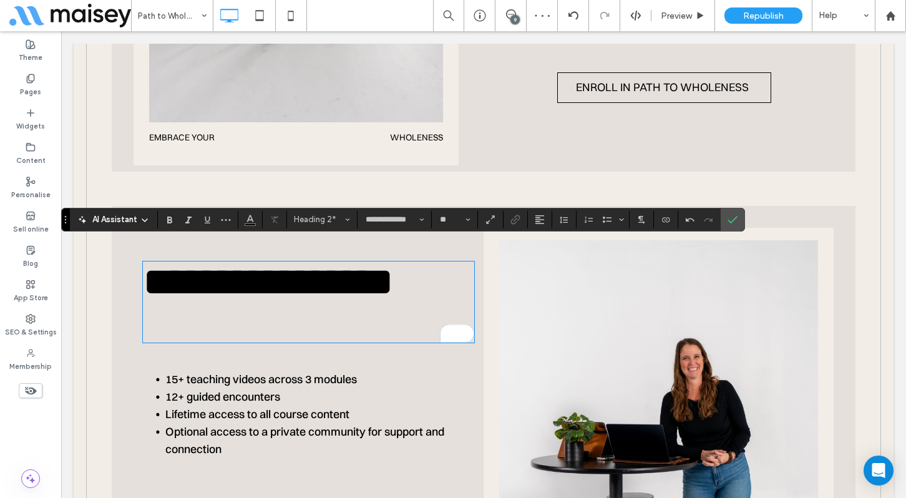
scroll to position [4, 0]
click at [739, 215] on label "Confirm" at bounding box center [732, 219] width 19 height 22
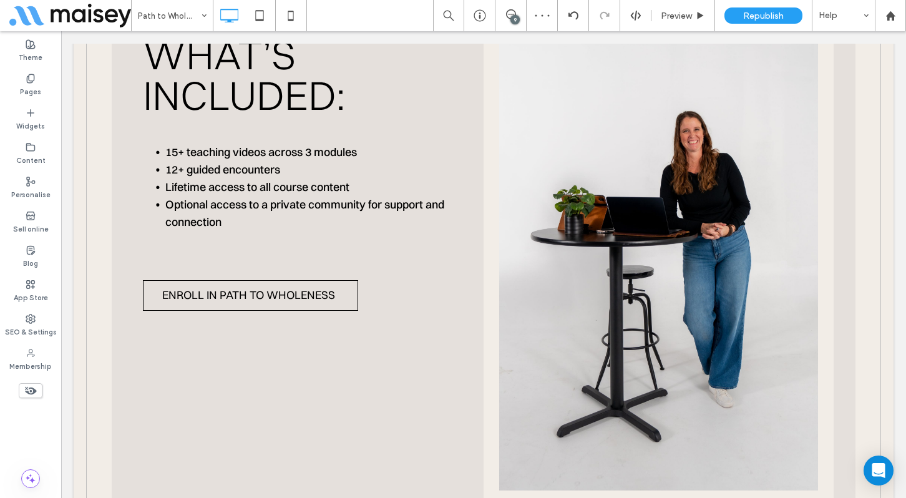
scroll to position [3607, 0]
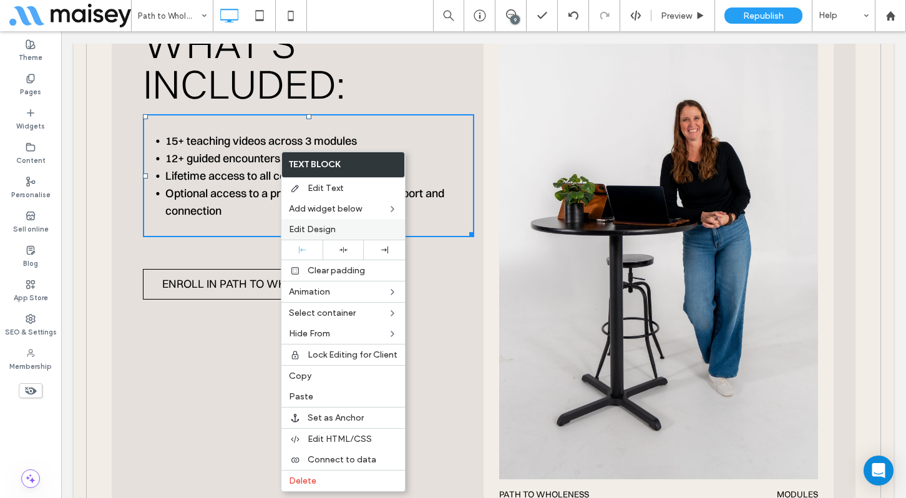
click at [325, 227] on span "Edit Design" at bounding box center [312, 229] width 47 height 11
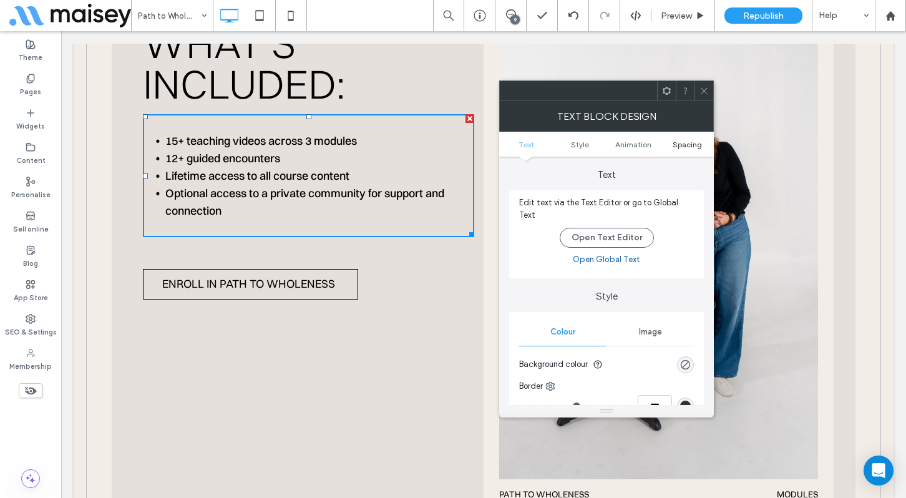
click at [685, 144] on span "Spacing" at bounding box center [687, 144] width 29 height 9
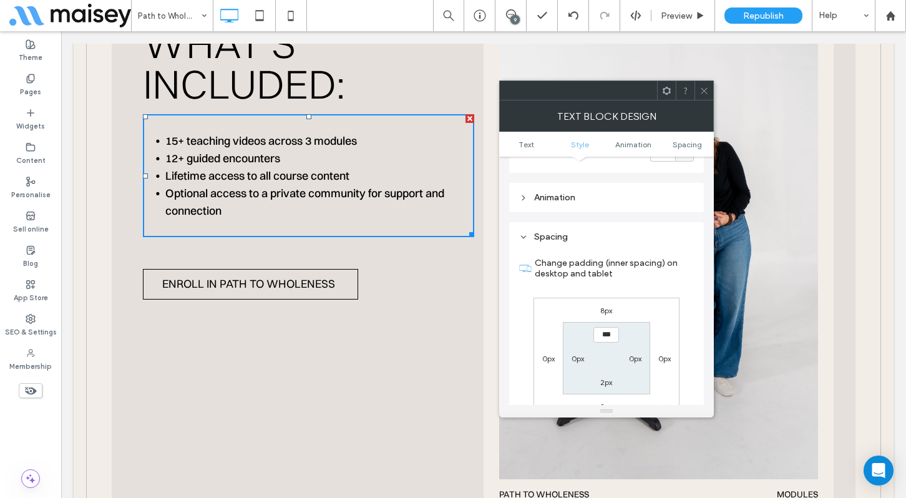
scroll to position [351, 0]
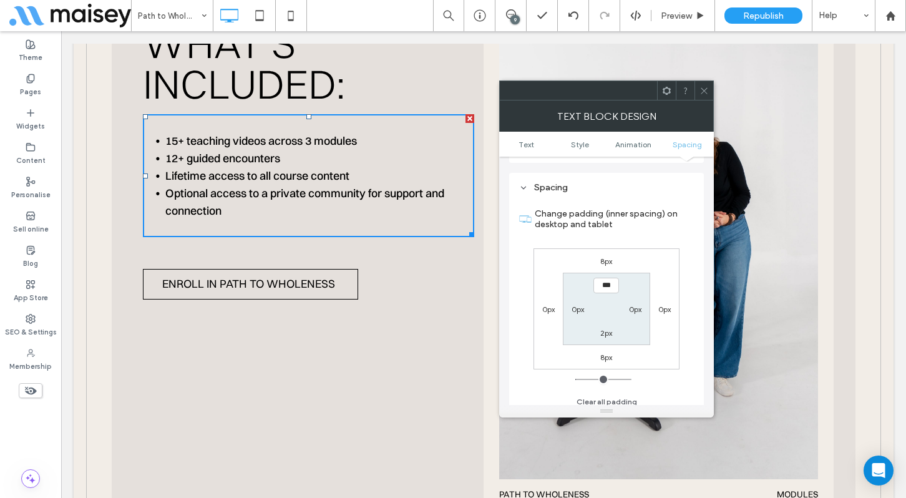
click at [701, 96] on span at bounding box center [704, 90] width 9 height 19
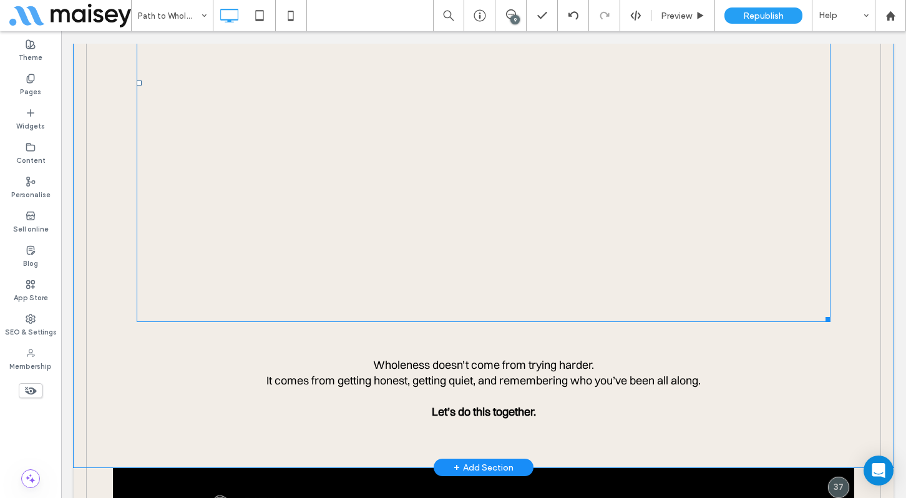
scroll to position [4624, 0]
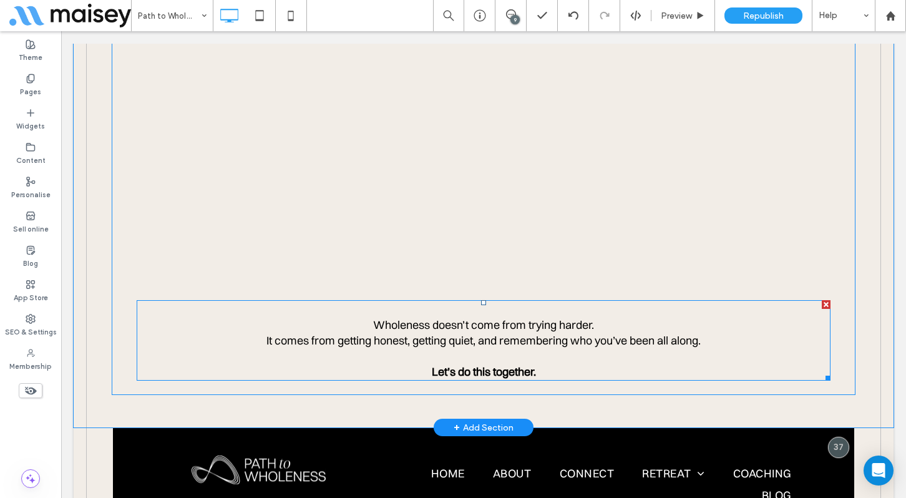
click at [634, 317] on p "Wholeness doesn’t come from trying harder. It comes from getting honest, gettin…" at bounding box center [484, 332] width 694 height 31
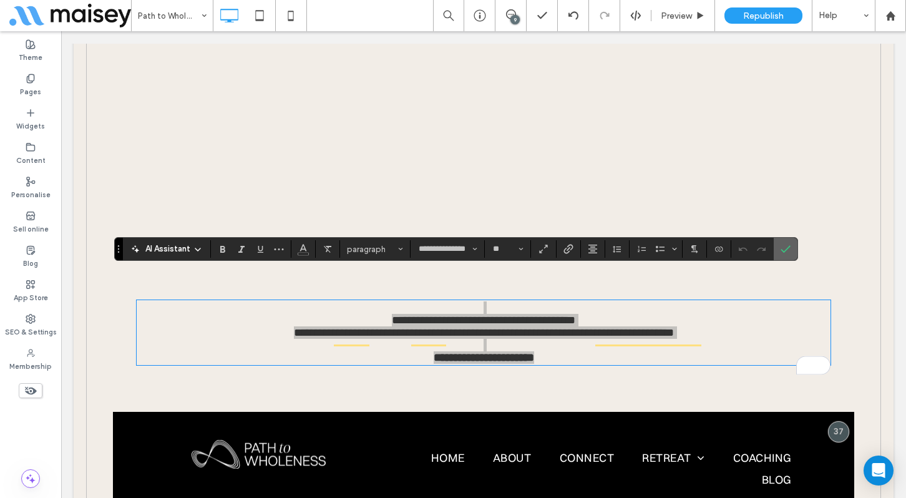
click at [781, 248] on icon "Confirm" at bounding box center [786, 249] width 10 height 10
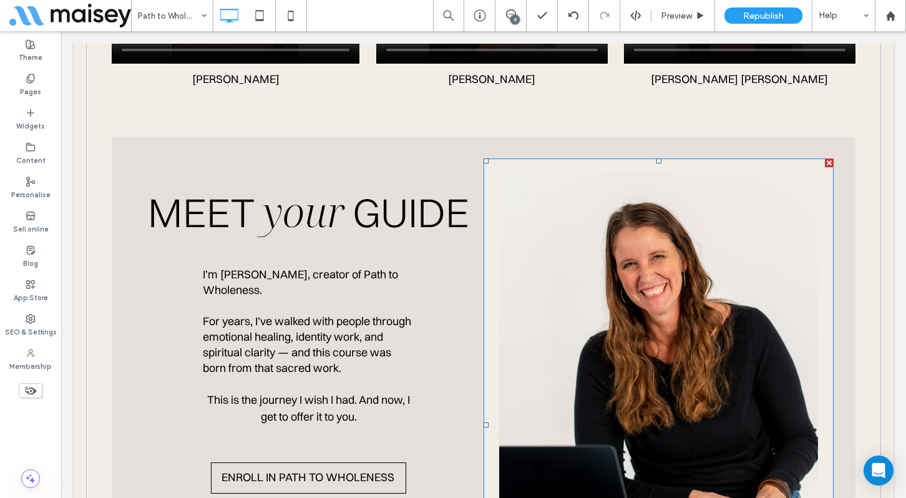
scroll to position [2240, 0]
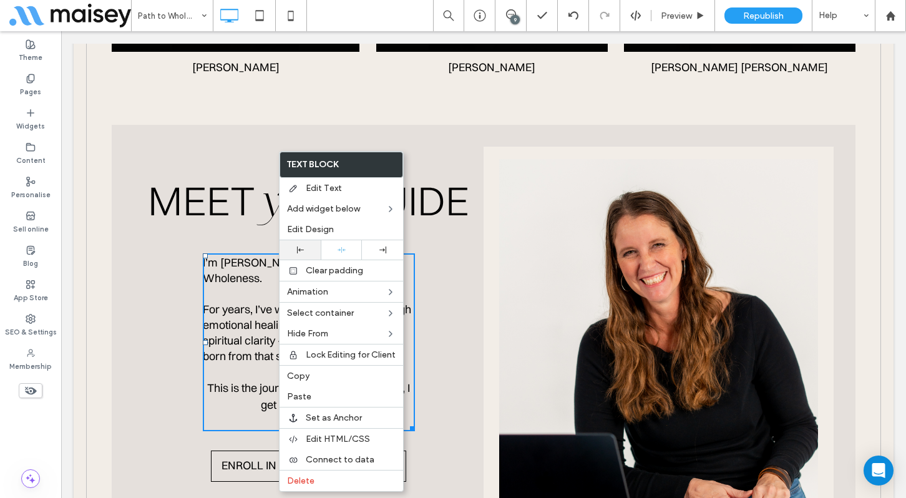
click at [306, 244] on div at bounding box center [300, 249] width 41 height 19
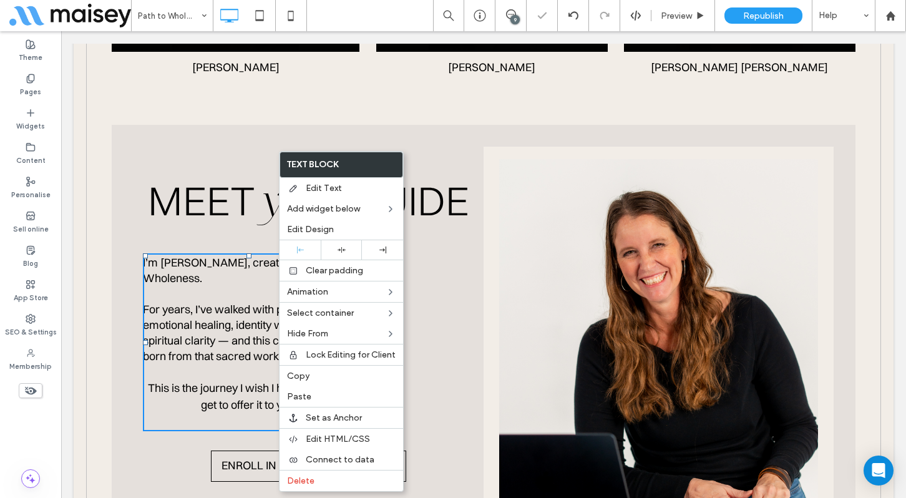
click at [434, 298] on div "MEET your GUIDE Meet your Guide I’m [PERSON_NAME], creator of Path to Wholeness…" at bounding box center [309, 413] width 350 height 533
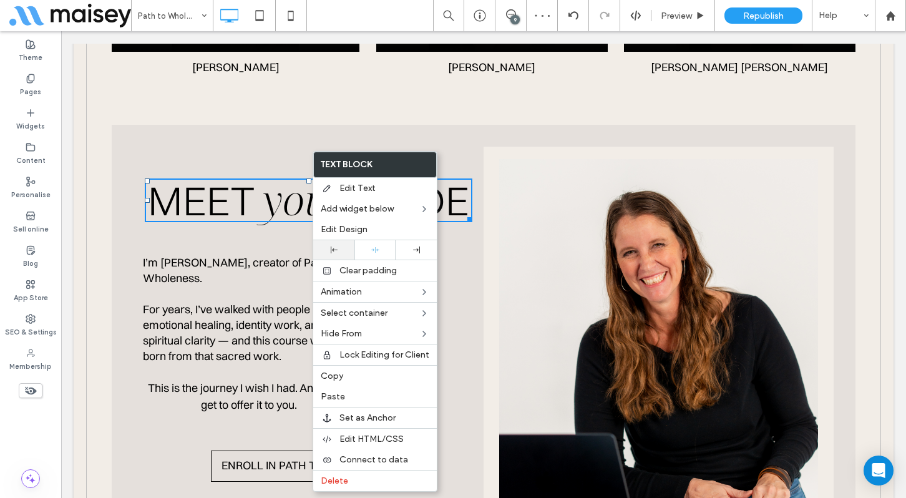
click at [340, 251] on div at bounding box center [334, 250] width 29 height 7
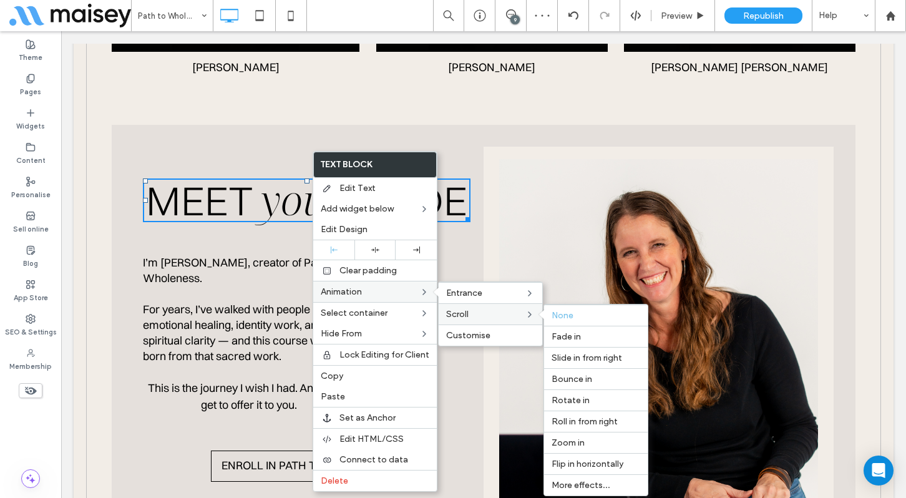
click at [459, 311] on span "Scroll" at bounding box center [457, 314] width 22 height 11
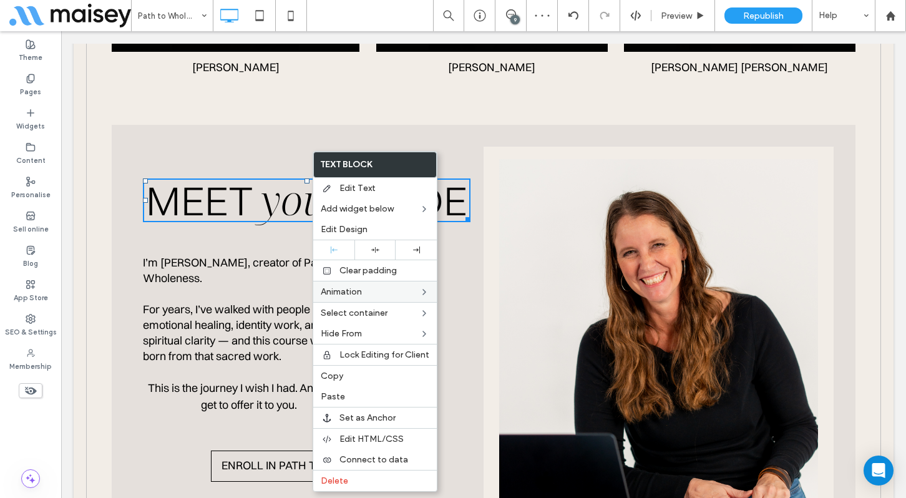
click at [457, 392] on div "MEET your GUIDE Meet your Guide I’m Brooke Waters, creator of Path to Wholeness…" at bounding box center [309, 413] width 350 height 533
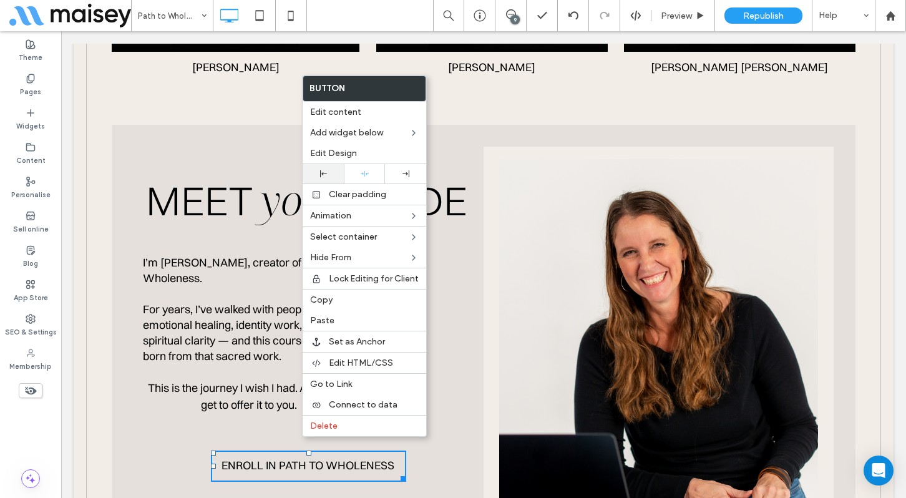
click at [327, 180] on div at bounding box center [323, 173] width 41 height 19
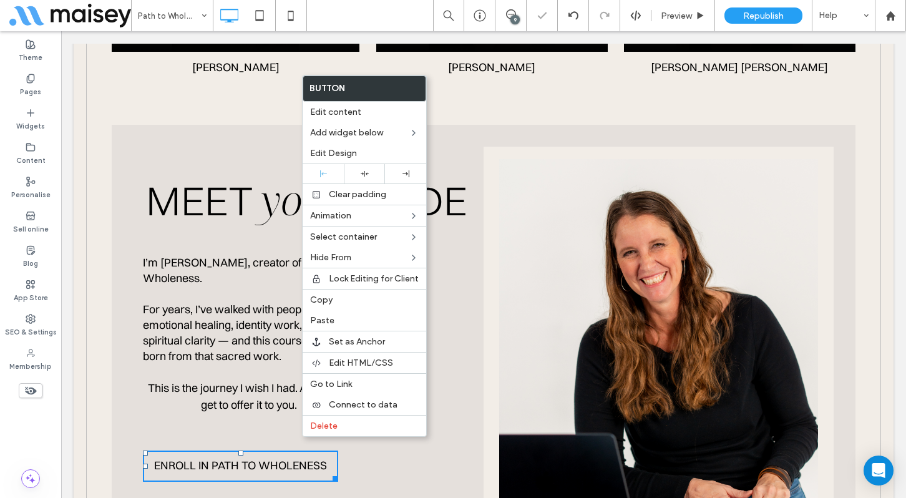
click at [449, 388] on div "MEET your GUIDE Meet your Guide I’m Brooke Waters, creator of Path to Wholeness…" at bounding box center [309, 413] width 350 height 533
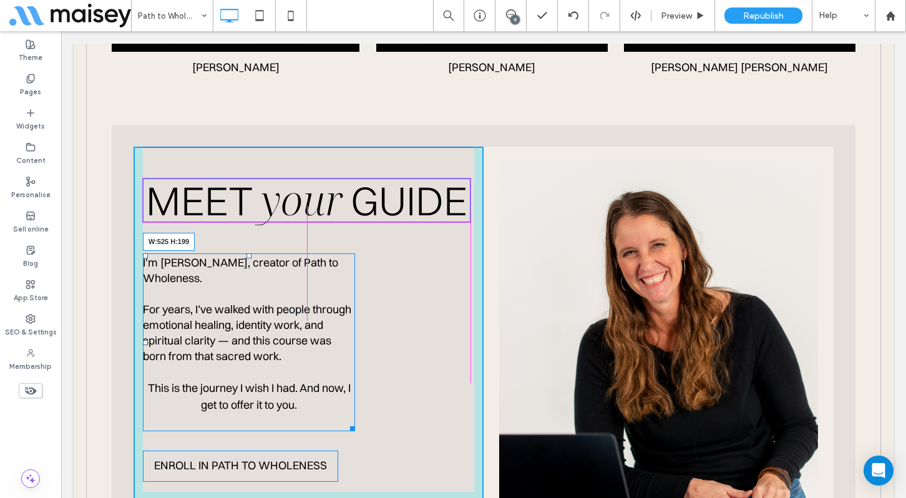
drag, startPoint x: 351, startPoint y: 401, endPoint x: 466, endPoint y: 386, distance: 115.9
click at [466, 386] on div "MEET your GUIDE Meet your Guide I’m Brooke Waters, creator of Path to Wholeness…" at bounding box center [309, 413] width 350 height 533
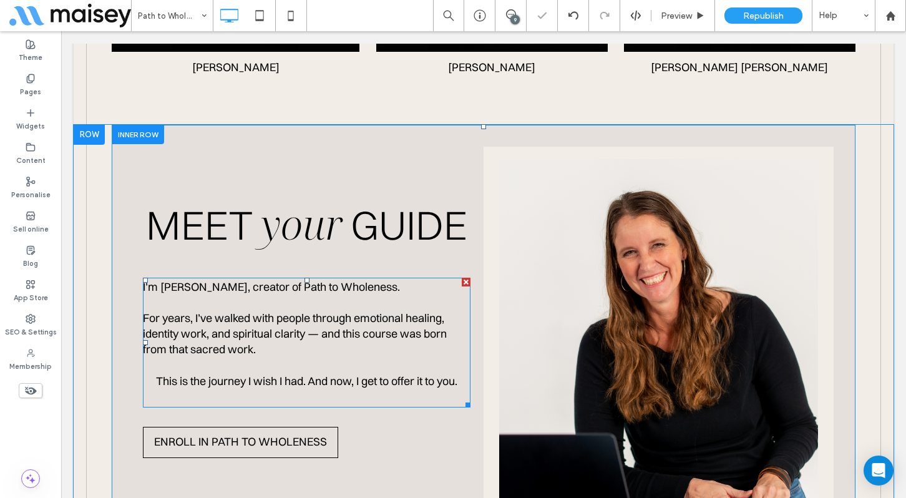
click at [409, 426] on div "MEET your GUIDE Meet your Guide I’m Brooke Waters, creator of Path to Wholeness…" at bounding box center [309, 413] width 350 height 533
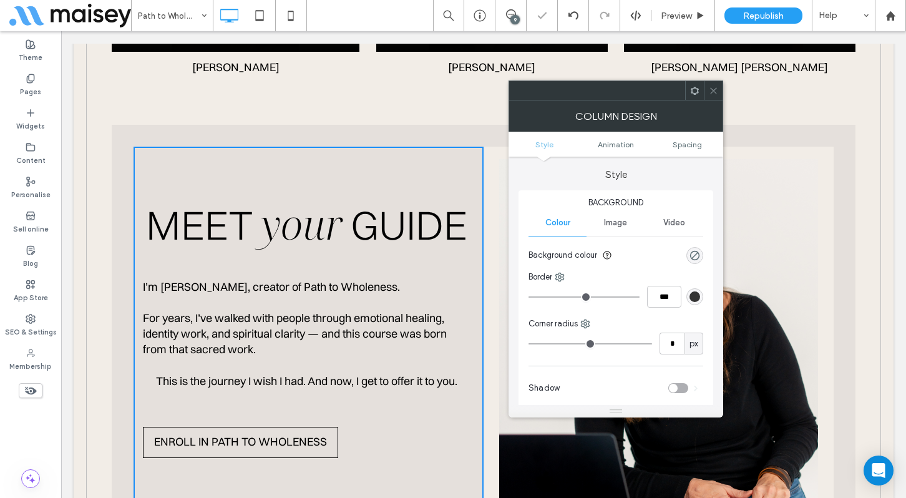
click at [284, 374] on span "This is the journey I wish I had. And now, I get to offer it to you." at bounding box center [306, 381] width 301 height 14
click at [711, 94] on icon at bounding box center [713, 90] width 9 height 9
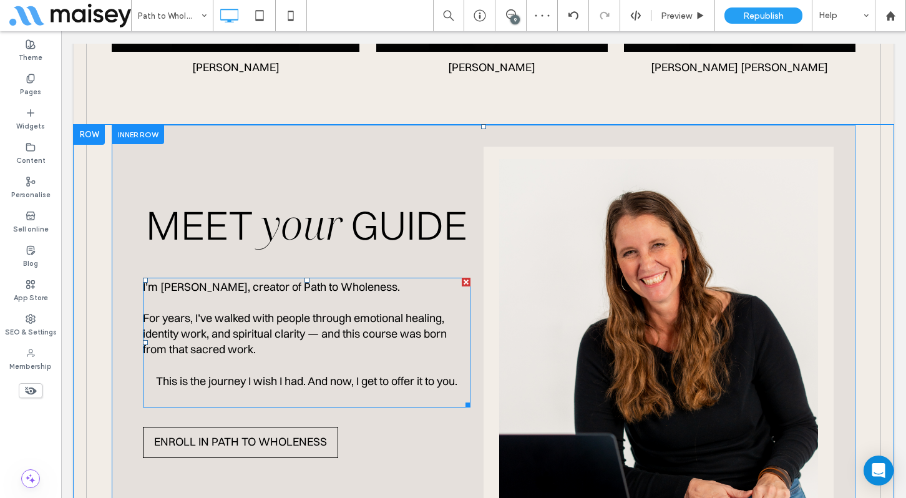
click at [243, 311] on span "For years, I’ve walked with people through emotional healing, identity work, an…" at bounding box center [295, 334] width 304 height 46
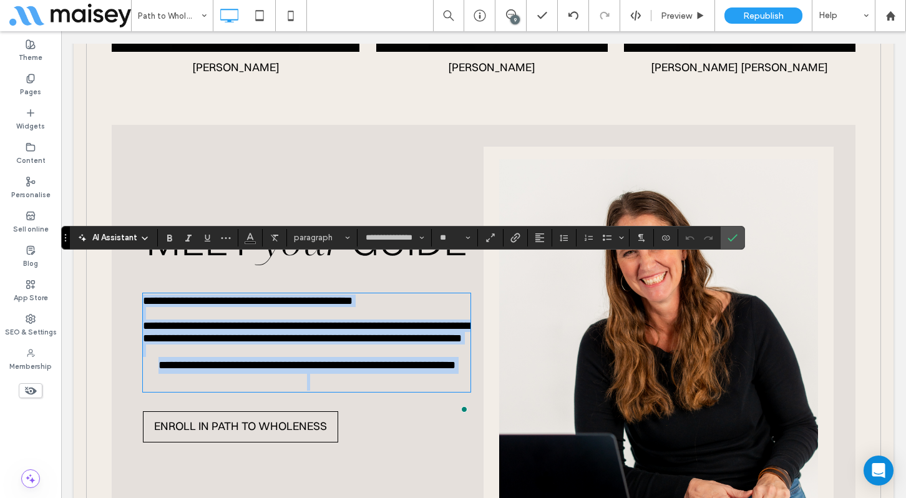
click at [159, 359] on span "**********" at bounding box center [307, 364] width 297 height 11
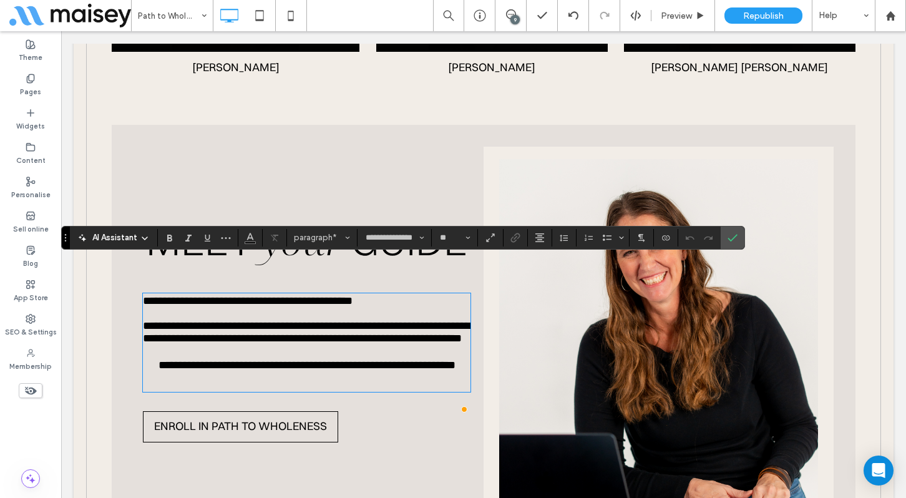
scroll to position [2241, 0]
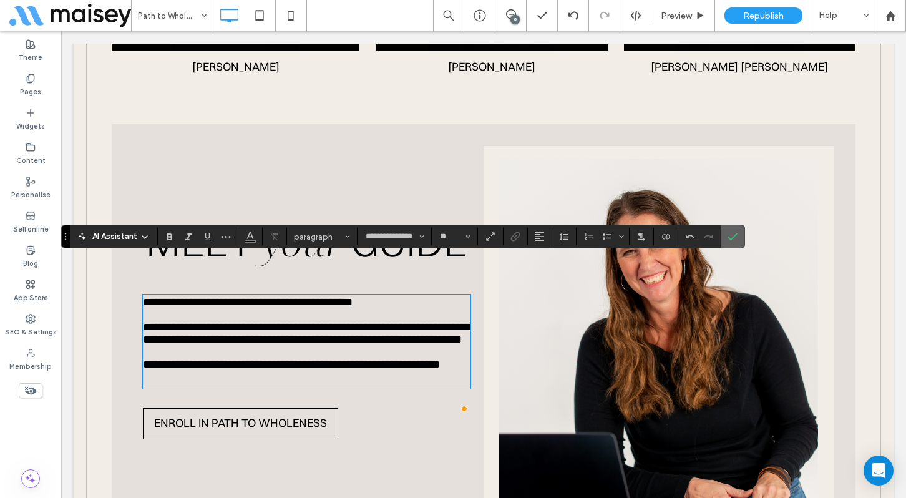
click at [727, 237] on label "Confirm" at bounding box center [732, 236] width 19 height 22
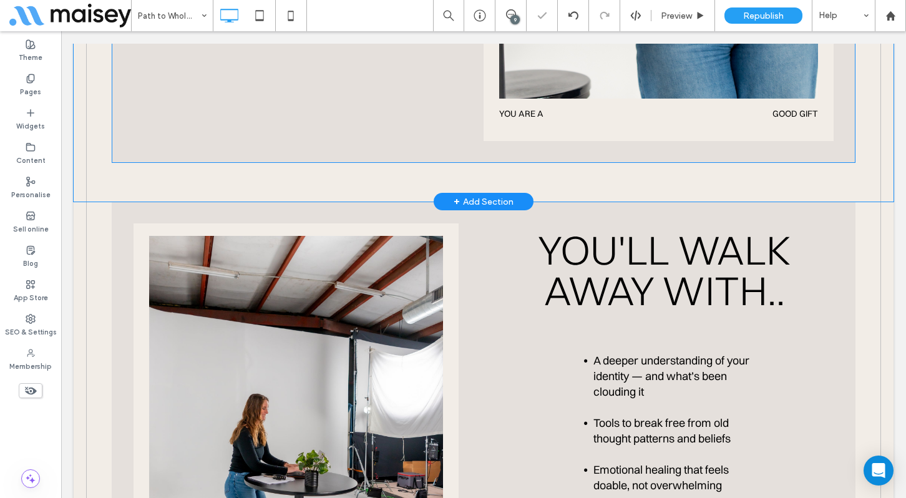
scroll to position [2787, 0]
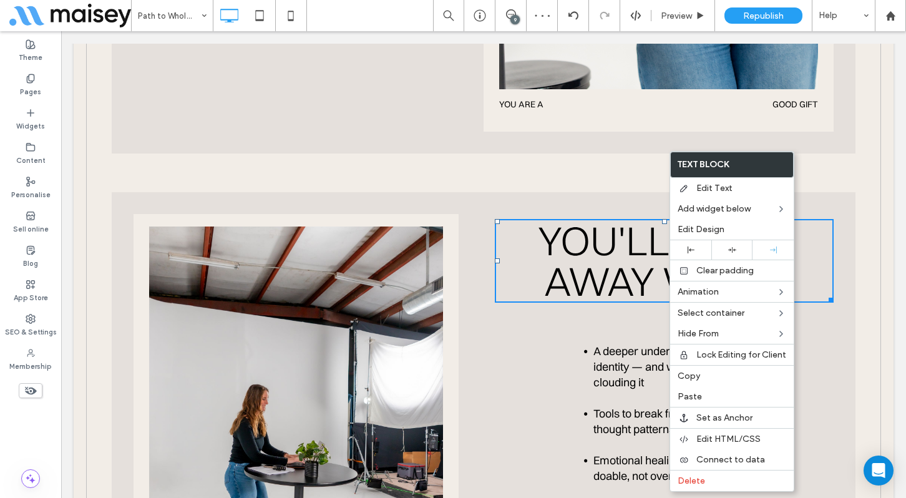
click at [638, 251] on span "YOU'LL WALK AWAY WITH.." at bounding box center [664, 260] width 253 height 90
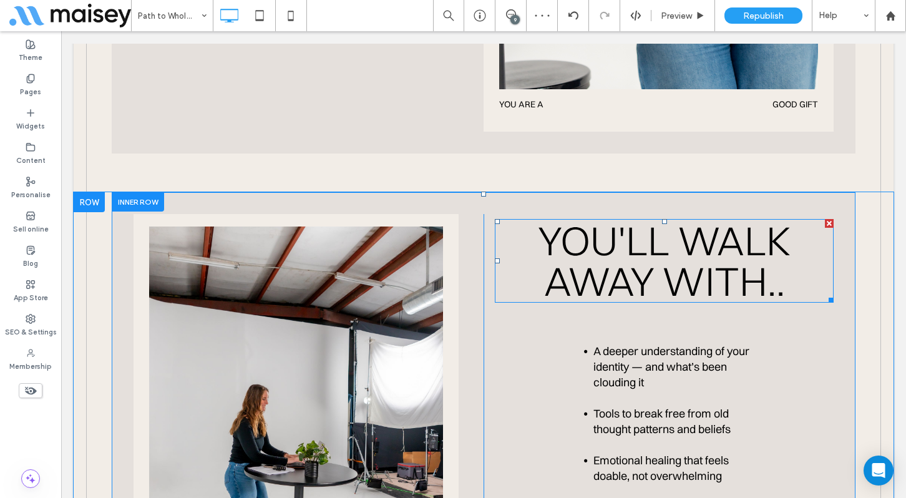
click at [640, 254] on span "YOU'LL WALK AWAY WITH.." at bounding box center [664, 260] width 253 height 90
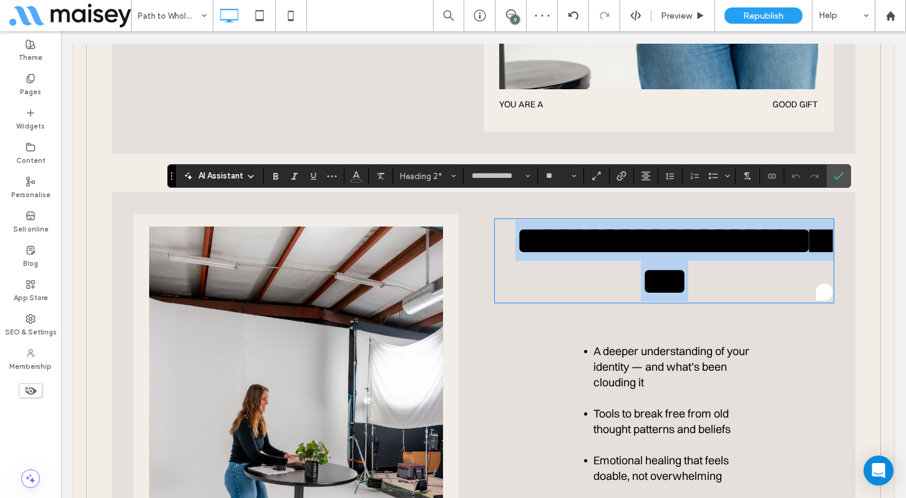
click at [640, 254] on span "**********" at bounding box center [672, 260] width 313 height 81
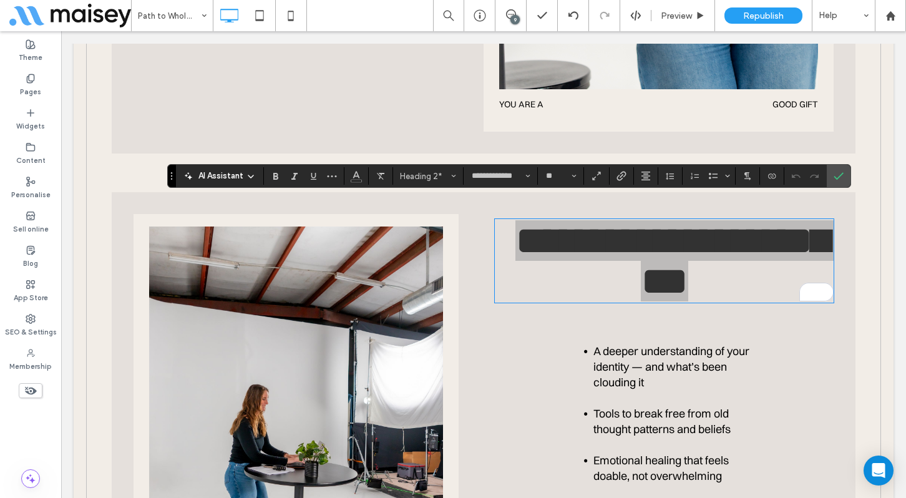
click at [648, 185] on div "**********" at bounding box center [509, 176] width 684 height 24
click at [646, 178] on use "Alignment" at bounding box center [646, 176] width 9 height 9
click at [660, 228] on icon "ui.textEditor.alignment.right" at bounding box center [655, 233] width 10 height 10
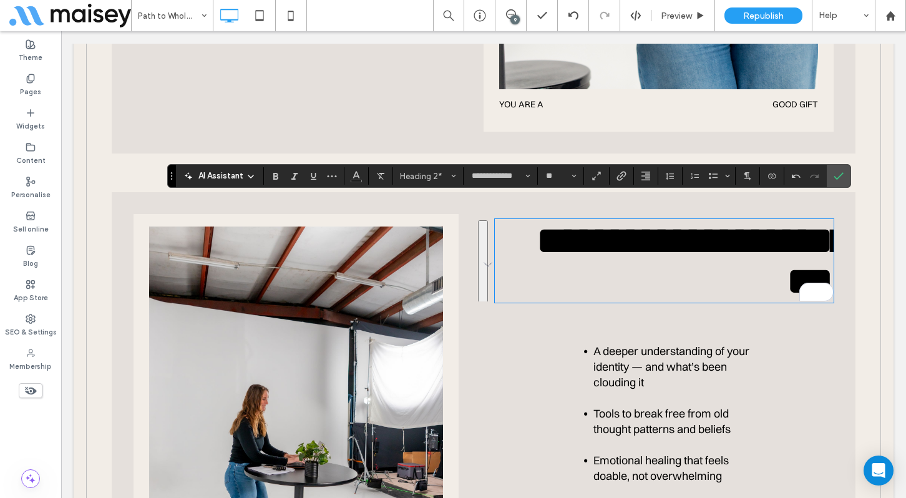
click at [594, 343] on li "A deeper understanding of your identity — and what’s been clouding it" at bounding box center [676, 366] width 164 height 47
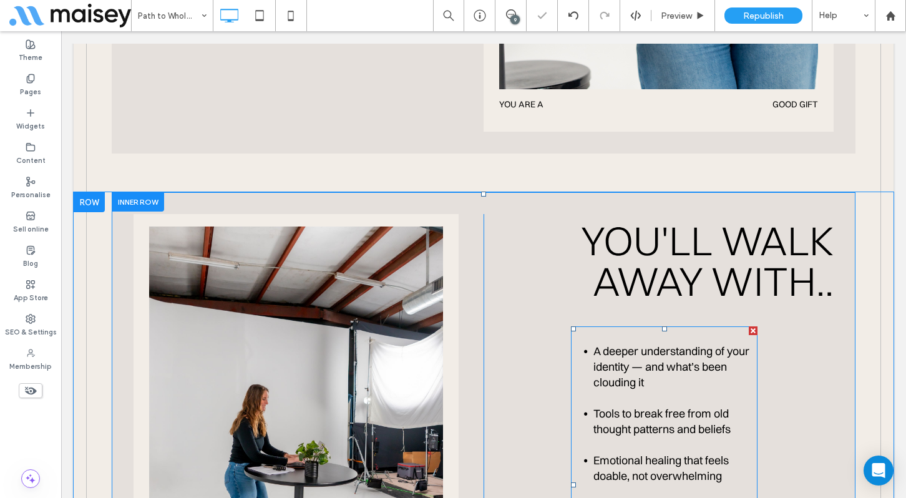
click at [627, 351] on span "A deeper understanding of your identity — and what’s been clouding it" at bounding box center [672, 367] width 156 height 46
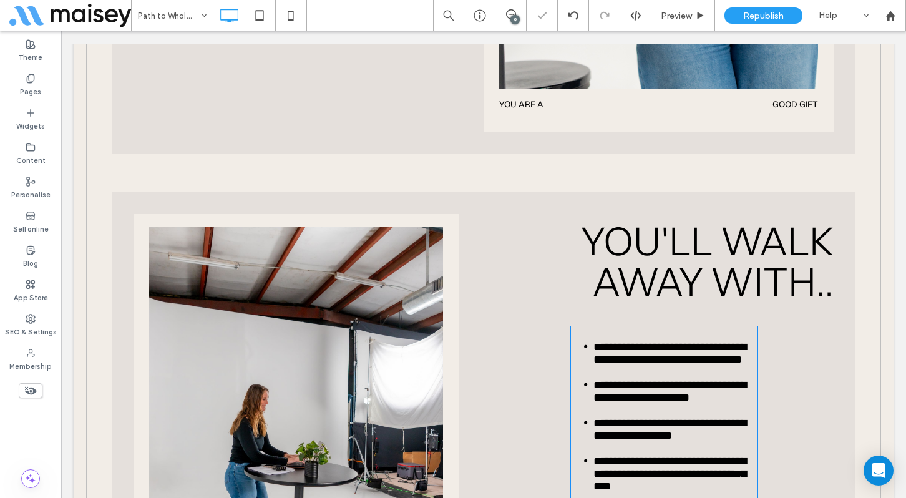
type input "**********"
type input "**"
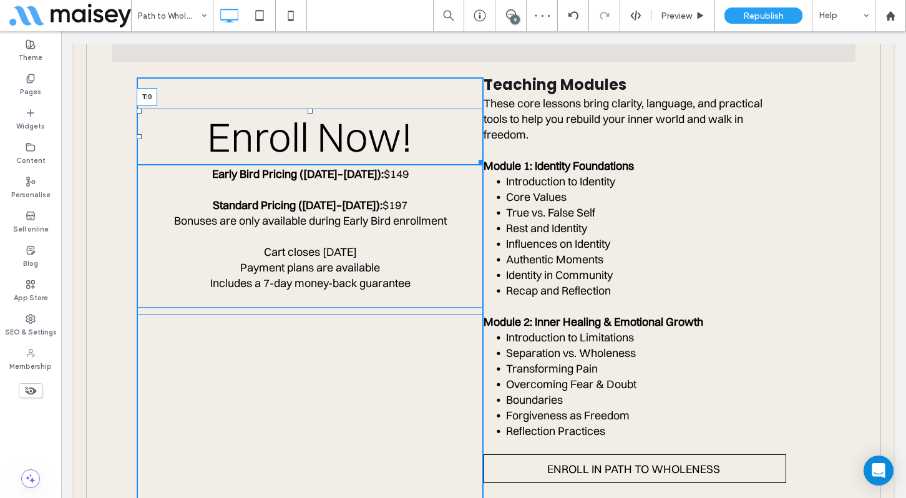
drag, startPoint x: 310, startPoint y: 89, endPoint x: 311, endPoint y: 57, distance: 31.2
click at [311, 109] on div at bounding box center [310, 111] width 5 height 5
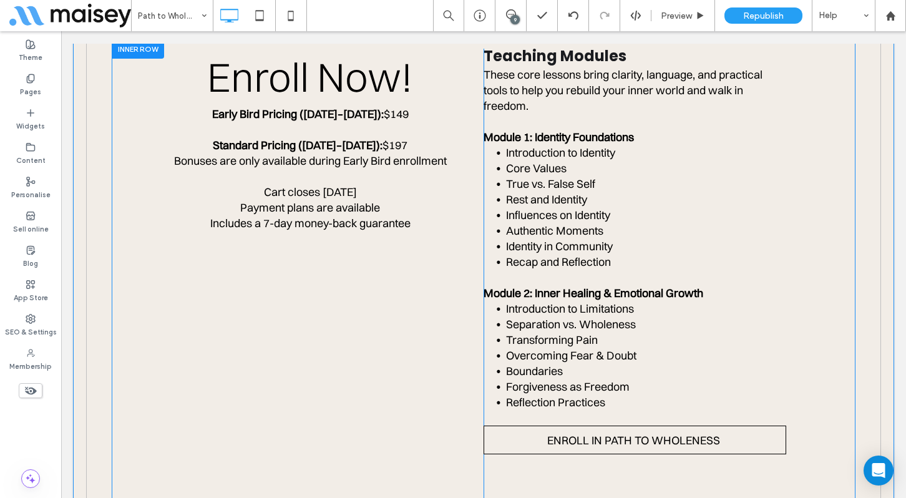
scroll to position [4131, 0]
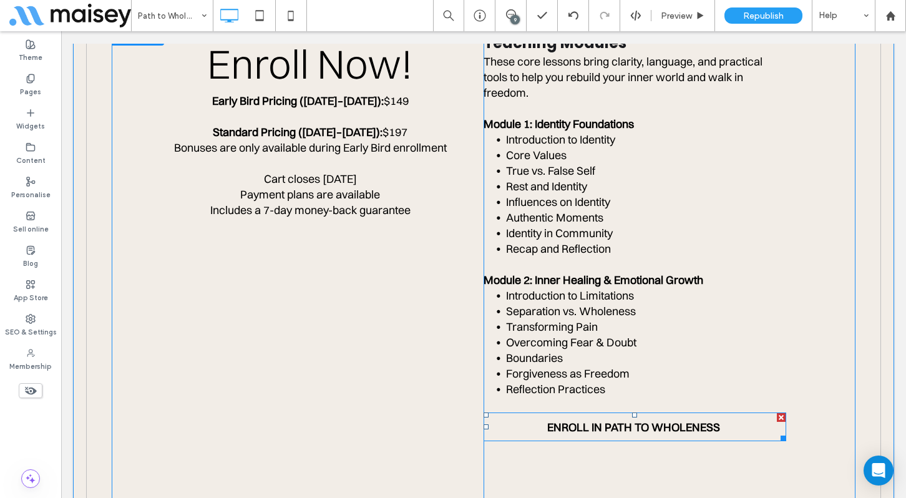
click at [781, 413] on div at bounding box center [781, 417] width 9 height 9
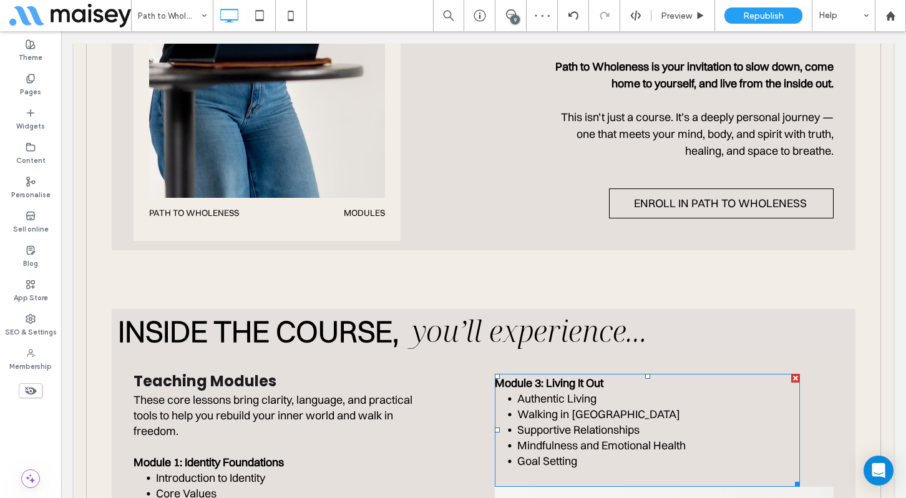
scroll to position [1118, 0]
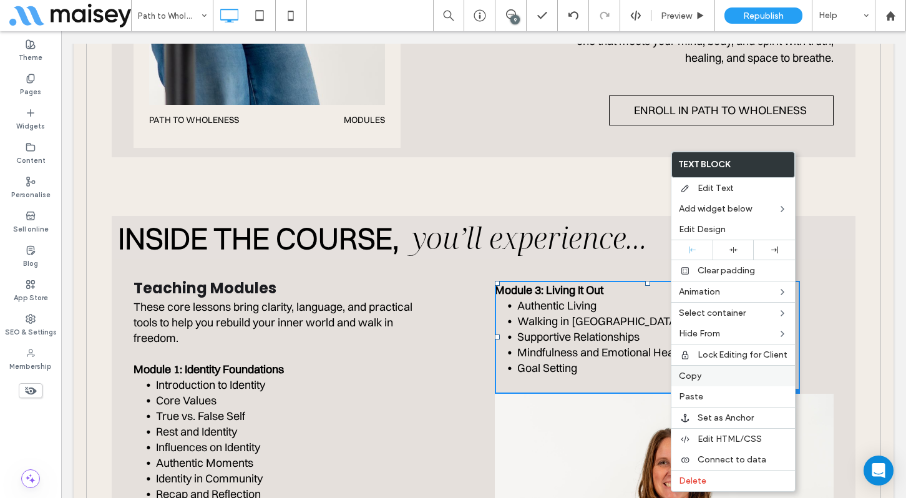
click at [701, 377] on label "Copy" at bounding box center [733, 376] width 109 height 11
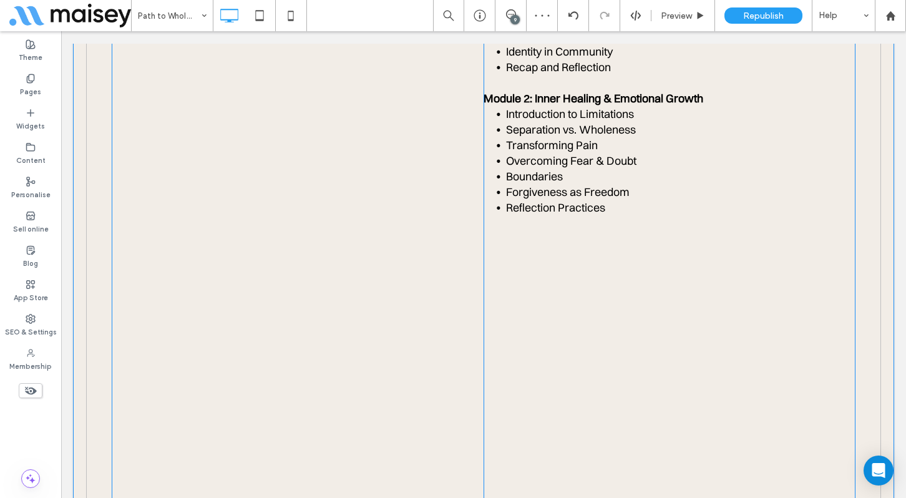
scroll to position [4336, 0]
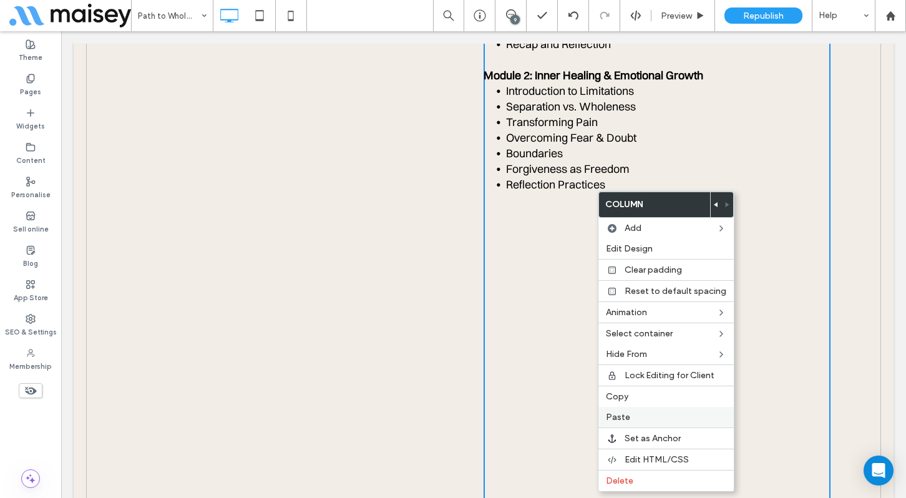
click at [632, 419] on label "Paste" at bounding box center [666, 417] width 120 height 11
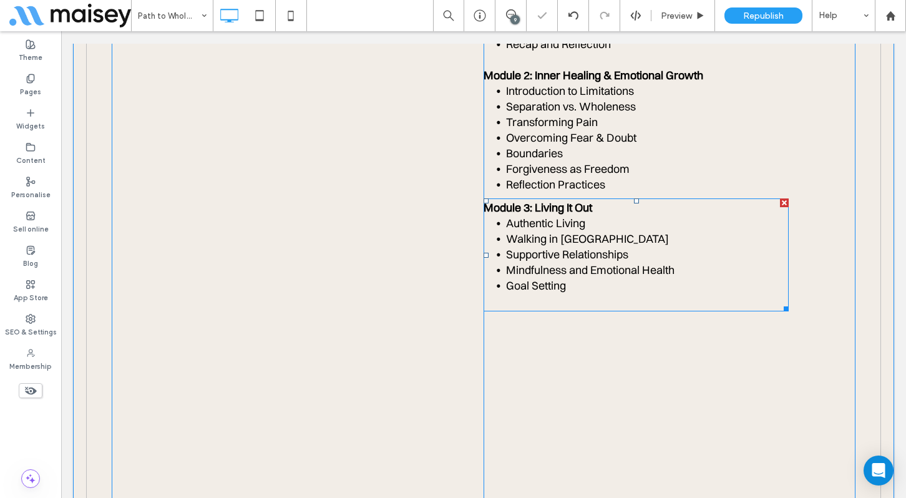
click at [586, 278] on li "Goal Setting" at bounding box center [647, 286] width 283 height 16
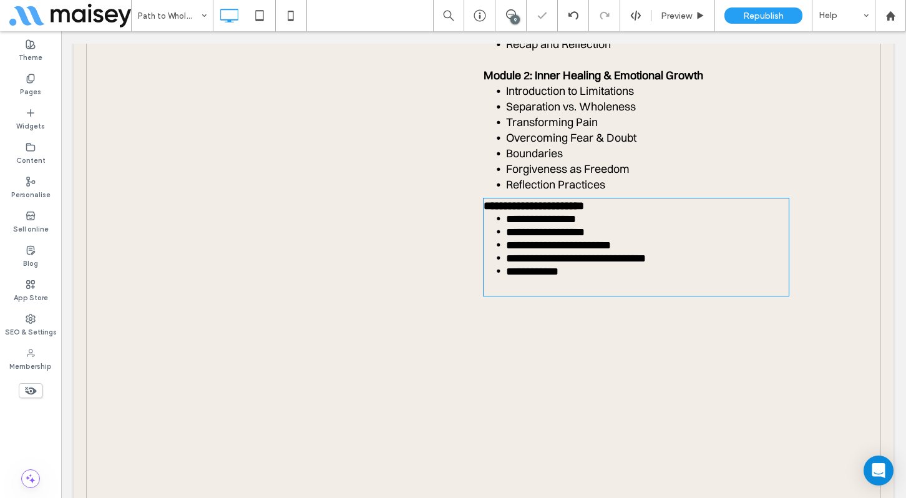
type input "**********"
type input "**"
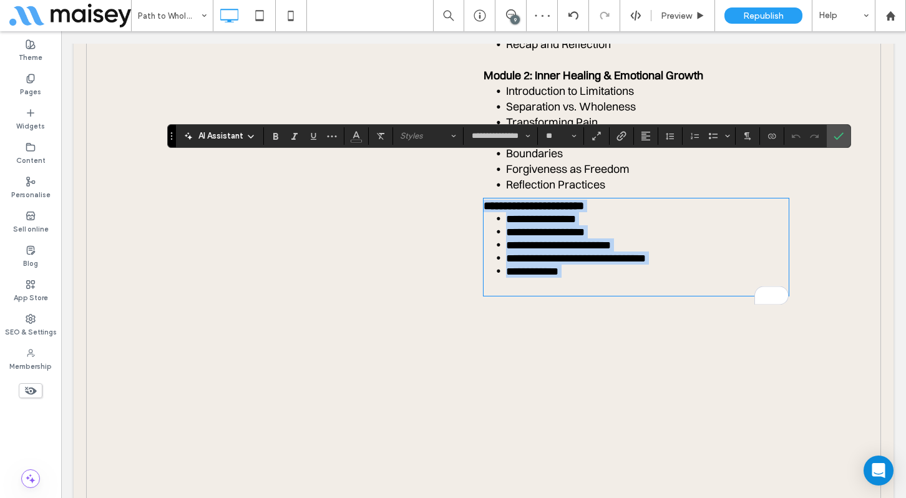
copy div "**********"
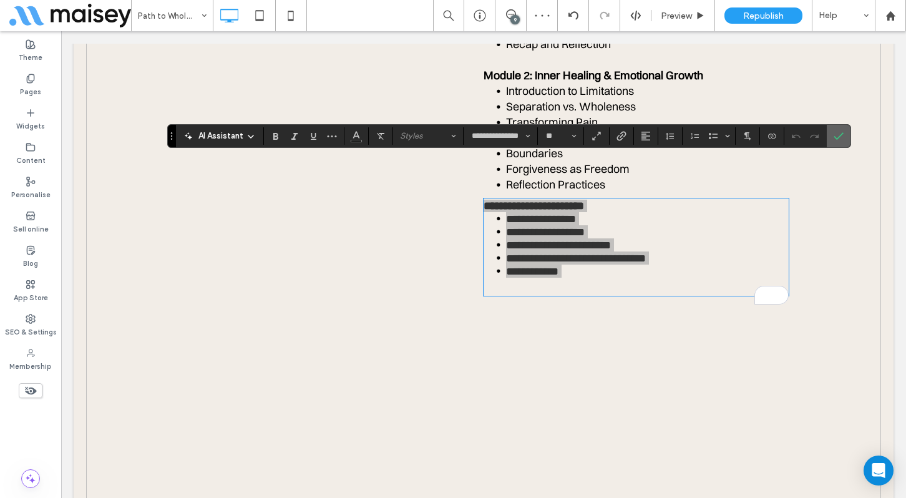
click at [837, 138] on use "Confirm" at bounding box center [839, 135] width 10 height 7
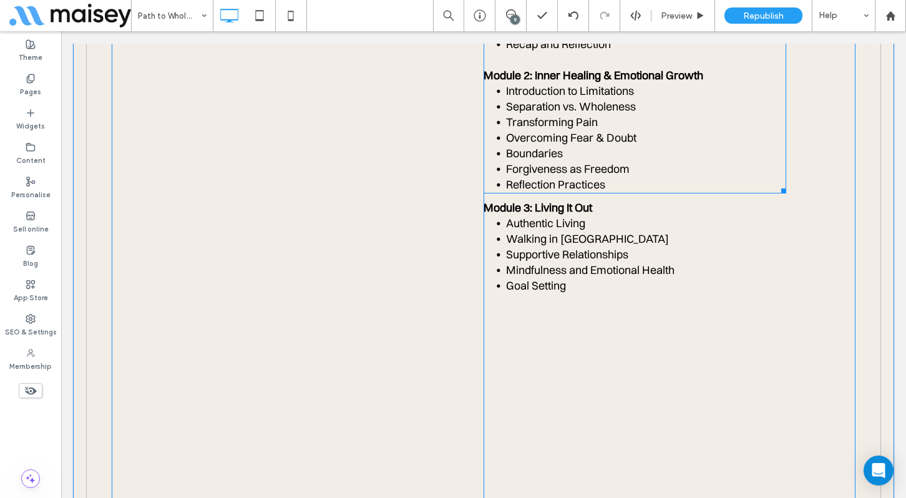
click at [668, 161] on li "Forgiveness as Freedom" at bounding box center [646, 169] width 280 height 16
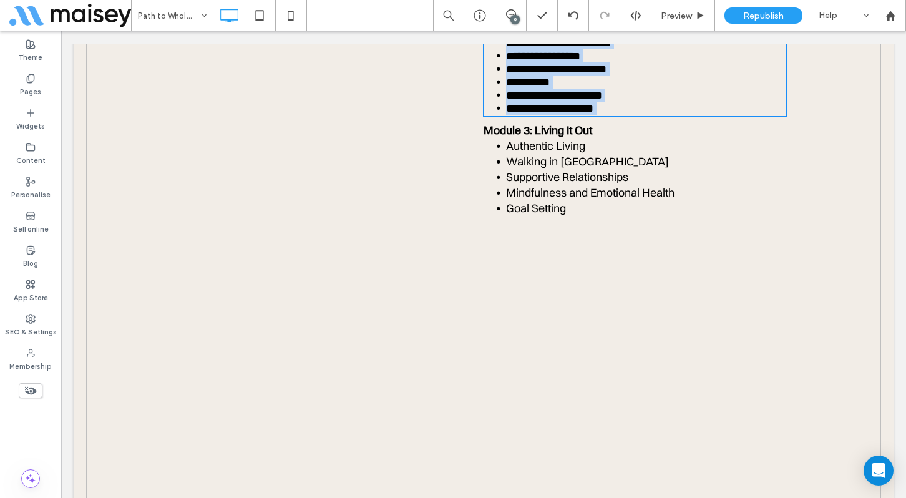
scroll to position [4049, 0]
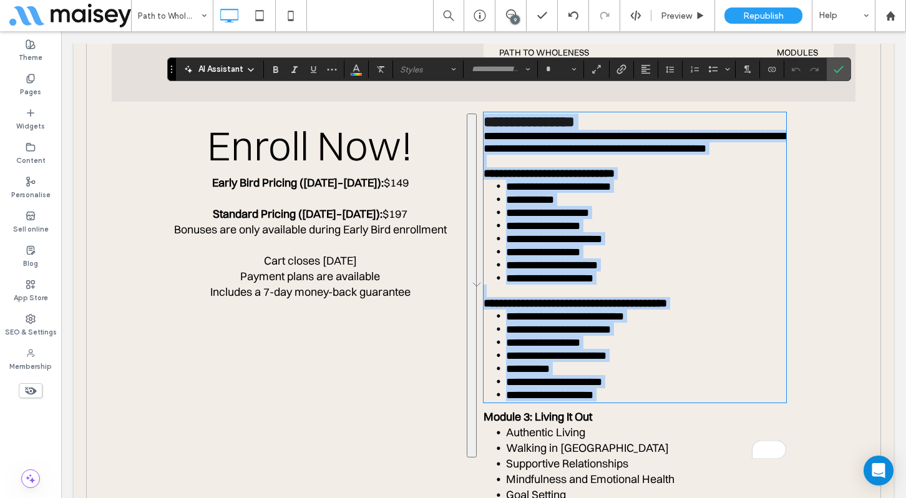
type input "**********"
type input "**"
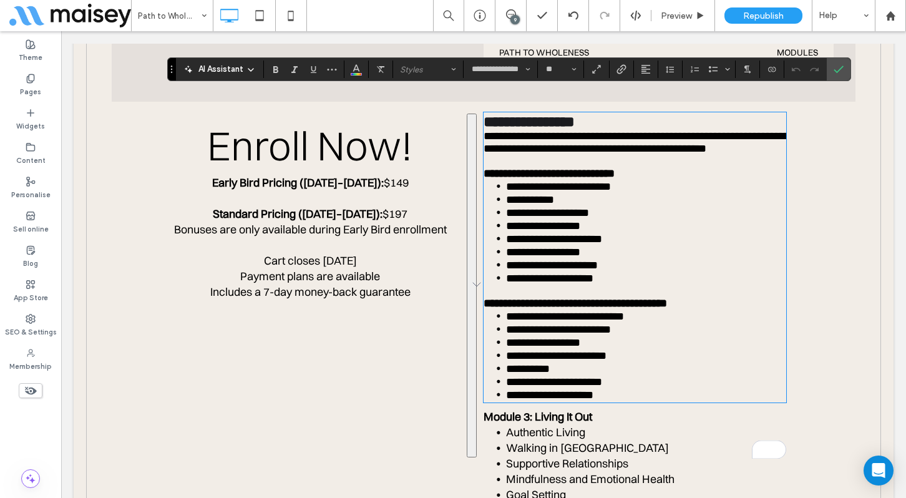
click at [628, 401] on li "**********" at bounding box center [646, 394] width 280 height 13
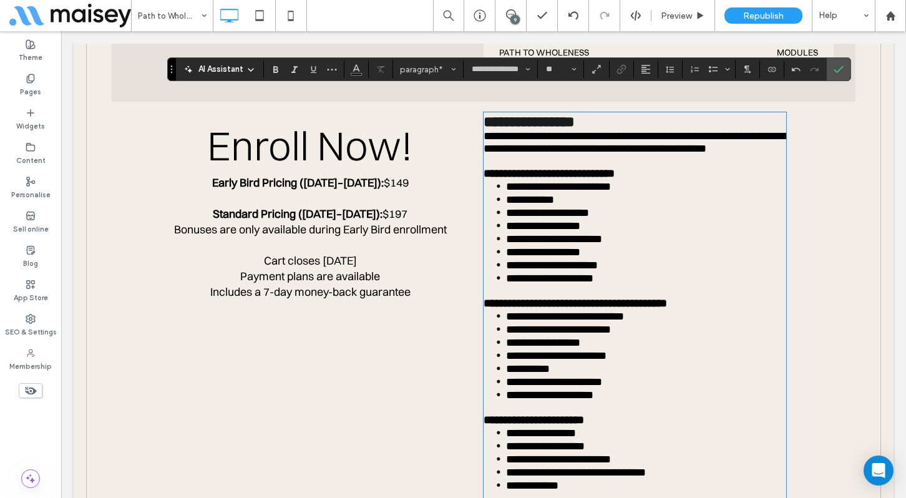
scroll to position [0, 0]
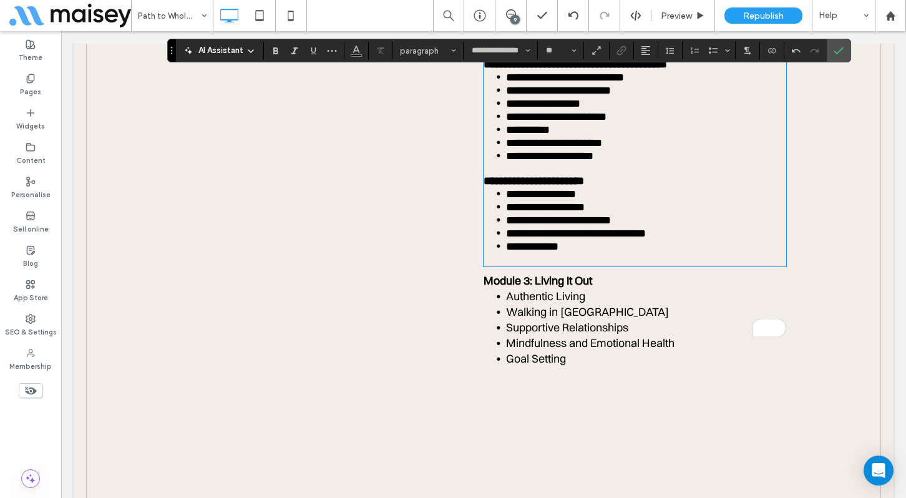
click at [646, 366] on li "Goal Setting" at bounding box center [647, 359] width 283 height 16
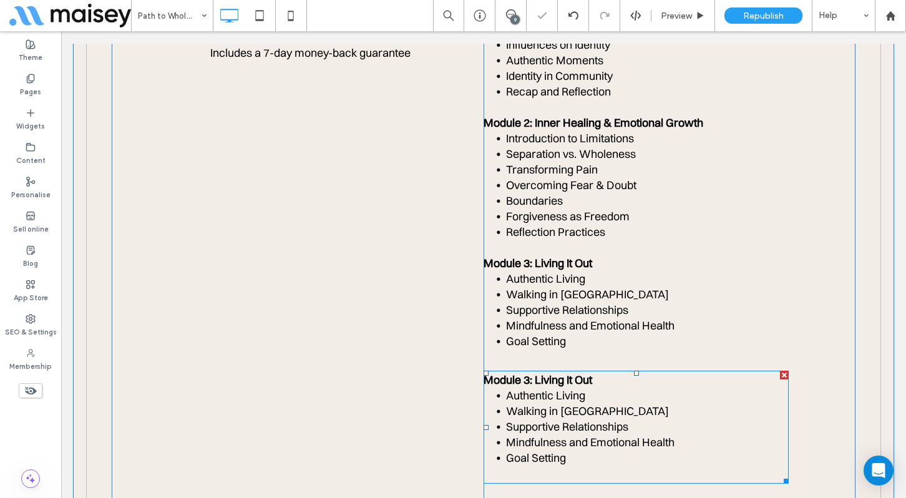
click at [784, 371] on div at bounding box center [784, 375] width 9 height 9
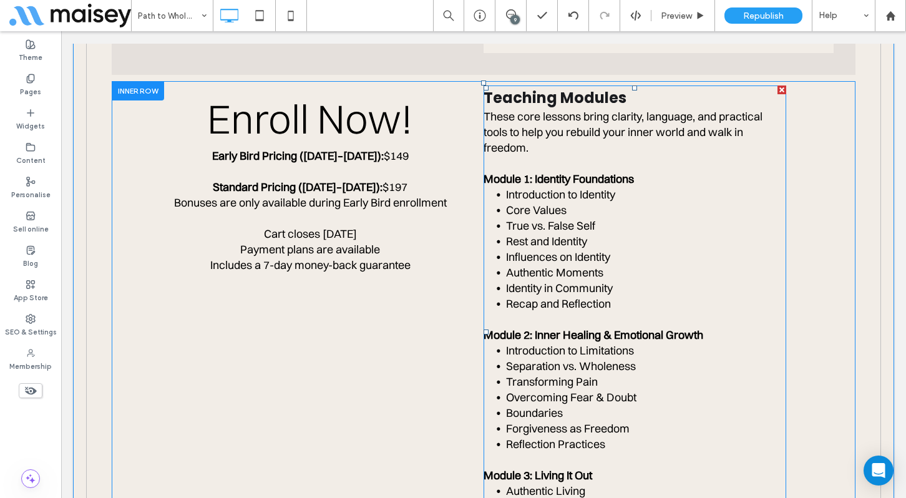
scroll to position [4059, 0]
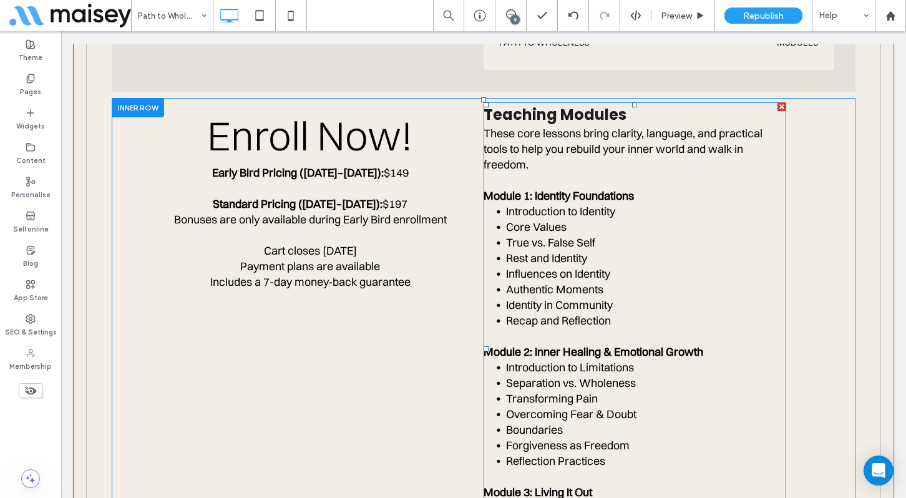
click at [537, 143] on p "These core lessons bring clarity, language, and practical tools to help you reb…" at bounding box center [635, 148] width 303 height 47
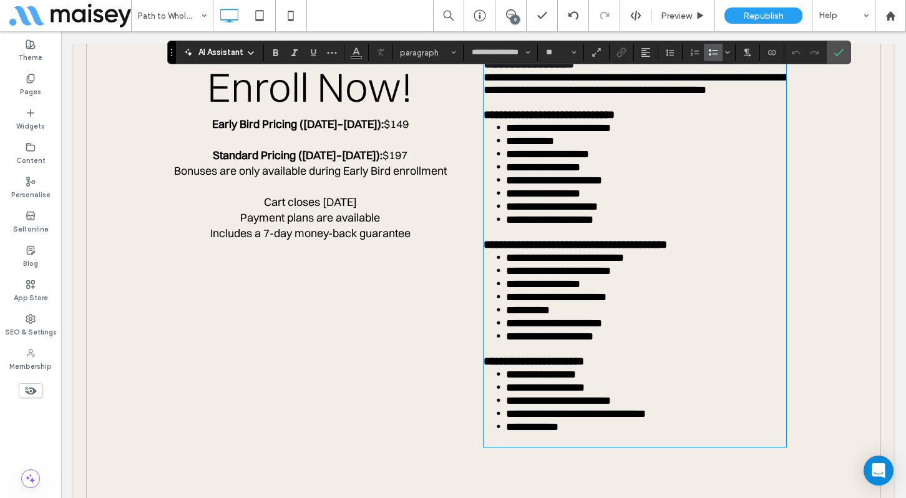
scroll to position [4038, 0]
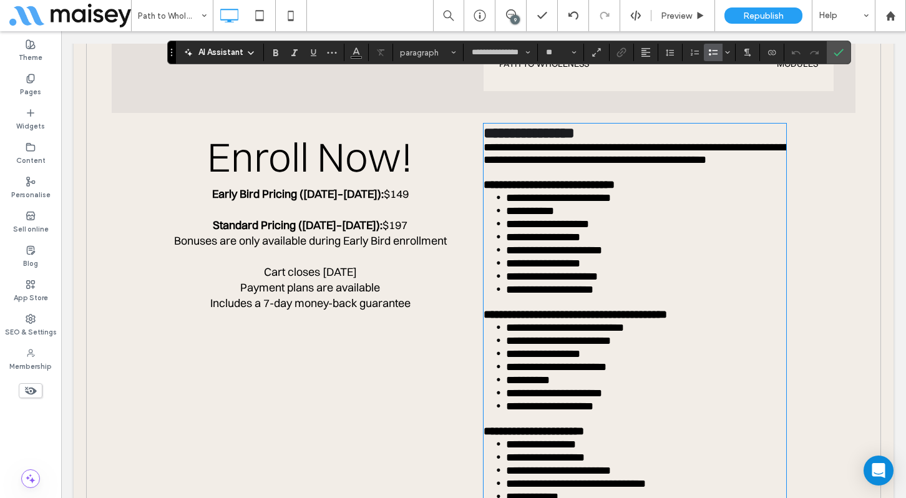
click at [560, 162] on p "**********" at bounding box center [635, 153] width 303 height 25
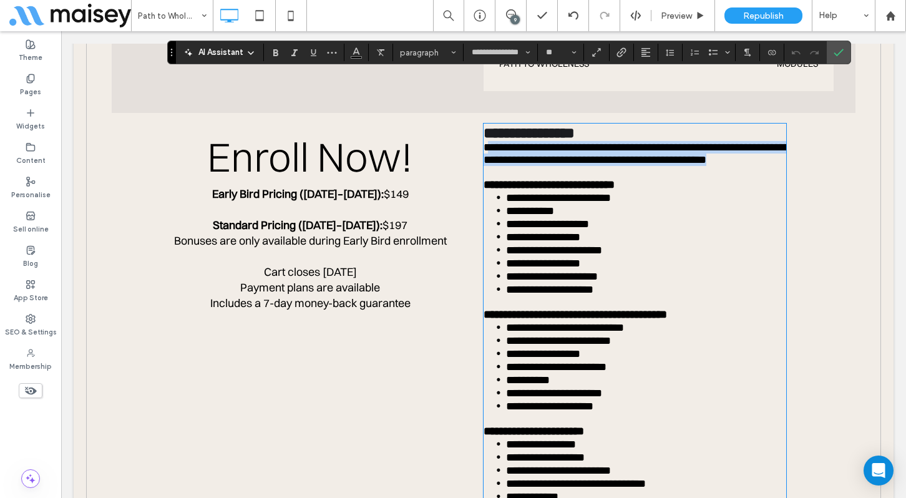
type input "*"
drag, startPoint x: 543, startPoint y: 162, endPoint x: 486, endPoint y: 115, distance: 73.7
click at [486, 125] on div "**********" at bounding box center [635, 320] width 303 height 391
click at [486, 125] on strong "**********" at bounding box center [529, 132] width 91 height 15
type input "*******"
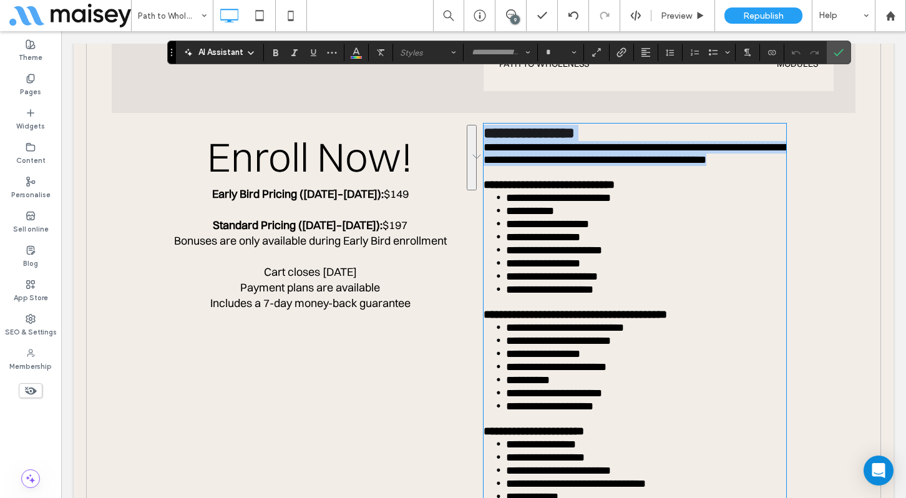
type input "**"
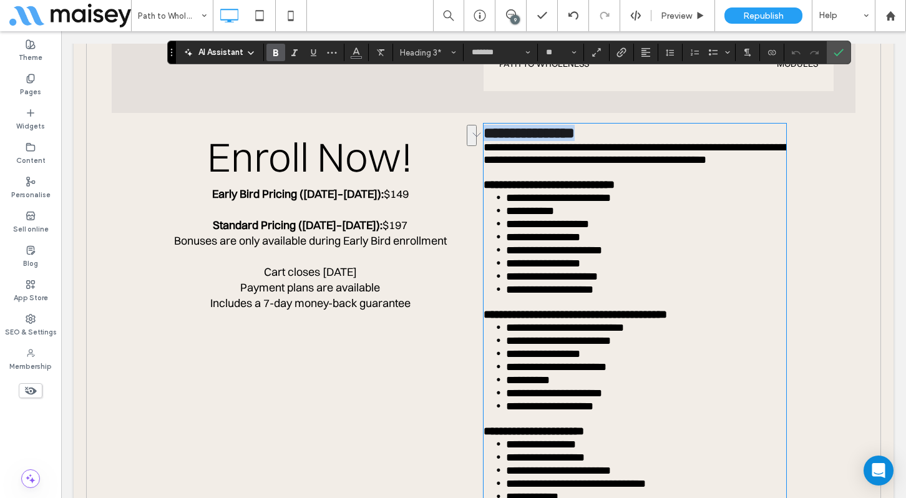
type input "**********"
type input "**"
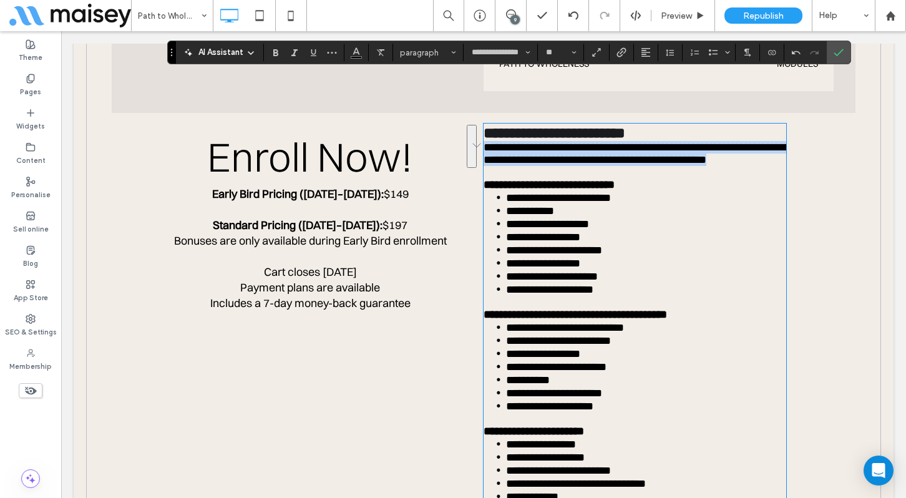
drag, startPoint x: 545, startPoint y: 167, endPoint x: 486, endPoint y: 139, distance: 65.6
click at [486, 141] on p "**********" at bounding box center [635, 153] width 303 height 25
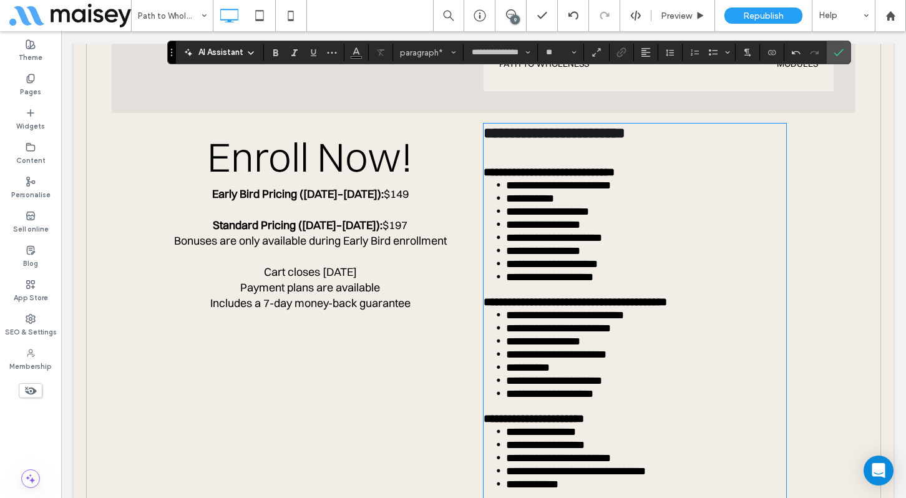
type input "*******"
type input "**"
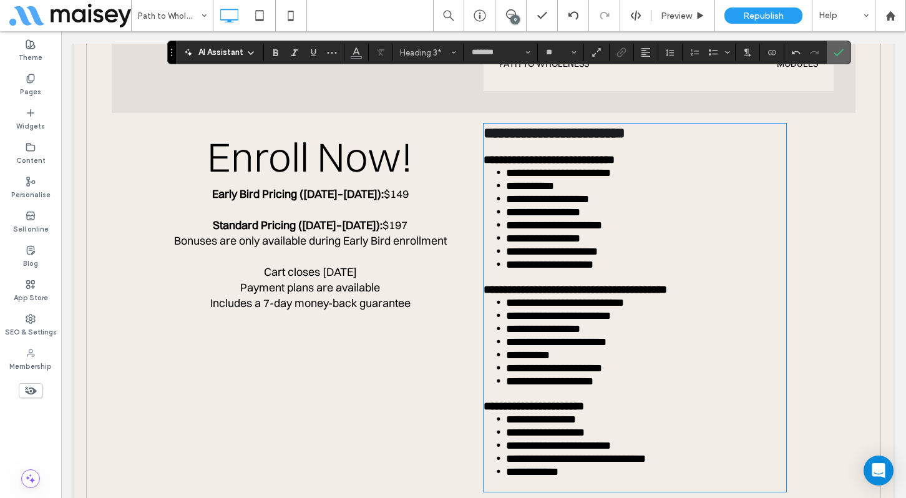
click at [836, 51] on icon "Confirm" at bounding box center [839, 52] width 10 height 10
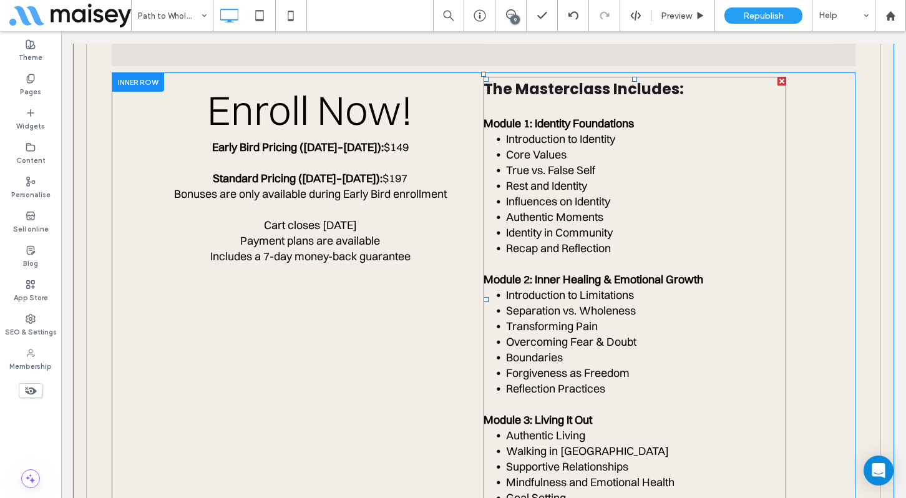
scroll to position [4080, 0]
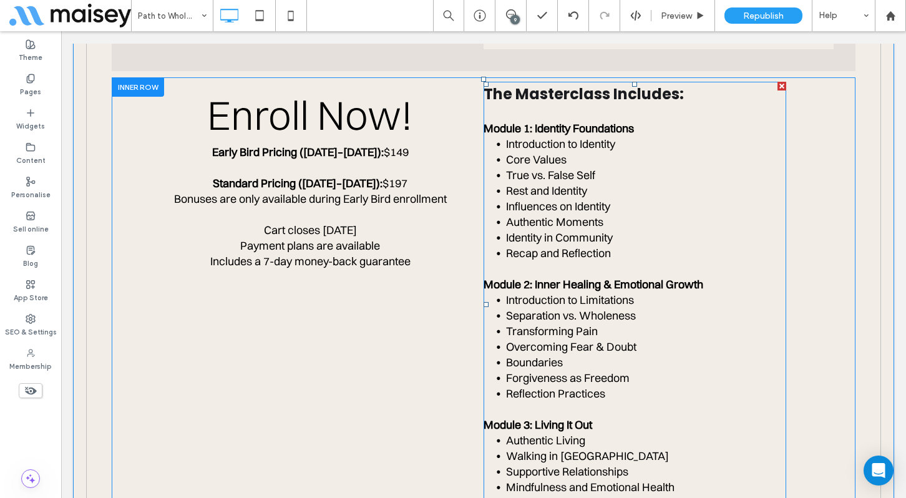
click at [678, 292] on li "Introduction to Limitations" at bounding box center [646, 300] width 280 height 16
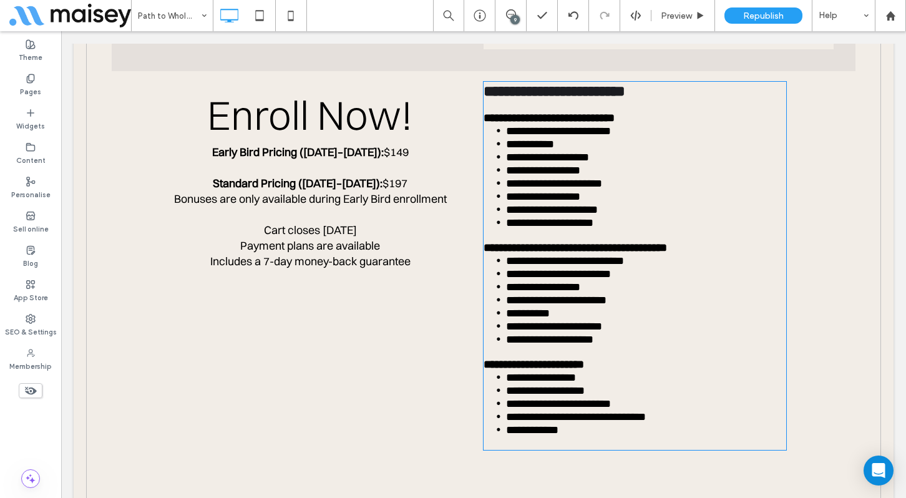
type input "*******"
type input "**"
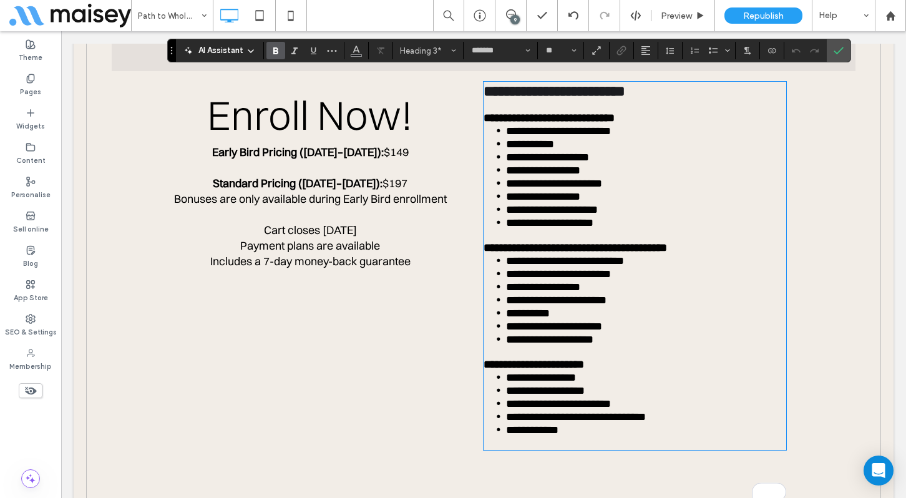
type input "*"
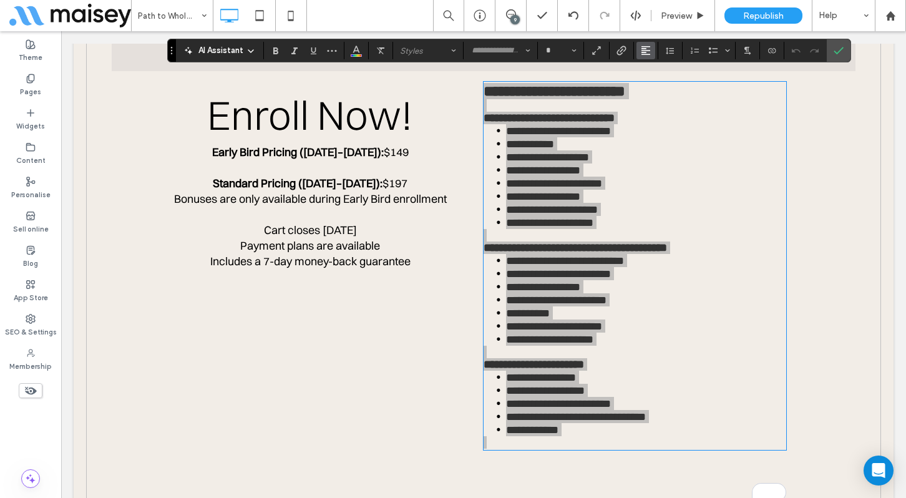
click at [650, 57] on button "Alignment" at bounding box center [646, 50] width 19 height 17
click at [660, 88] on icon "ui.textEditor.alignment.center" at bounding box center [655, 89] width 10 height 10
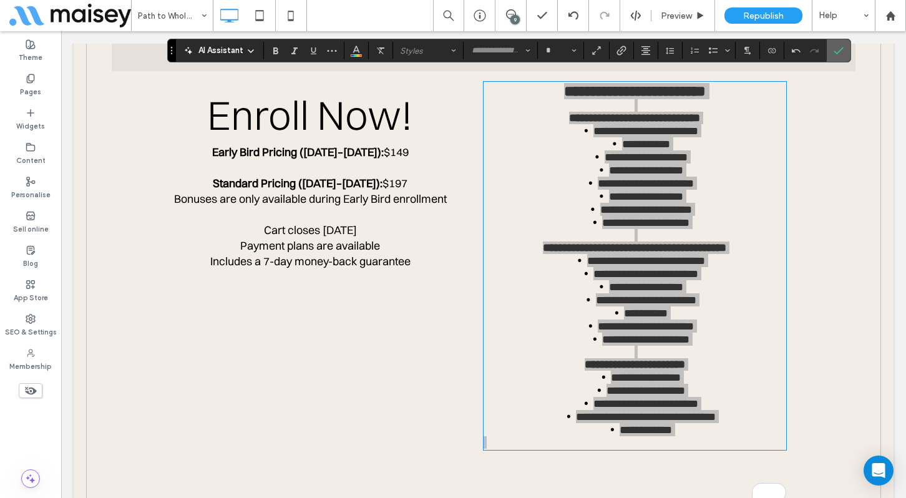
click at [838, 51] on icon "Confirm" at bounding box center [839, 51] width 10 height 10
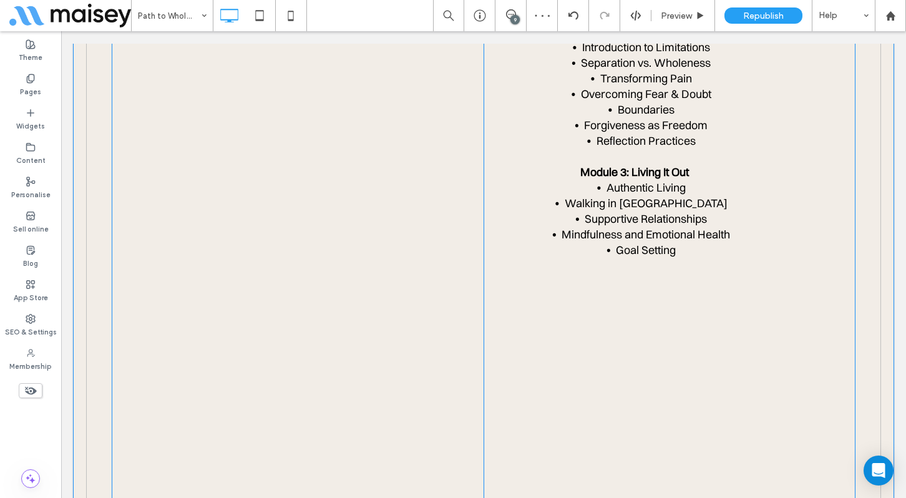
scroll to position [4344, 0]
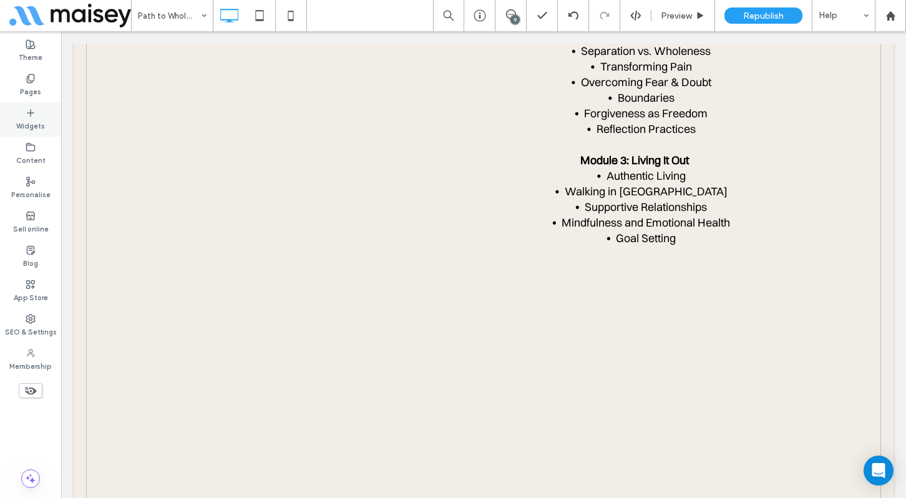
click at [34, 118] on label "Widgets" at bounding box center [30, 125] width 29 height 14
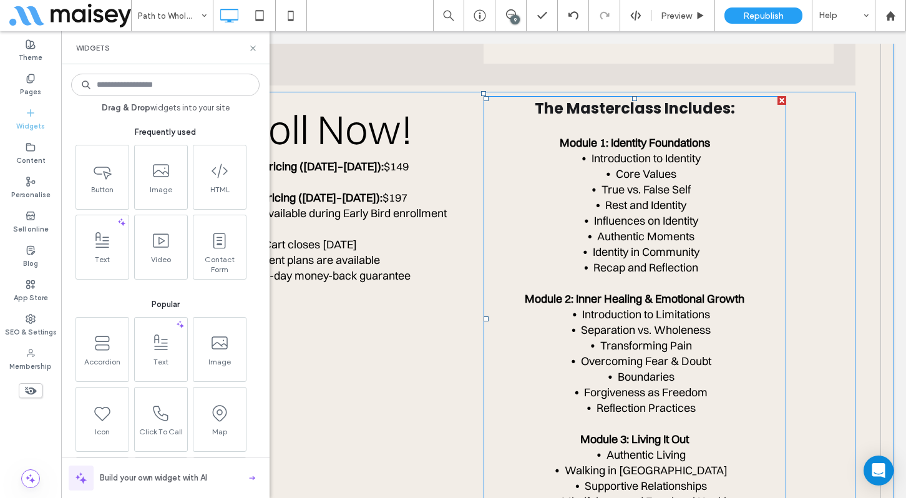
scroll to position [4060, 0]
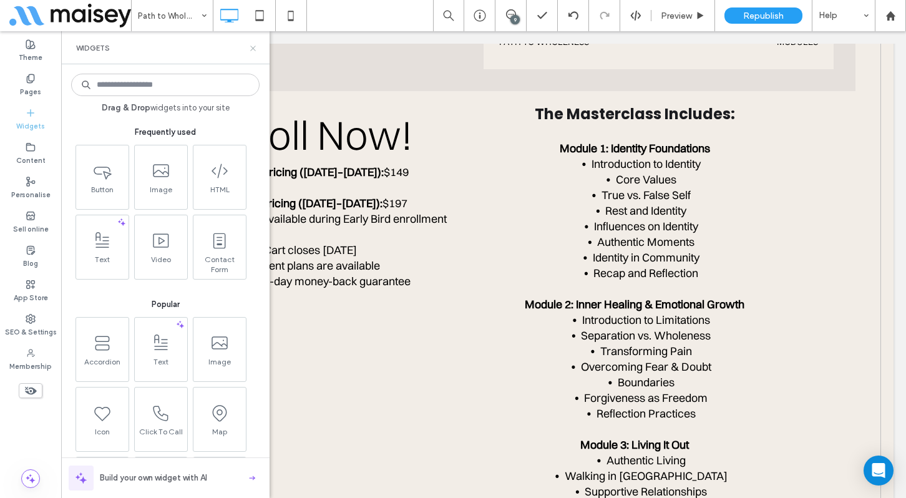
click at [250, 47] on icon at bounding box center [252, 48] width 9 height 9
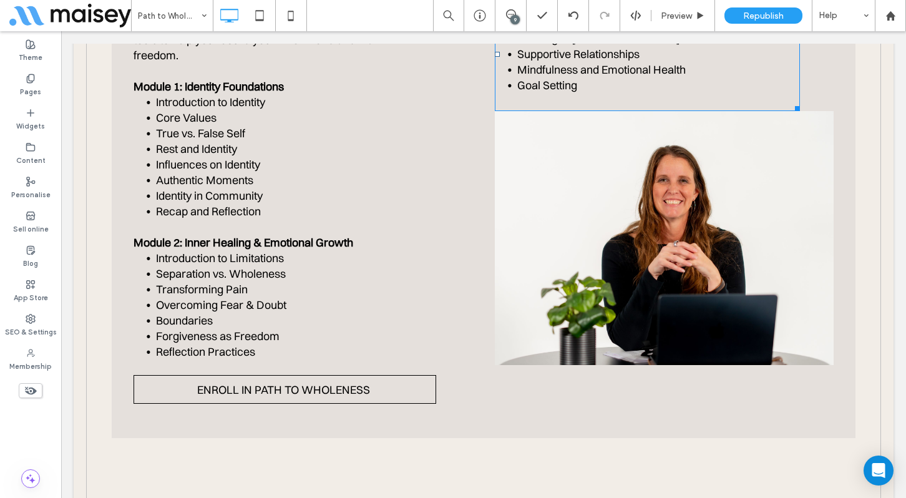
scroll to position [1401, 0]
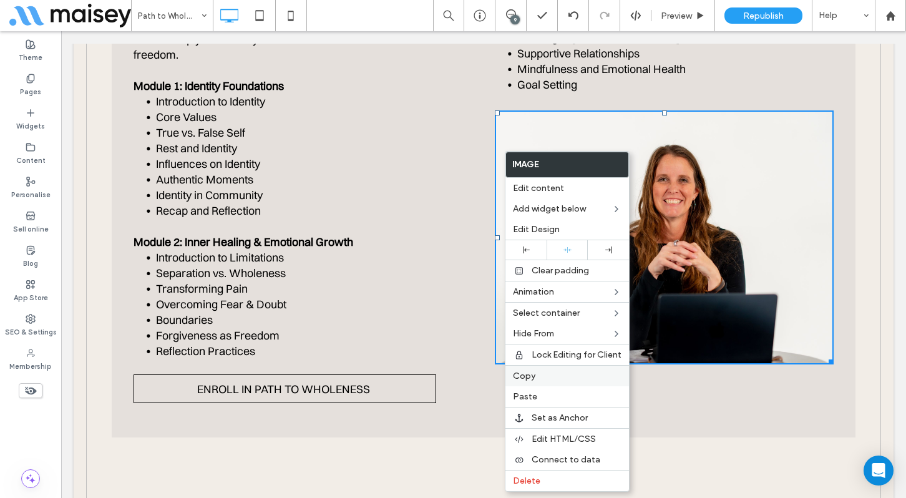
click at [552, 381] on label "Copy" at bounding box center [567, 376] width 109 height 11
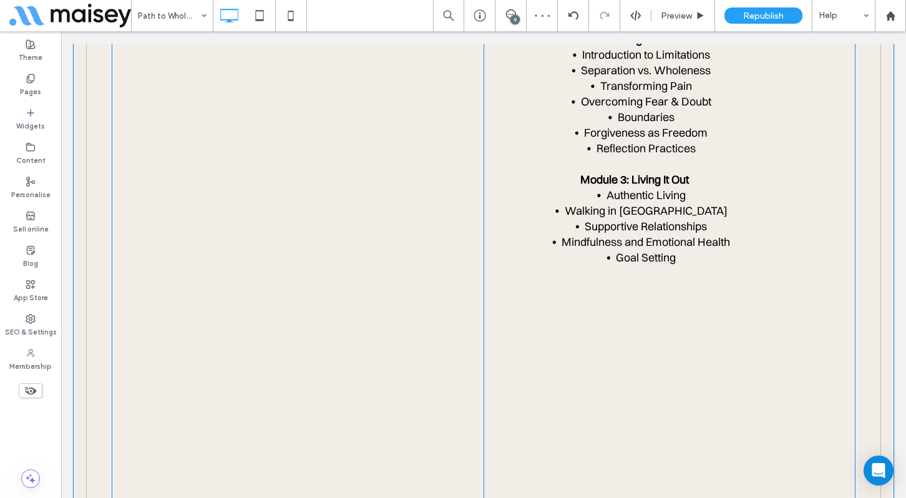
scroll to position [4326, 0]
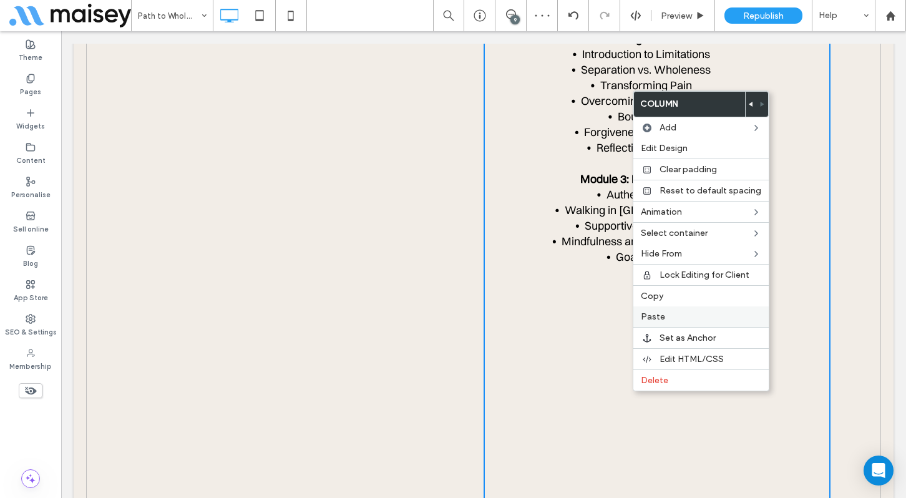
click at [678, 320] on label "Paste" at bounding box center [701, 316] width 120 height 11
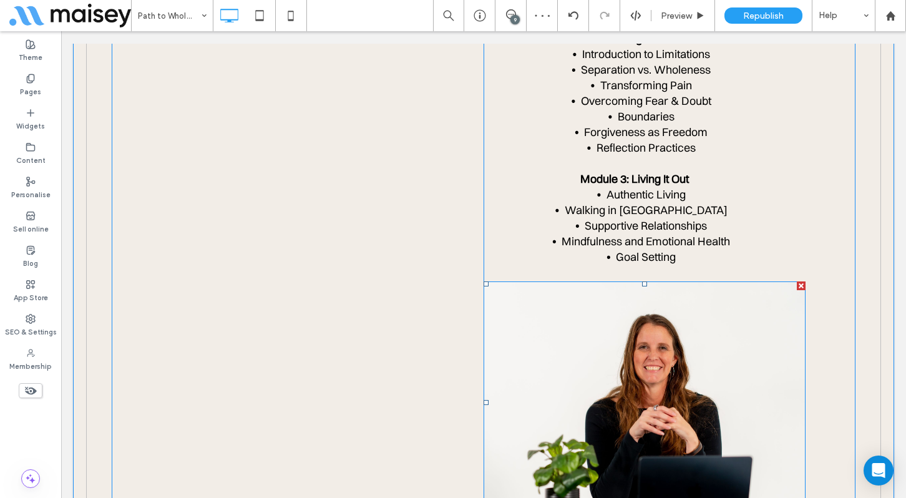
click at [629, 379] on img at bounding box center [645, 402] width 322 height 242
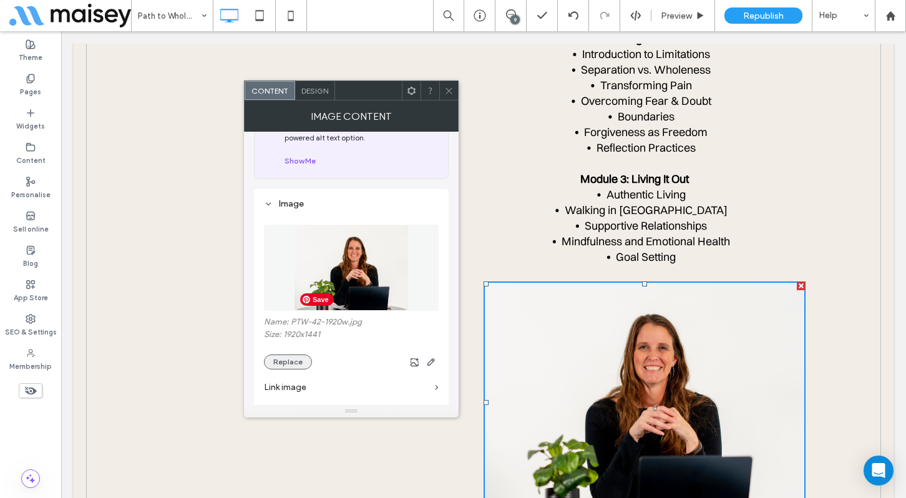
scroll to position [68, 0]
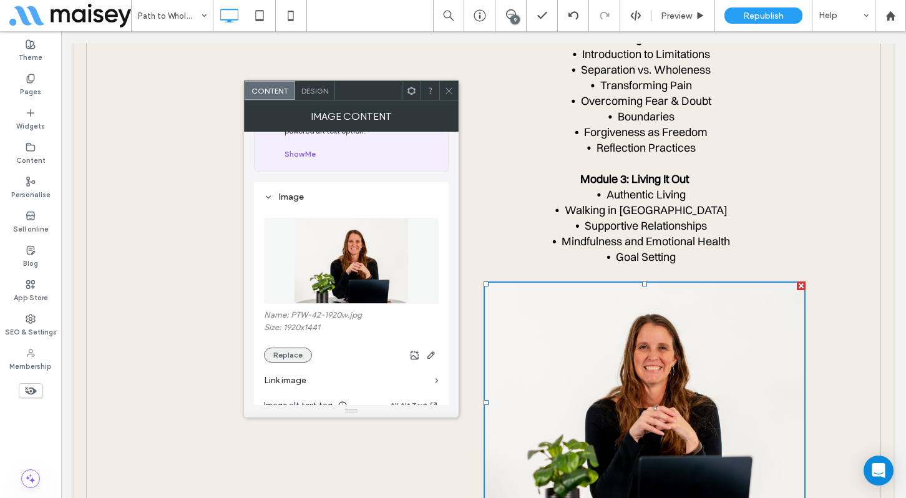
click at [290, 356] on button "Replace" at bounding box center [288, 355] width 48 height 15
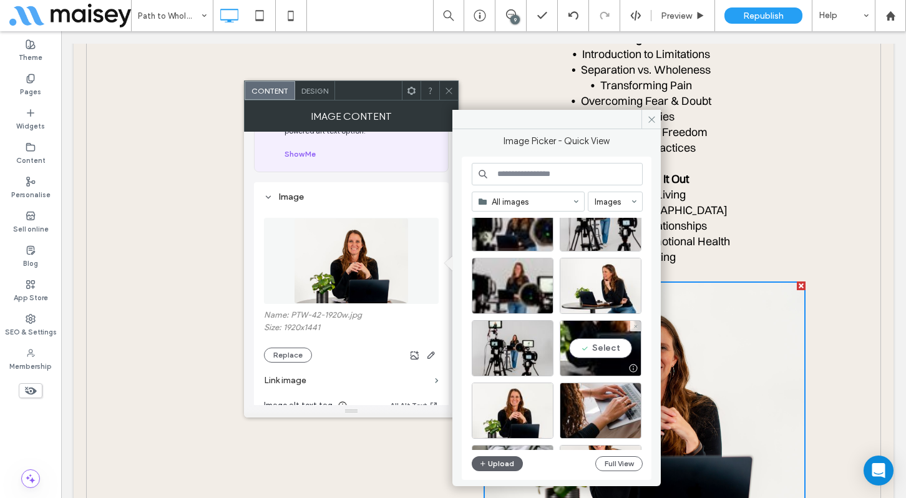
scroll to position [705, 0]
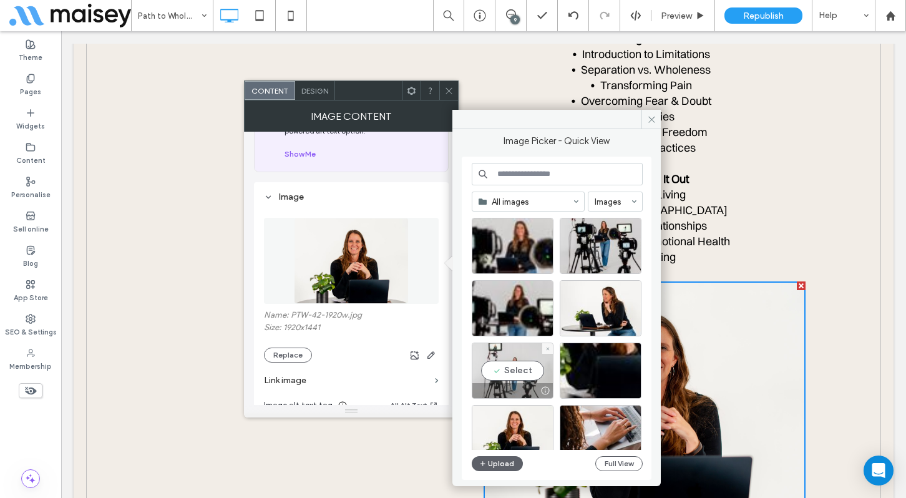
click at [520, 368] on div "Select" at bounding box center [513, 371] width 82 height 56
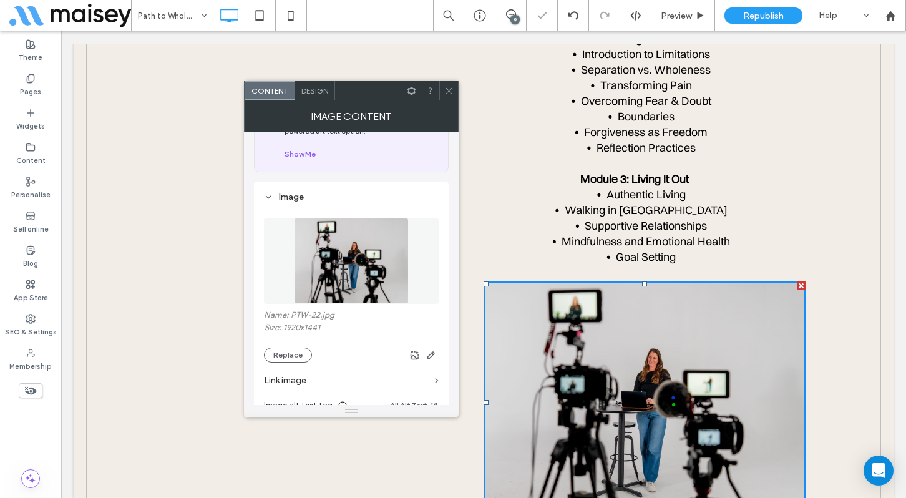
click at [443, 86] on div at bounding box center [448, 90] width 19 height 19
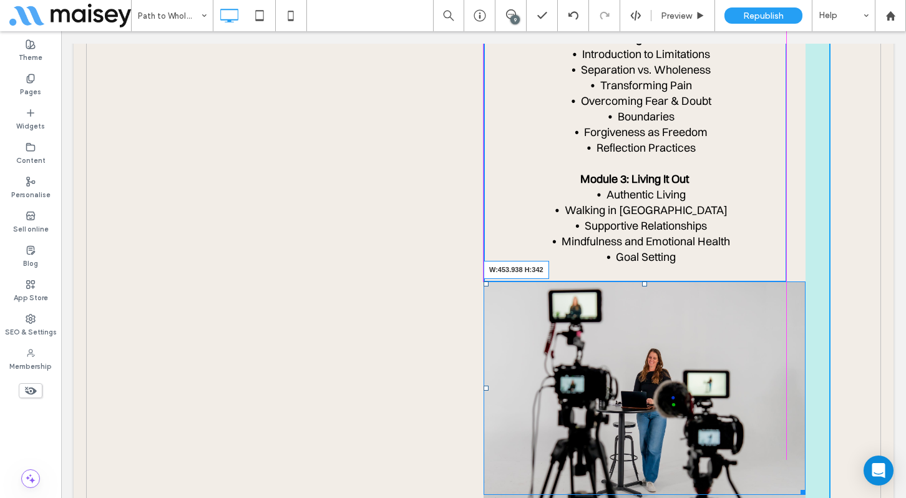
drag, startPoint x: 799, startPoint y: 472, endPoint x: 781, endPoint y: 455, distance: 25.6
click at [781, 455] on div "INSIDE THE COURSE, you’ll experience… The Masterclass Includes: Module 1: Ident…" at bounding box center [657, 282] width 347 height 883
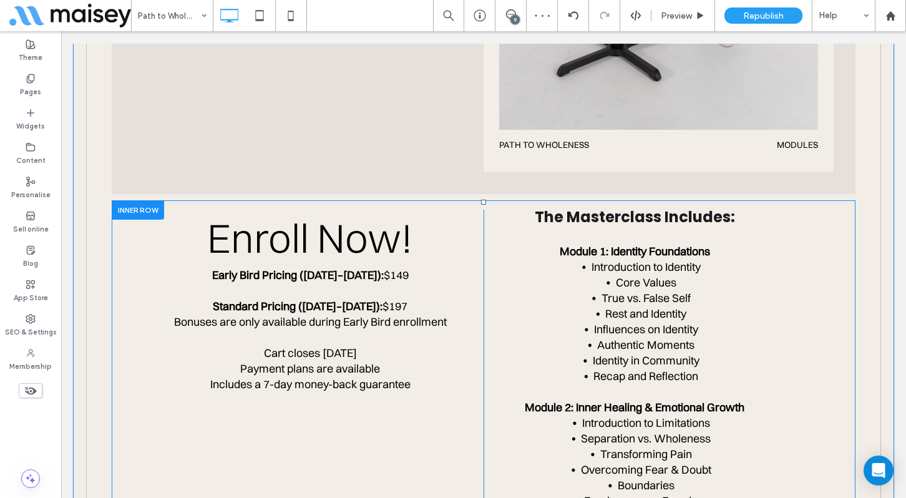
scroll to position [3958, 0]
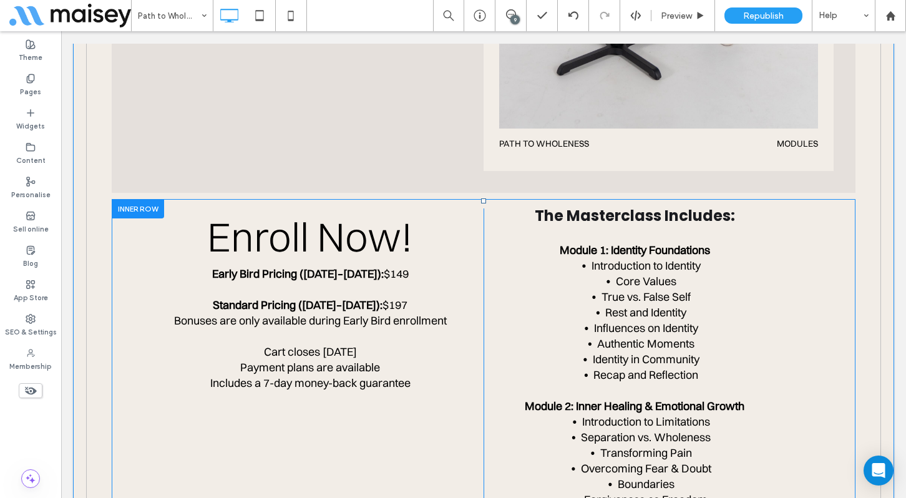
click at [141, 199] on div at bounding box center [138, 208] width 52 height 19
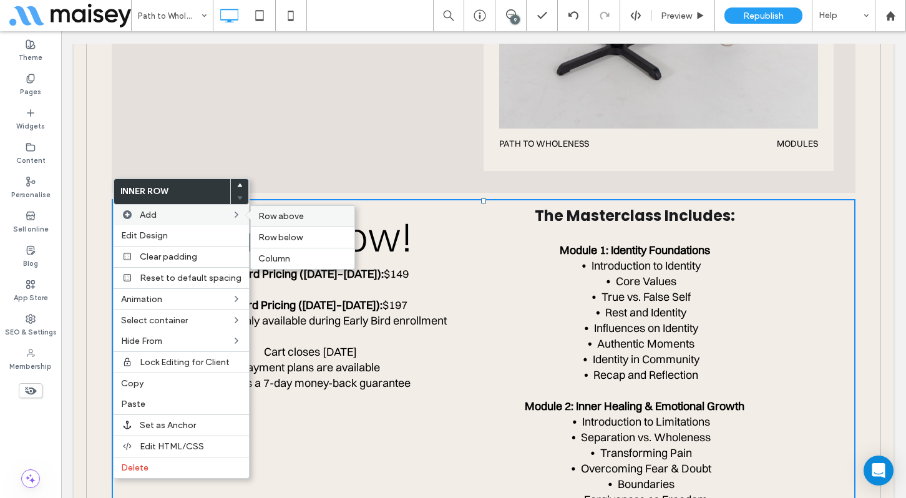
click at [279, 221] on span "Row above" at bounding box center [281, 216] width 46 height 11
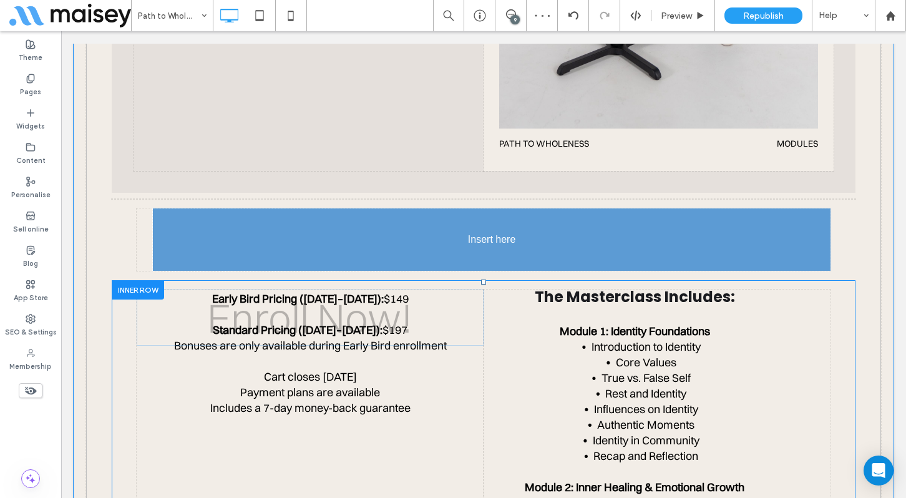
drag, startPoint x: 325, startPoint y: 300, endPoint x: 474, endPoint y: 211, distance: 173.0
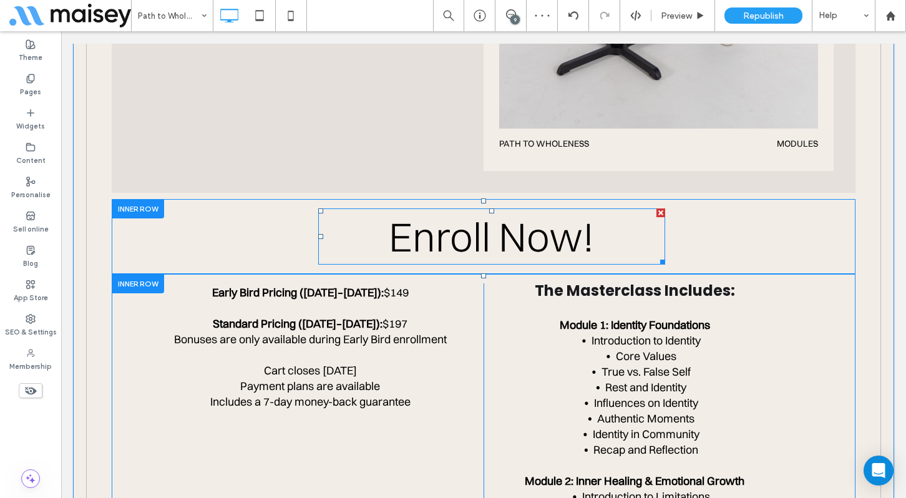
click at [475, 215] on span "Enroll Now!" at bounding box center [492, 237] width 206 height 50
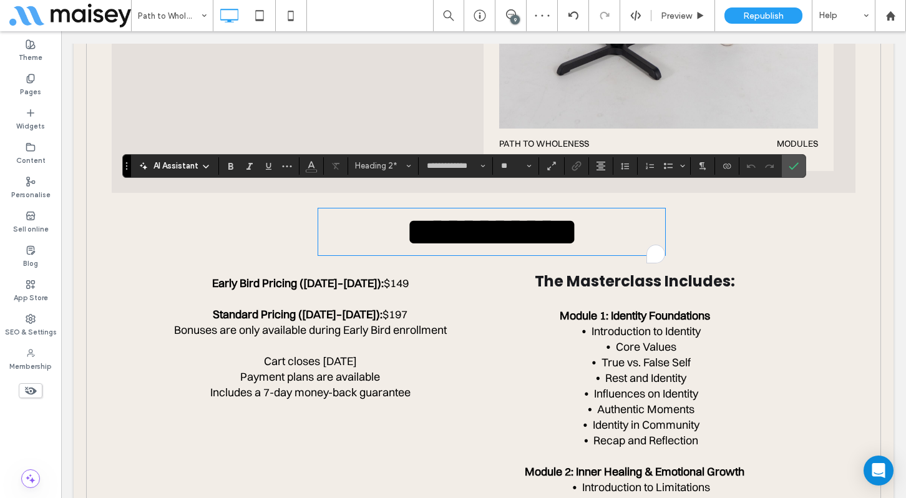
click at [475, 215] on span "**********" at bounding box center [492, 232] width 173 height 41
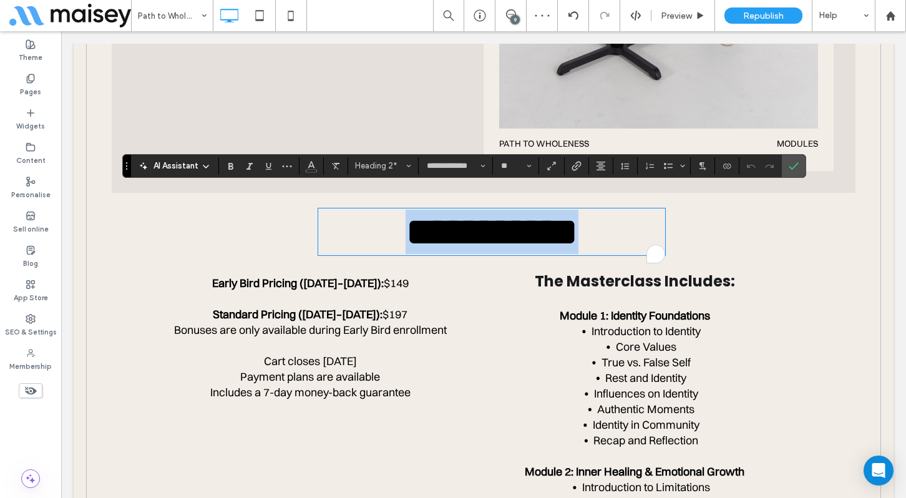
click at [475, 215] on span "**********" at bounding box center [492, 232] width 173 height 41
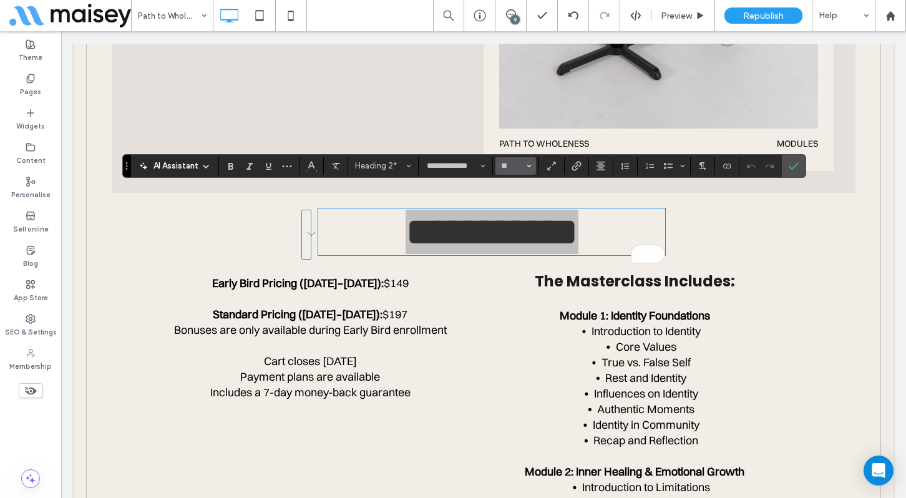
click at [525, 169] on button "**" at bounding box center [516, 165] width 41 height 17
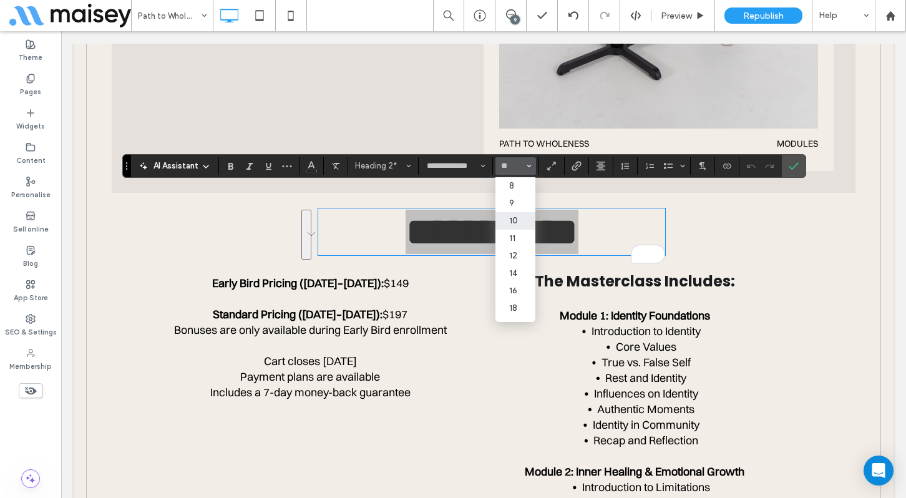
scroll to position [145, 0]
click at [514, 308] on label "96" at bounding box center [516, 313] width 40 height 17
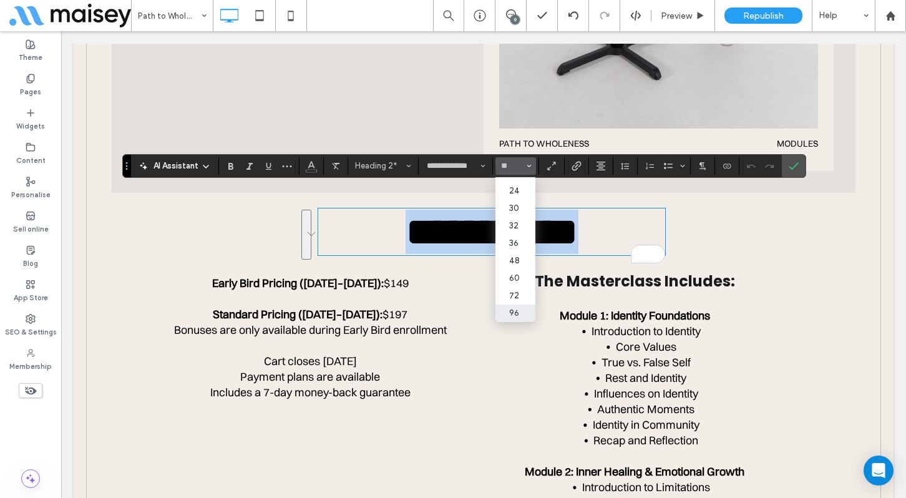
type input "**"
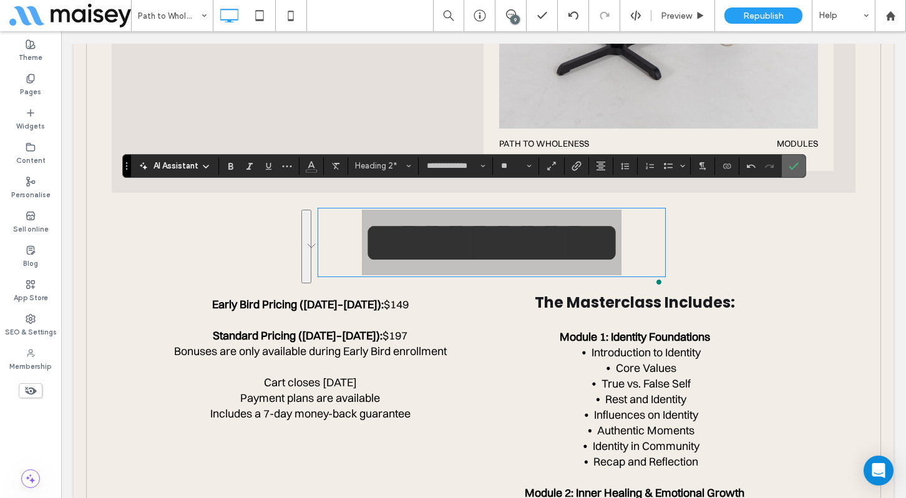
click at [793, 169] on use "Confirm" at bounding box center [794, 165] width 10 height 7
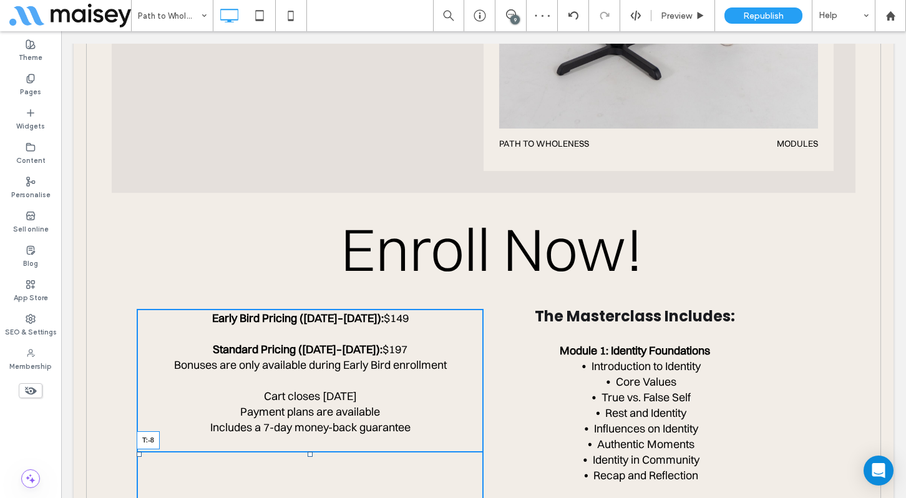
drag, startPoint x: 308, startPoint y: 432, endPoint x: 309, endPoint y: 393, distance: 38.7
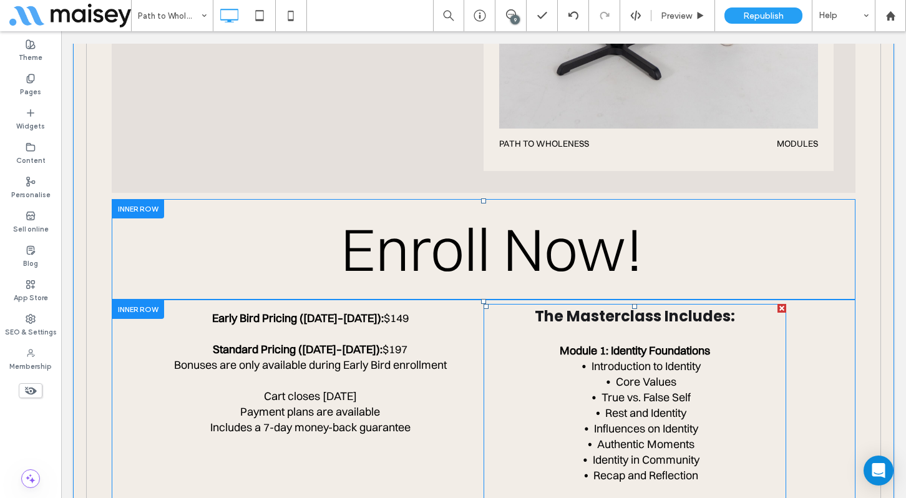
click at [657, 327] on p at bounding box center [635, 335] width 303 height 16
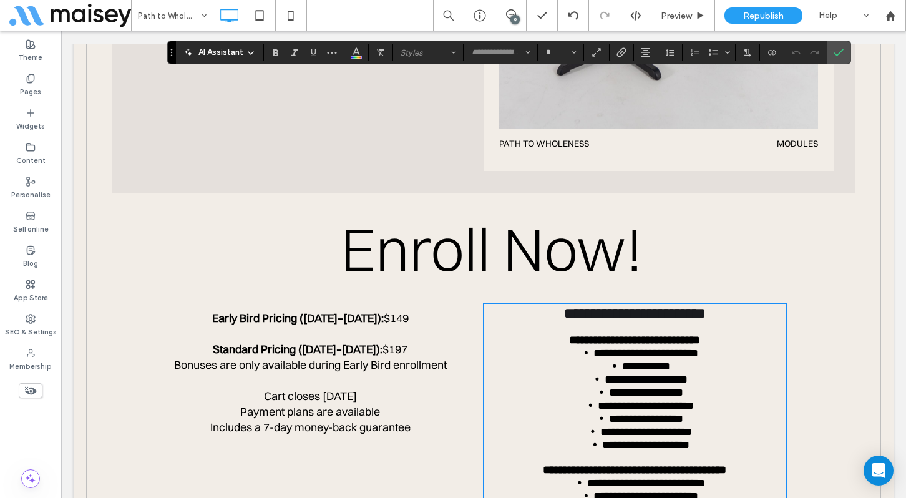
scroll to position [4186, 0]
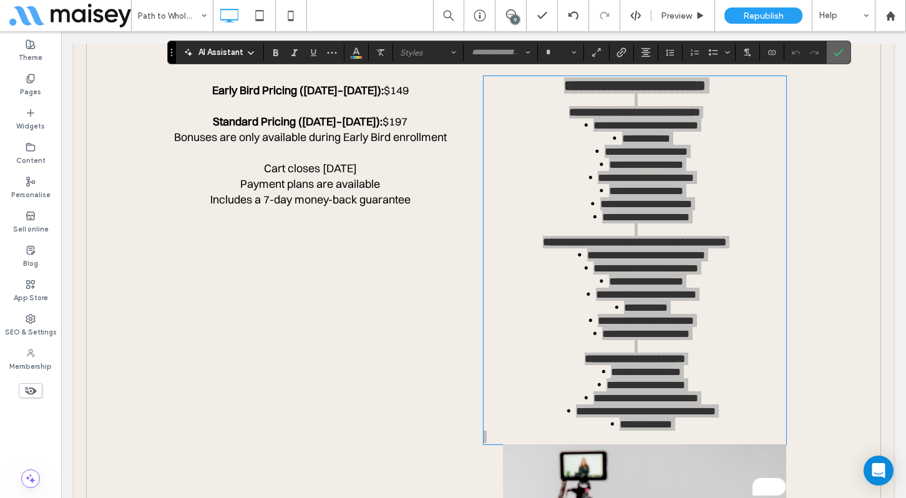
click at [836, 53] on icon "Confirm" at bounding box center [839, 52] width 10 height 10
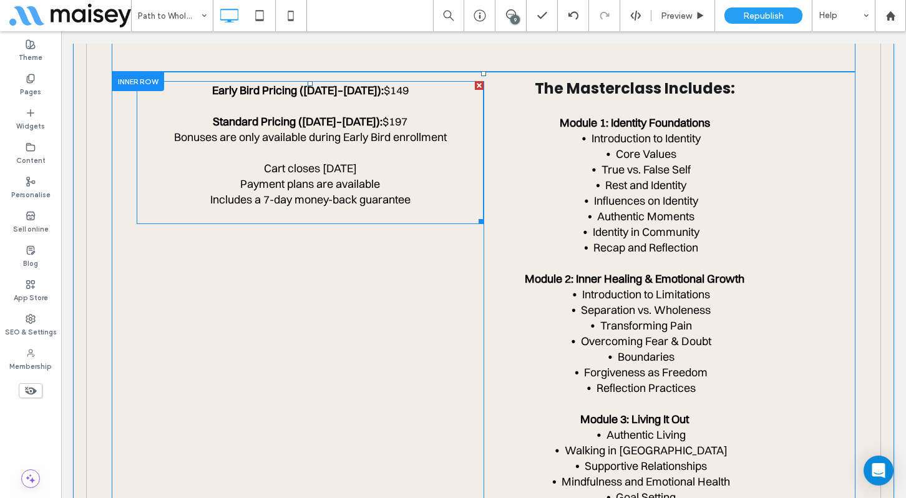
click at [314, 145] on p at bounding box center [310, 153] width 347 height 16
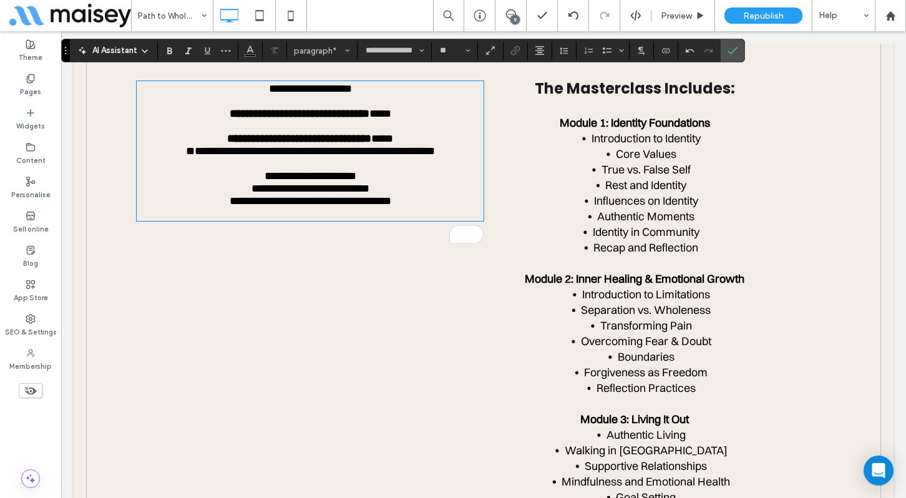
click at [351, 83] on span "**********" at bounding box center [310, 88] width 83 height 11
click at [165, 54] on icon "Bold" at bounding box center [170, 51] width 10 height 10
click at [735, 46] on icon "Confirm" at bounding box center [733, 51] width 10 height 10
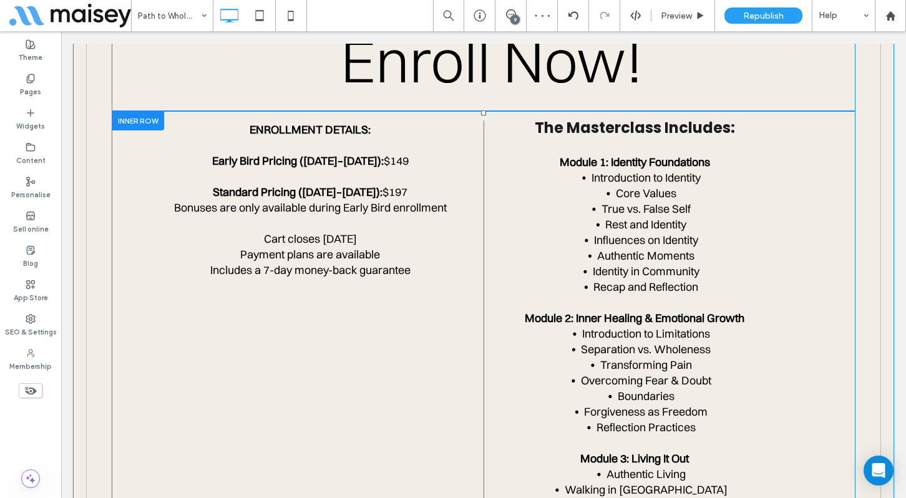
scroll to position [4148, 0]
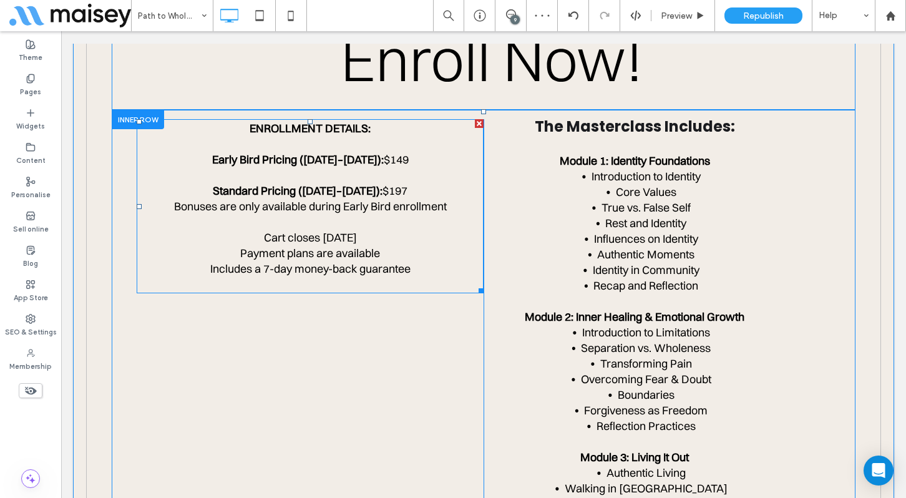
click at [314, 261] on span "Includes a 7-day money-back guarantee" at bounding box center [310, 268] width 200 height 14
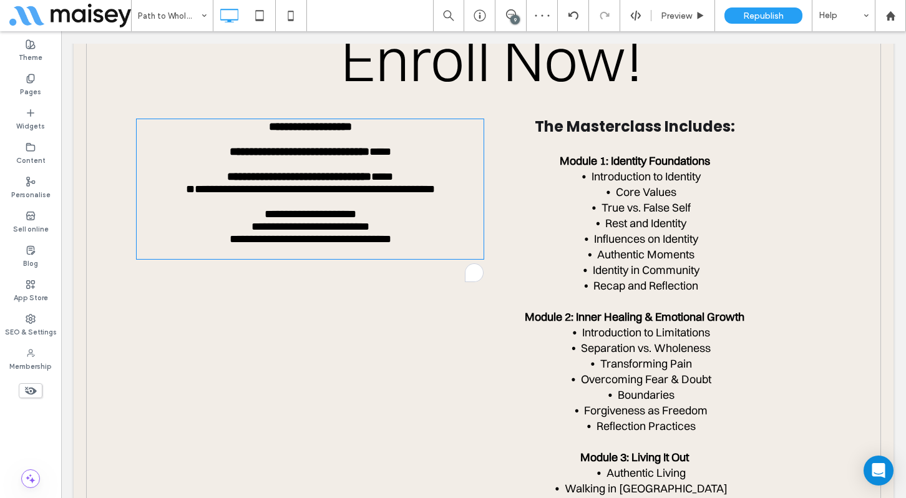
type input "**********"
type input "**"
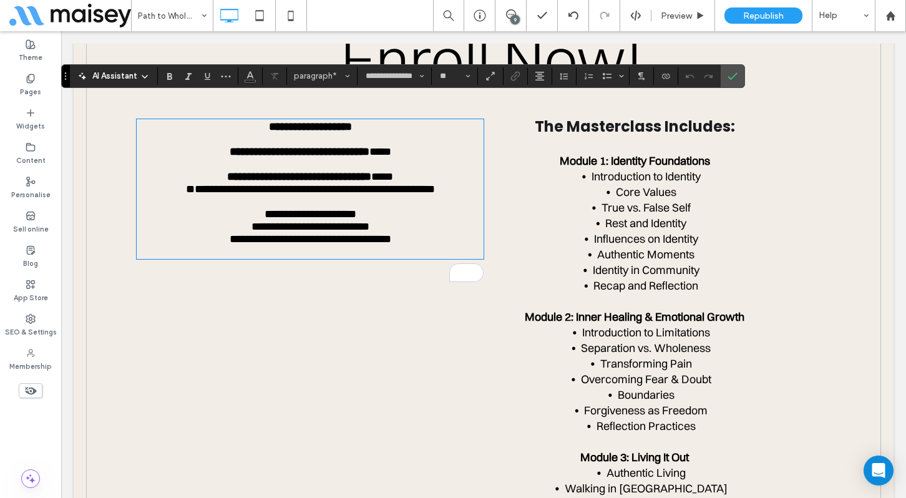
click at [421, 240] on p "**********" at bounding box center [310, 239] width 347 height 12
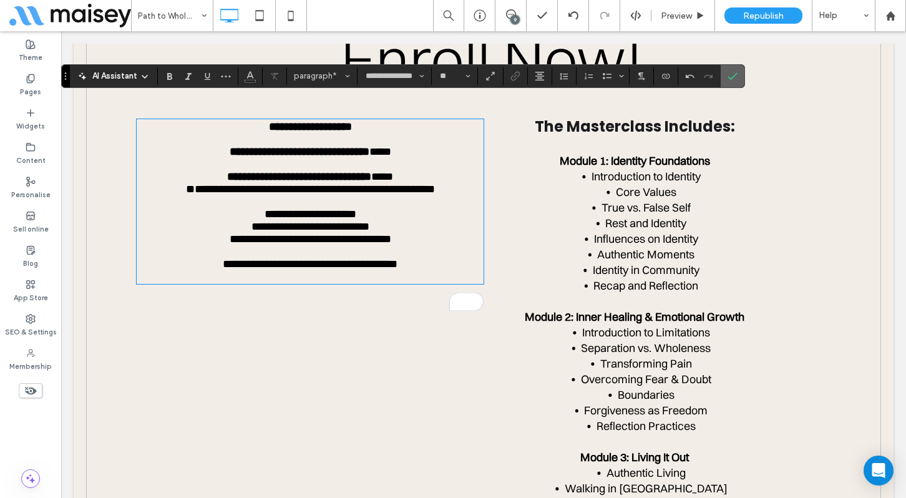
click at [731, 81] on icon "Confirm" at bounding box center [733, 76] width 10 height 10
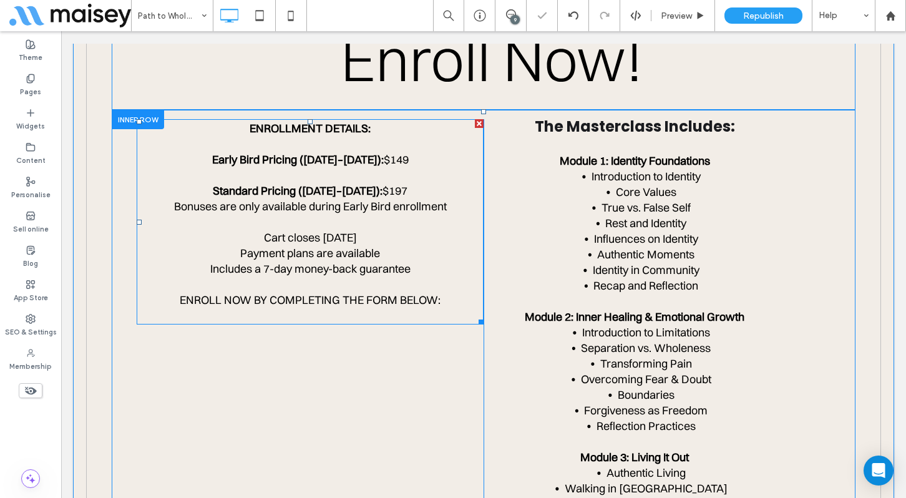
click at [318, 308] on p at bounding box center [310, 316] width 347 height 16
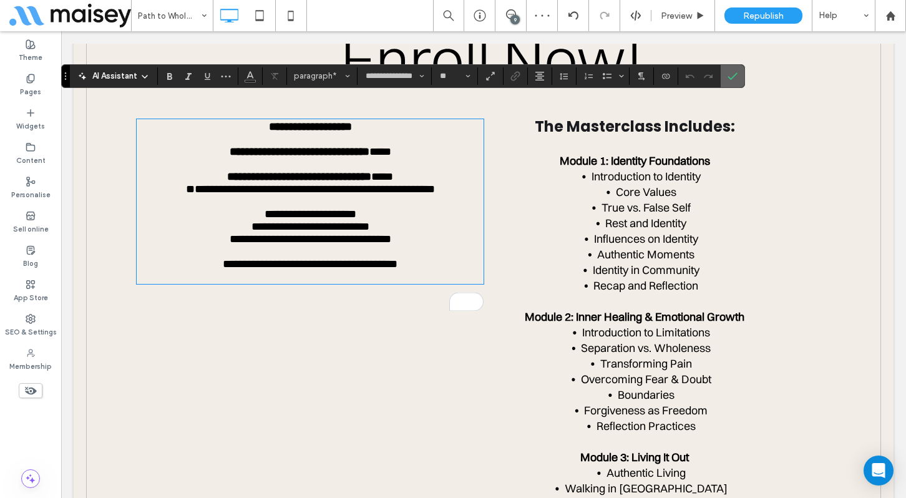
click at [736, 77] on icon "Confirm" at bounding box center [733, 76] width 10 height 10
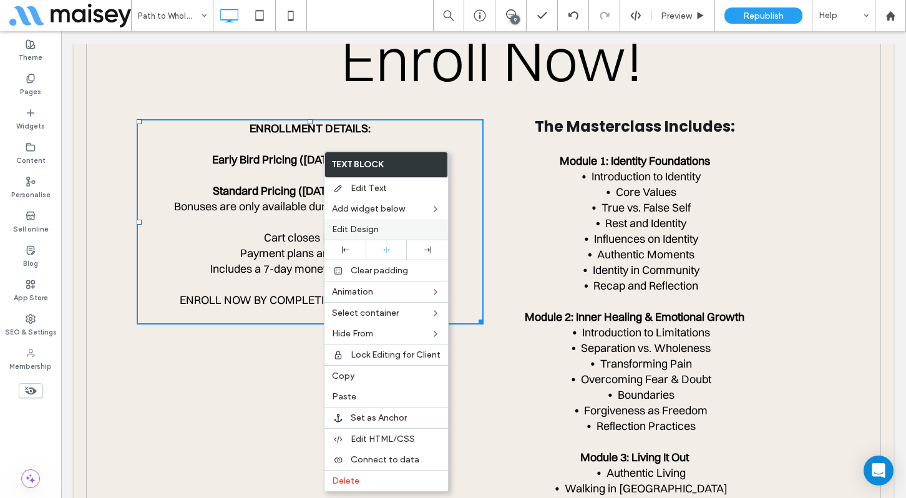
click at [391, 231] on label "Edit Design" at bounding box center [386, 229] width 109 height 11
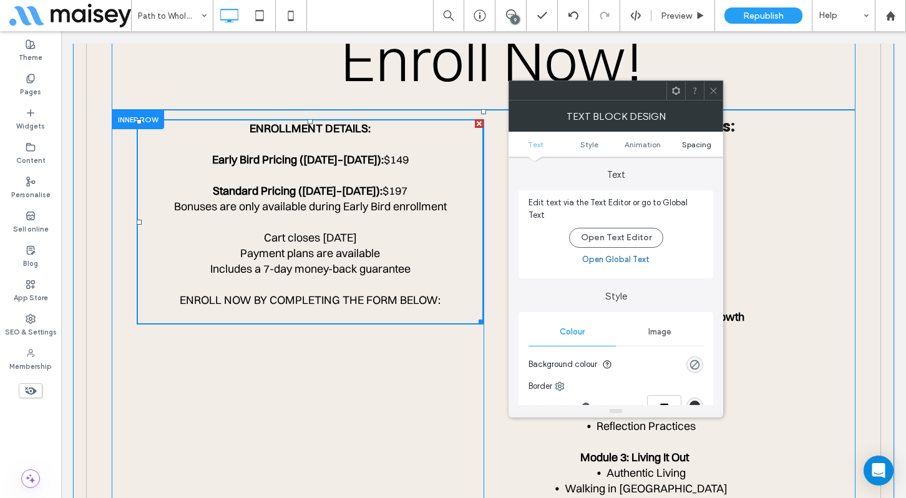
click at [696, 140] on span "Spacing" at bounding box center [696, 144] width 29 height 9
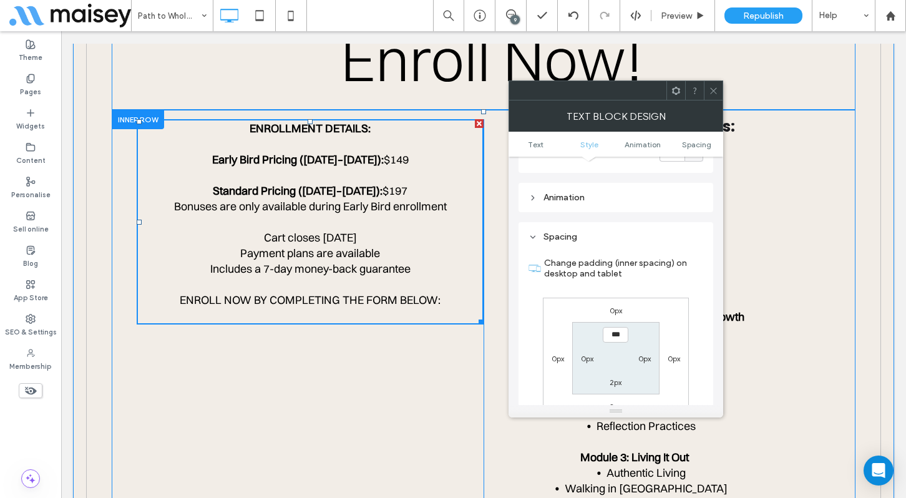
scroll to position [351, 0]
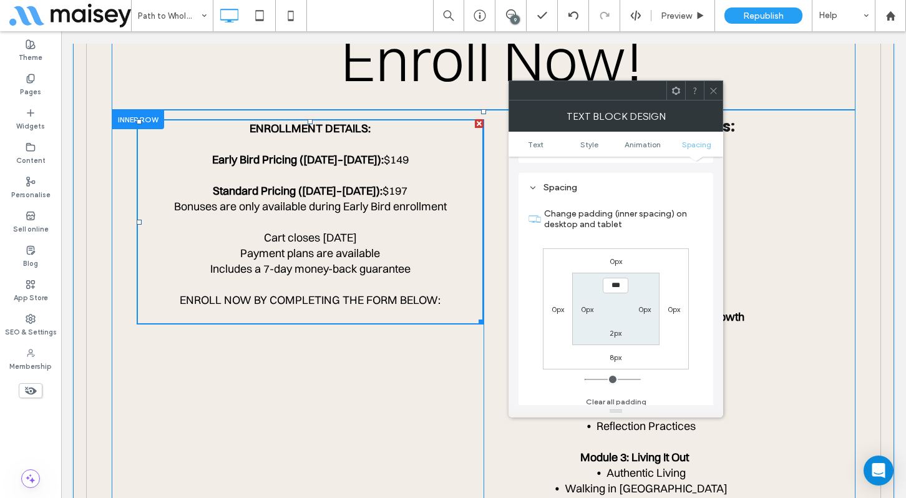
click at [619, 354] on label "8px" at bounding box center [616, 357] width 12 height 9
type input "*"
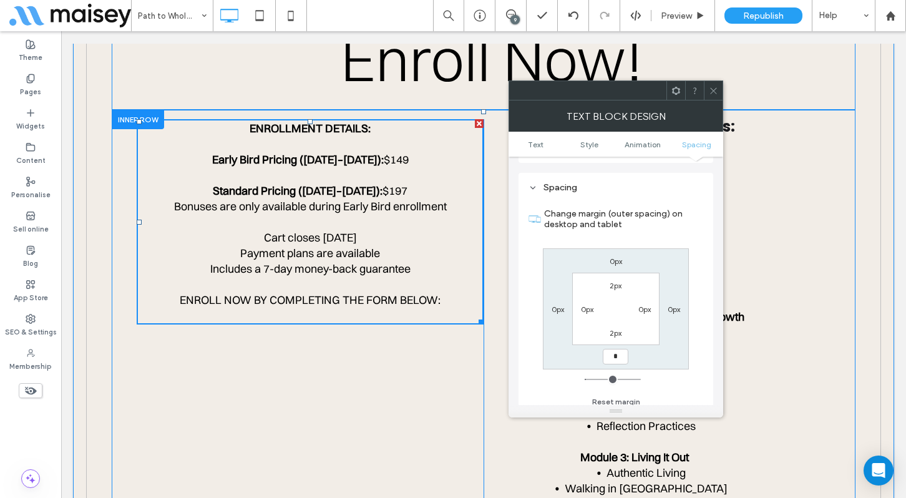
type input "*"
type input "***"
click at [617, 330] on label "2px" at bounding box center [616, 332] width 12 height 9
type input "*"
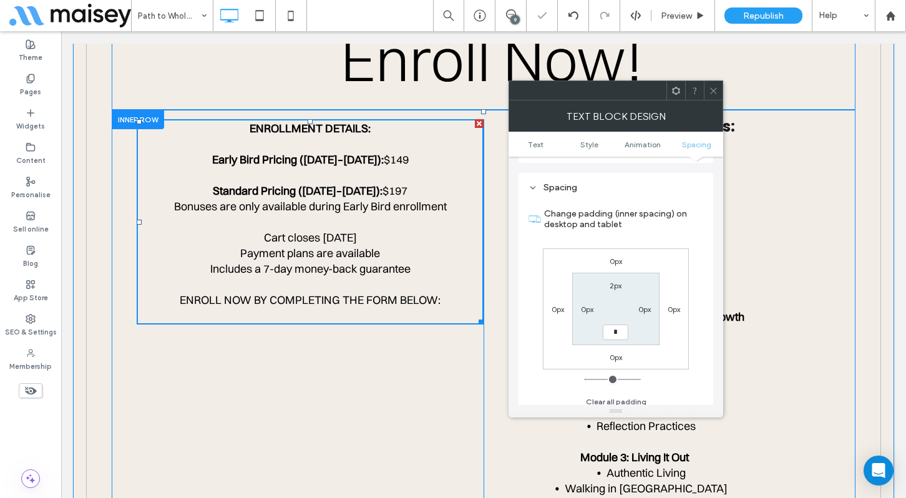
type input "*"
type input "***"
click at [710, 89] on icon at bounding box center [713, 90] width 9 height 9
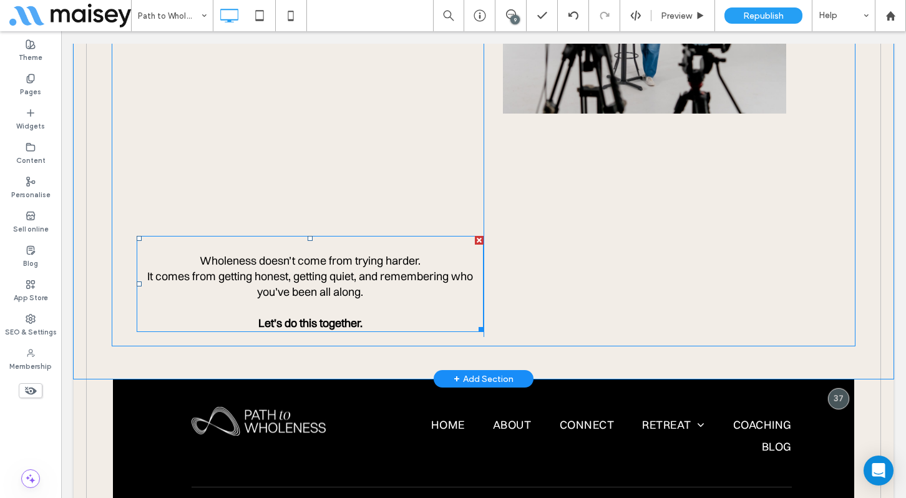
scroll to position [4744, 0]
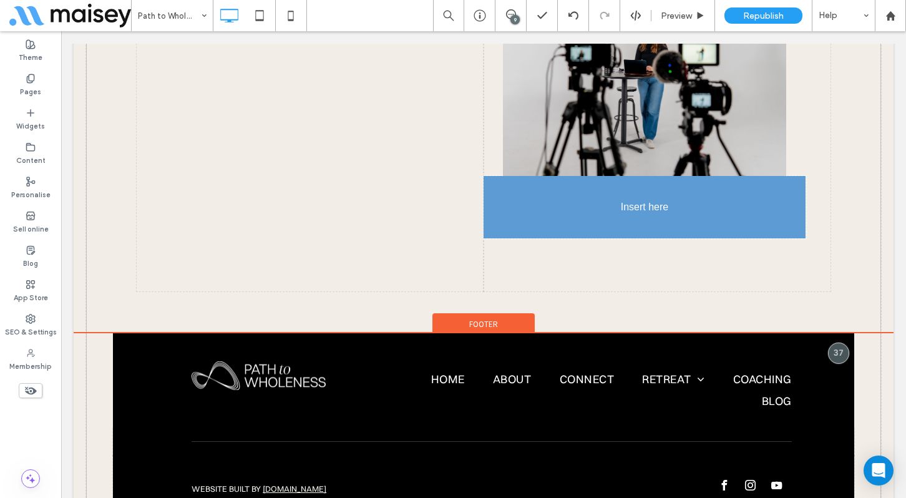
drag, startPoint x: 307, startPoint y: 254, endPoint x: 592, endPoint y: 212, distance: 288.4
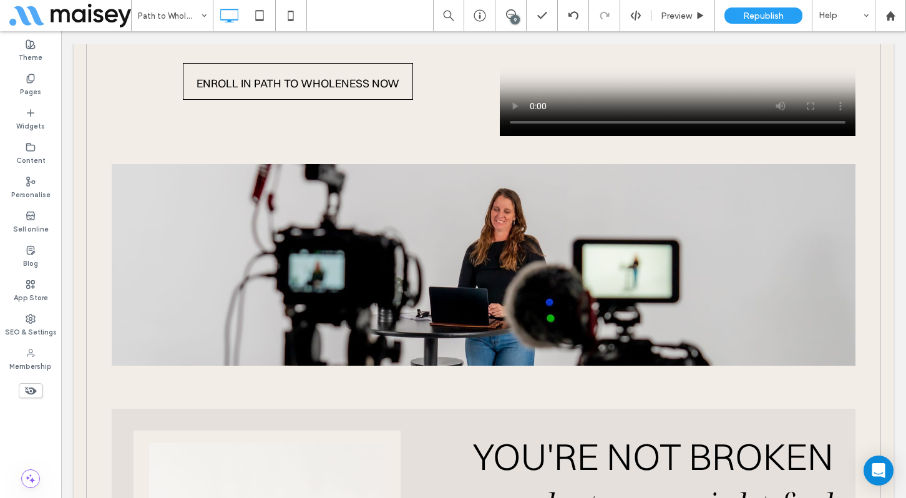
scroll to position [0, 0]
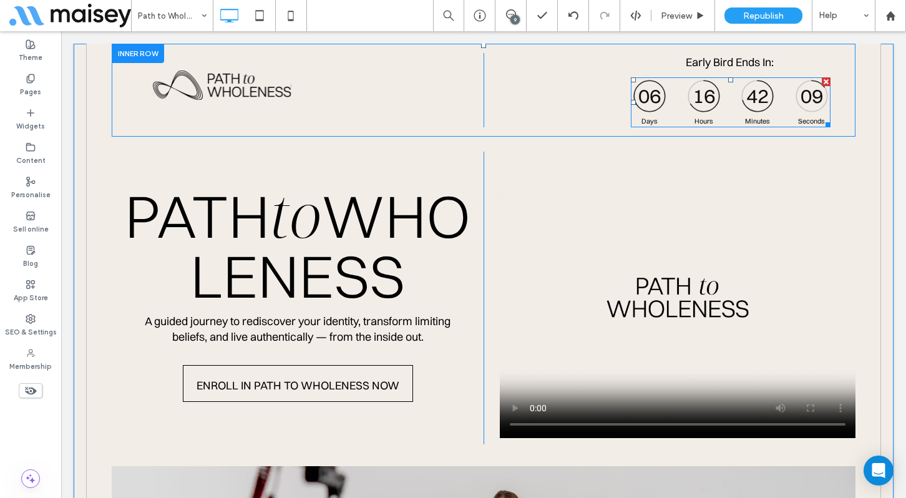
click at [724, 97] on div "06 16 42 09" at bounding box center [730, 96] width 197 height 35
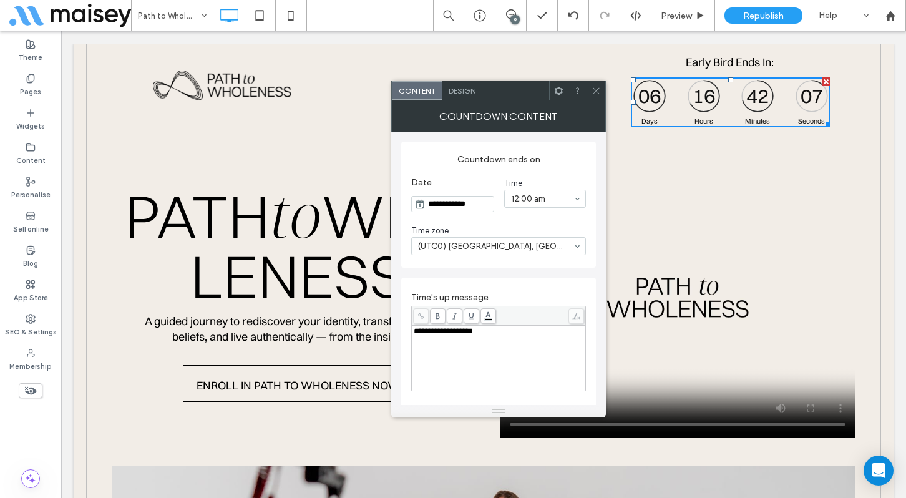
click at [596, 89] on icon at bounding box center [596, 90] width 9 height 9
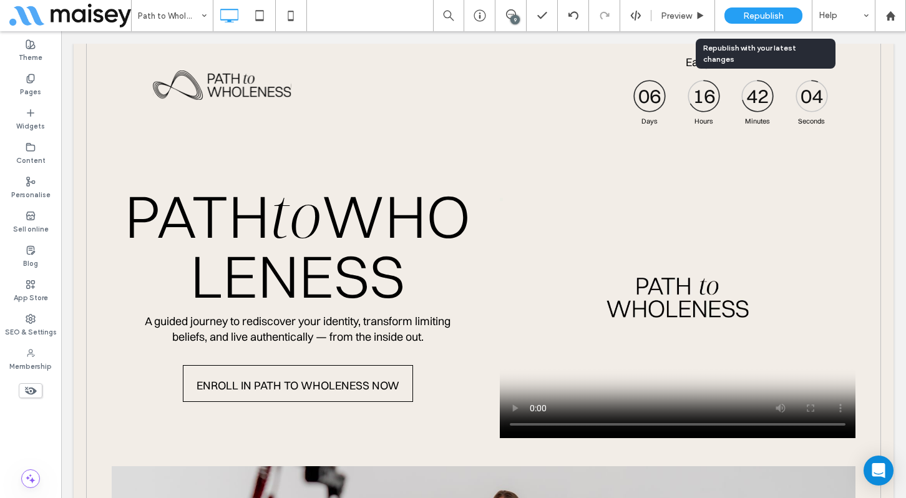
click at [751, 22] on div "Republish" at bounding box center [764, 15] width 78 height 16
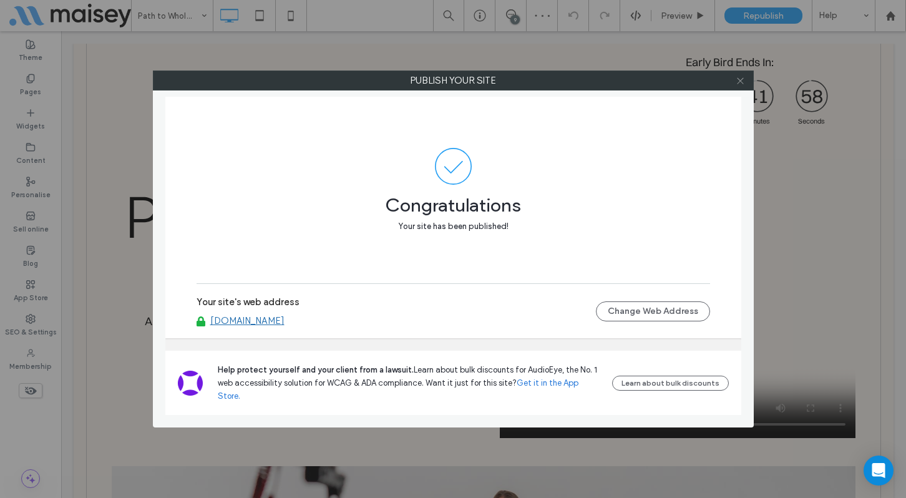
click at [740, 82] on icon at bounding box center [740, 80] width 9 height 9
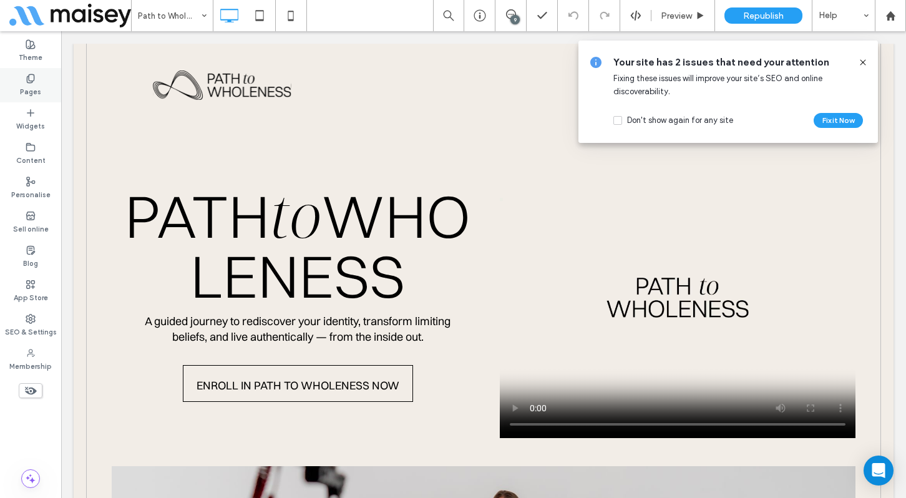
drag, startPoint x: 41, startPoint y: 86, endPoint x: 23, endPoint y: 145, distance: 62.4
click at [41, 86] on div "Pages" at bounding box center [30, 85] width 61 height 34
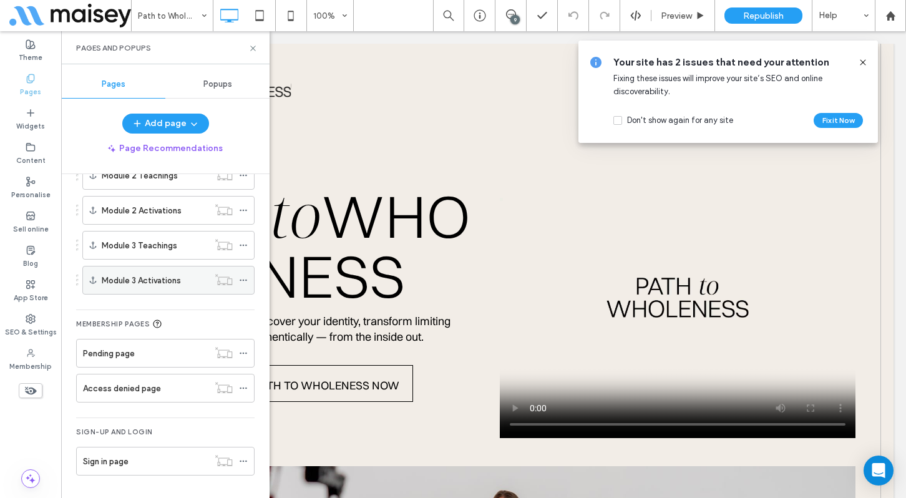
scroll to position [555, 0]
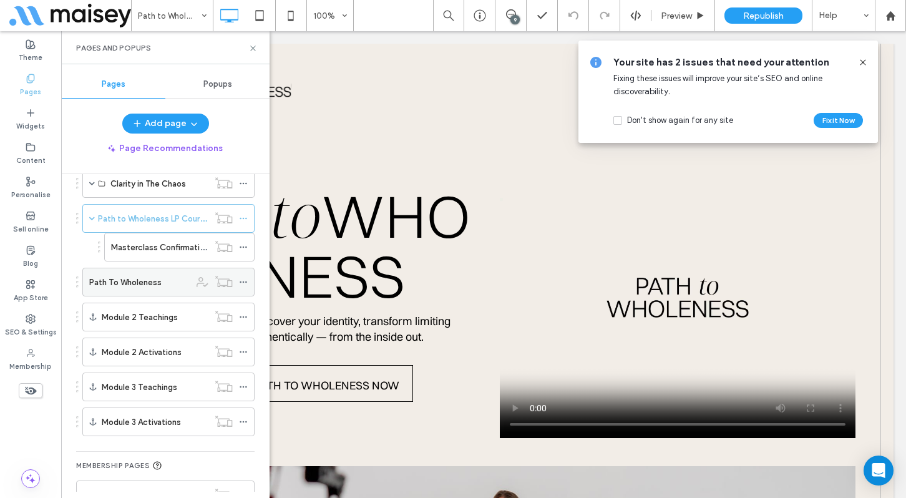
click at [146, 279] on label "Path To Wholeness" at bounding box center [125, 282] width 72 height 22
click at [253, 48] on div "Path To Wholeness 100% 9 Preview Republish Help Site Comments Site Comments Aut…" at bounding box center [453, 249] width 906 height 498
click at [254, 42] on div "Pages and Popups" at bounding box center [165, 47] width 208 height 33
click at [253, 47] on icon at bounding box center [252, 48] width 9 height 9
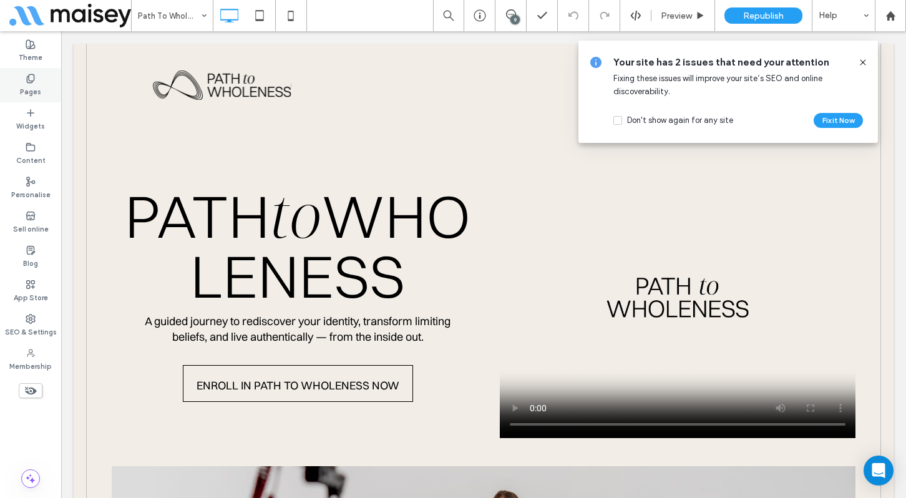
click at [30, 87] on label "Pages" at bounding box center [30, 91] width 21 height 14
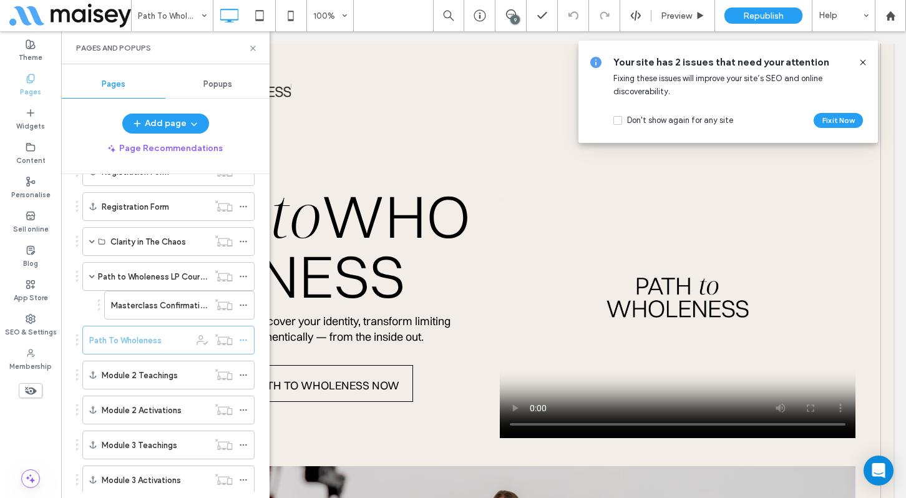
scroll to position [498, 0]
click at [177, 281] on label "Path to Wholeness LP Course" at bounding box center [153, 276] width 111 height 22
click at [253, 47] on div at bounding box center [453, 249] width 906 height 498
click at [253, 47] on use at bounding box center [252, 48] width 5 height 5
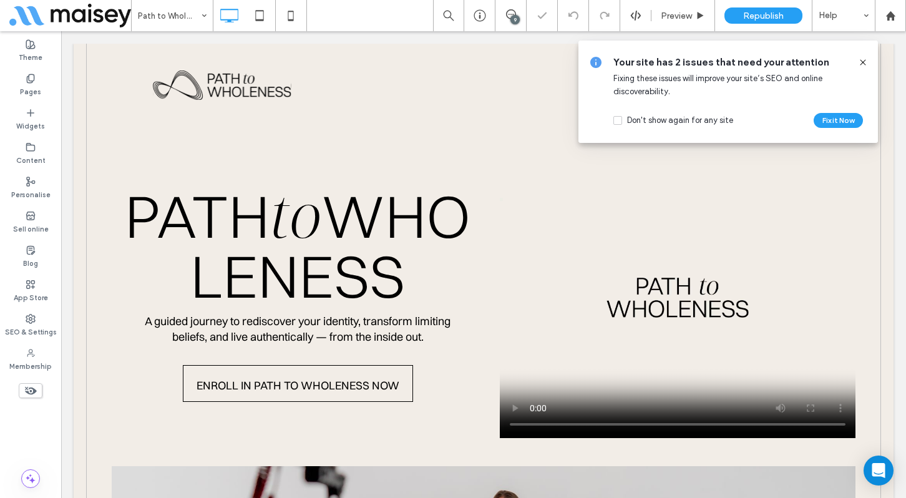
click at [864, 61] on use at bounding box center [863, 62] width 6 height 6
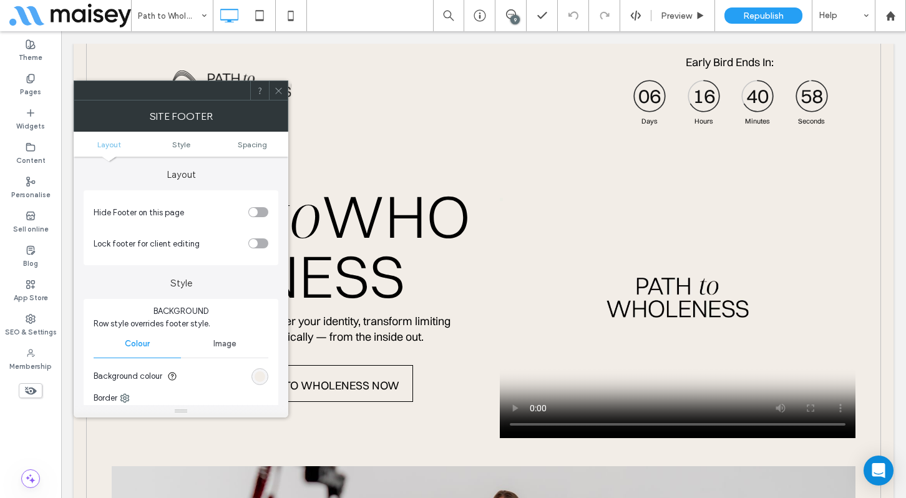
click at [259, 214] on div "toggle" at bounding box center [258, 212] width 20 height 10
click at [278, 91] on icon at bounding box center [278, 90] width 9 height 9
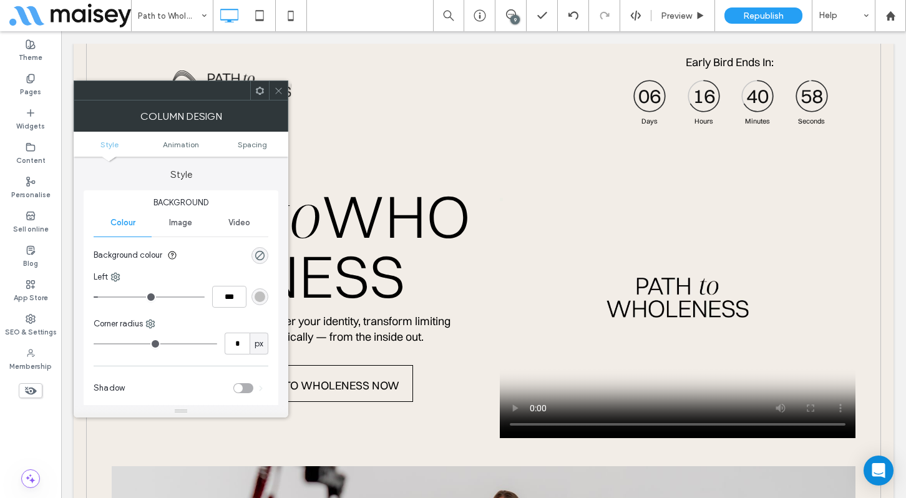
click at [281, 87] on use at bounding box center [278, 90] width 6 height 6
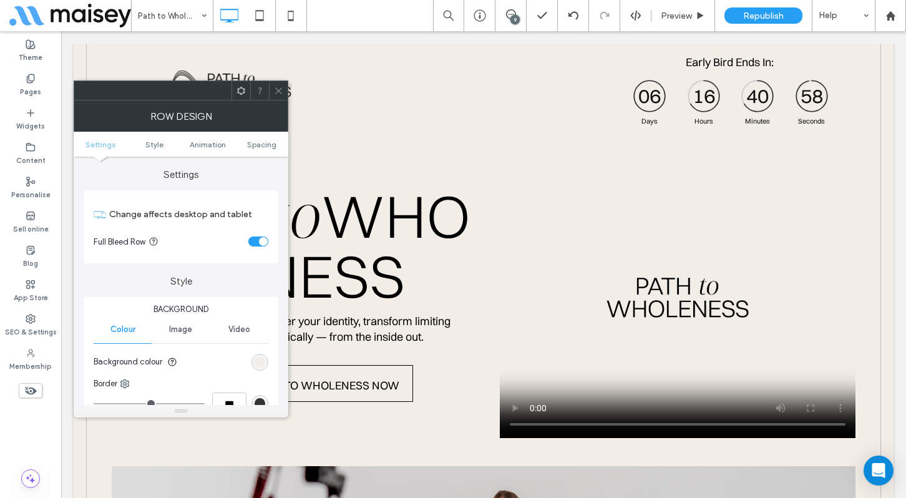
click at [263, 139] on ul "Settings Style Animation Spacing" at bounding box center [181, 144] width 215 height 25
click at [260, 149] on ul "Settings Style Animation Spacing" at bounding box center [181, 144] width 215 height 25
click at [263, 147] on span "Spacing" at bounding box center [261, 144] width 29 height 9
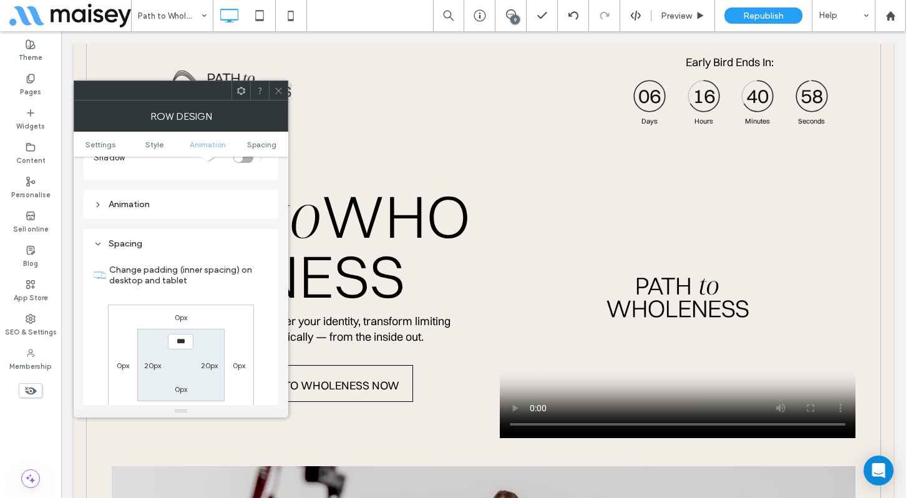
scroll to position [353, 0]
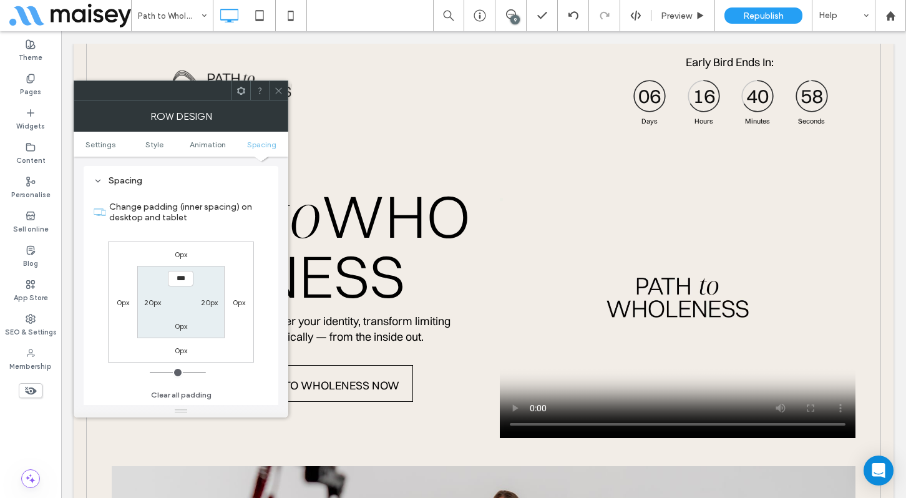
click at [182, 328] on label "0px" at bounding box center [181, 325] width 12 height 9
type input "***"
type input "*****"
click at [274, 82] on span at bounding box center [278, 90] width 9 height 19
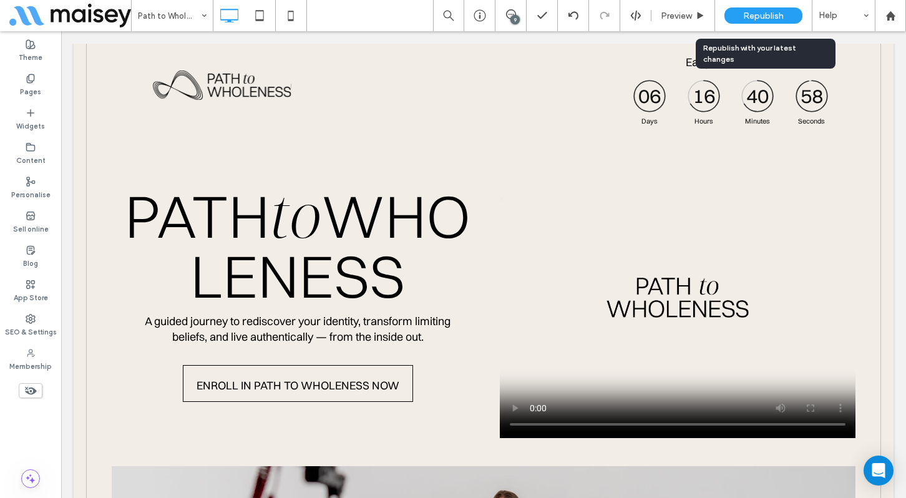
click at [755, 17] on span "Republish" at bounding box center [763, 16] width 41 height 11
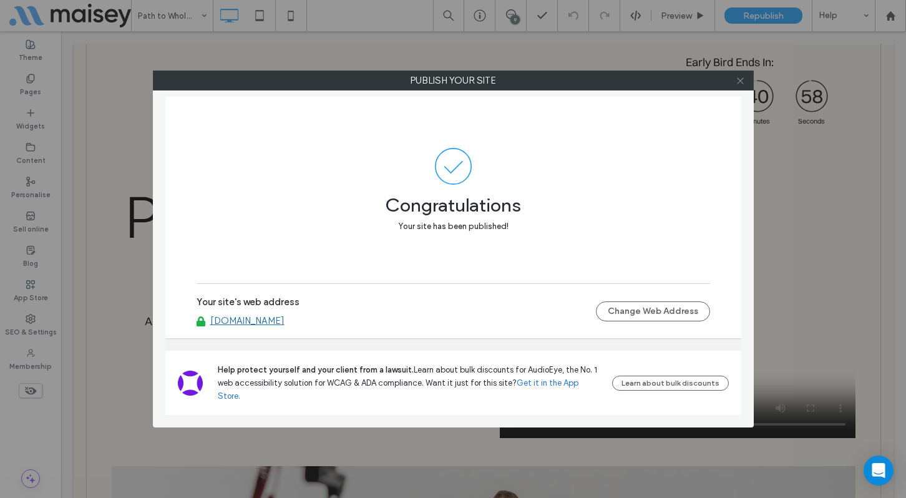
click at [741, 81] on icon at bounding box center [740, 80] width 9 height 9
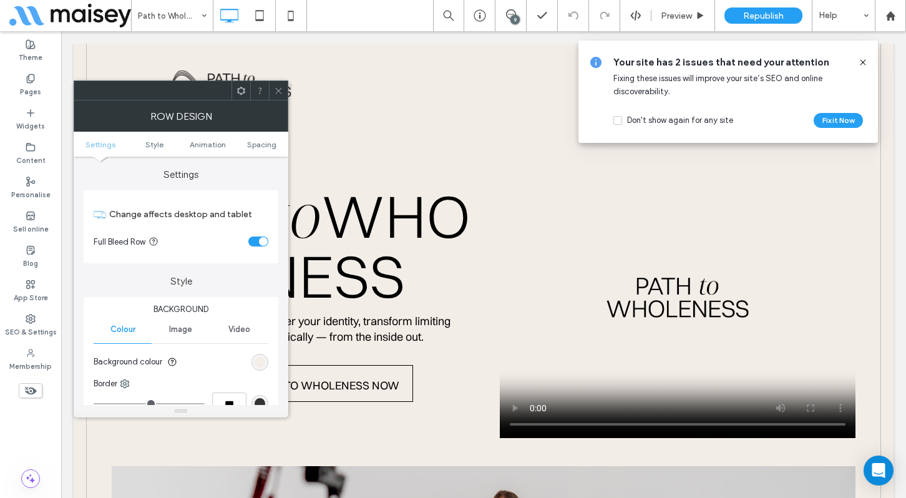
click at [276, 98] on span at bounding box center [278, 90] width 9 height 19
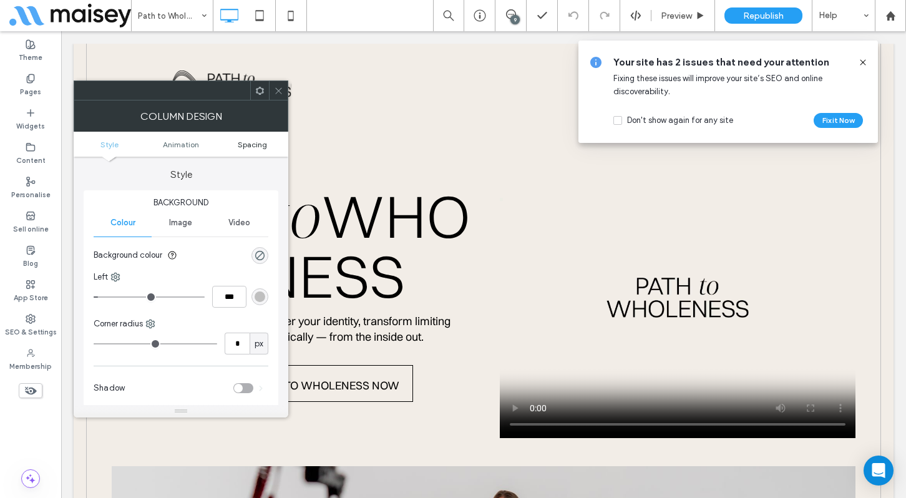
click at [251, 142] on span "Spacing" at bounding box center [252, 144] width 29 height 9
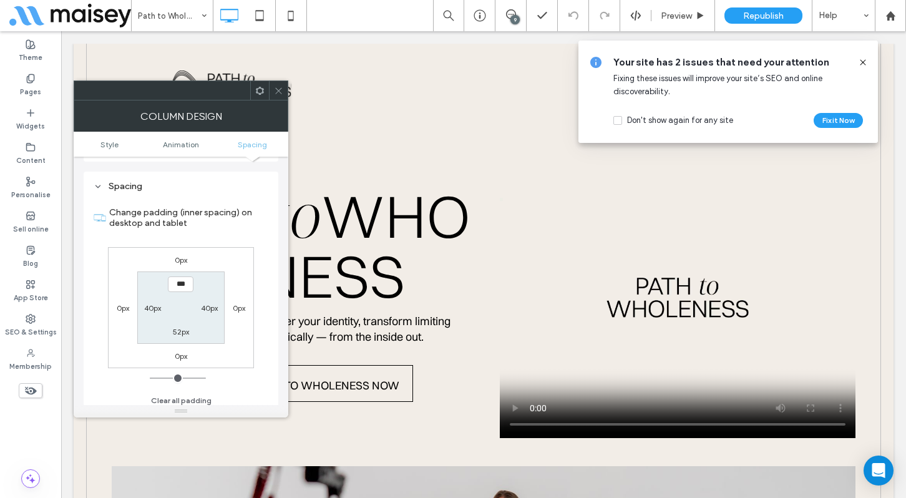
scroll to position [293, 0]
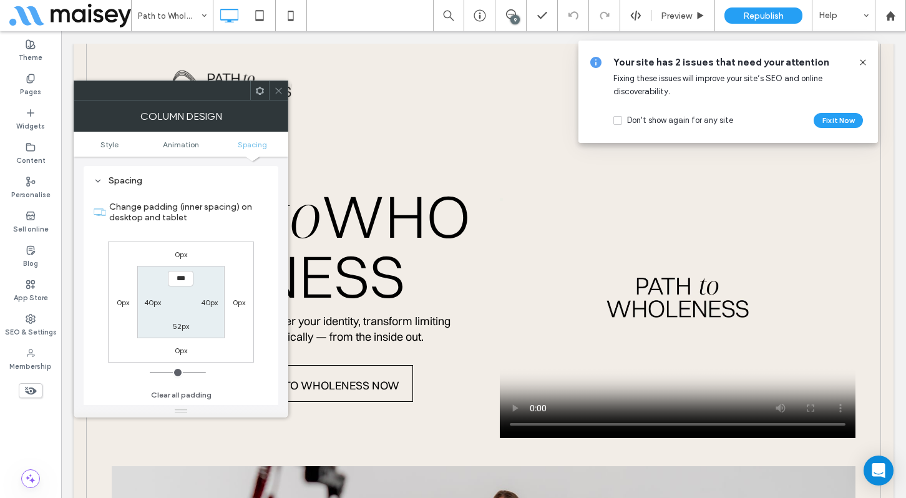
click at [181, 328] on label "52px" at bounding box center [181, 325] width 16 height 9
type input "**"
type input "***"
type input "*"
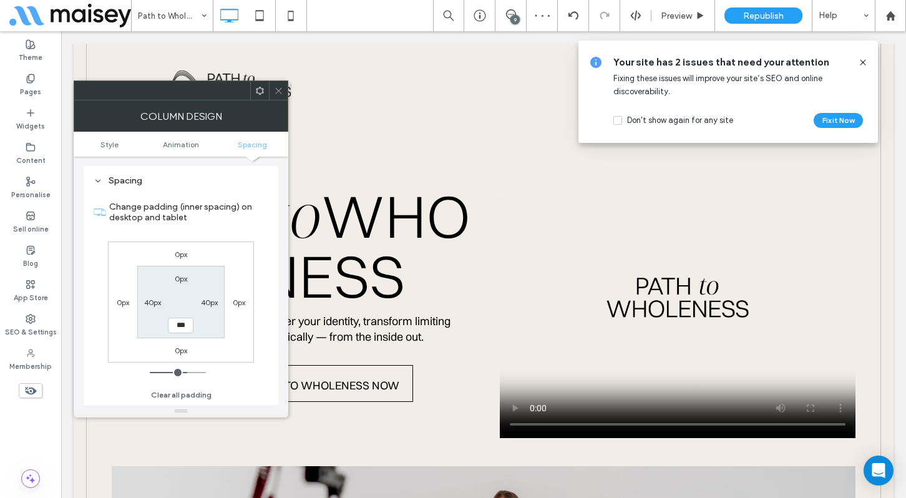
type input "***"
type input "*****"
click at [279, 89] on icon at bounding box center [278, 90] width 9 height 9
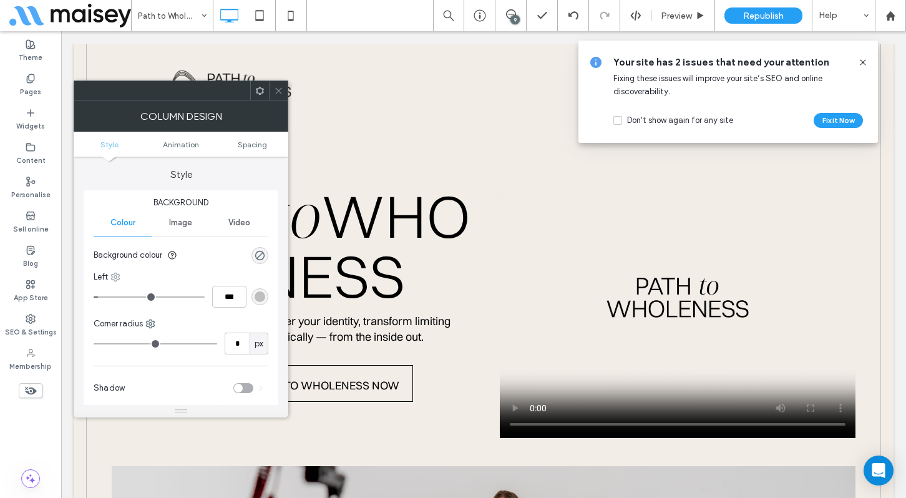
click at [115, 275] on icon at bounding box center [115, 277] width 10 height 10
click at [144, 352] on span "Bottom" at bounding box center [150, 352] width 26 height 12
type input "*"
click at [226, 300] on input "***" at bounding box center [229, 297] width 34 height 22
type input "*"
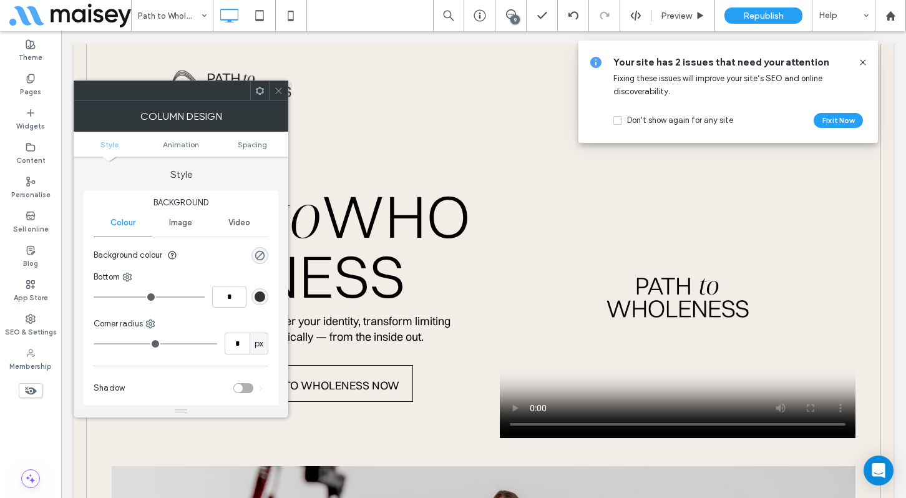
type input "*"
type input "***"
click at [265, 298] on div "rgb(51, 51, 51)" at bounding box center [260, 296] width 17 height 17
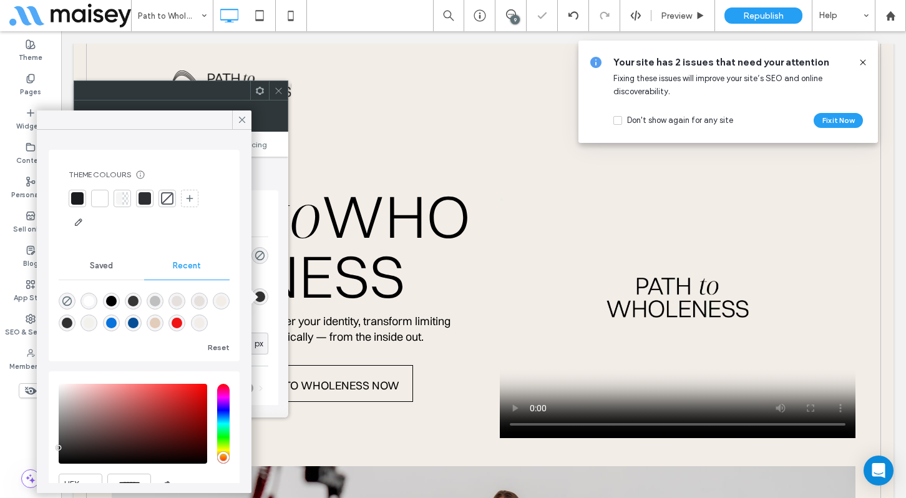
click at [182, 300] on div "rgba(229, 224, 221, 1)" at bounding box center [177, 301] width 11 height 11
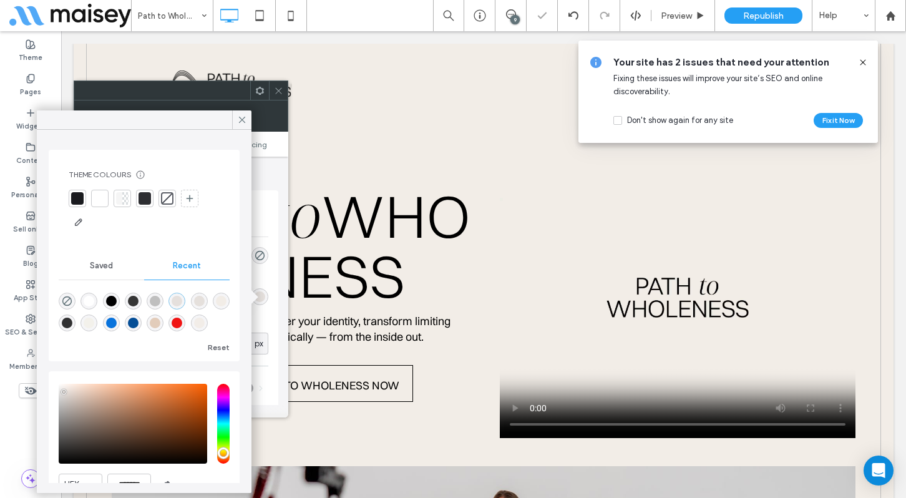
type input "*******"
click at [245, 116] on icon at bounding box center [242, 119] width 11 height 11
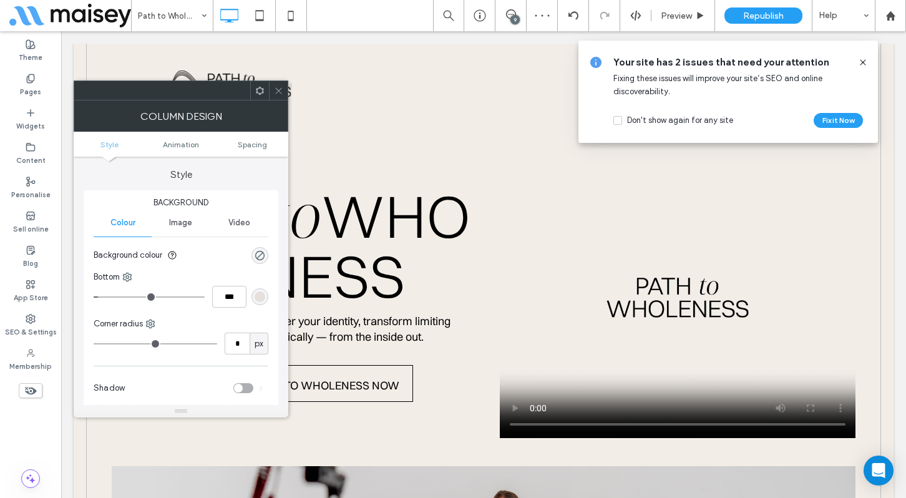
click at [273, 90] on div at bounding box center [278, 90] width 19 height 19
click at [129, 275] on icon at bounding box center [127, 277] width 10 height 10
click at [149, 395] on span "Left" at bounding box center [156, 400] width 14 height 12
click at [261, 301] on div "rgb(191, 191, 191)" at bounding box center [260, 296] width 11 height 11
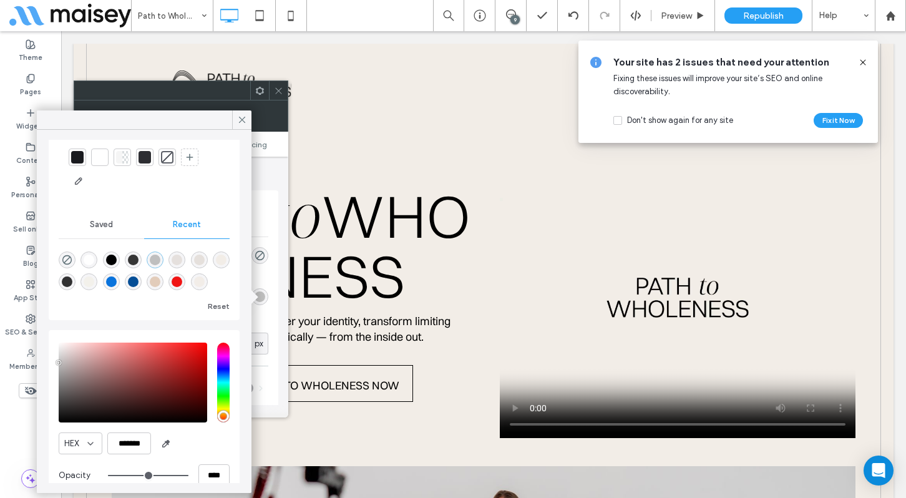
scroll to position [42, 0]
click at [142, 448] on input "*******" at bounding box center [129, 443] width 44 height 22
click at [240, 117] on icon at bounding box center [242, 119] width 11 height 11
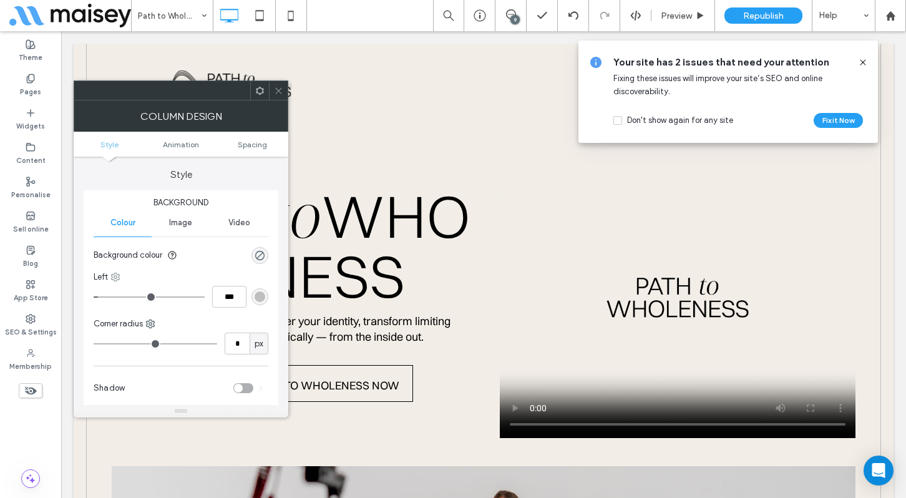
click at [117, 278] on use at bounding box center [116, 277] width 8 height 8
click at [144, 353] on span "Bottom" at bounding box center [150, 352] width 26 height 12
click at [260, 298] on div "rgb(229, 224, 221)" at bounding box center [260, 296] width 11 height 11
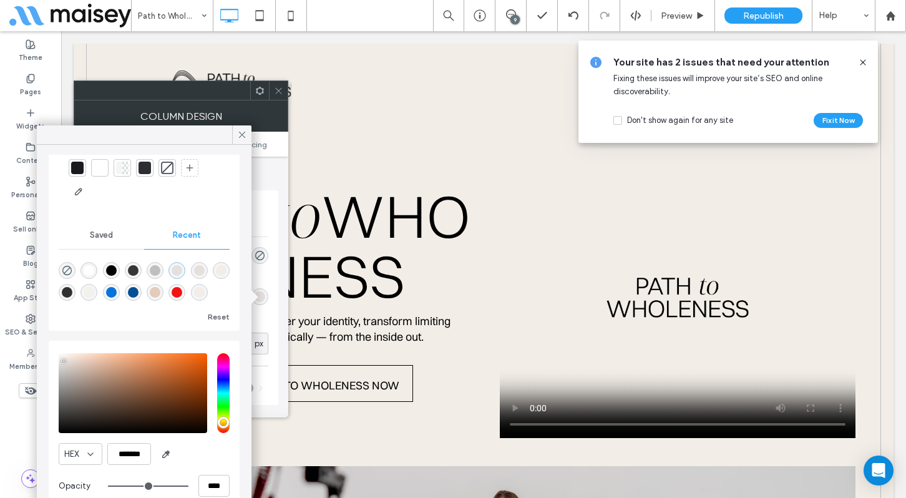
scroll to position [60, 0]
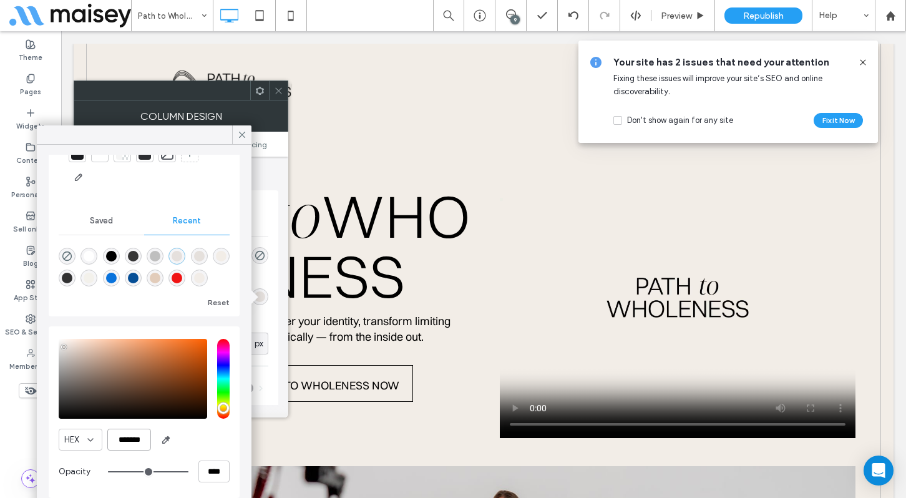
click at [130, 440] on input "*******" at bounding box center [129, 440] width 44 height 22
paste input "color picker textbox"
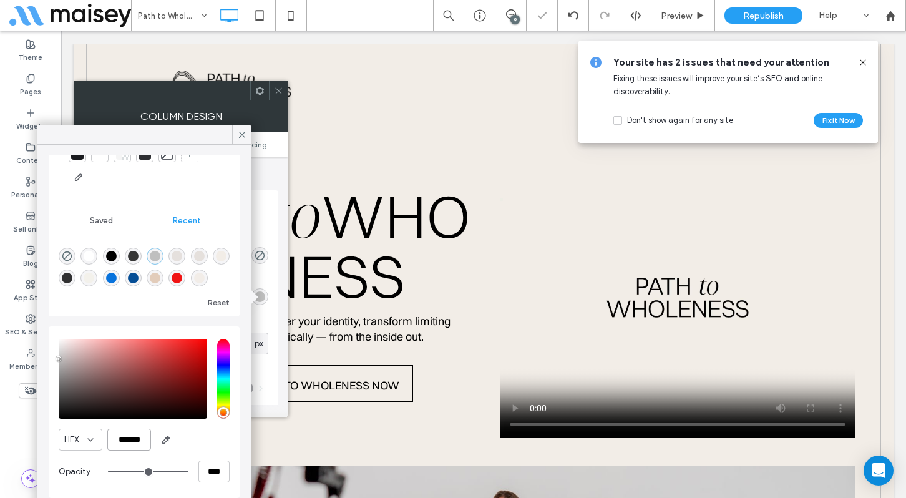
type input "*******"
click at [225, 437] on div "HEX *******" at bounding box center [144, 440] width 171 height 22
click at [238, 135] on icon at bounding box center [242, 134] width 11 height 11
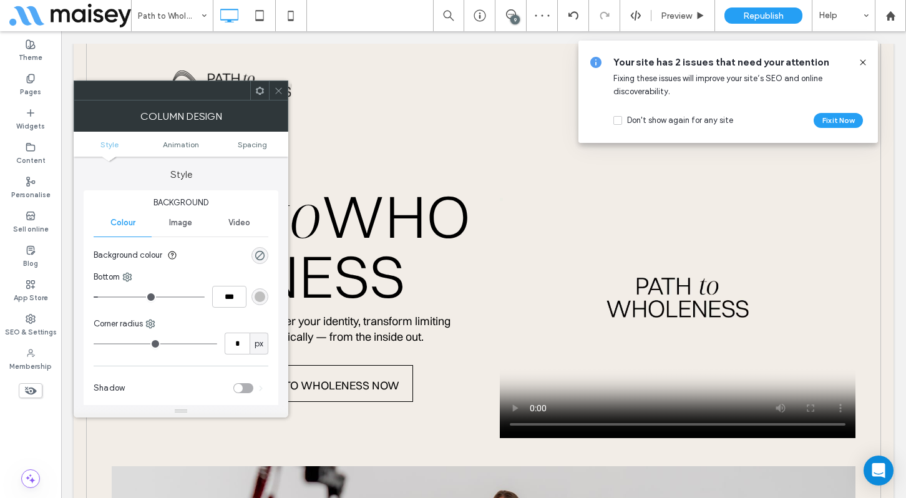
click at [284, 90] on div at bounding box center [278, 90] width 19 height 19
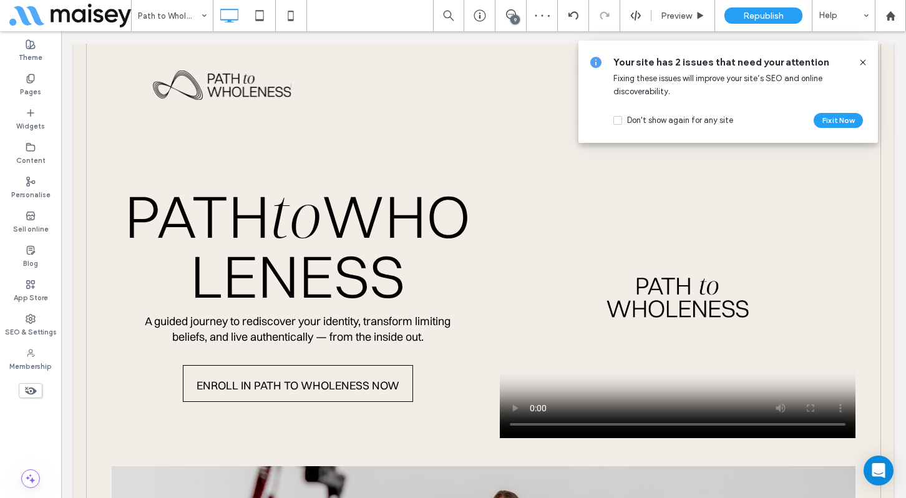
click at [864, 60] on icon at bounding box center [863, 62] width 10 height 10
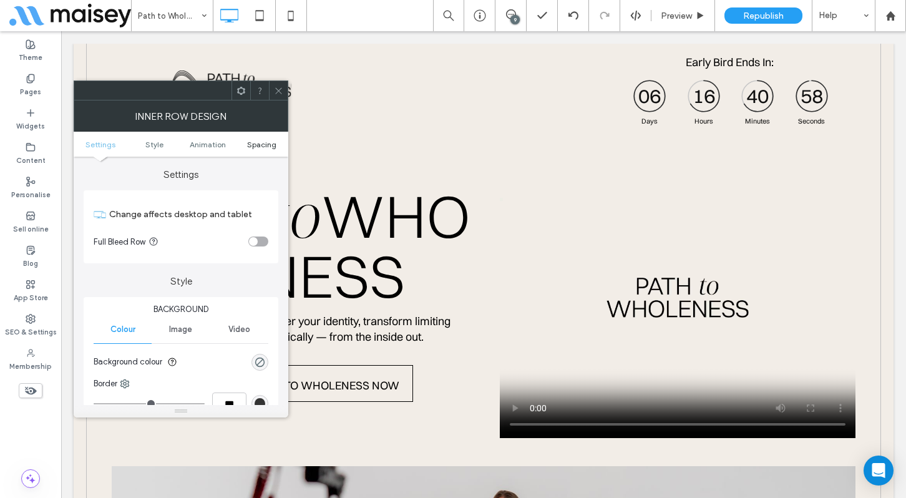
click at [261, 145] on span "Spacing" at bounding box center [261, 144] width 29 height 9
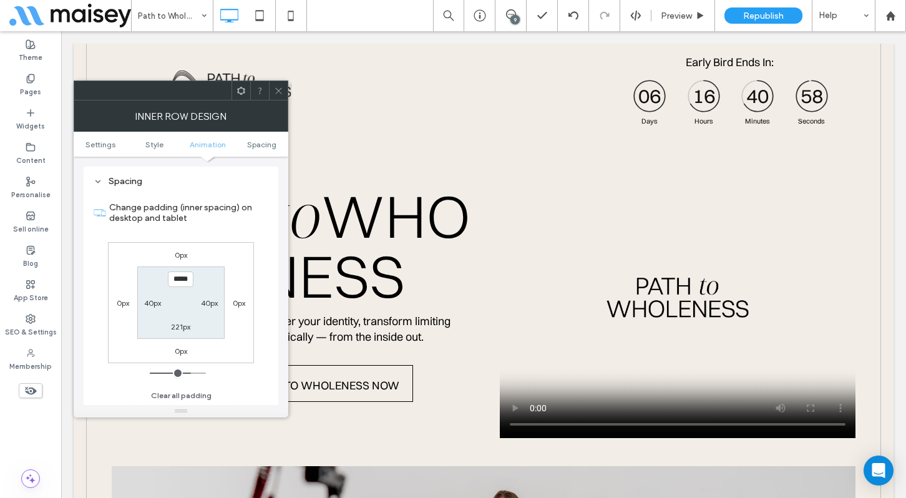
scroll to position [400, 0]
click at [182, 328] on label "221px" at bounding box center [180, 325] width 19 height 9
type input "***"
type input "*"
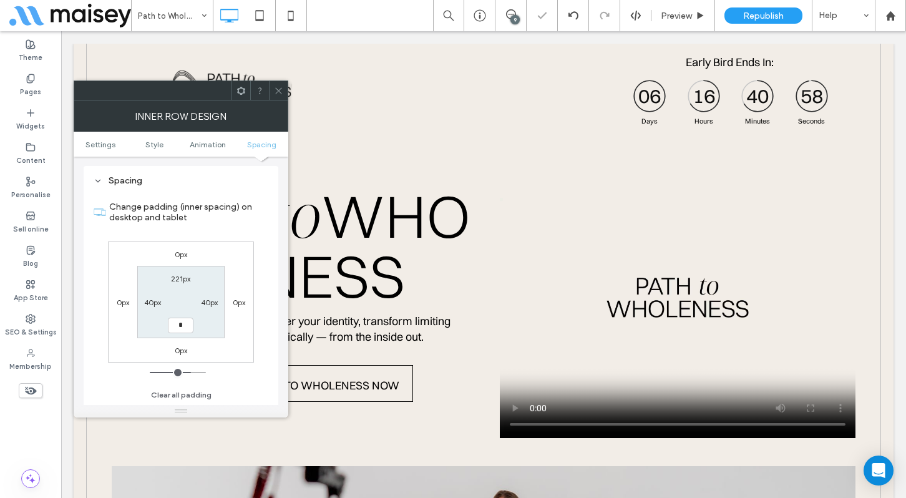
type input "***"
click at [277, 93] on icon at bounding box center [278, 90] width 9 height 9
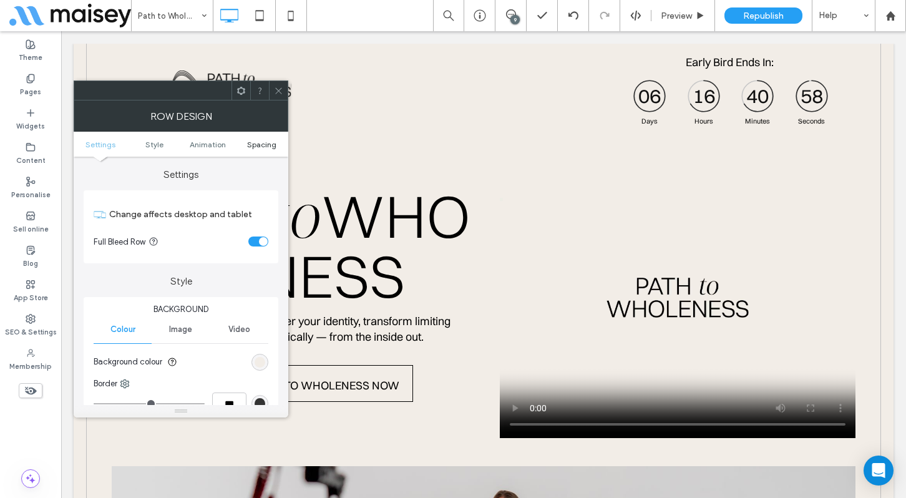
click at [260, 144] on span "Spacing" at bounding box center [261, 144] width 29 height 9
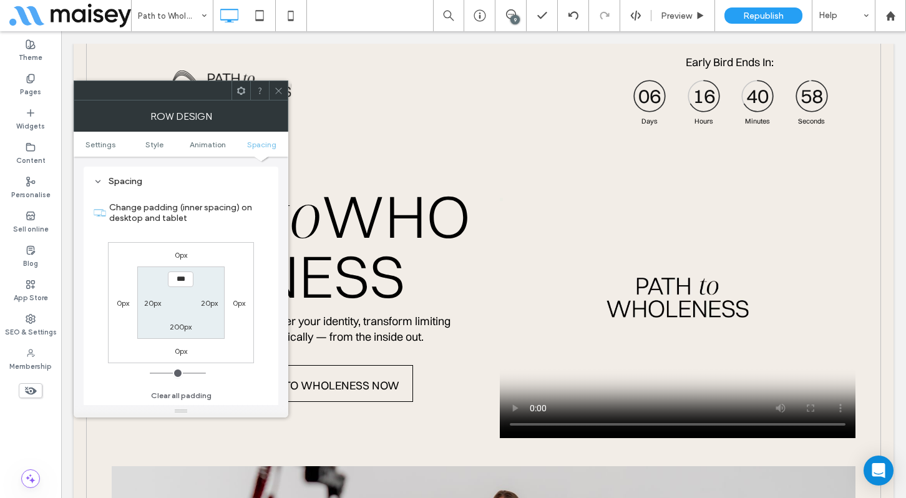
scroll to position [353, 0]
click at [276, 89] on icon at bounding box center [278, 90] width 9 height 9
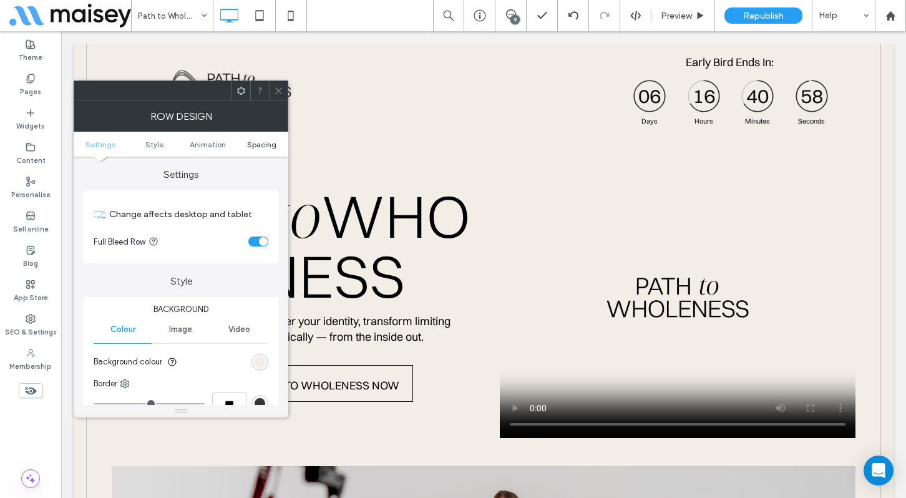
click at [265, 143] on span "Spacing" at bounding box center [261, 144] width 29 height 9
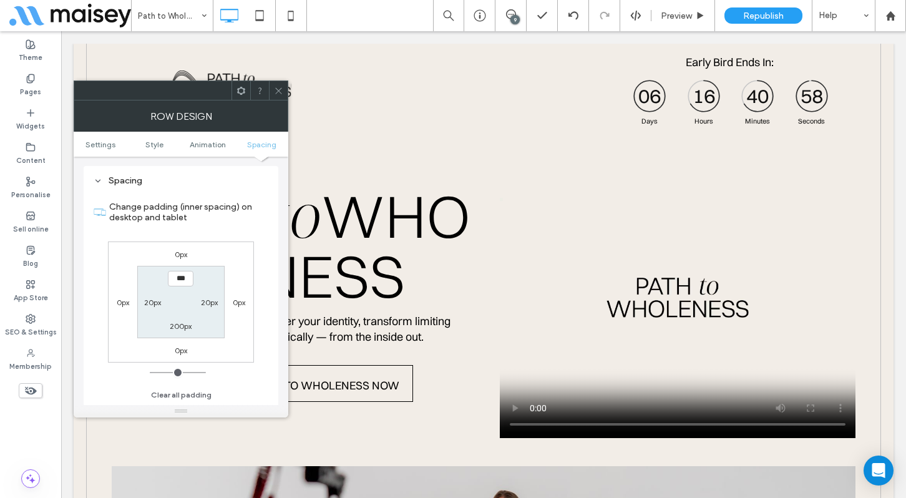
click at [182, 328] on label "200px" at bounding box center [181, 325] width 22 height 9
type input "***"
type input "*"
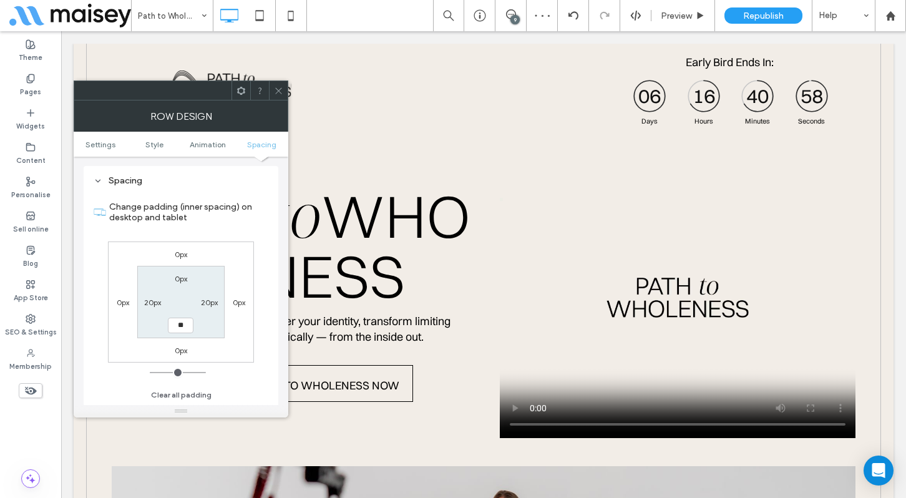
type input "**"
type input "*"
type input "**"
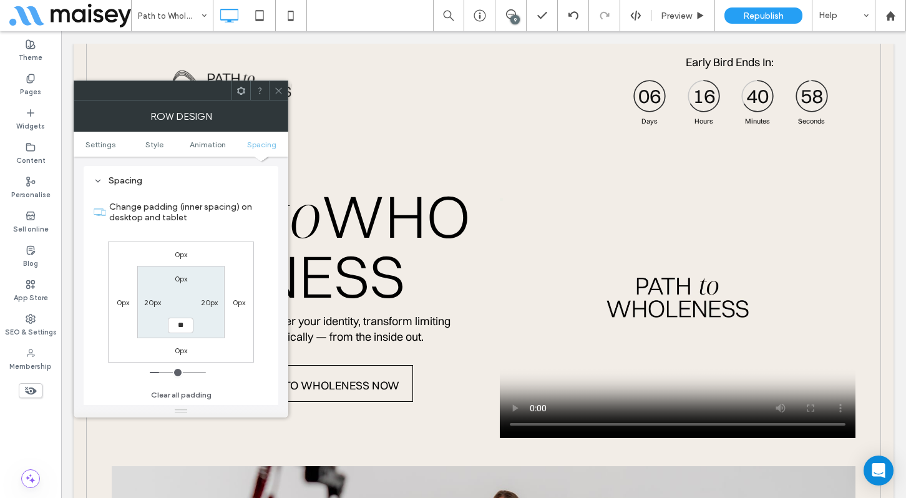
type input "****"
click at [276, 89] on icon at bounding box center [278, 90] width 9 height 9
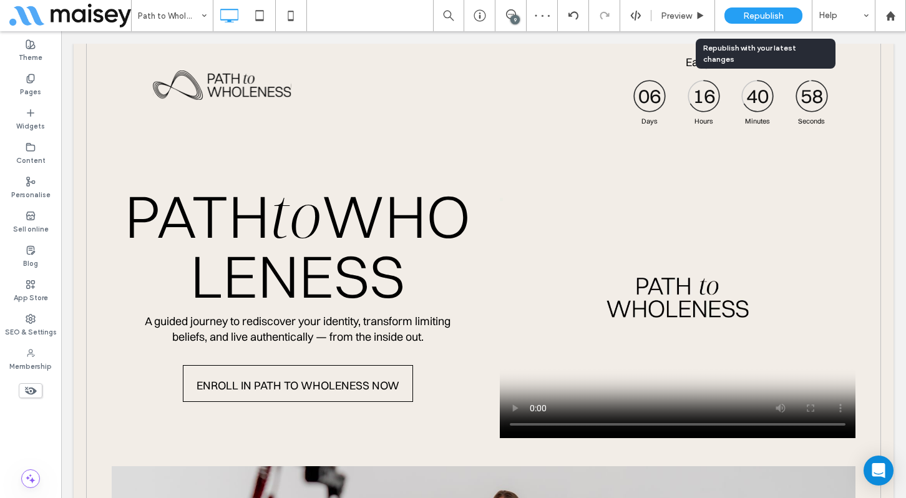
click at [764, 18] on span "Republish" at bounding box center [763, 16] width 41 height 11
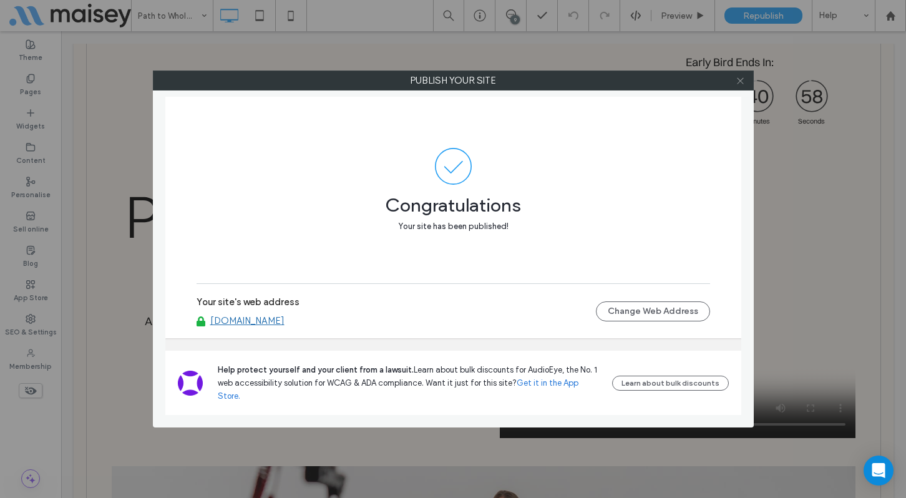
click at [740, 84] on icon at bounding box center [740, 80] width 9 height 9
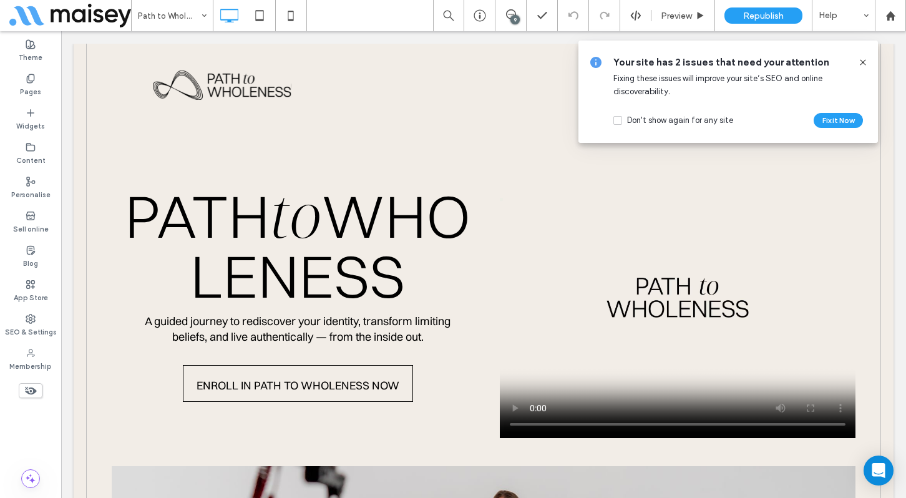
click at [863, 61] on icon at bounding box center [863, 62] width 10 height 10
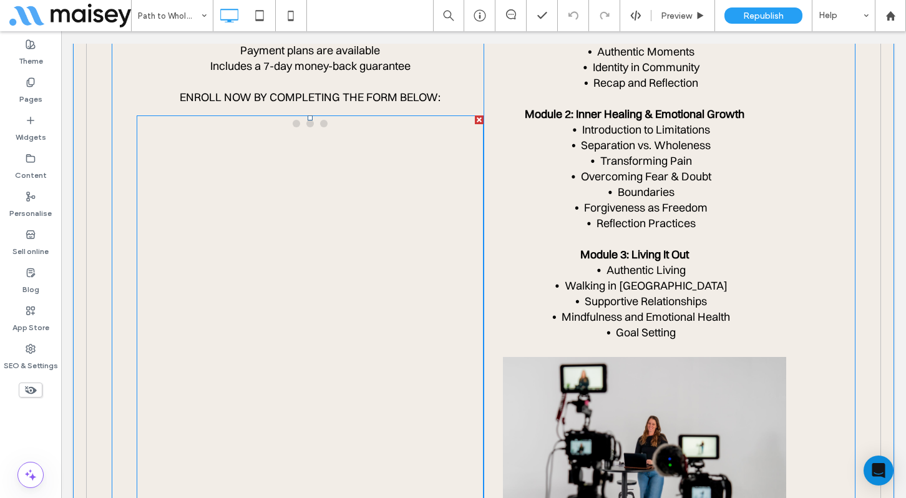
scroll to position [4475, 0]
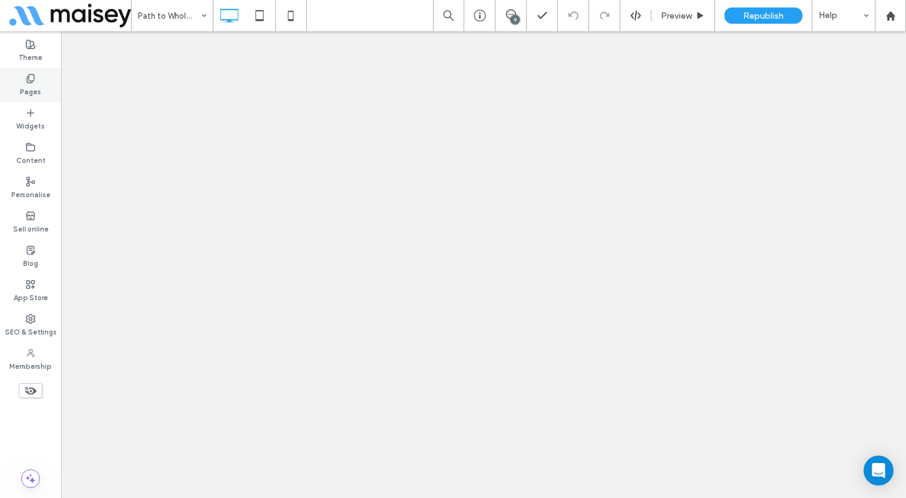
click at [31, 84] on label "Pages" at bounding box center [30, 91] width 21 height 14
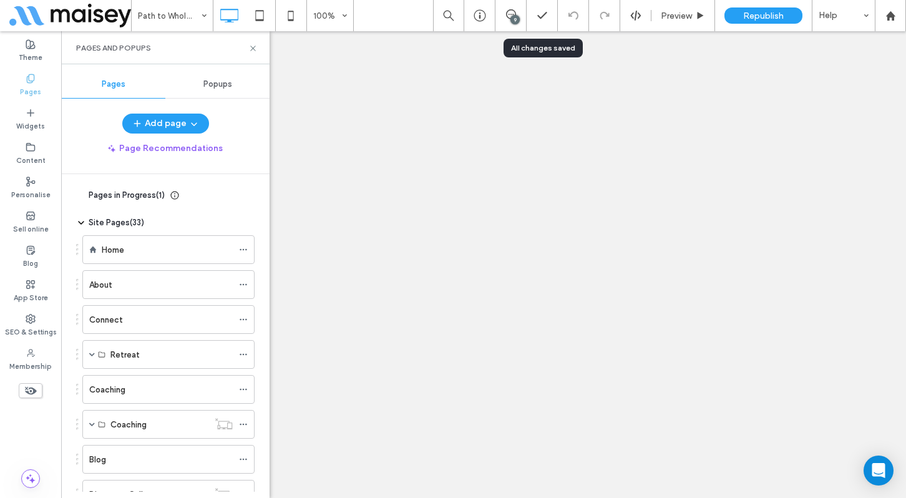
click at [33, 85] on label "Pages" at bounding box center [30, 91] width 21 height 14
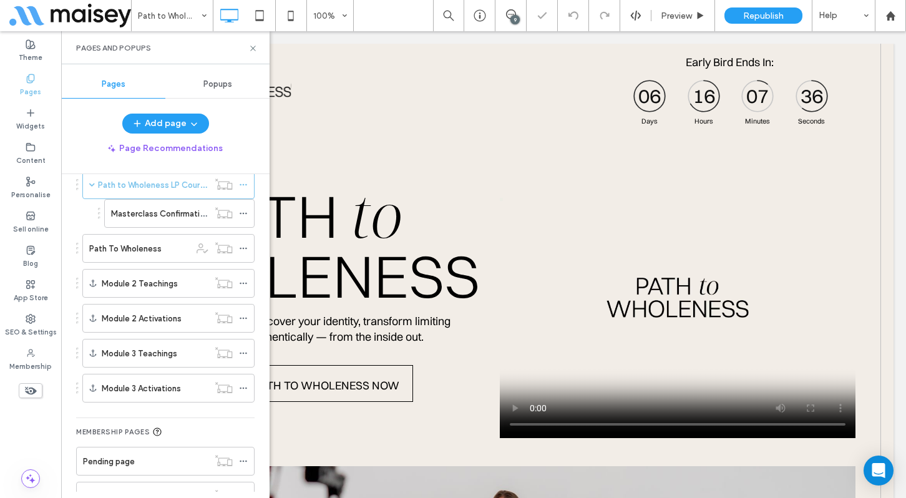
scroll to position [533, 0]
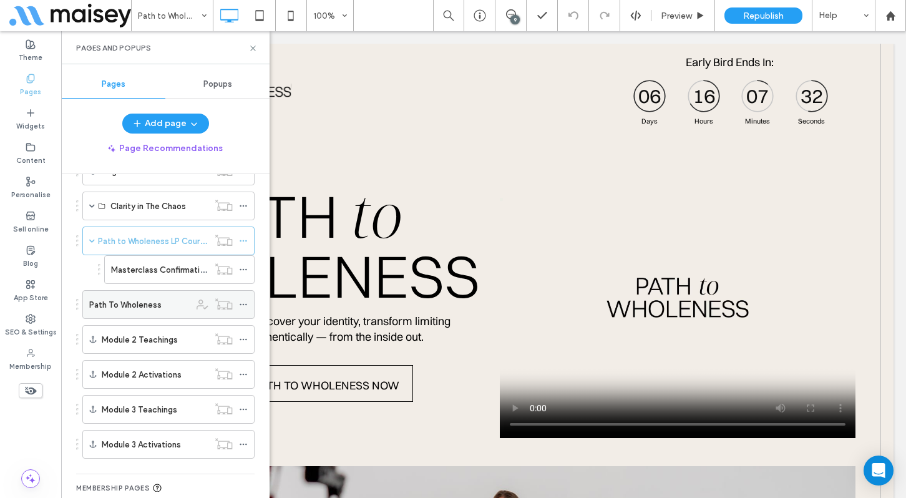
click at [145, 301] on label "Path To Wholeness" at bounding box center [125, 305] width 72 height 22
click at [253, 48] on div at bounding box center [453, 249] width 906 height 498
click at [252, 47] on use at bounding box center [252, 48] width 5 height 5
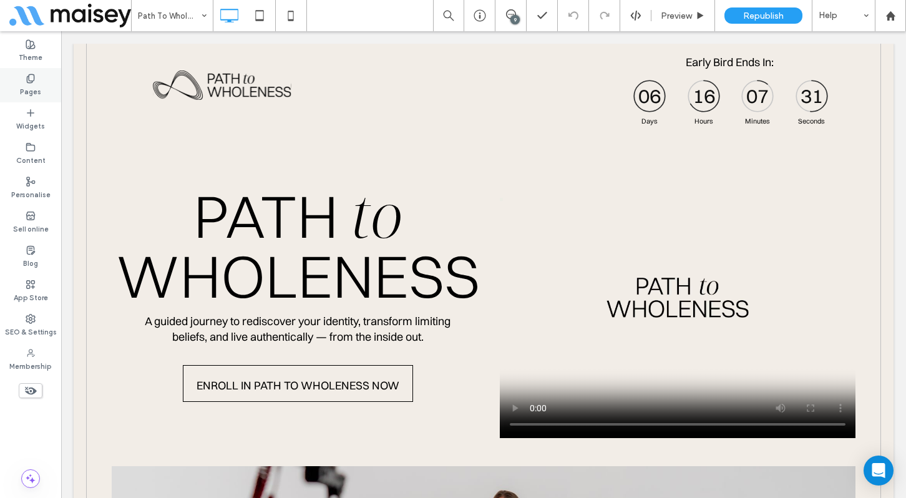
click at [26, 92] on label "Pages" at bounding box center [30, 91] width 21 height 14
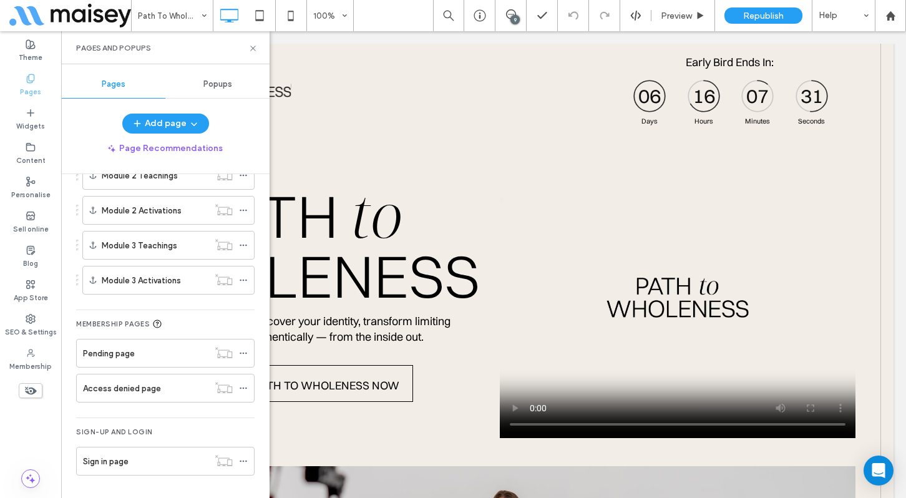
scroll to position [650, 0]
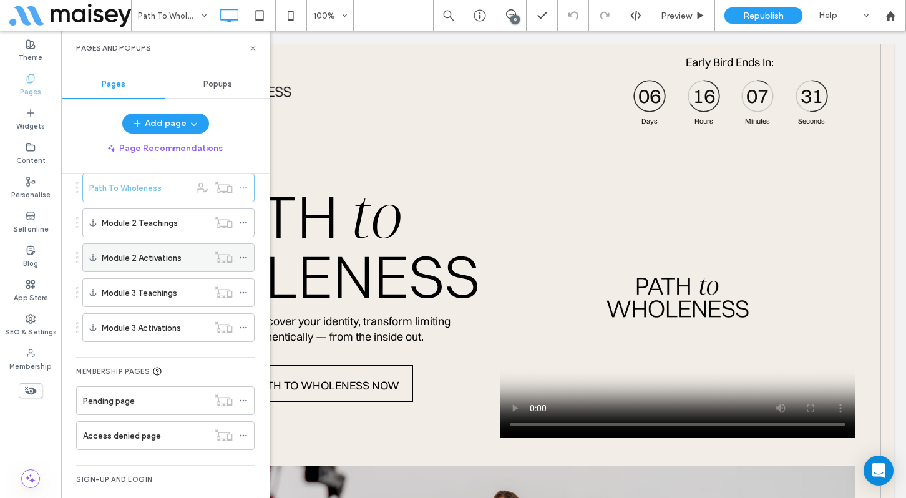
click at [244, 258] on use at bounding box center [243, 258] width 7 height 2
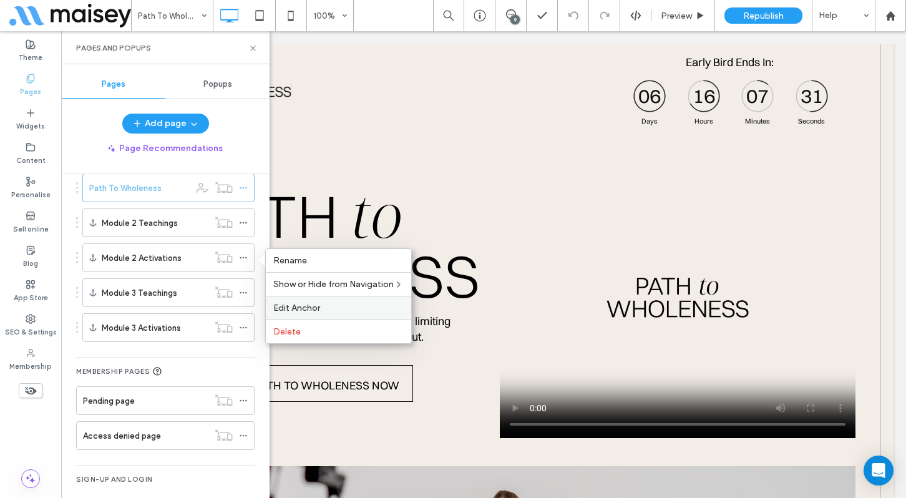
click at [296, 303] on span "Edit Anchor" at bounding box center [296, 308] width 47 height 11
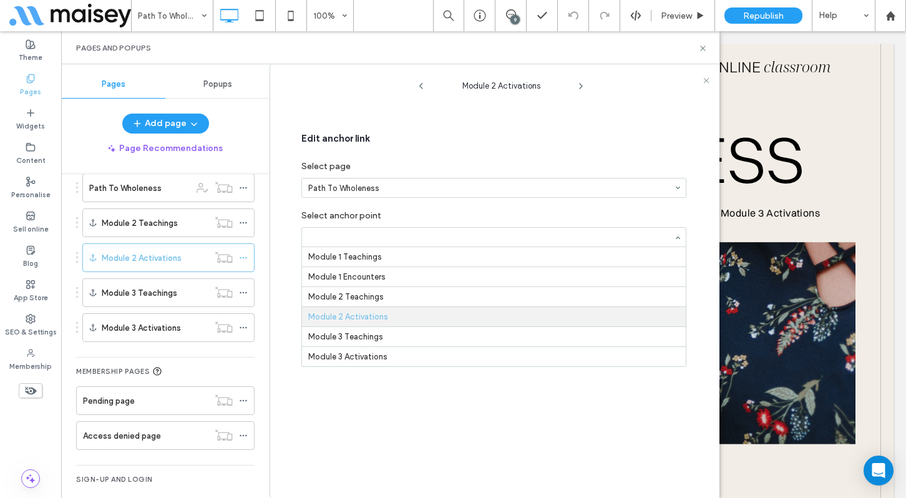
scroll to position [2874, 0]
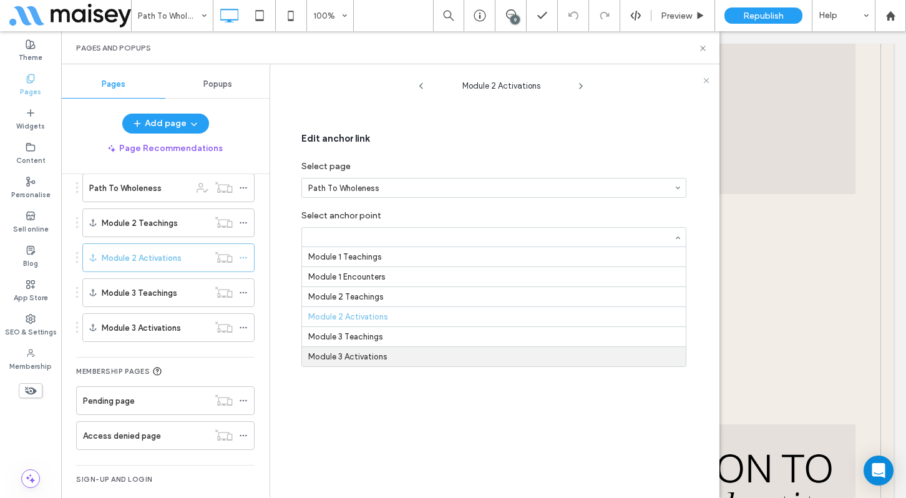
click at [366, 408] on div "Module 2 Activations Edit anchor link Select page Path To Wholeness Select anch…" at bounding box center [501, 285] width 437 height 428
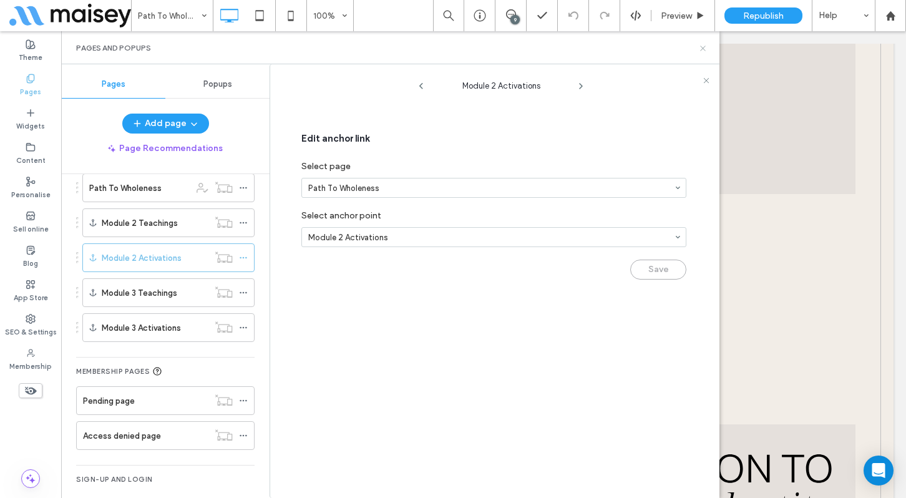
click at [701, 46] on icon at bounding box center [702, 48] width 9 height 9
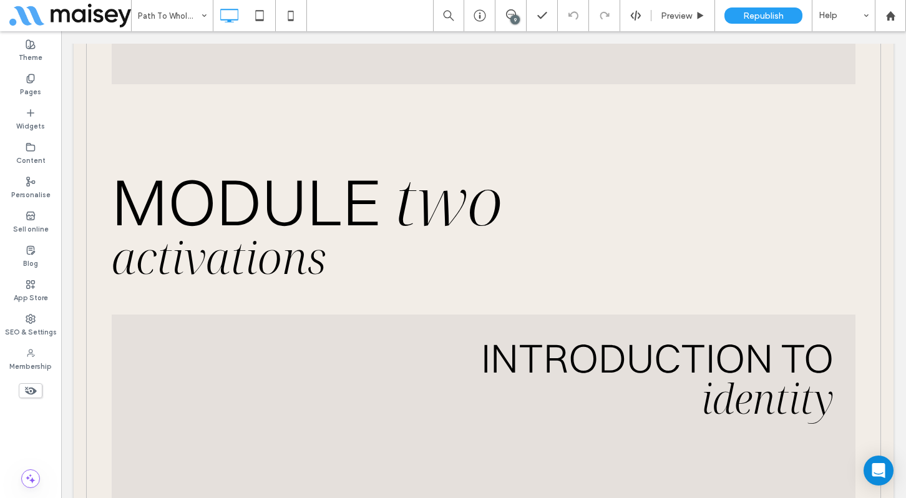
scroll to position [8212, 0]
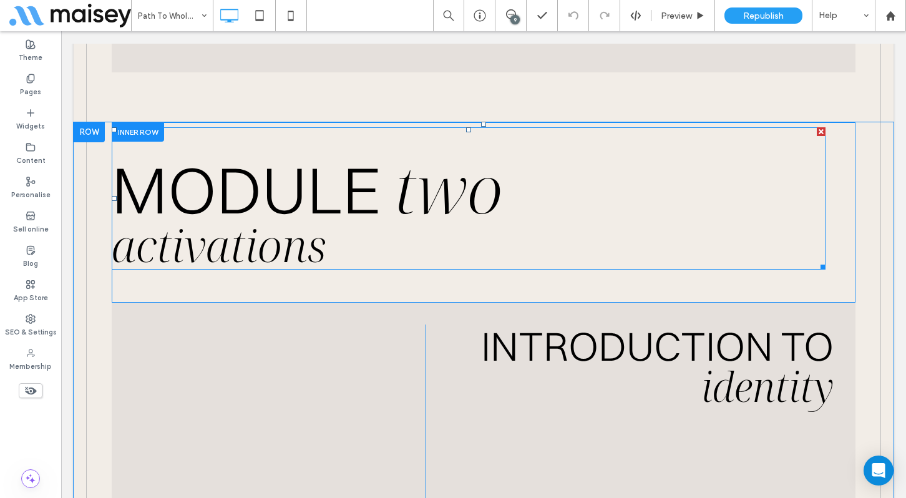
click at [353, 254] on h1 "activations" at bounding box center [469, 245] width 714 height 46
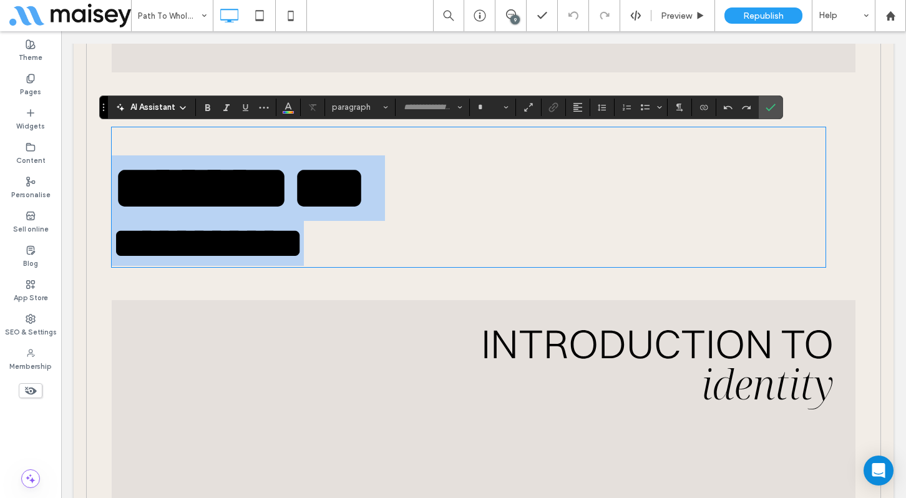
click at [327, 254] on h1 "**********" at bounding box center [469, 243] width 714 height 45
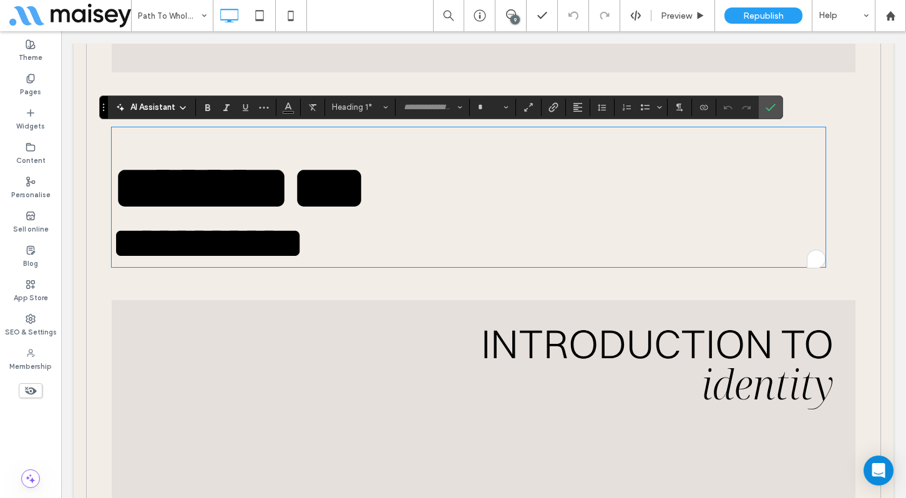
type input "**********"
type input "**"
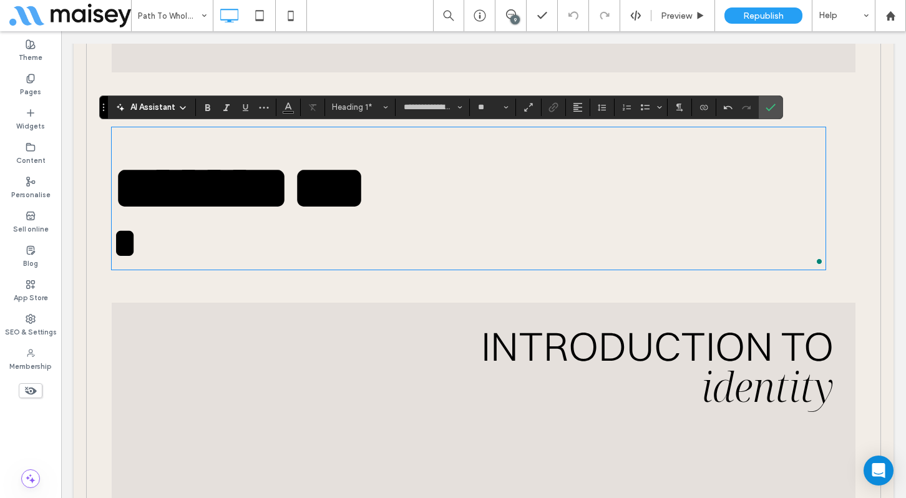
scroll to position [7, 0]
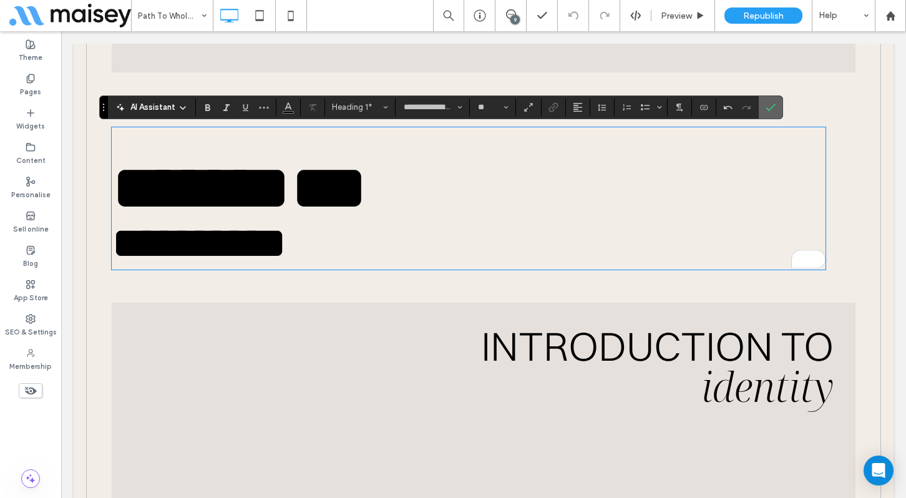
click at [773, 111] on icon "Confirm" at bounding box center [771, 107] width 10 height 10
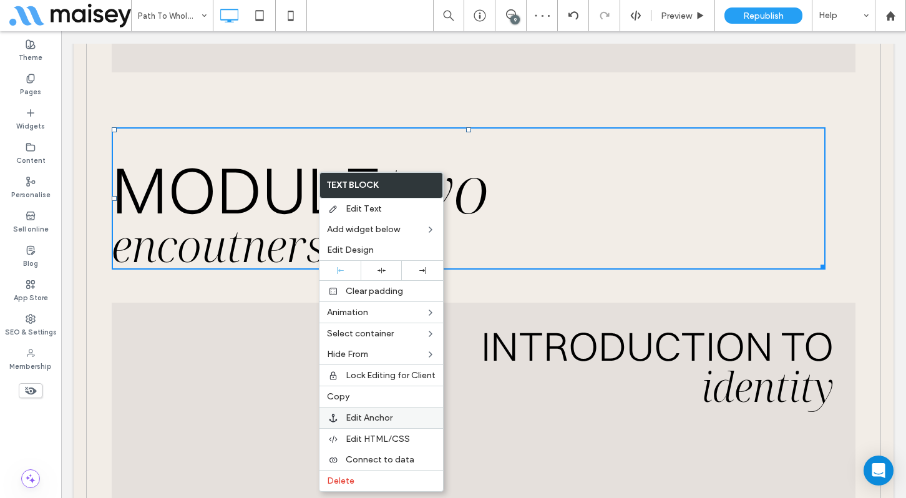
click at [378, 416] on span "Edit Anchor" at bounding box center [369, 418] width 47 height 11
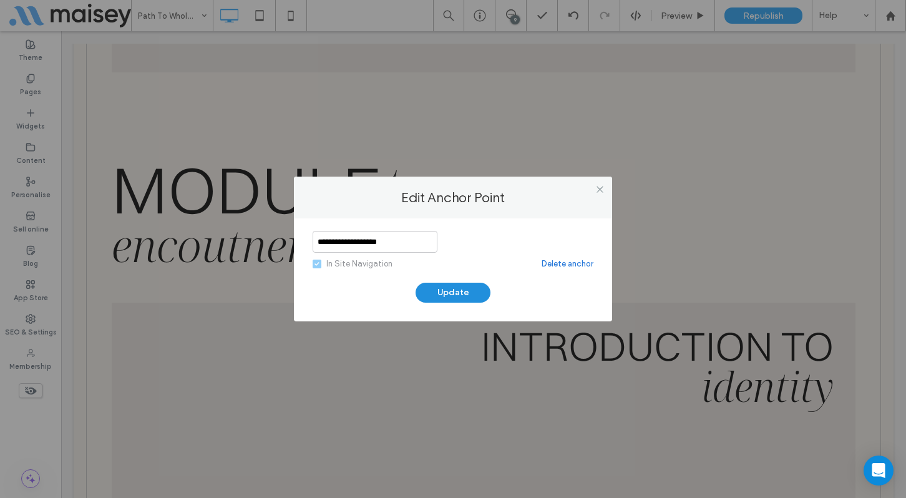
type input "**********"
click at [459, 295] on button "Update" at bounding box center [453, 293] width 75 height 20
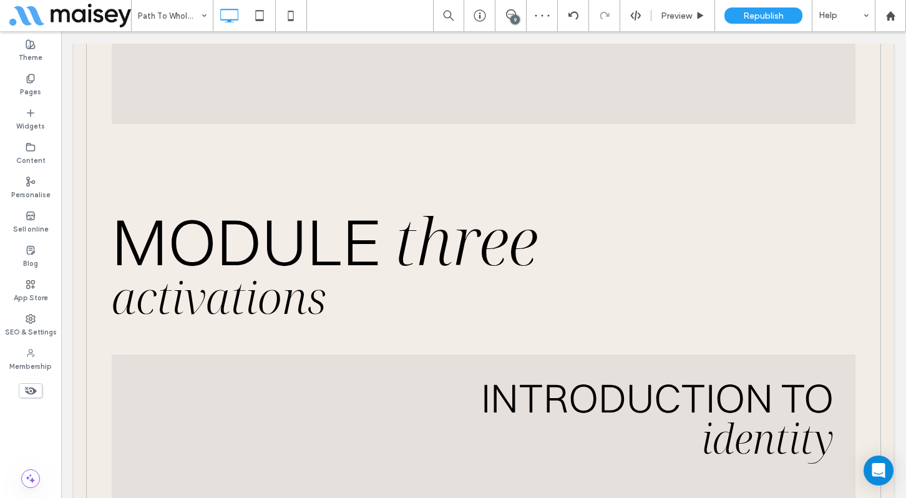
scroll to position [13373, 0]
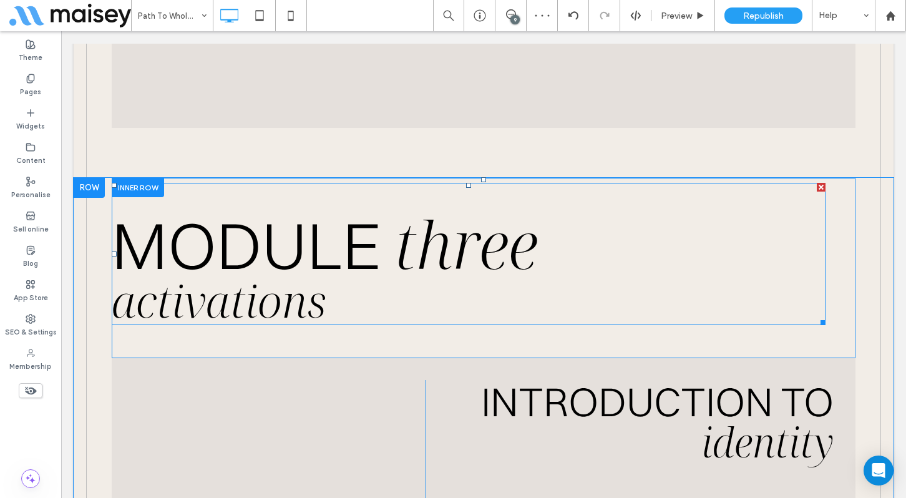
click at [323, 299] on span "activations" at bounding box center [219, 300] width 215 height 61
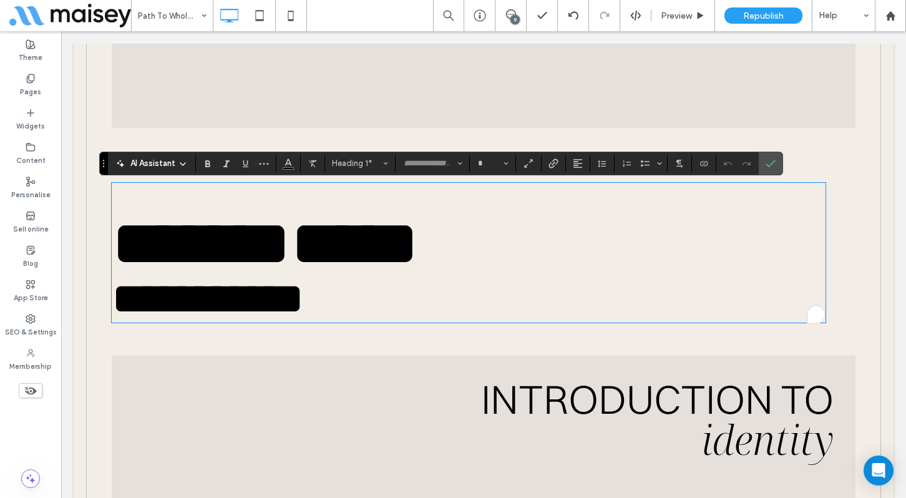
click at [304, 309] on span "**********" at bounding box center [208, 298] width 192 height 44
type input "**********"
type input "**"
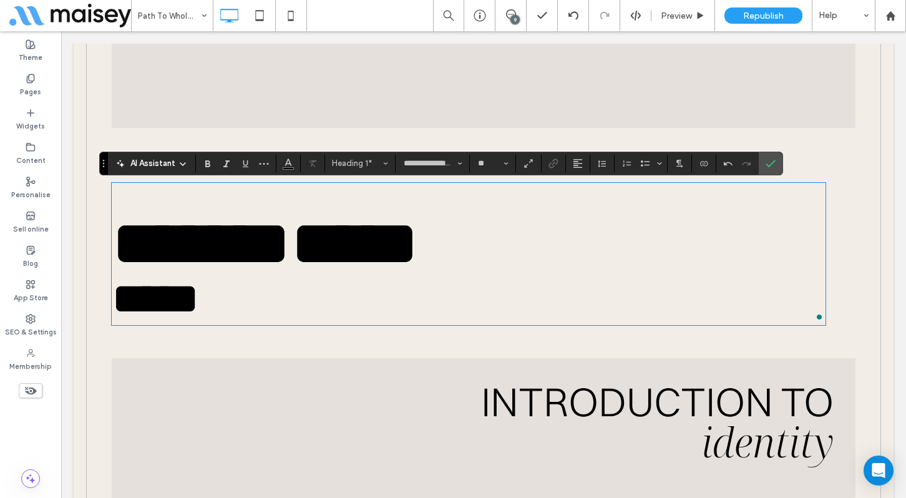
scroll to position [7, 0]
click at [767, 173] on span "Confirm" at bounding box center [769, 163] width 6 height 22
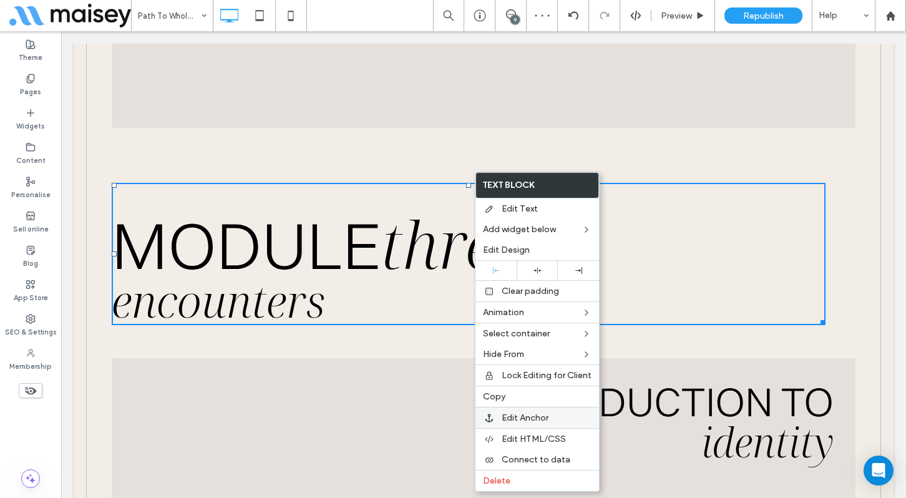
click at [514, 423] on div "Edit Anchor" at bounding box center [538, 417] width 124 height 21
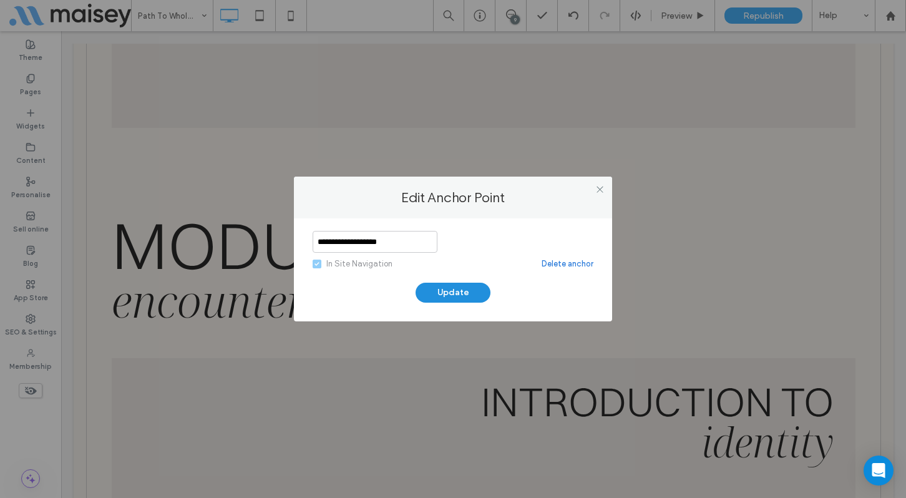
type input "**********"
click at [476, 289] on button "Update" at bounding box center [453, 293] width 75 height 20
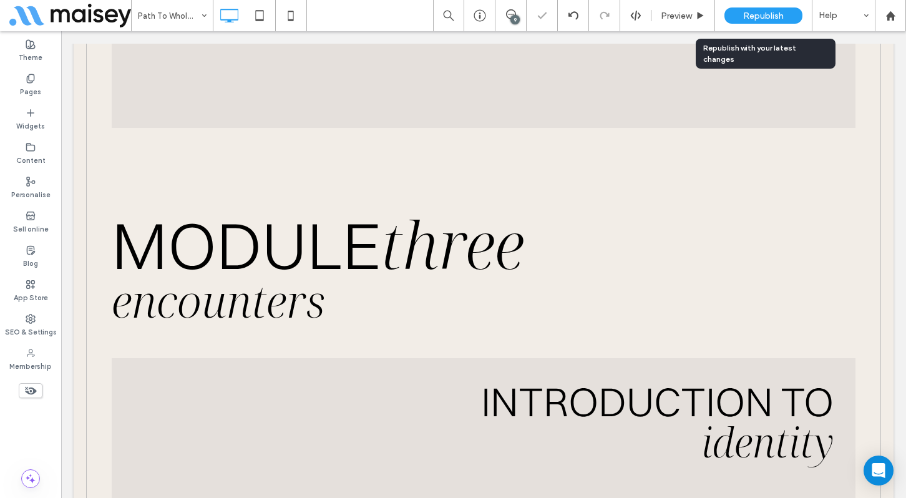
click at [778, 18] on span "Republish" at bounding box center [763, 16] width 41 height 11
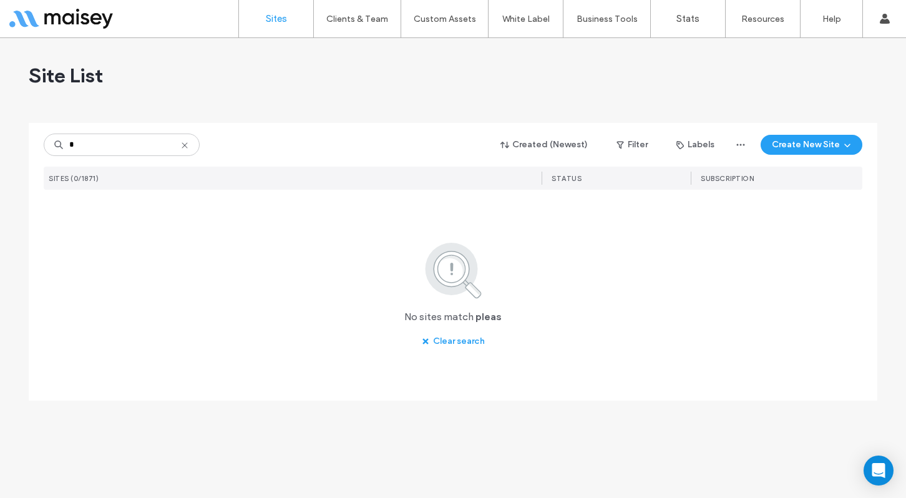
type input "*"
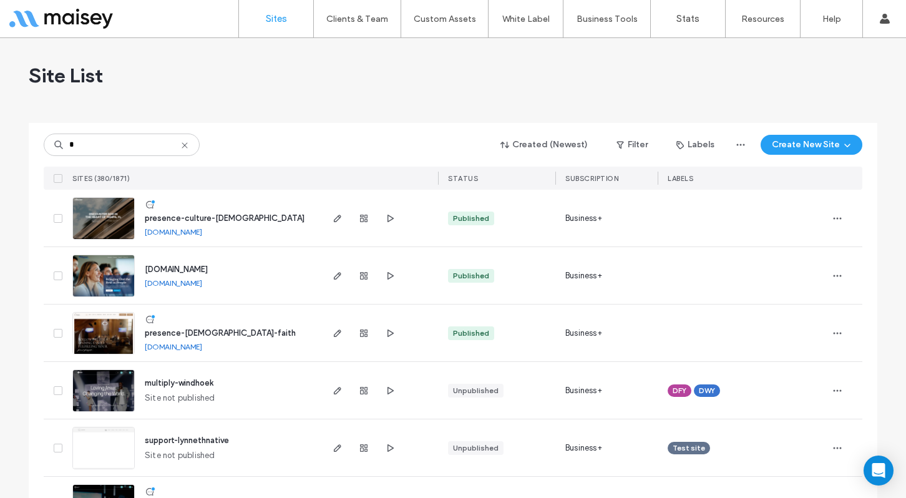
click at [98, 149] on input "*" at bounding box center [122, 145] width 156 height 22
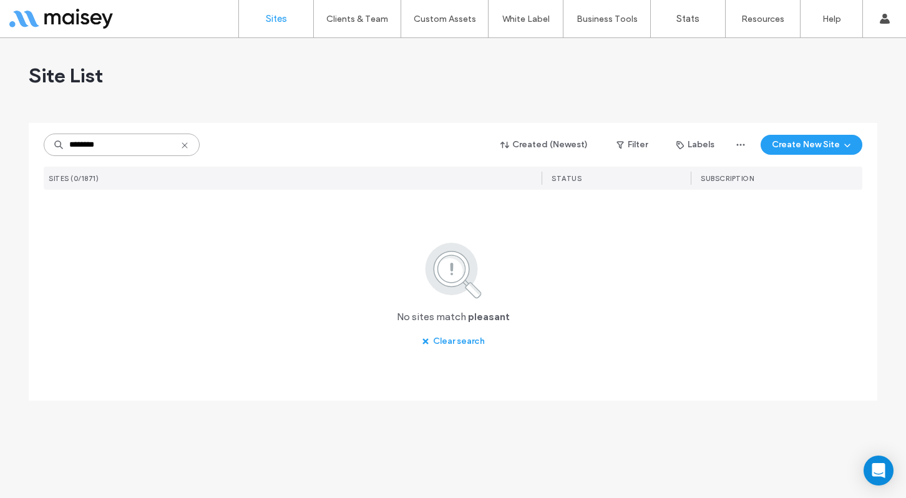
click at [132, 142] on input "********" at bounding box center [122, 145] width 156 height 22
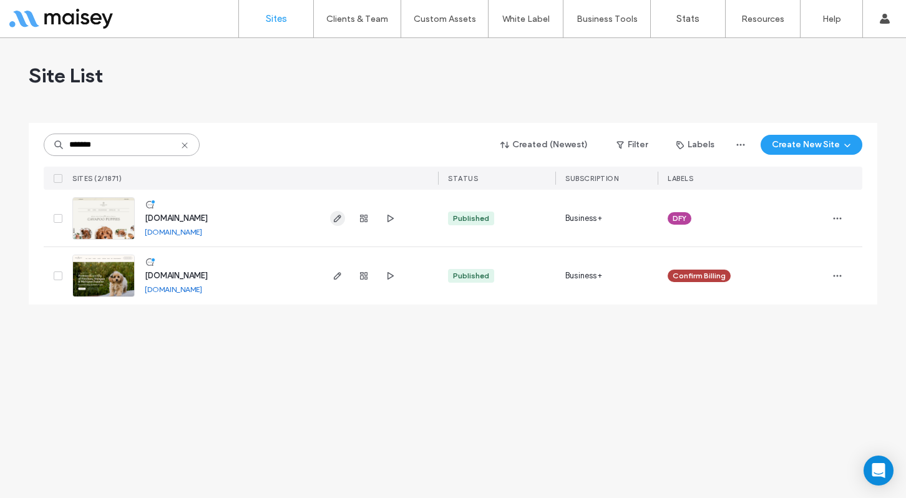
type input "*******"
click at [335, 217] on icon "button" at bounding box center [338, 218] width 10 height 10
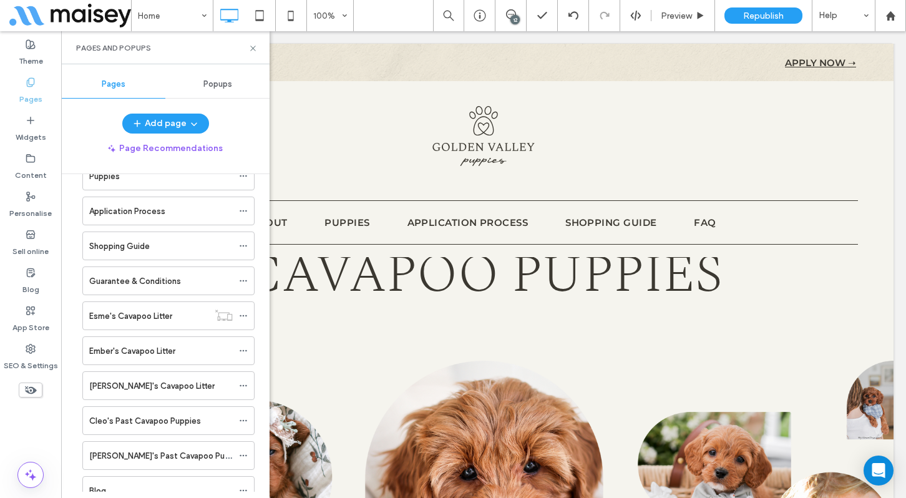
scroll to position [140, 0]
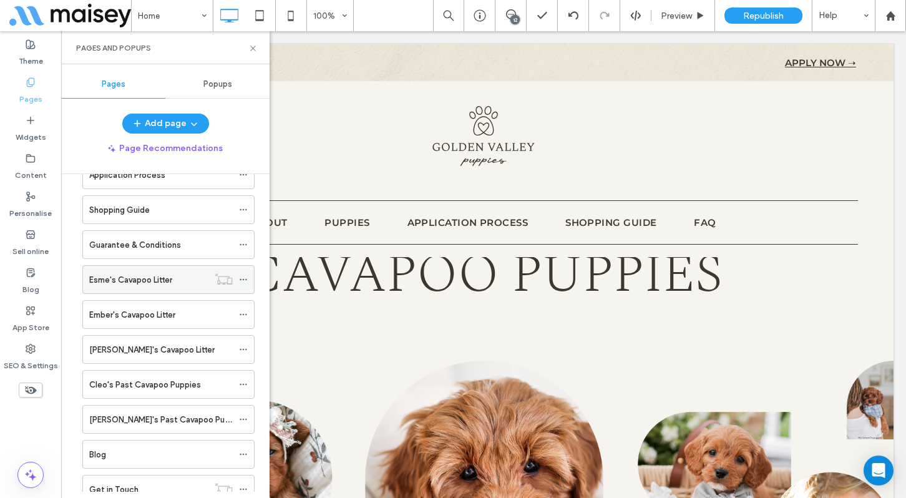
click at [152, 278] on label "Esme's Cavapoo Litter" at bounding box center [130, 280] width 83 height 22
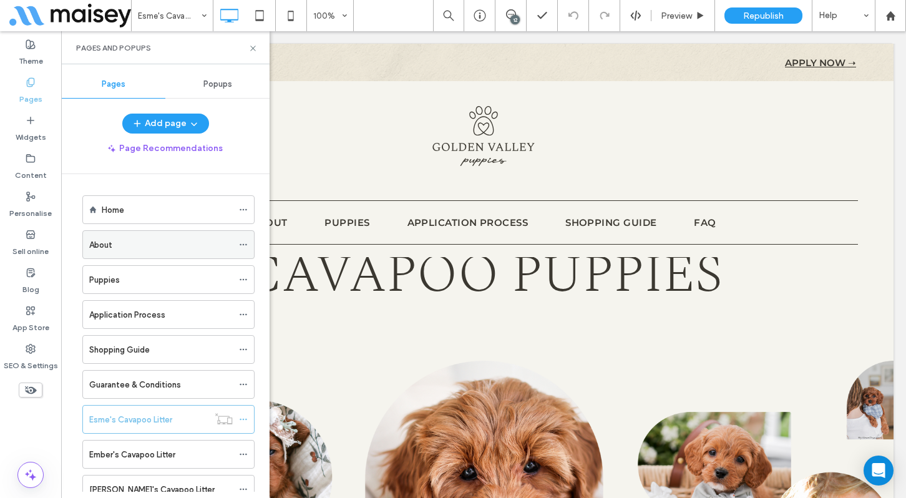
click at [148, 251] on div "About" at bounding box center [161, 244] width 144 height 27
click at [253, 47] on div at bounding box center [453, 249] width 906 height 498
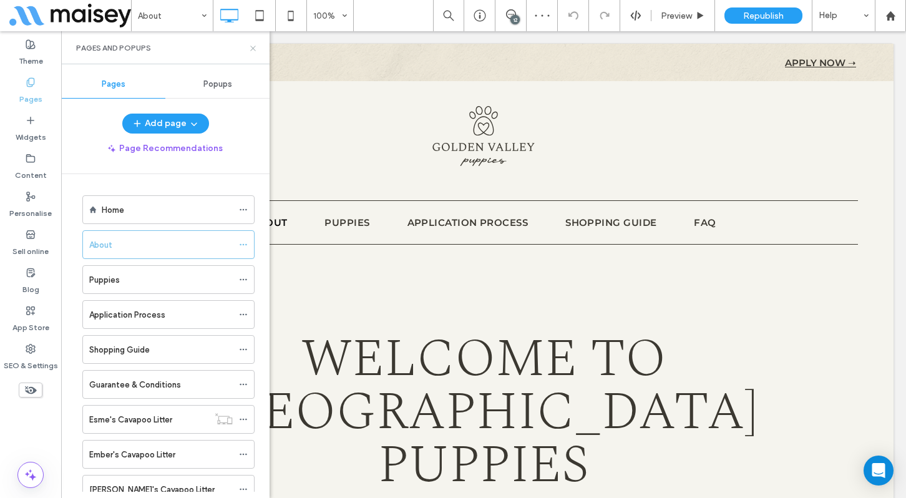
click at [252, 49] on use at bounding box center [252, 48] width 5 height 5
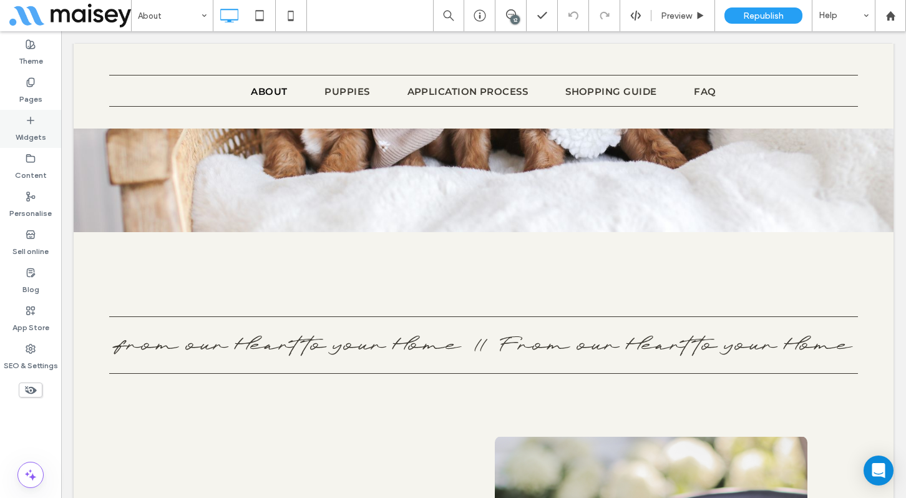
scroll to position [750, 0]
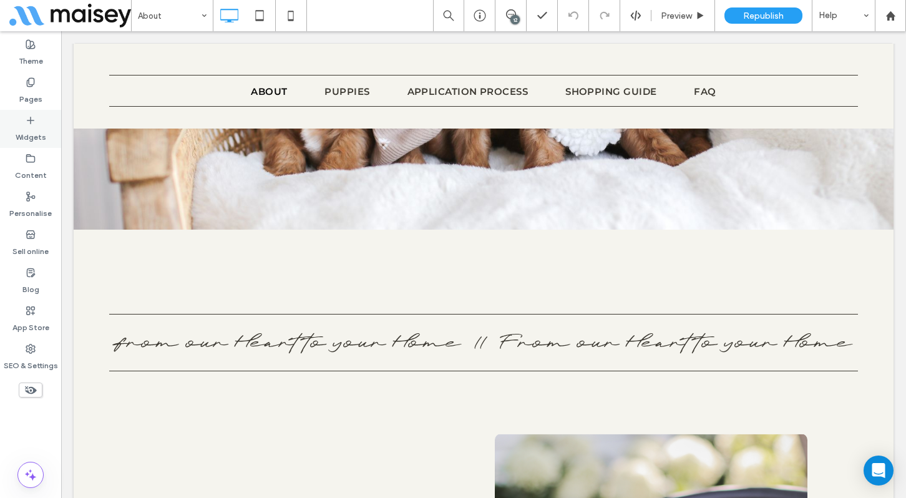
click at [33, 124] on icon at bounding box center [31, 120] width 10 height 10
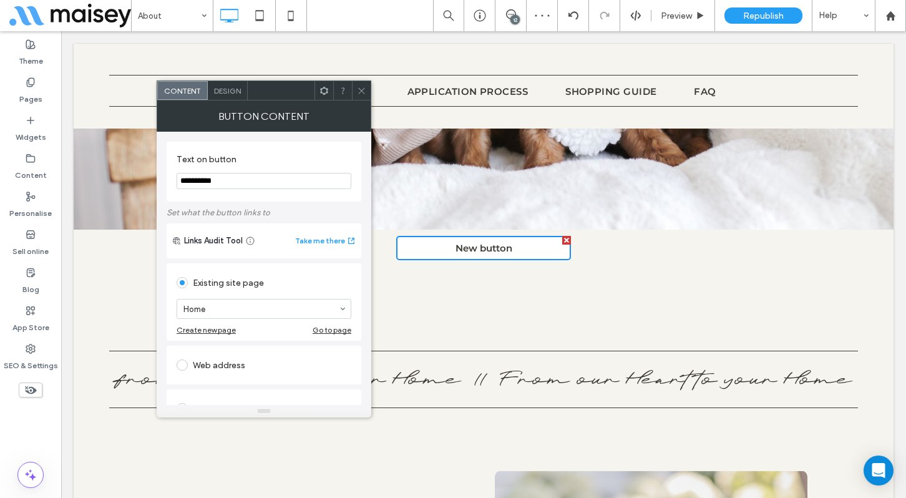
click at [567, 236] on div at bounding box center [566, 240] width 9 height 9
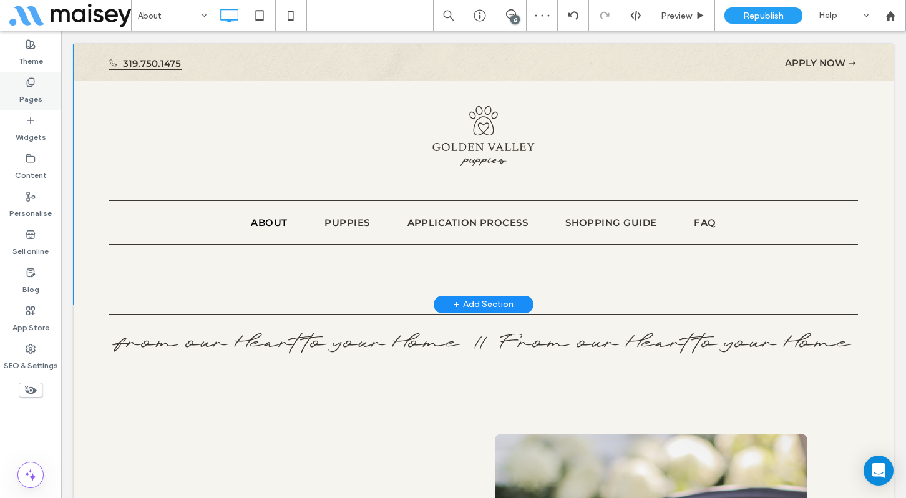
click at [37, 103] on label "Pages" at bounding box center [30, 95] width 23 height 17
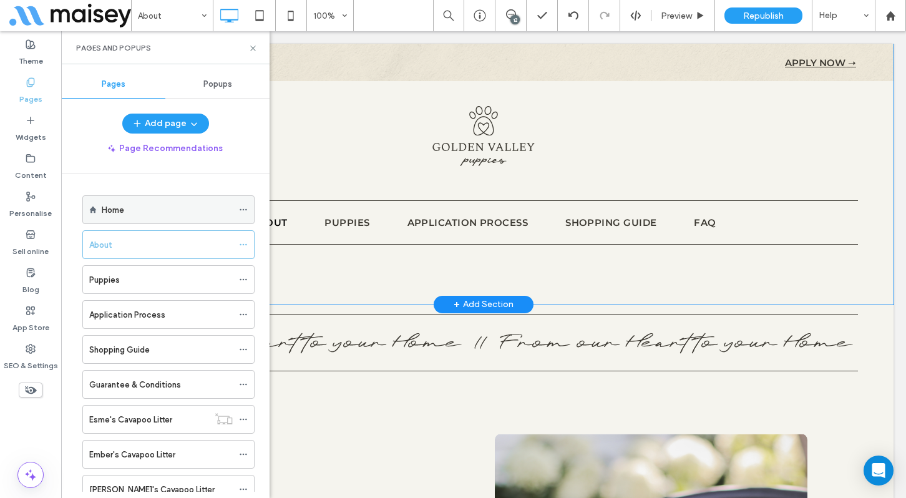
click at [243, 212] on icon at bounding box center [243, 209] width 9 height 9
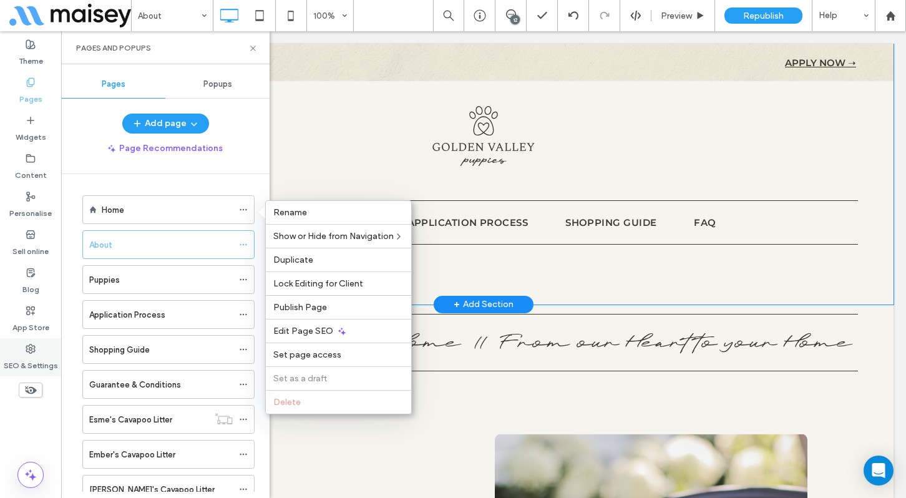
click at [39, 359] on label "SEO & Settings" at bounding box center [31, 362] width 54 height 17
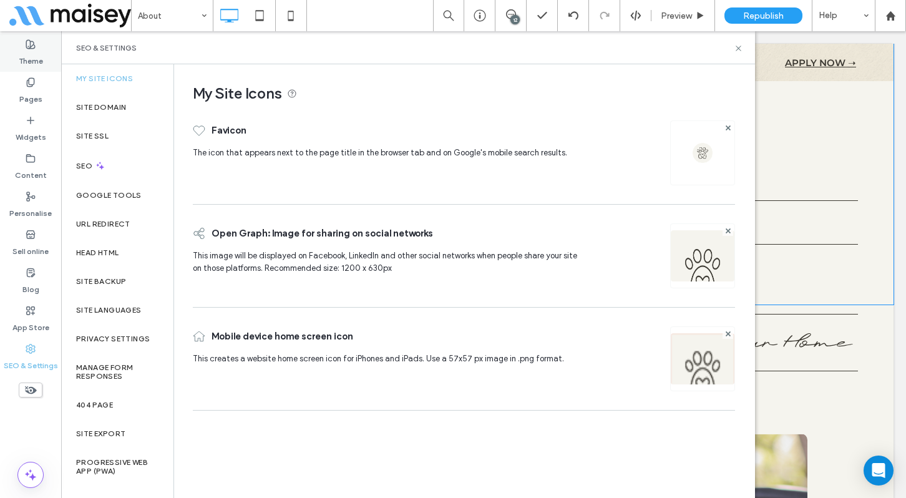
click at [27, 44] on icon at bounding box center [31, 44] width 10 height 10
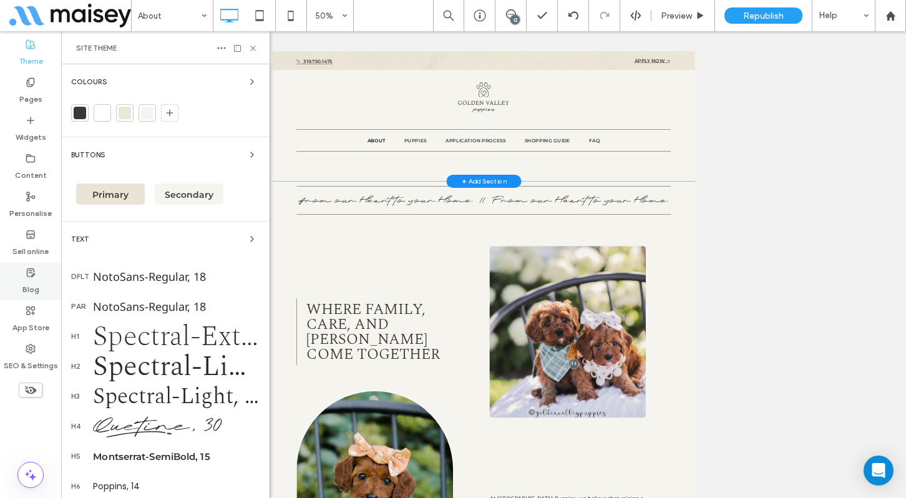
click at [36, 282] on label "Blog" at bounding box center [30, 286] width 17 height 17
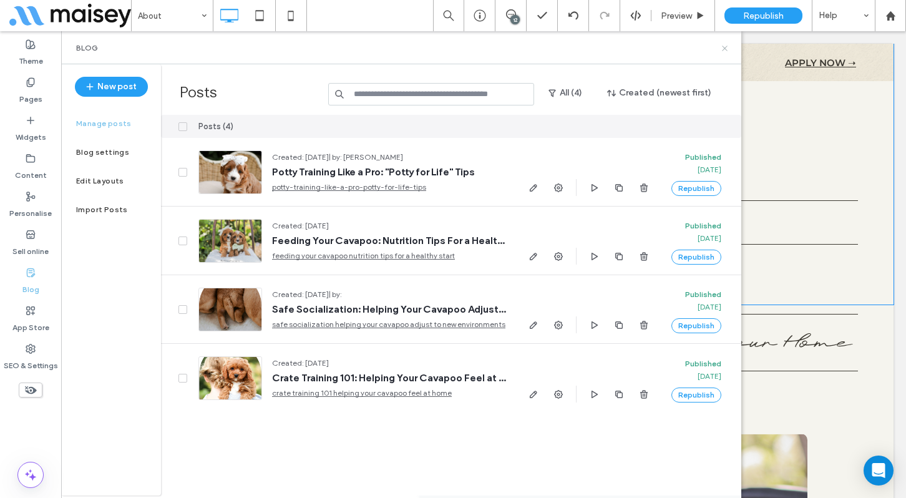
click at [727, 50] on use at bounding box center [724, 48] width 5 height 5
